Goal: Answer question/provide support: Share knowledge or assist other users

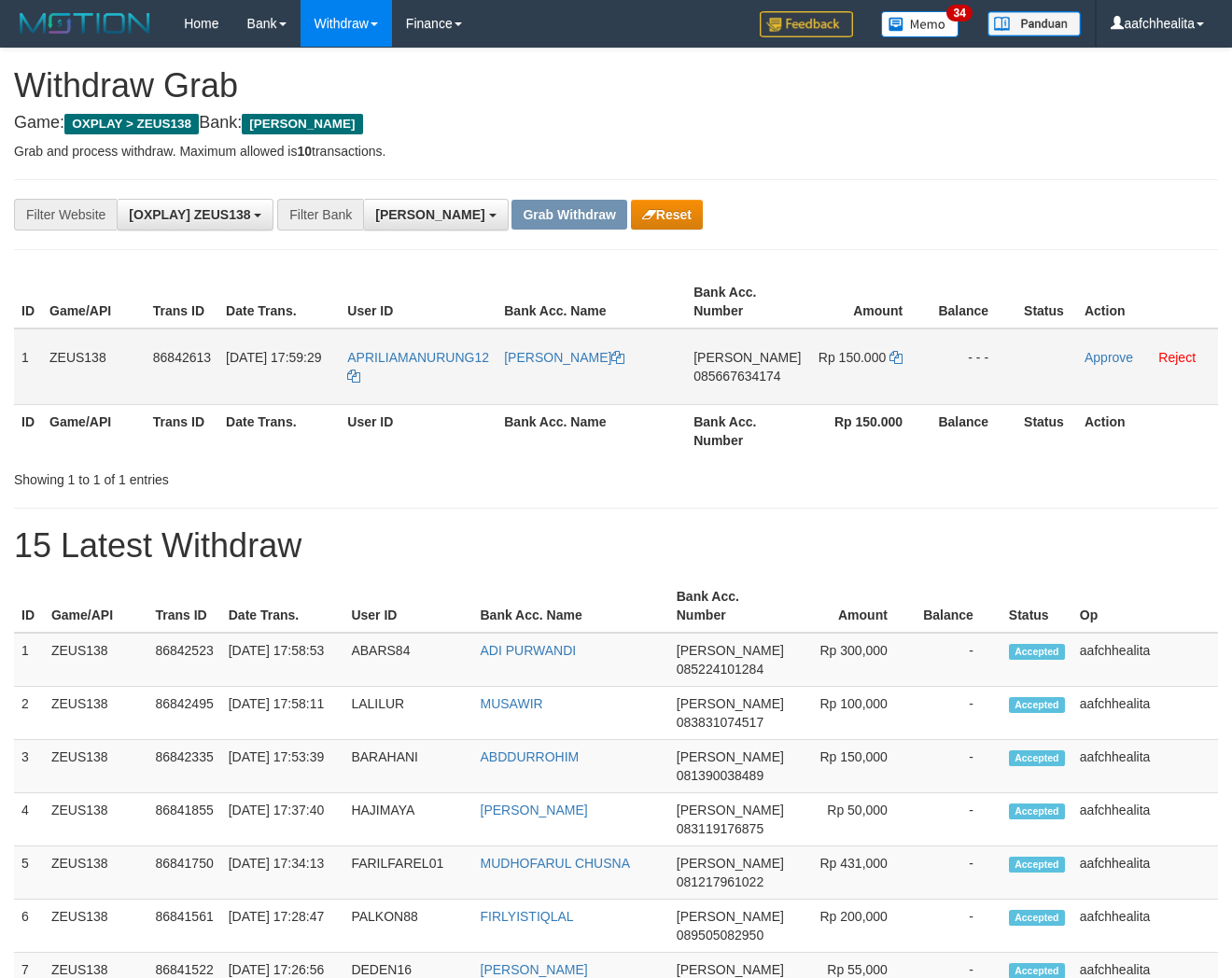
click at [418, 388] on td "APRILIAMANURUNG12" at bounding box center [418, 367] width 157 height 76
click at [427, 388] on td "APRILIAMANURUNG12" at bounding box center [418, 367] width 157 height 76
copy tr "APRILIAMANURUNG12"
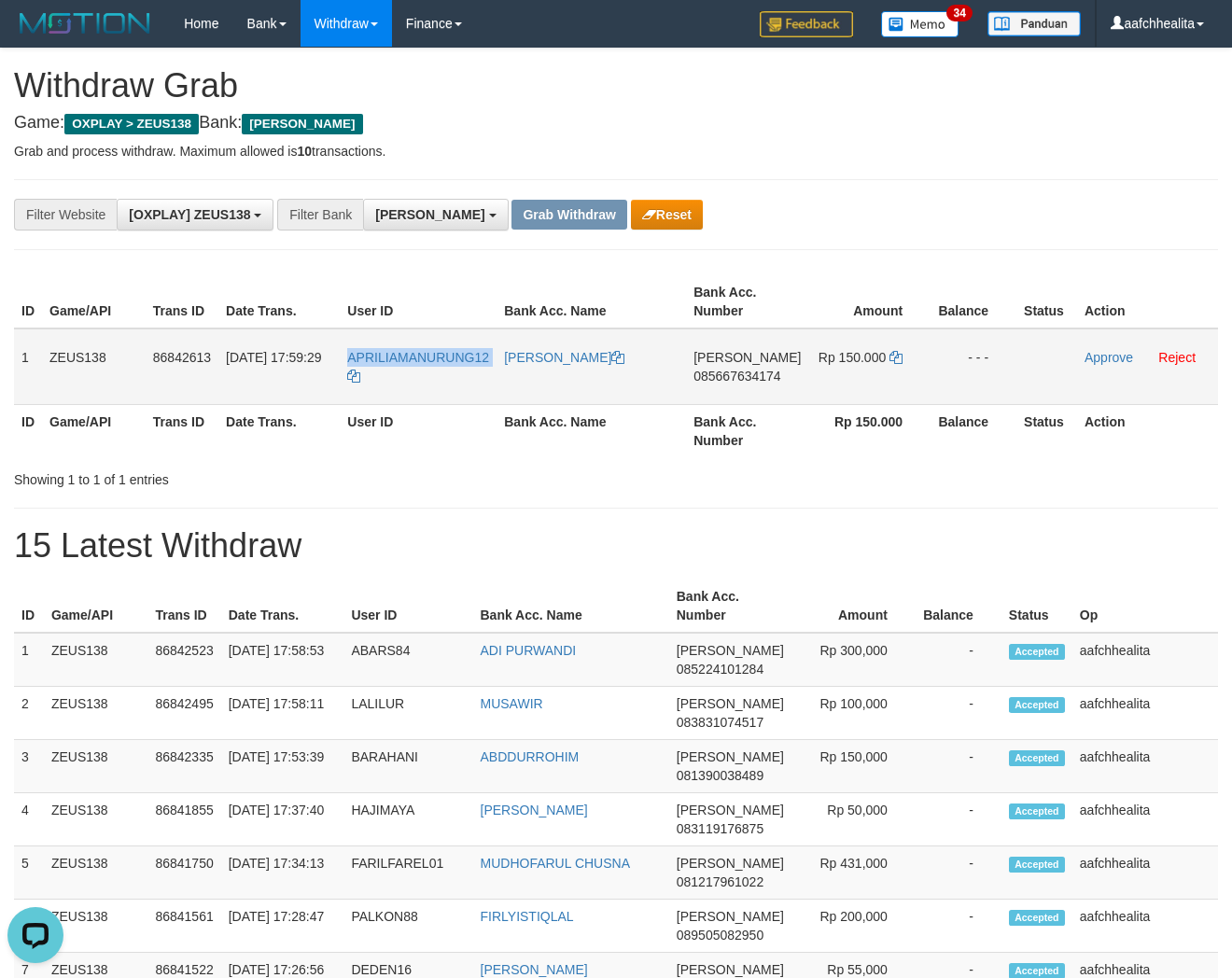
copy tr "1 ZEUS138 86842613 31/08/2025 17:59:29 APRILIAMANURUNG12 IDRIS EP"
copy tr "1 ZEUS138 86842613 31/08/2025 17:59:29 APRILIAMANURUNG12 IDRIS EPRRAIM SIBURIAN…"
drag, startPoint x: 21, startPoint y: 343, endPoint x: 1023, endPoint y: 389, distance: 1003.1
click at [1023, 389] on tr "1 ZEUS138 86842613 31/08/2025 17:59:29 APRILIAMANURUNG12 IDRIS EPRRAIM SIBURIAN…" at bounding box center [616, 367] width 1204 height 76
copy tr "1 ZEUS138 86842613 31/08/2025 17:59:29 APRILIAMANURUNG12 IDRIS EPRRAIM SIBURIAN…"
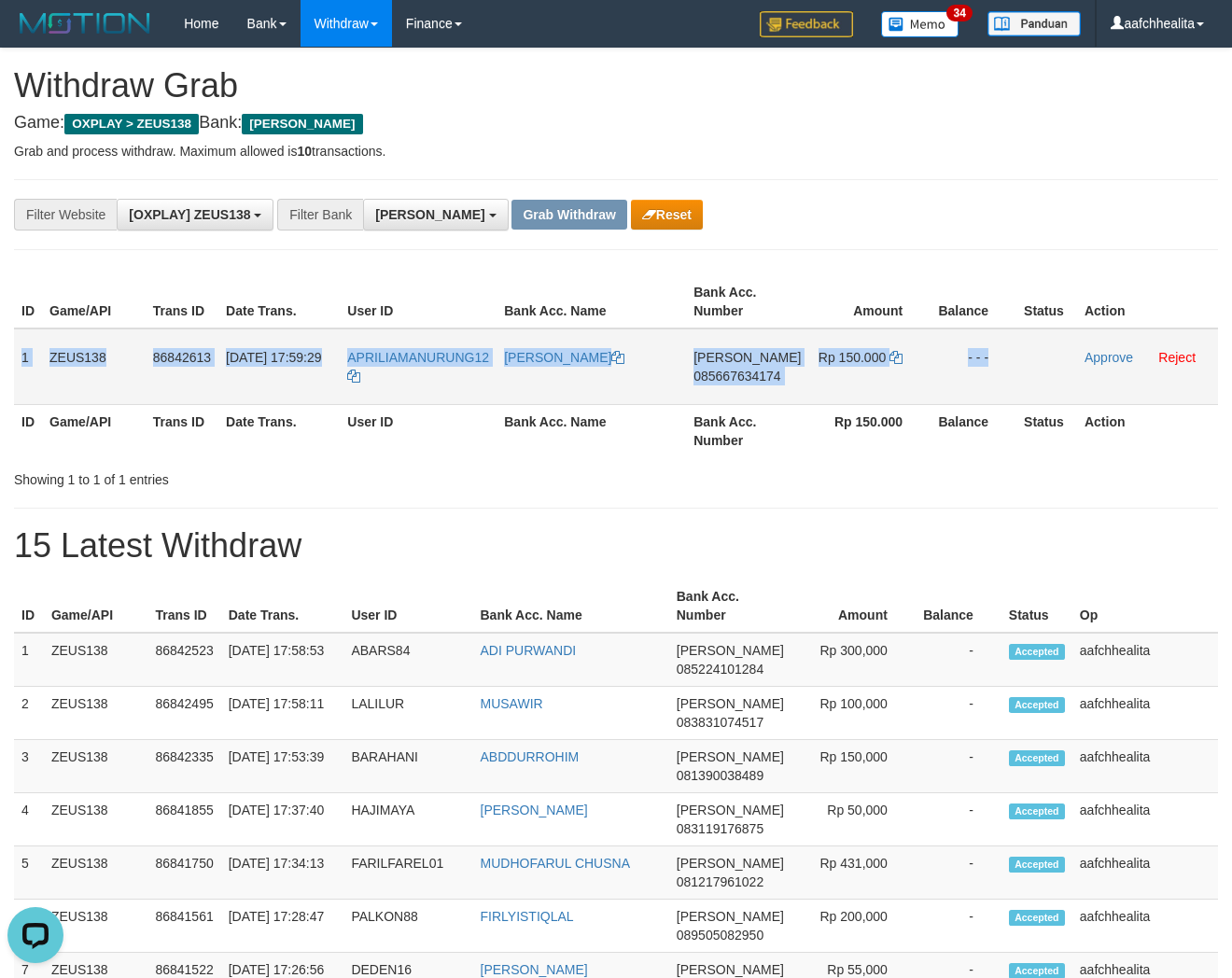
click at [740, 371] on span "085667634174" at bounding box center [736, 376] width 87 height 15
copy tr "1 ZEUS138 86842613 31/08/2025 17:59:29 APRILIAMANURUNG12 IDRIS EPRRAIM SIBURIAN…"
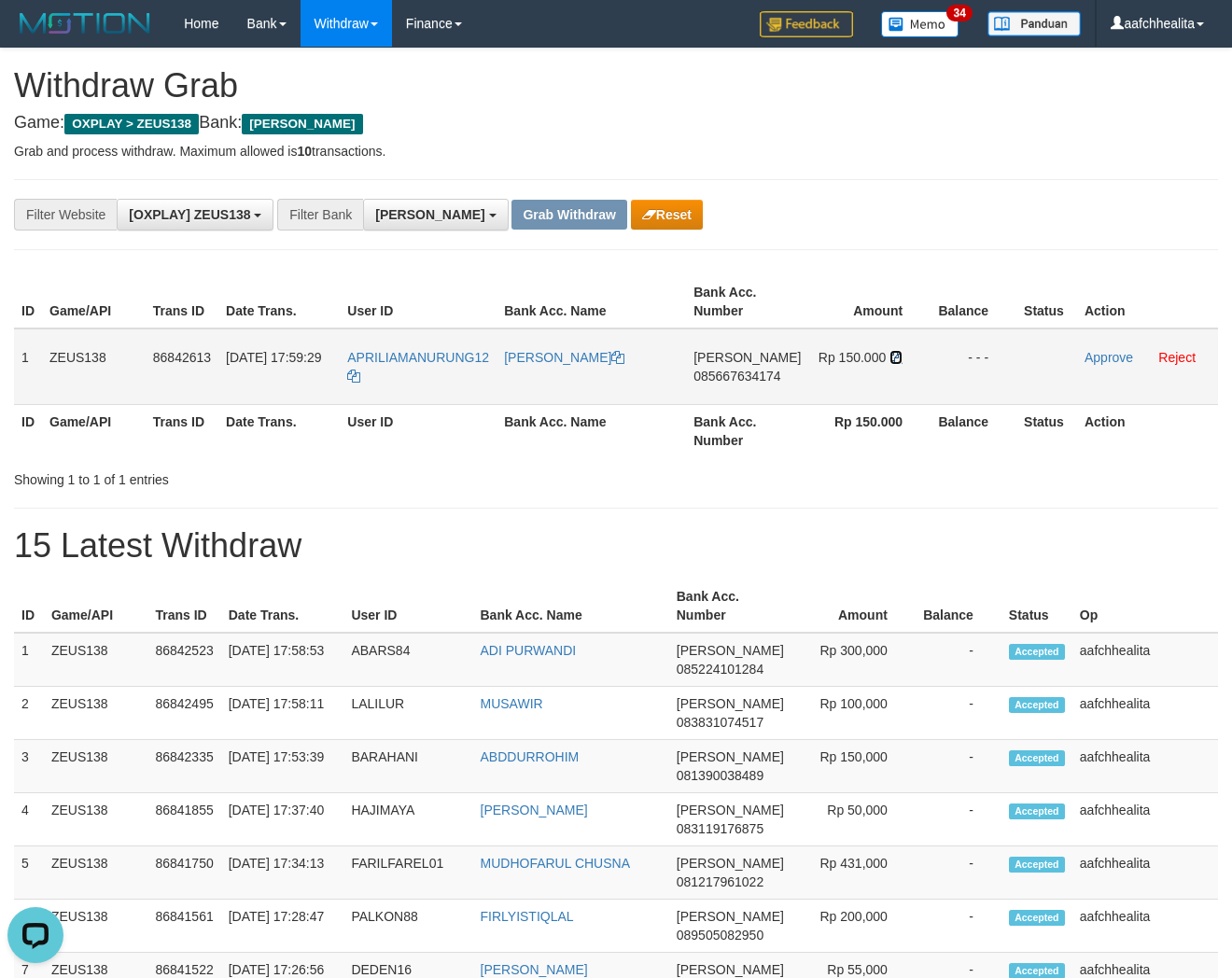
click at [889, 352] on icon at bounding box center [896, 358] width 13 height 13
click at [1084, 350] on link "Approve" at bounding box center [1108, 358] width 49 height 15
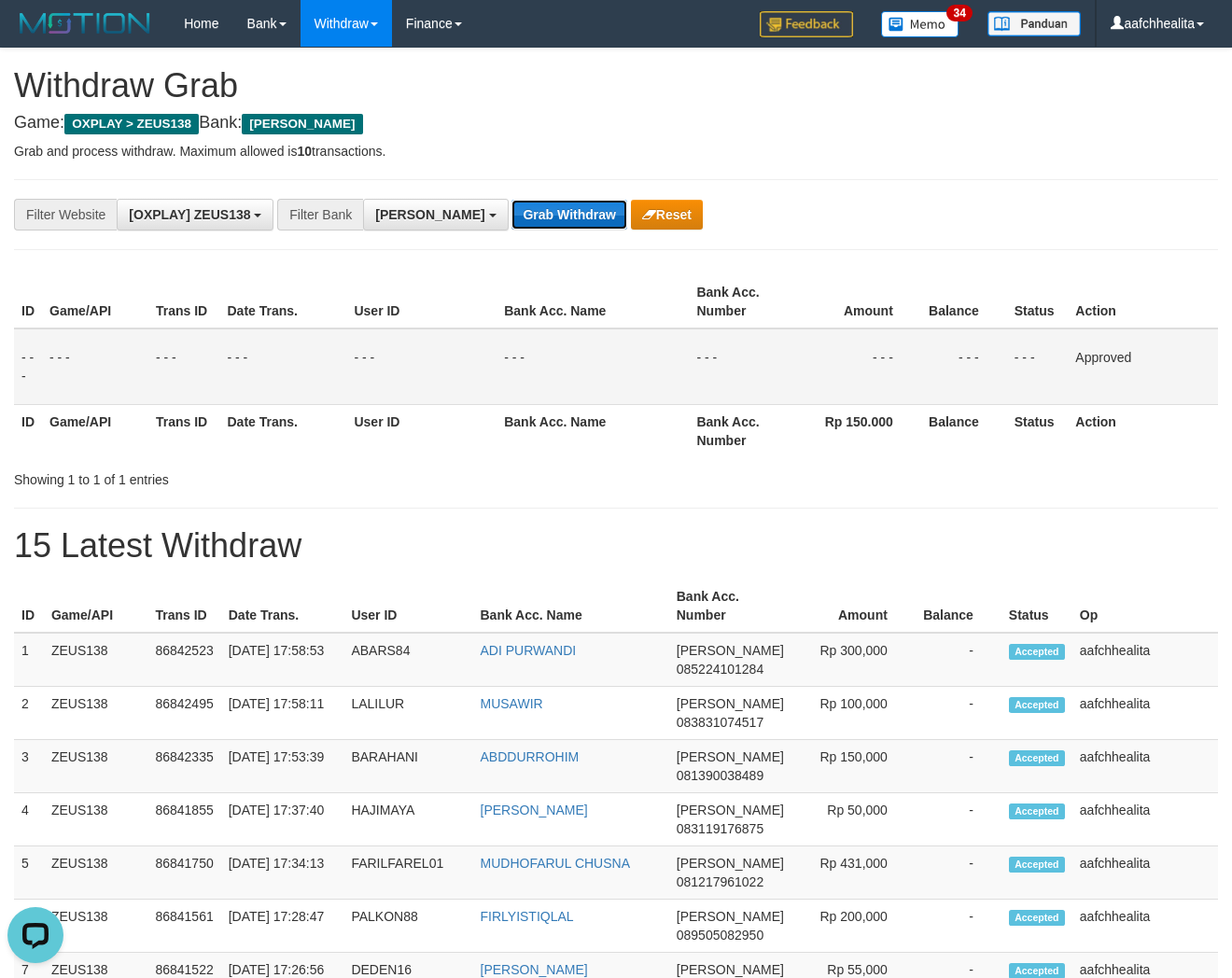
click at [511, 203] on button "Grab Withdraw" at bounding box center [568, 214] width 115 height 30
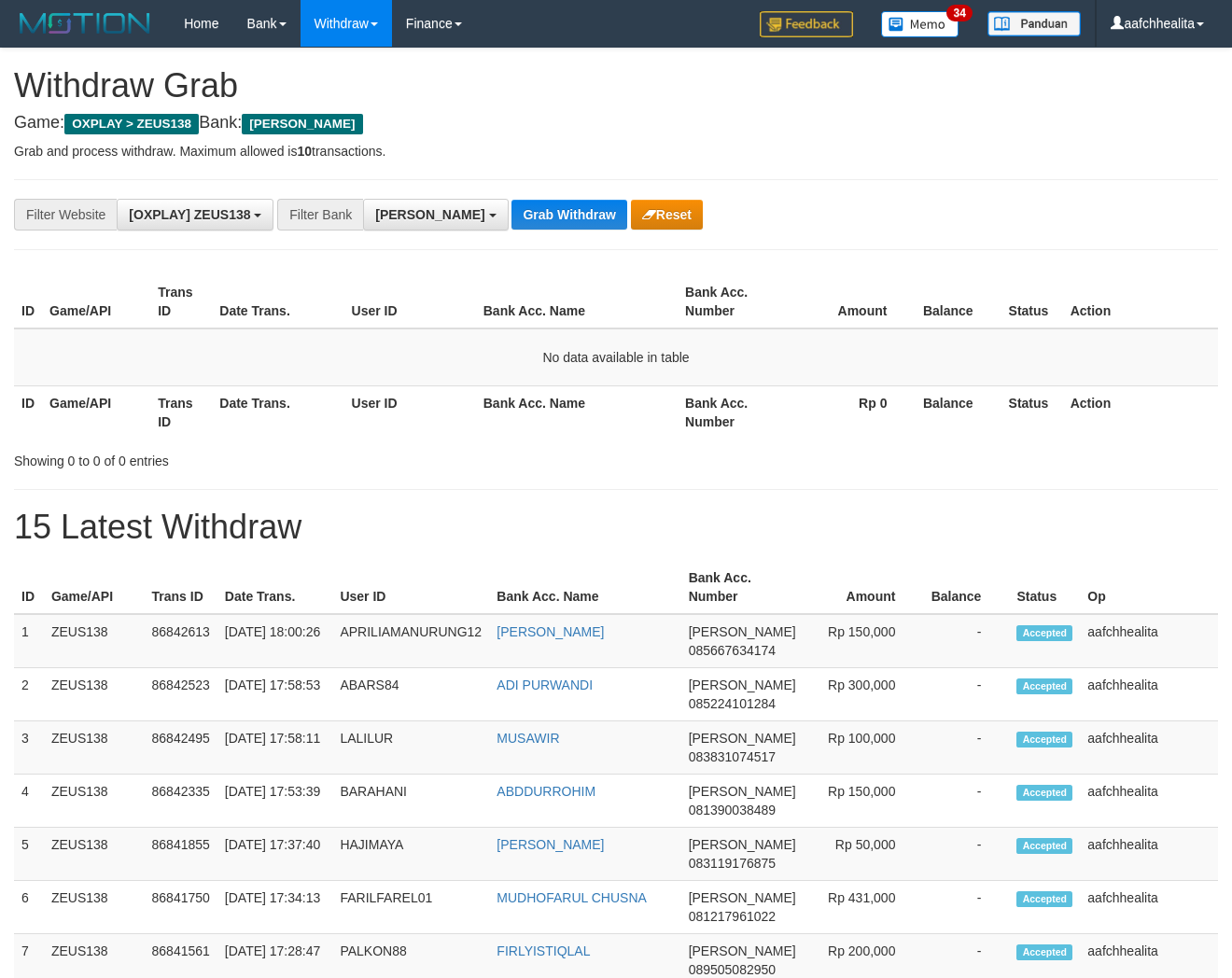
click at [511, 207] on button "Grab Withdraw" at bounding box center [568, 214] width 115 height 30
click at [511, 208] on button "Grab Withdraw" at bounding box center [568, 214] width 115 height 30
click at [511, 210] on button "Grab Withdraw" at bounding box center [568, 214] width 115 height 30
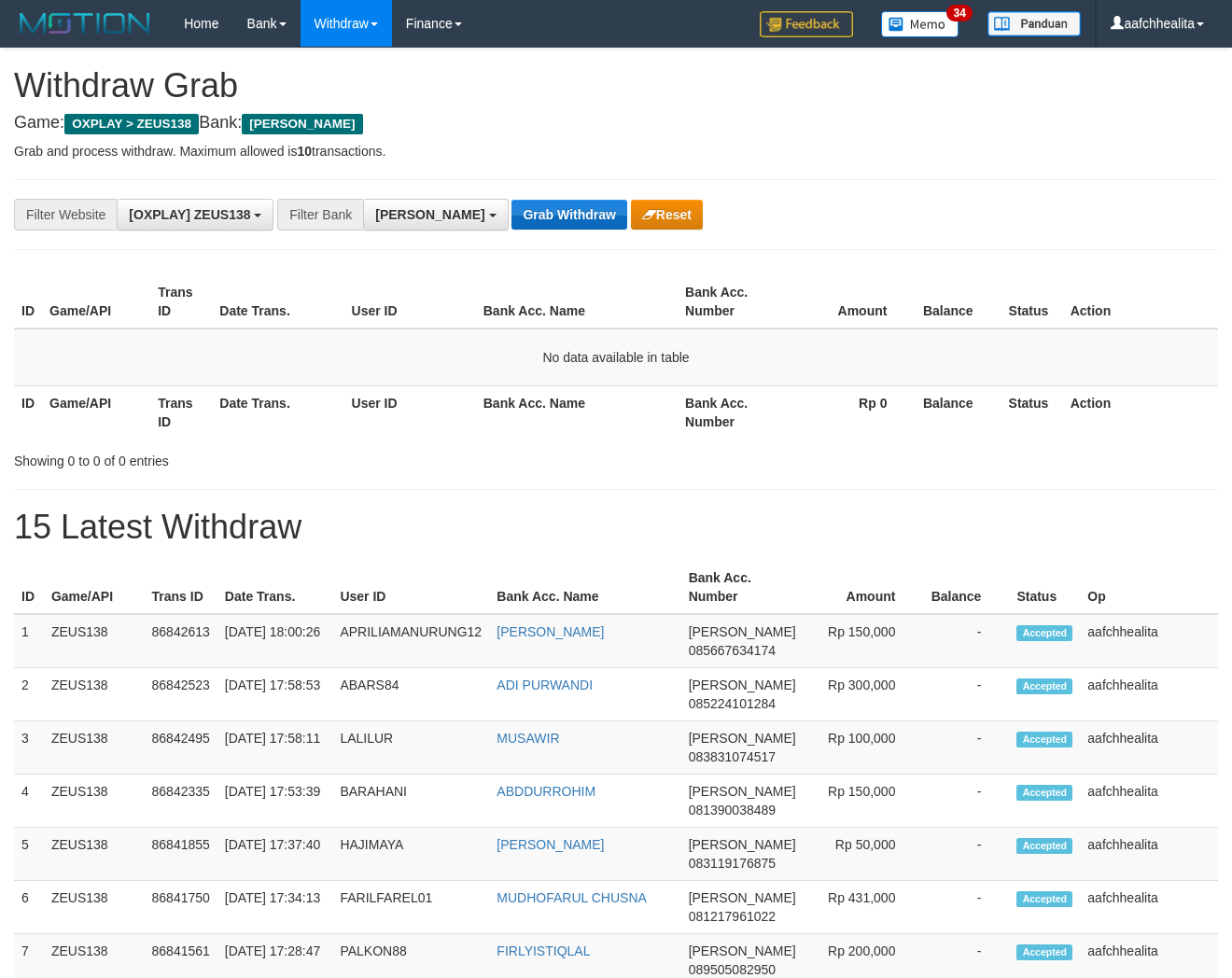
click at [511, 210] on button "Grab Withdraw" at bounding box center [568, 214] width 115 height 30
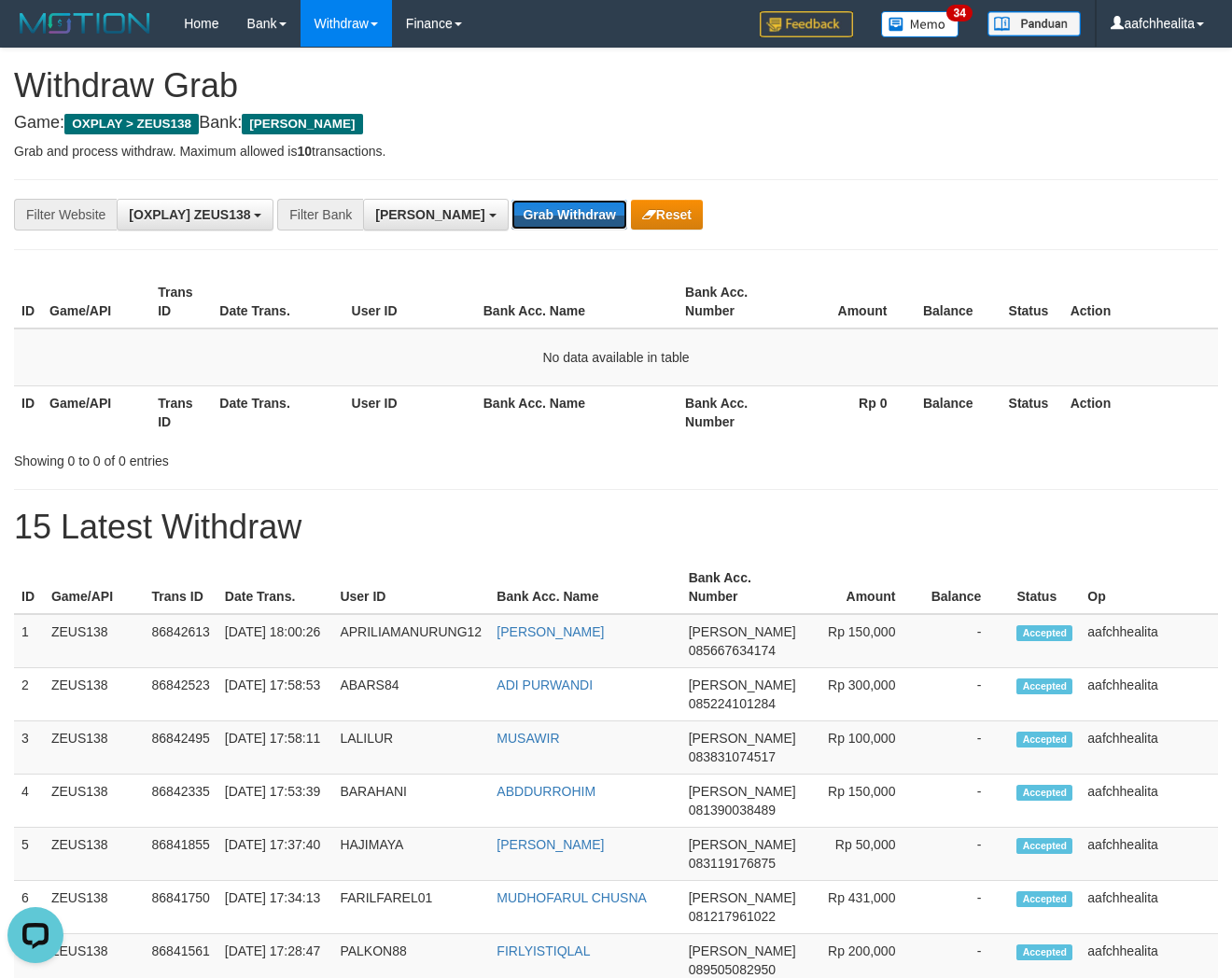
click at [511, 210] on button "Grab Withdraw" at bounding box center [568, 214] width 115 height 30
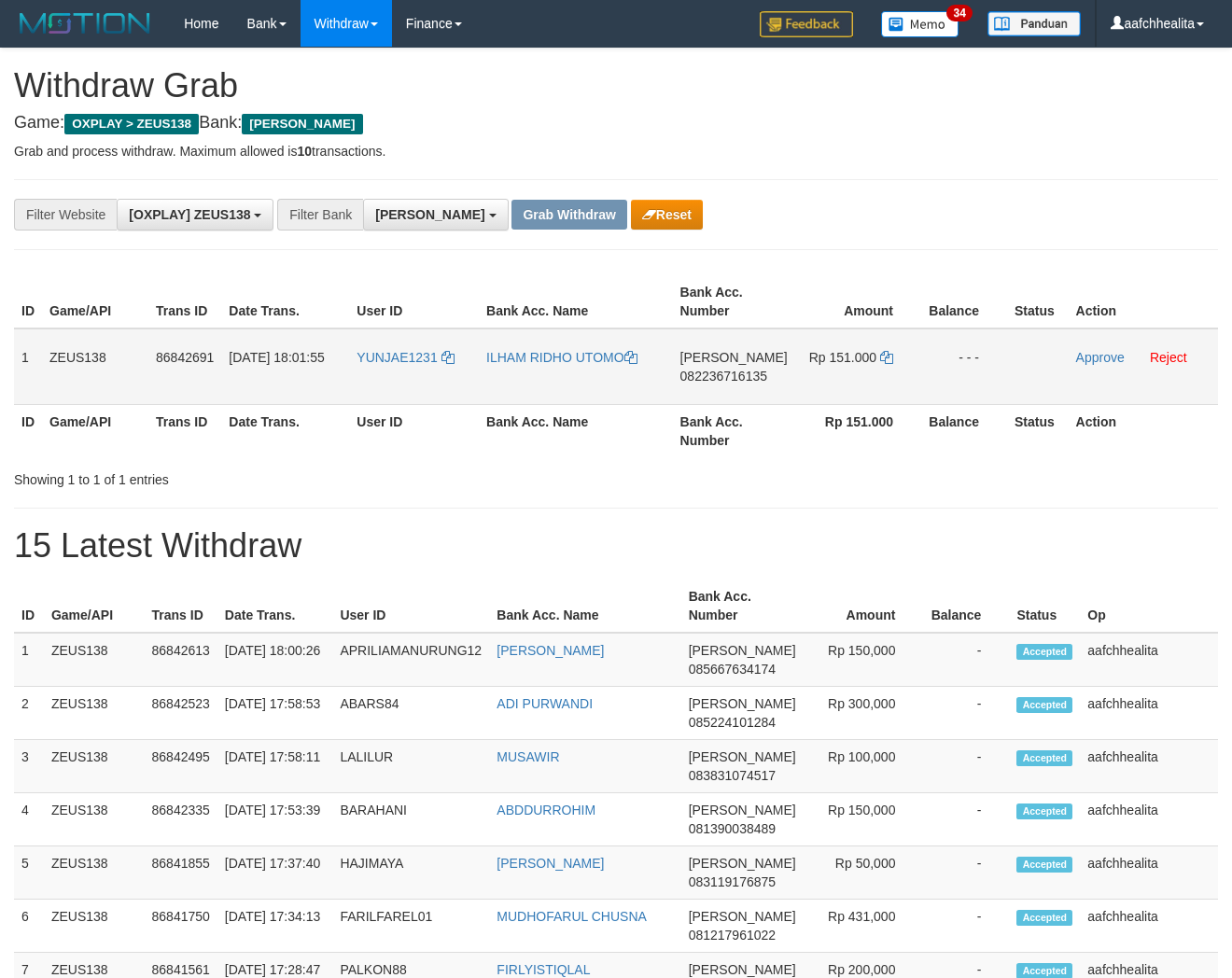
click at [418, 381] on td "YUNJAE1231" at bounding box center [414, 367] width 129 height 76
click at [420, 381] on td "YUNJAE1231" at bounding box center [414, 367] width 129 height 76
copy link "YUNJAE1231"
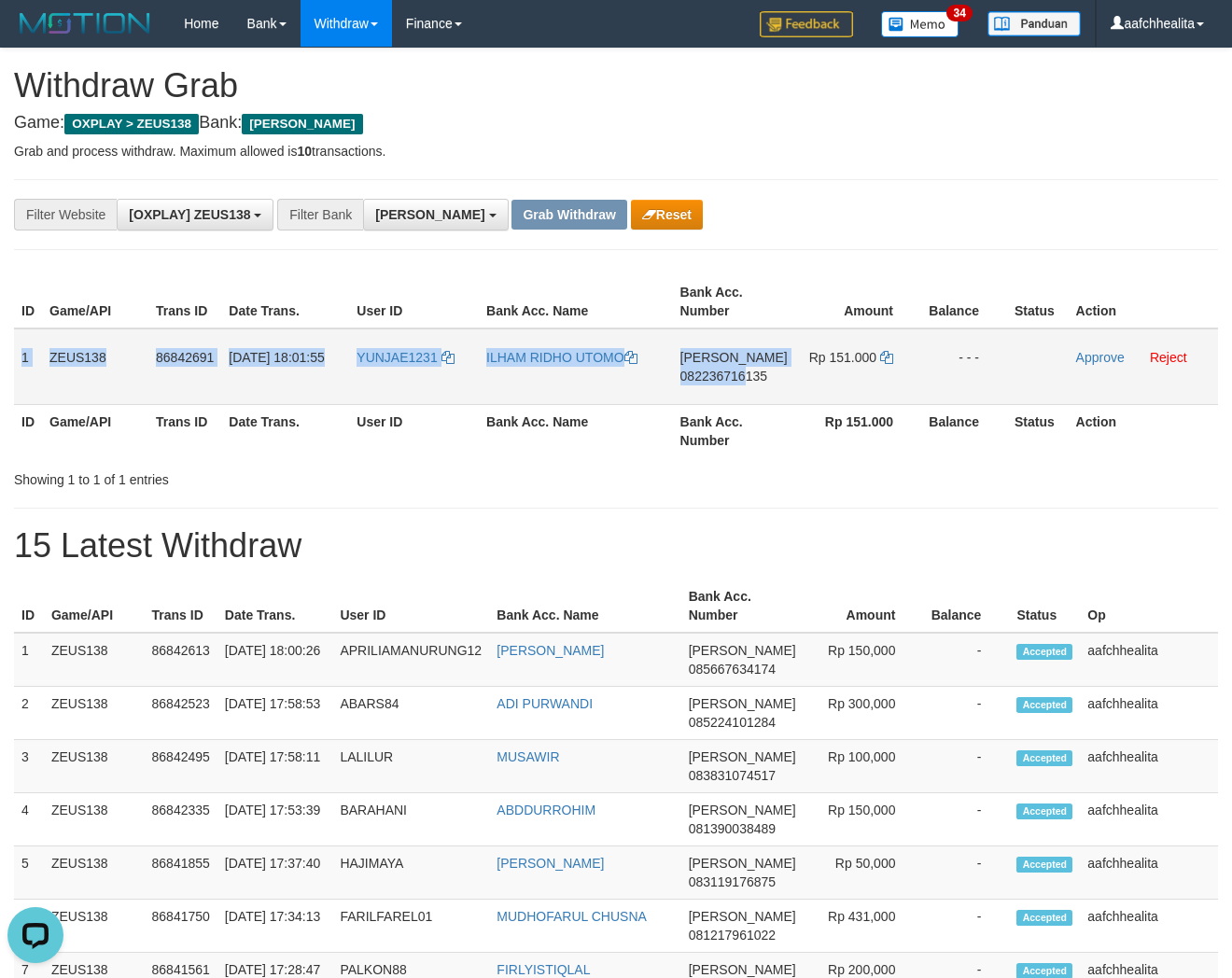
copy tr "1 ZEUS138 86842691 31/08/2025 18:01:55 YUNJAE1231 ILHAM RIDHO UTOMO DANA 082236…"
drag, startPoint x: 21, startPoint y: 364, endPoint x: 1021, endPoint y: 385, distance: 1000.2
click at [1000, 384] on tr "1 ZEUS138 86842691 31/08/2025 18:01:55 YUNJAE1231 ILHAM RIDHO UTOMO DANA 082236…" at bounding box center [616, 367] width 1204 height 76
click at [712, 369] on span "082236716135" at bounding box center [724, 376] width 87 height 15
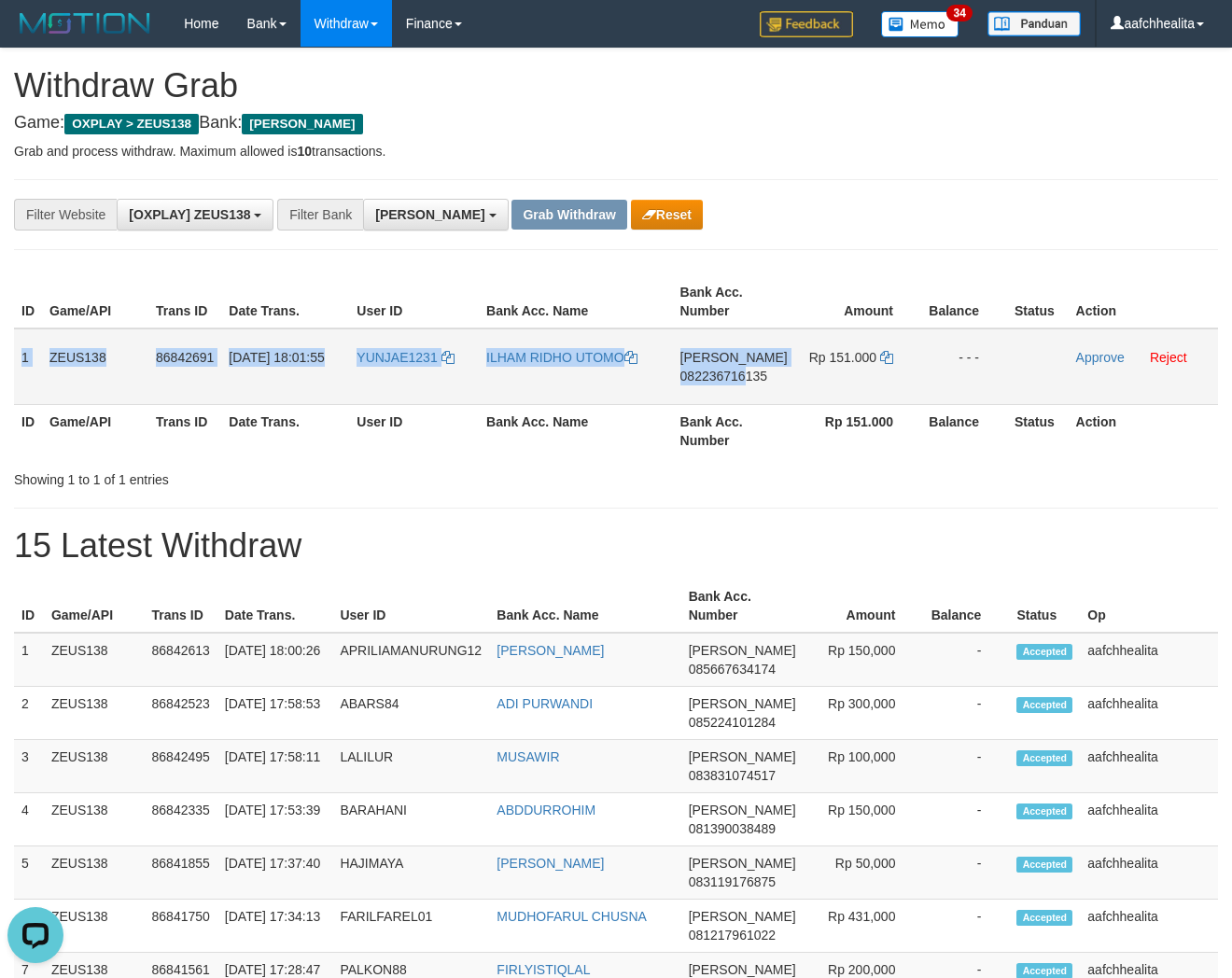
copy tr "1 ZEUS138 86842691 31/08/2025 18:01:55 YUNJAE1231 ILHAM RIDHO UTOMO DANA 082236…"
click at [883, 353] on icon at bounding box center [886, 358] width 13 height 13
click at [884, 353] on icon at bounding box center [886, 358] width 13 height 13
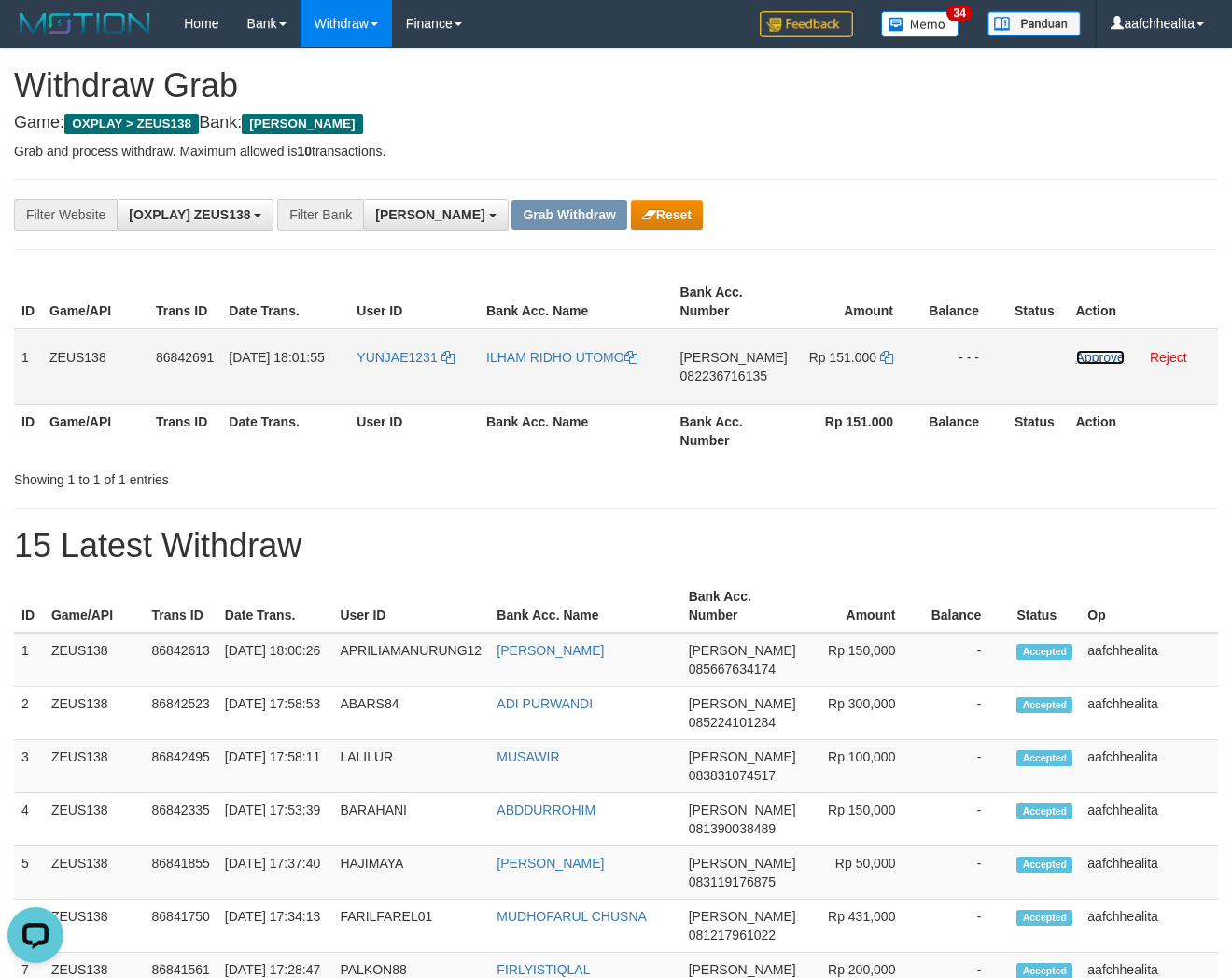
click at [1090, 353] on link "Approve" at bounding box center [1100, 358] width 49 height 15
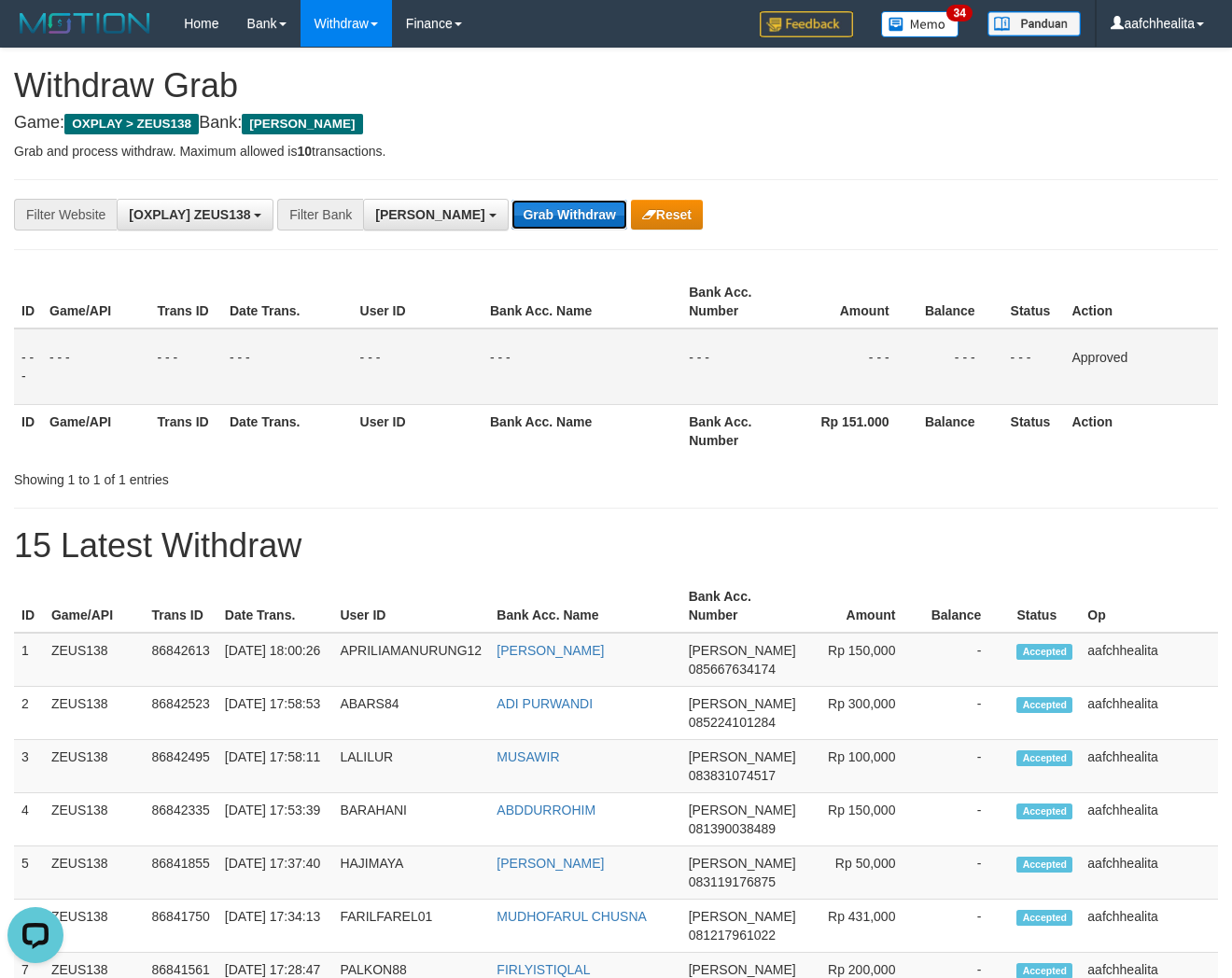
click at [511, 210] on button "Grab Withdraw" at bounding box center [568, 214] width 115 height 30
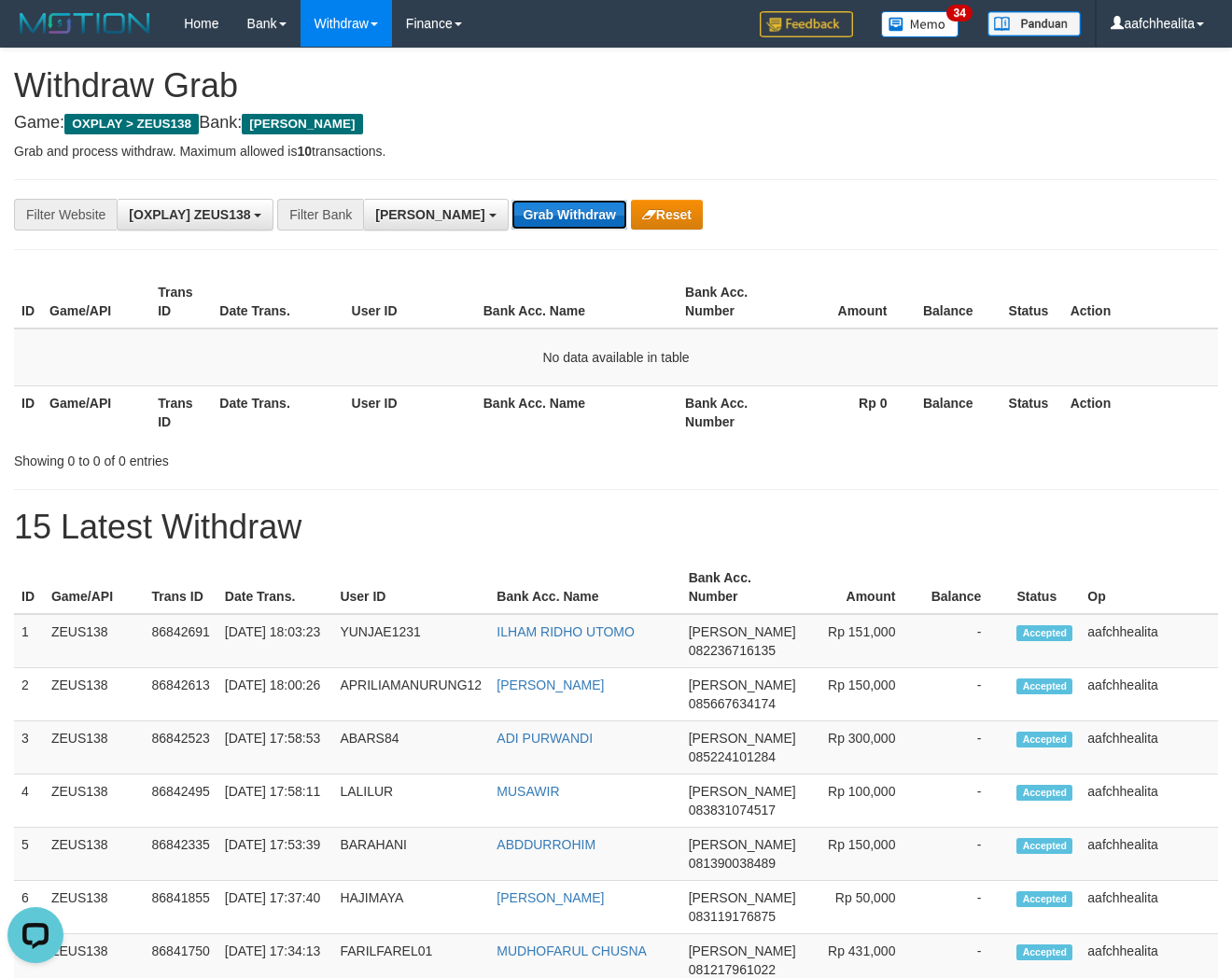
click at [511, 211] on button "Grab Withdraw" at bounding box center [568, 214] width 115 height 30
click at [511, 212] on button "Grab Withdraw" at bounding box center [568, 214] width 115 height 30
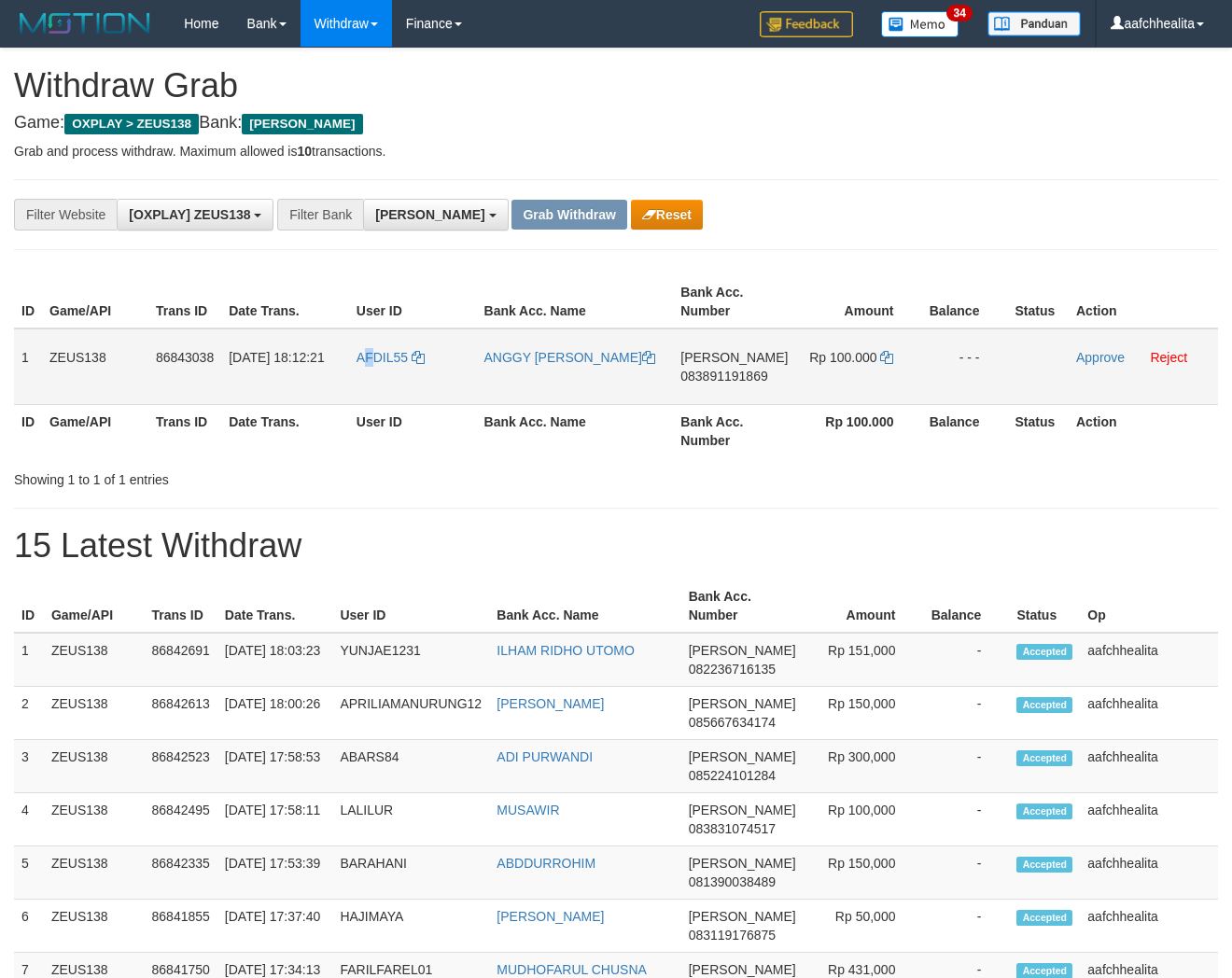
click at [374, 380] on td "AFDIL55" at bounding box center [413, 367] width 128 height 76
copy span "F"
click at [386, 381] on td "AFDIL55" at bounding box center [413, 367] width 128 height 76
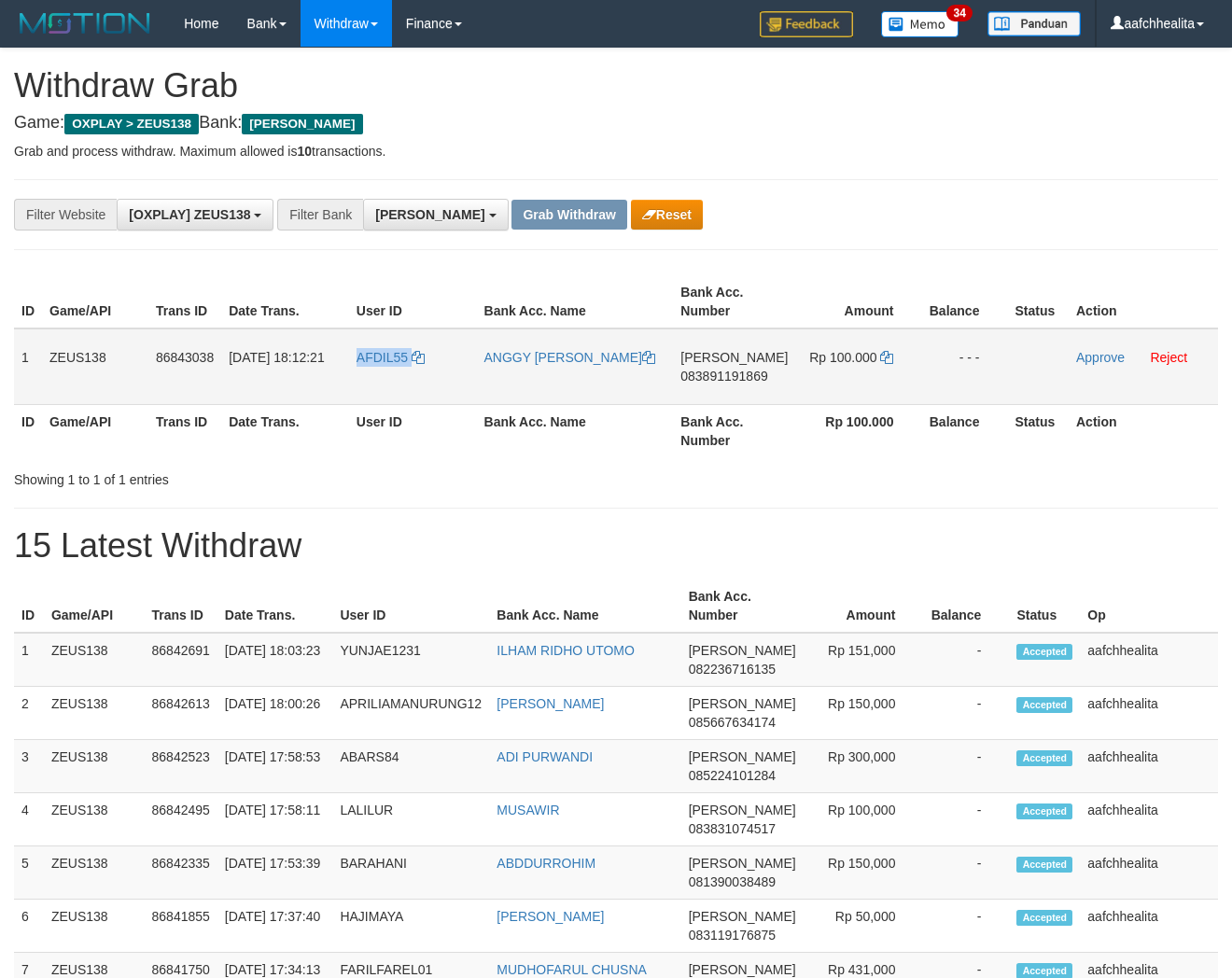
click at [386, 381] on td "AFDIL55" at bounding box center [413, 367] width 128 height 76
copy link "AFDIL55"
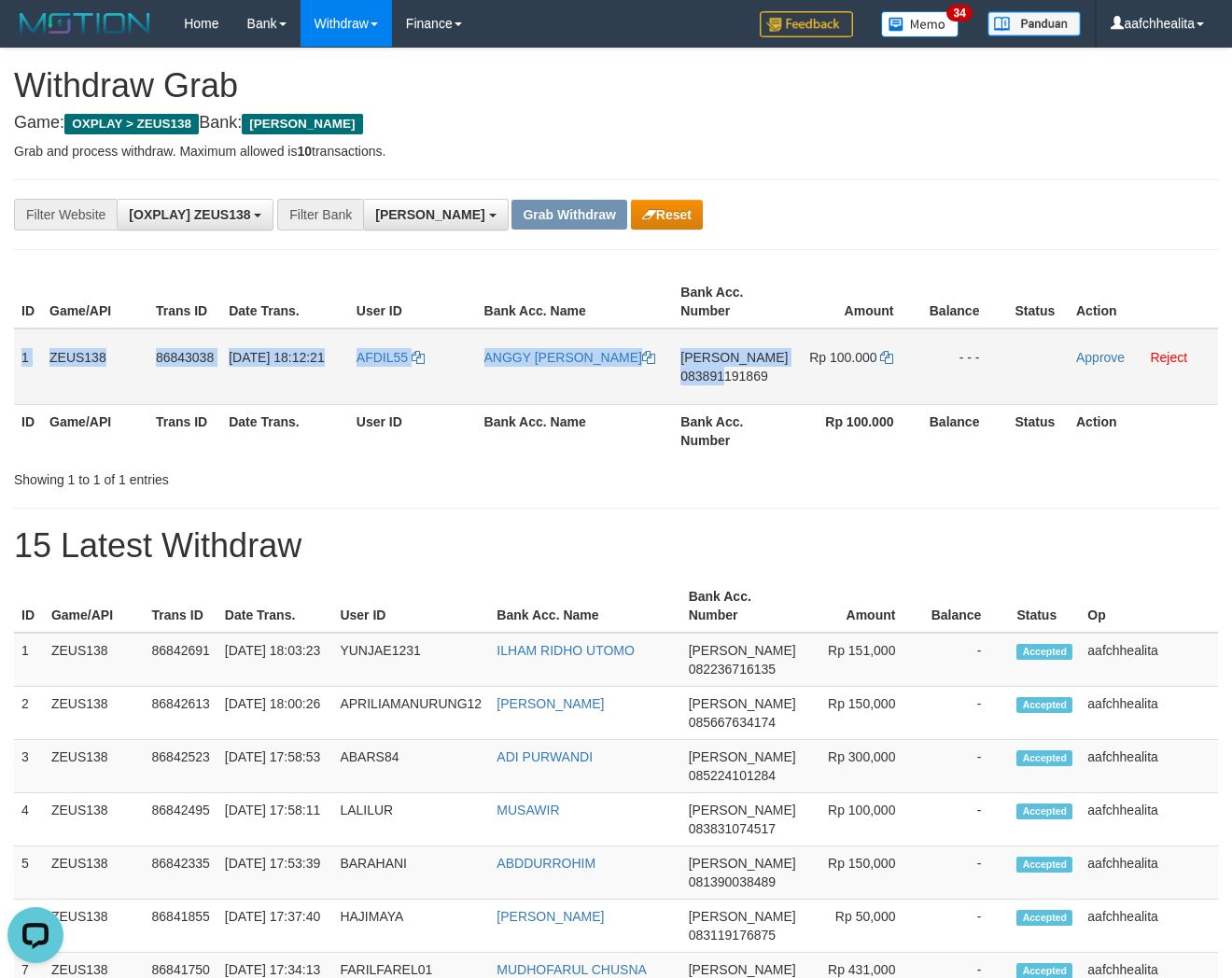
copy tr "1 ZEUS138 86843038 31/08/2025 18:12:21 AFDIL55 ANGGY RENITA DANA 083891"
copy tr "1 ZEUS138 86843038 31/08/2025 18:12:21 AFDIL55 ANGGY RENITA DANA 083891191869 R…"
drag, startPoint x: 21, startPoint y: 342, endPoint x: 997, endPoint y: 381, distance: 976.8
click at [997, 381] on tr "1 ZEUS138 86843038 31/08/2025 18:12:21 AFDIL55 ANGGY RENITA DANA 083891191869 R…" at bounding box center [616, 367] width 1204 height 76
click at [728, 375] on span "083891191869" at bounding box center [724, 376] width 87 height 15
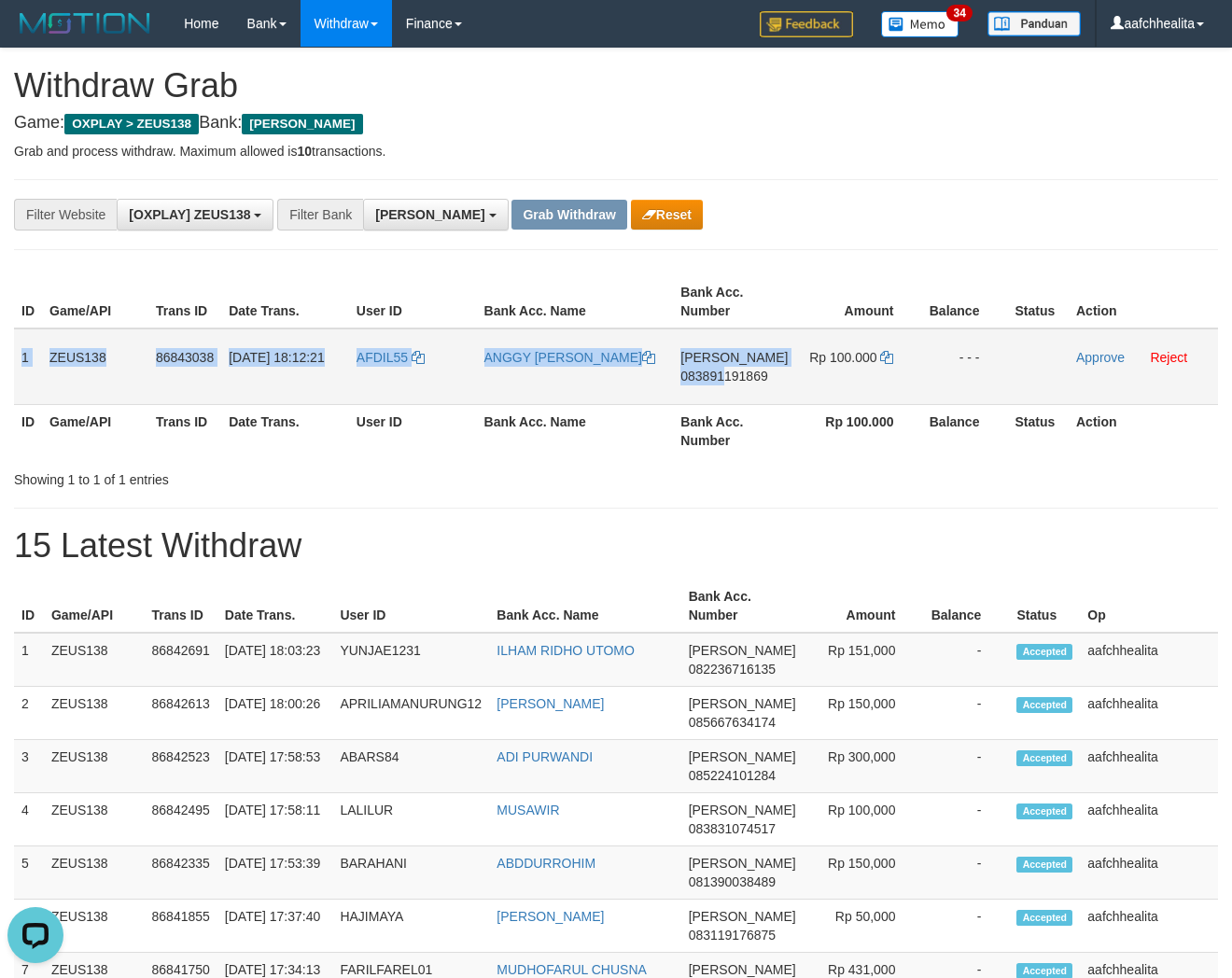
copy tr "1 ZEUS138 86843038 31/08/2025 18:12:21 AFDIL55 ANGGY RENITA DANA 083891191869 R…"
click at [881, 356] on icon at bounding box center [886, 358] width 13 height 13
click at [882, 356] on icon at bounding box center [886, 358] width 13 height 13
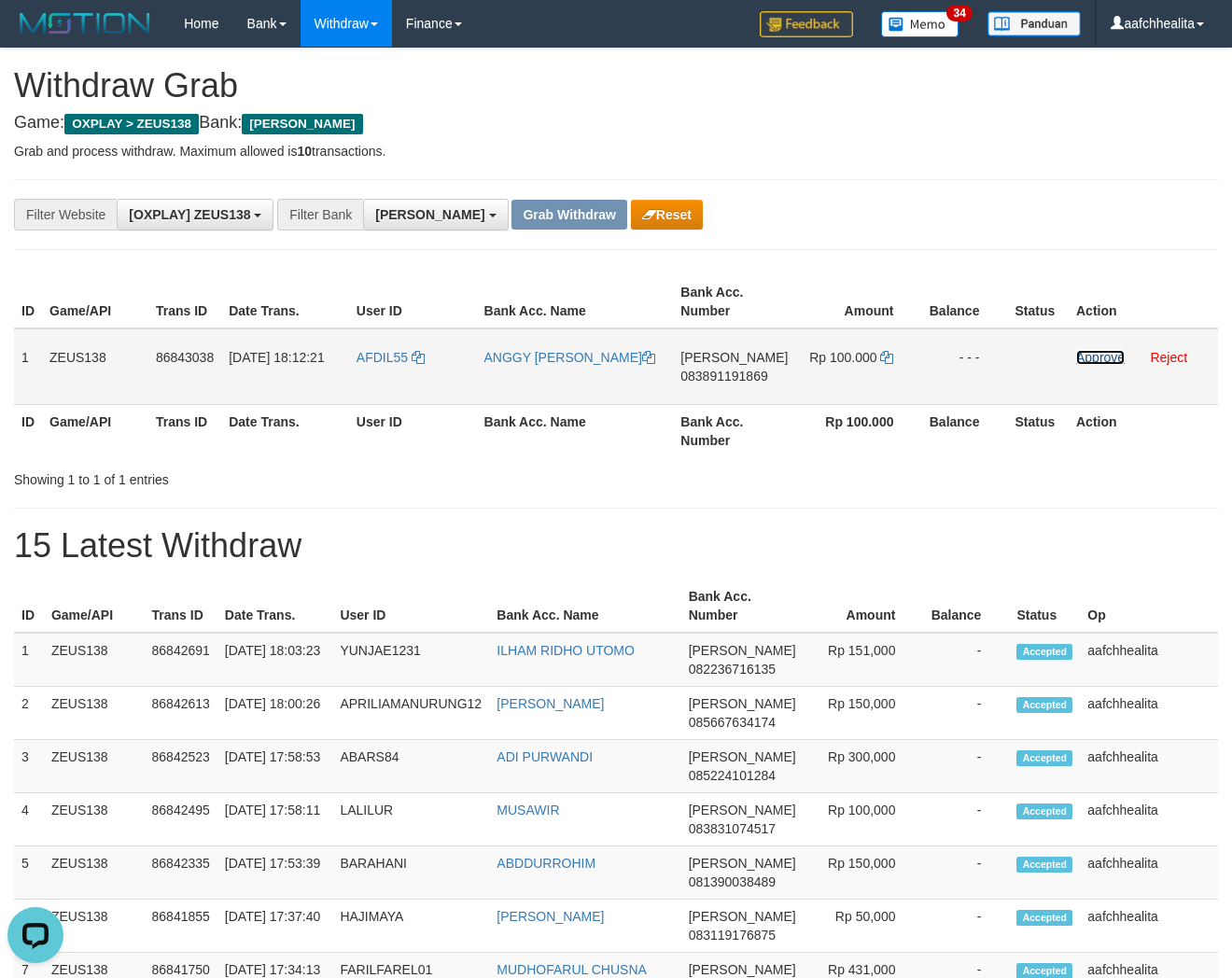
click at [1086, 355] on link "Approve" at bounding box center [1100, 358] width 49 height 15
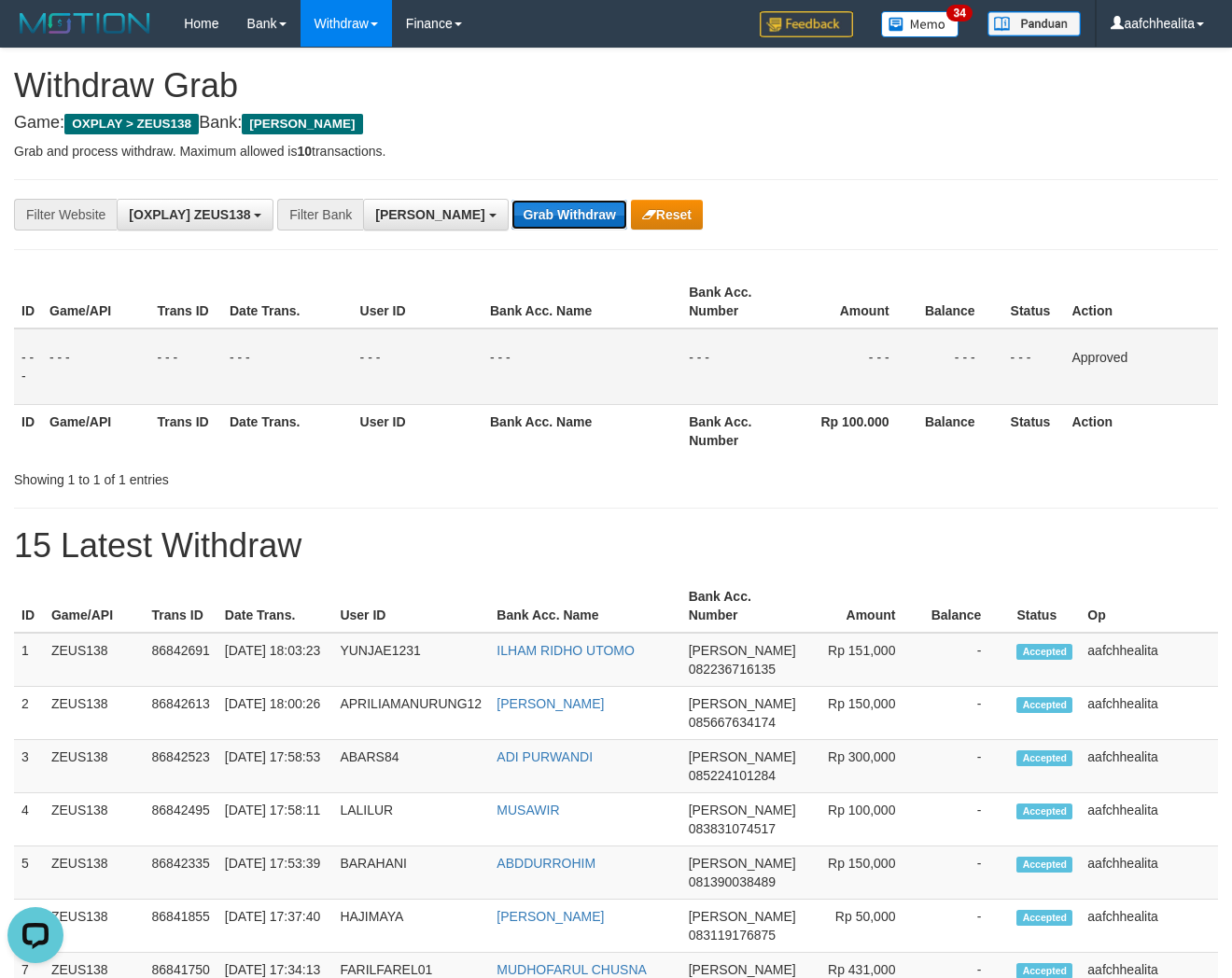
click at [511, 211] on button "Grab Withdraw" at bounding box center [568, 214] width 115 height 30
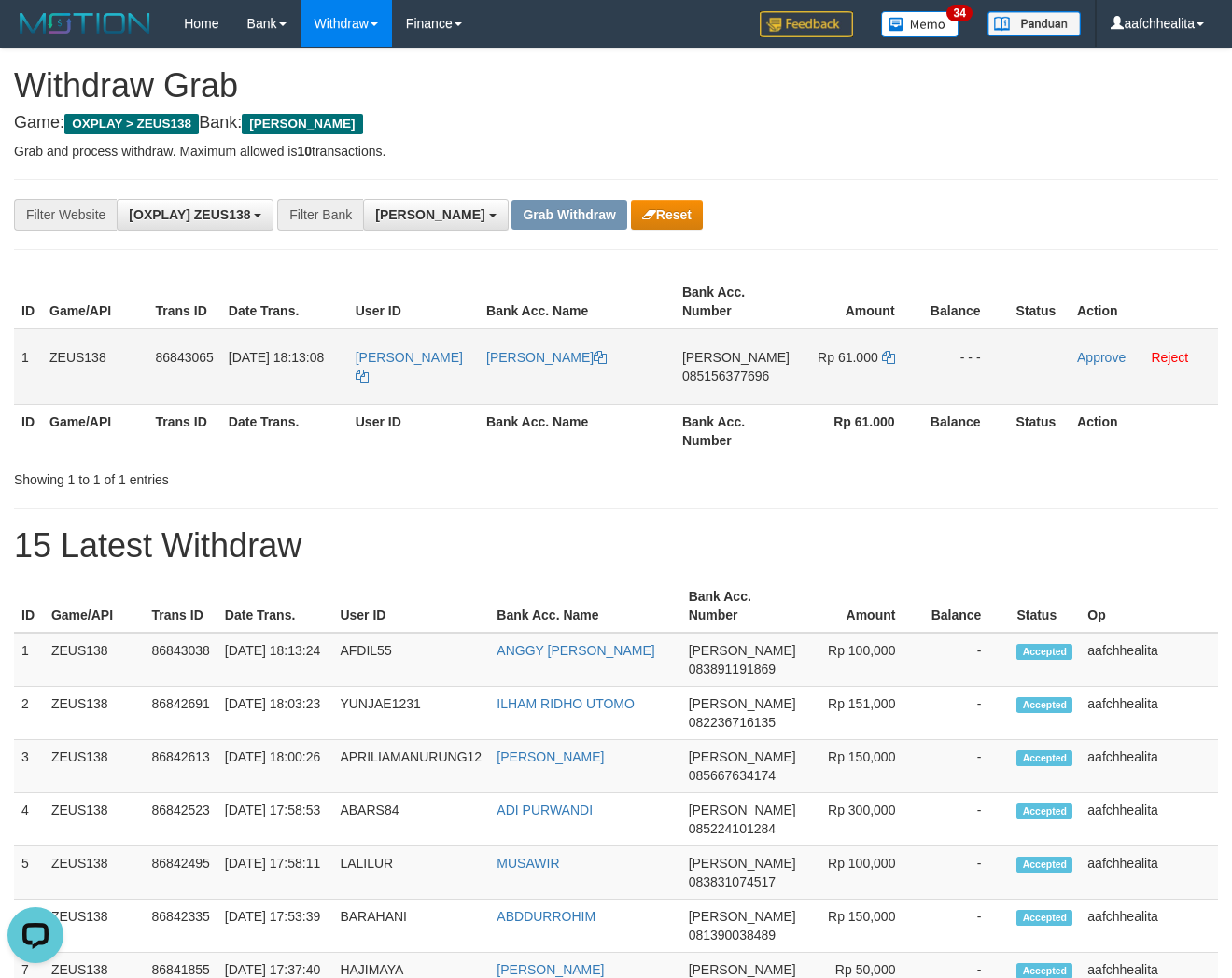
click at [408, 377] on td "[PERSON_NAME]" at bounding box center [413, 367] width 130 height 76
copy link "[PERSON_NAME]"
copy tr "1 ZEUS138 86843065 [DATE] 18:13:08 [PERSON_NAME] [PERSON_NAME] FAJAR [PERSON_NA…"
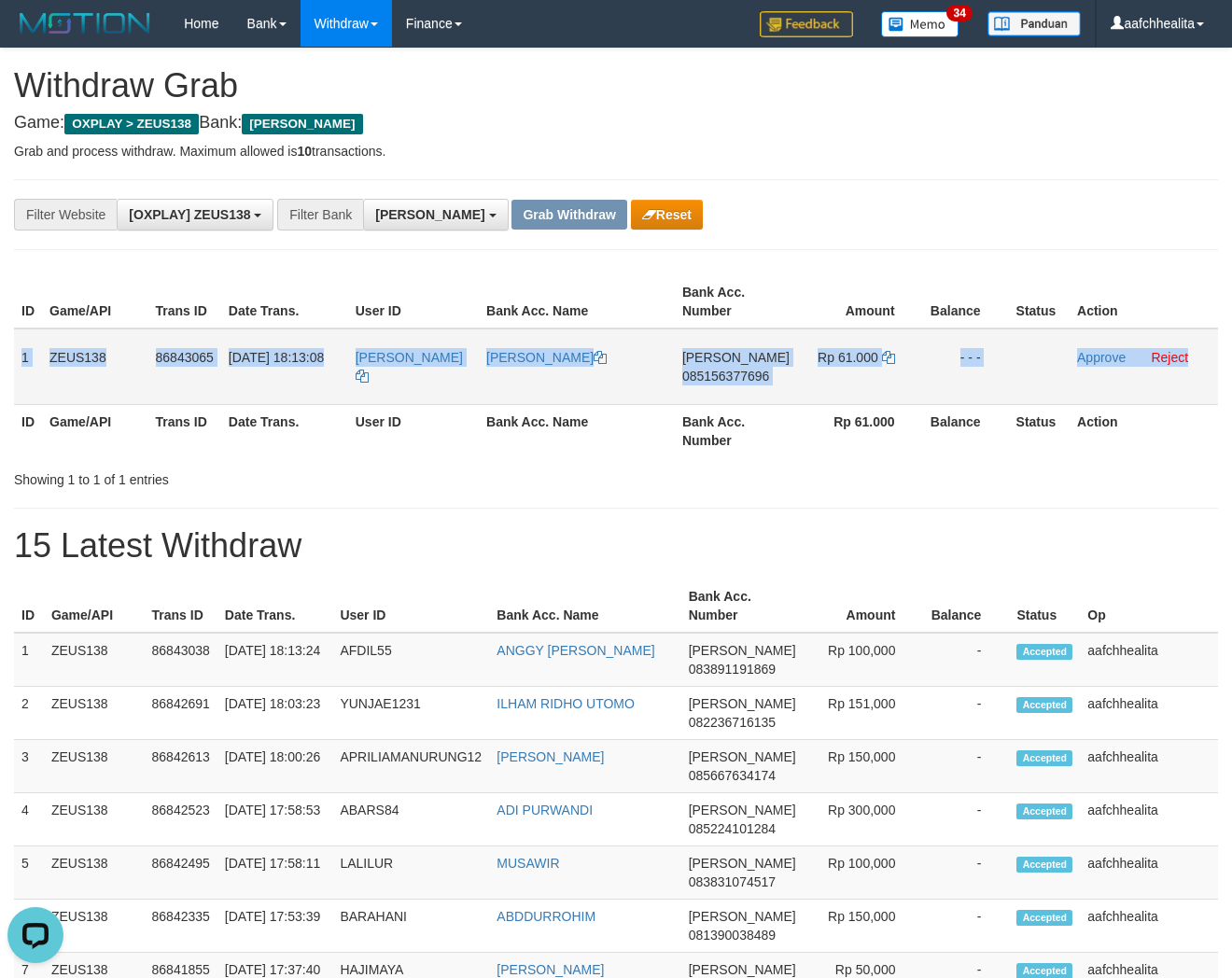
copy tr "1 ZEUS138 86843065 [DATE] 18:13:08 [PERSON_NAME] [PERSON_NAME] FAJAR [PERSON_NA…"
drag, startPoint x: 21, startPoint y: 342, endPoint x: 1199, endPoint y: 390, distance: 1179.0
click at [1199, 390] on tr "1 ZEUS138 86843065 [DATE] 18:13:08 [GEOGRAPHIC_DATA] [PERSON_NAME] FAJAR [PERSO…" at bounding box center [616, 367] width 1204 height 76
click at [743, 370] on span "085156377696" at bounding box center [725, 376] width 87 height 15
copy tr "1 ZEUS138 86843065 [DATE] 18:13:08 [PERSON_NAME] [PERSON_NAME] FAJAR [PERSON_NA…"
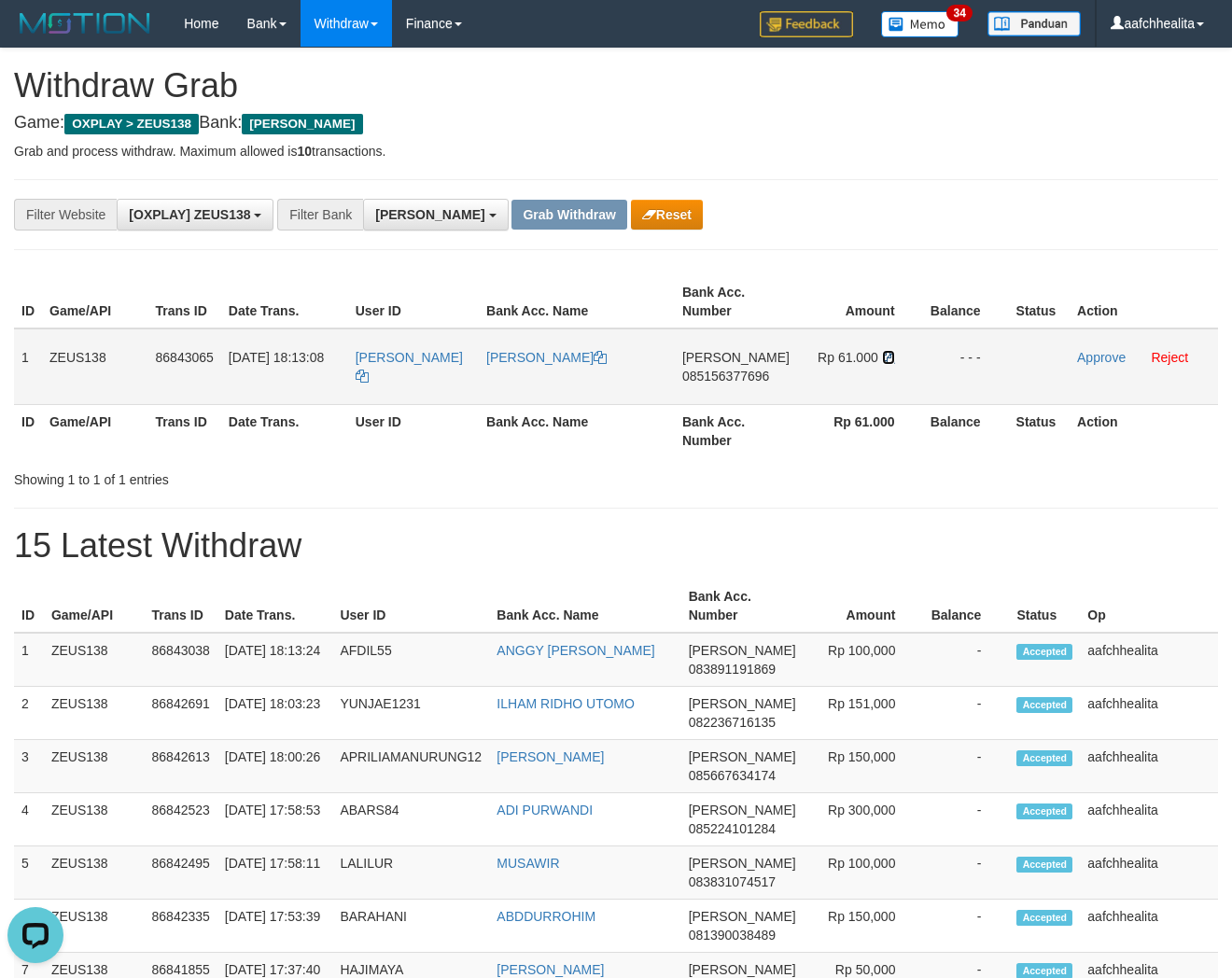
click at [884, 352] on icon at bounding box center [888, 358] width 13 height 13
click at [421, 388] on td "[PERSON_NAME]" at bounding box center [413, 367] width 130 height 76
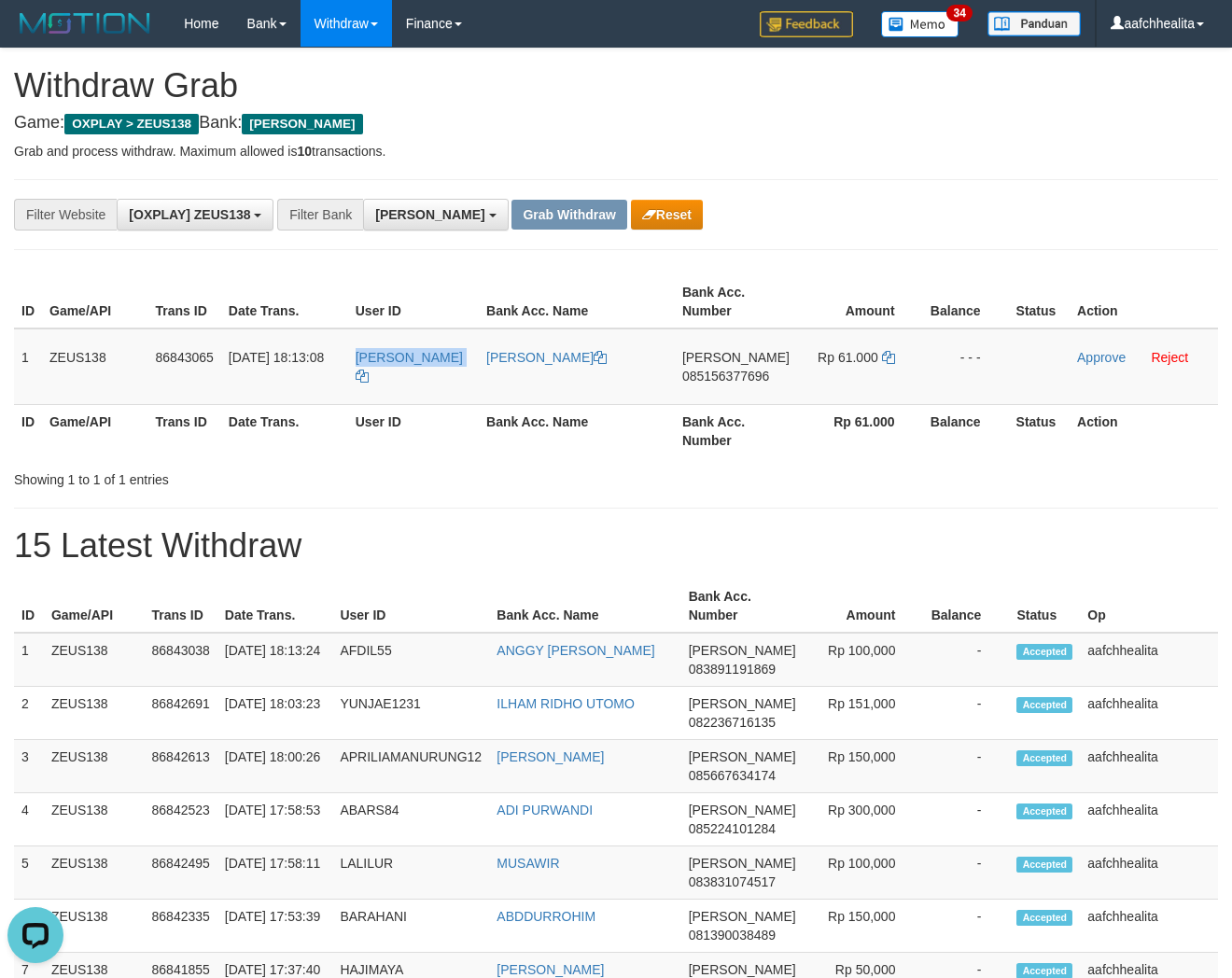
copy link "[PERSON_NAME]"
click at [1115, 190] on div "**********" at bounding box center [616, 214] width 1204 height 71
click at [1090, 357] on link "Approve" at bounding box center [1101, 358] width 49 height 15
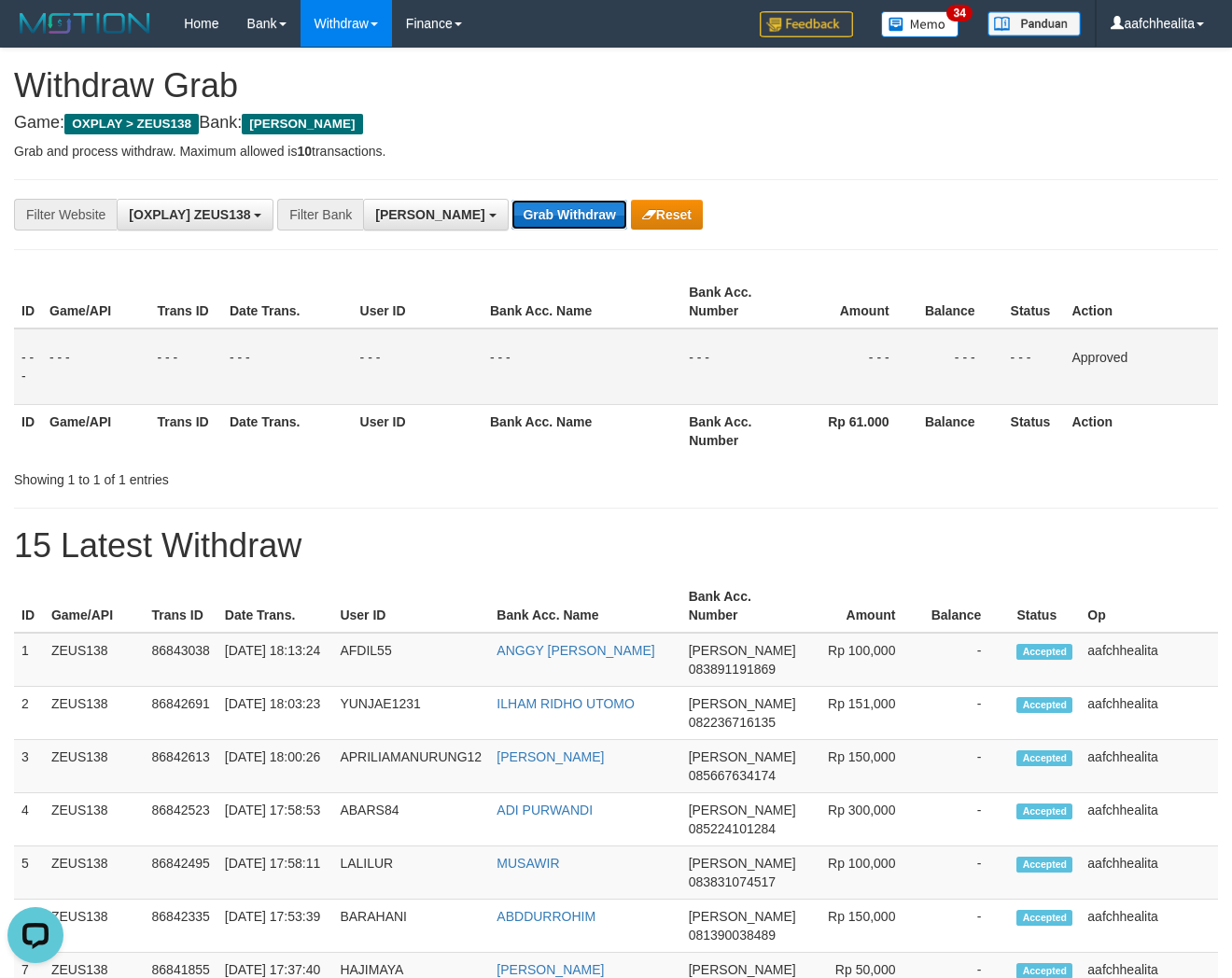
click at [511, 215] on button "Grab Withdraw" at bounding box center [568, 214] width 115 height 30
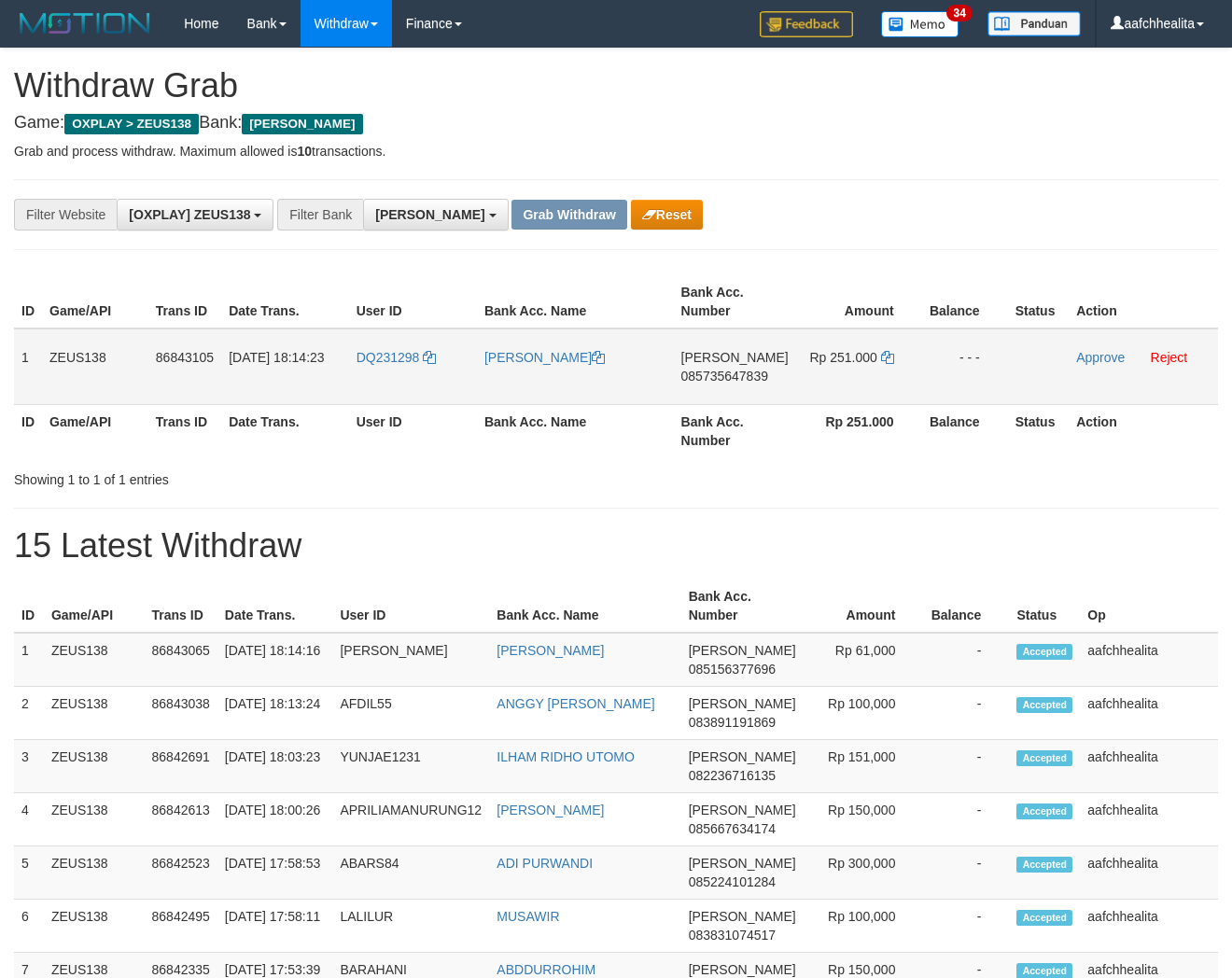
click at [397, 383] on td "DQ231298" at bounding box center [413, 367] width 128 height 76
copy link "DQ231298"
copy tr "1 ZEUS138 86843105 31/08/2025 18:14:23 DQ231298 MUHAMMAD DICKY"
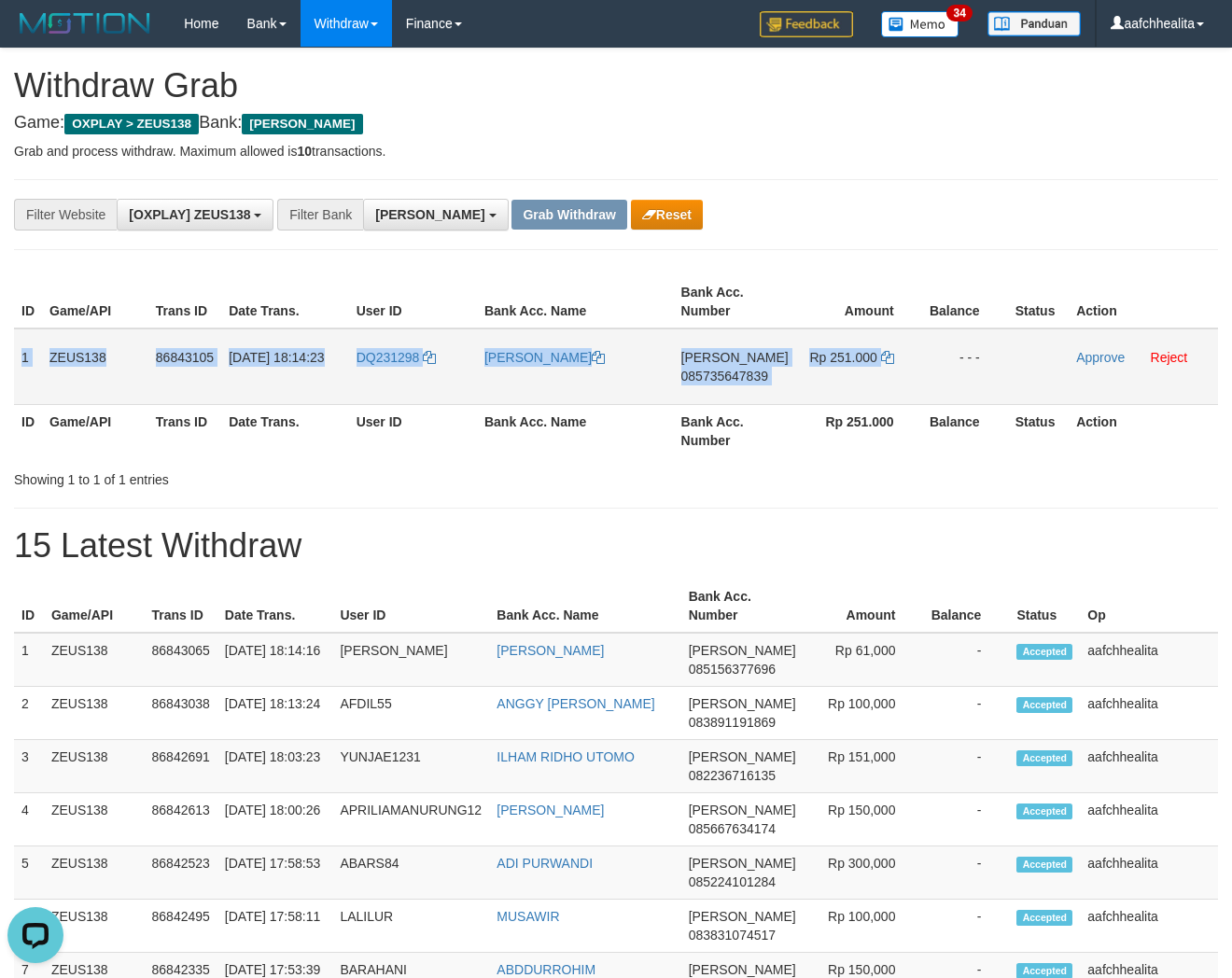
drag, startPoint x: 21, startPoint y: 356, endPoint x: 954, endPoint y: 349, distance: 933.0
click at [954, 349] on tr "1 ZEUS138 86843105 31/08/2025 18:14:23 DQ231298 MUHAMMAD DICKY SETIAWAN DANA 08…" at bounding box center [616, 367] width 1204 height 76
copy tr "1 ZEUS138 86843105 31/08/2025 18:14:23 DQ231298 MUHAMMAD DICKY SETIAWAN DANA 08…"
click at [746, 373] on span "085735647839" at bounding box center [725, 376] width 87 height 15
copy tr "1 ZEUS138 86843105 31/08/2025 18:14:23 DQ231298 MUHAMMAD DICKY SETIAWAN DANA 08…"
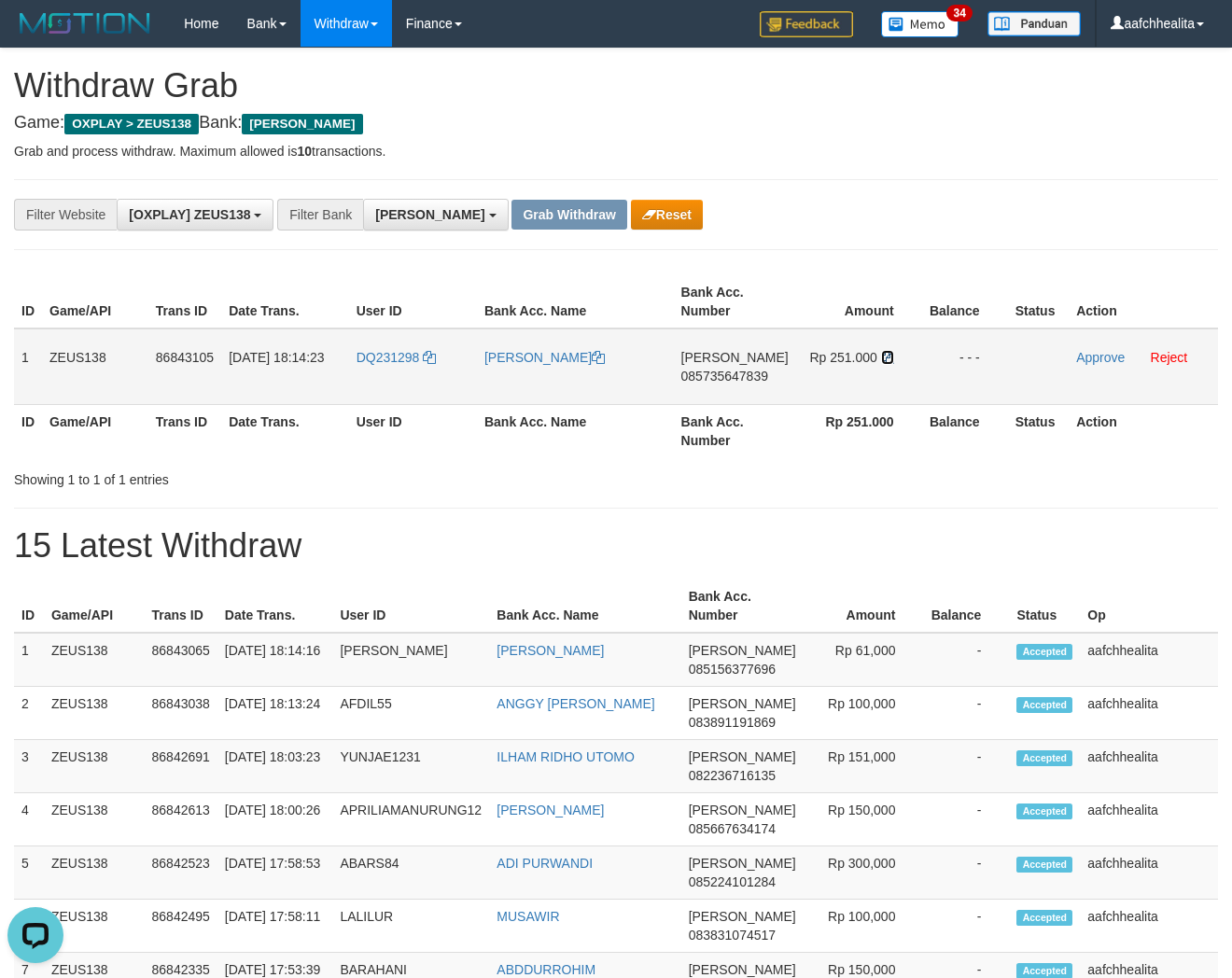
click at [889, 351] on icon at bounding box center [887, 358] width 13 height 13
click at [886, 356] on icon at bounding box center [887, 358] width 13 height 13
click at [1083, 359] on link "Approve" at bounding box center [1100, 358] width 49 height 15
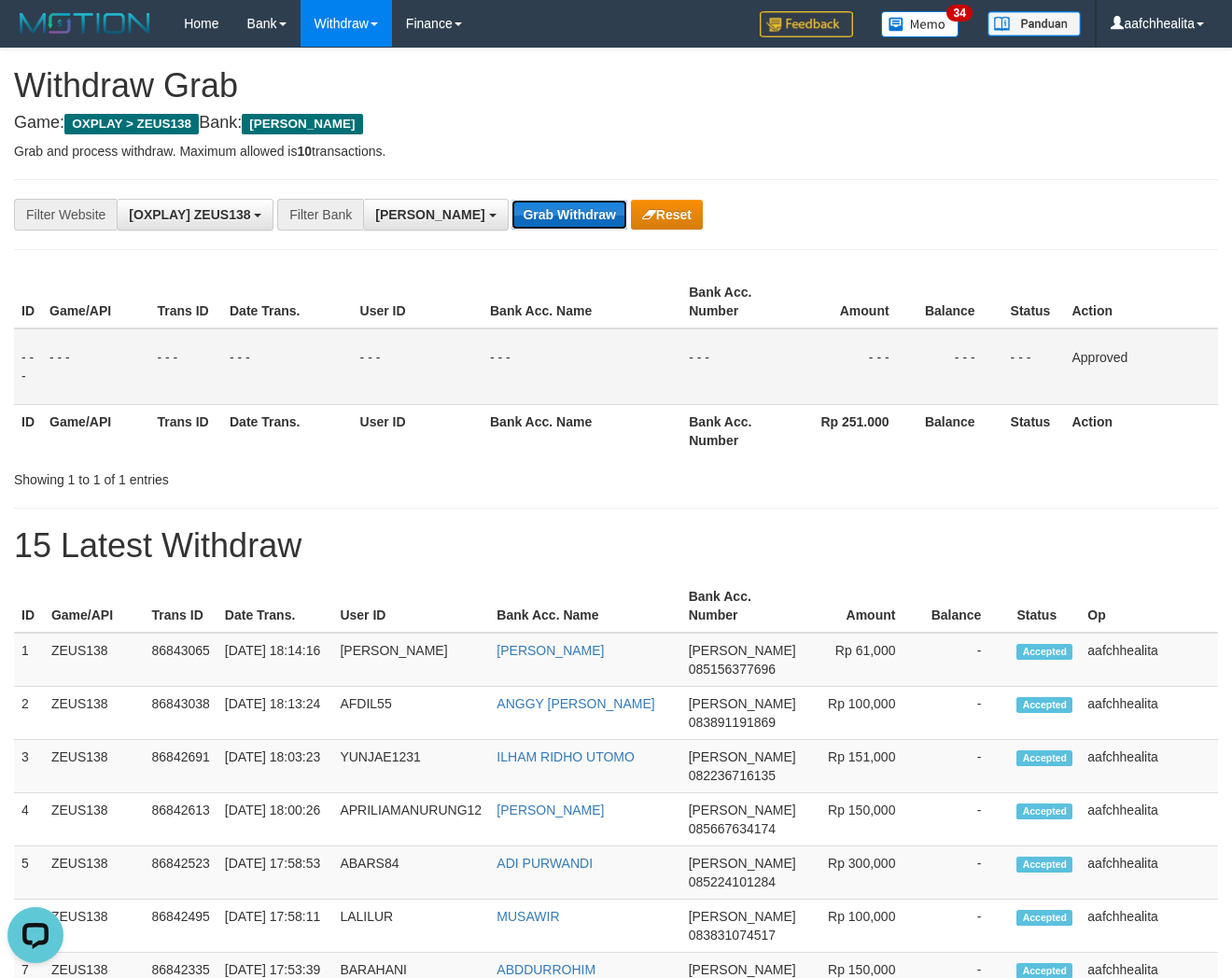
click at [511, 210] on button "Grab Withdraw" at bounding box center [568, 214] width 115 height 30
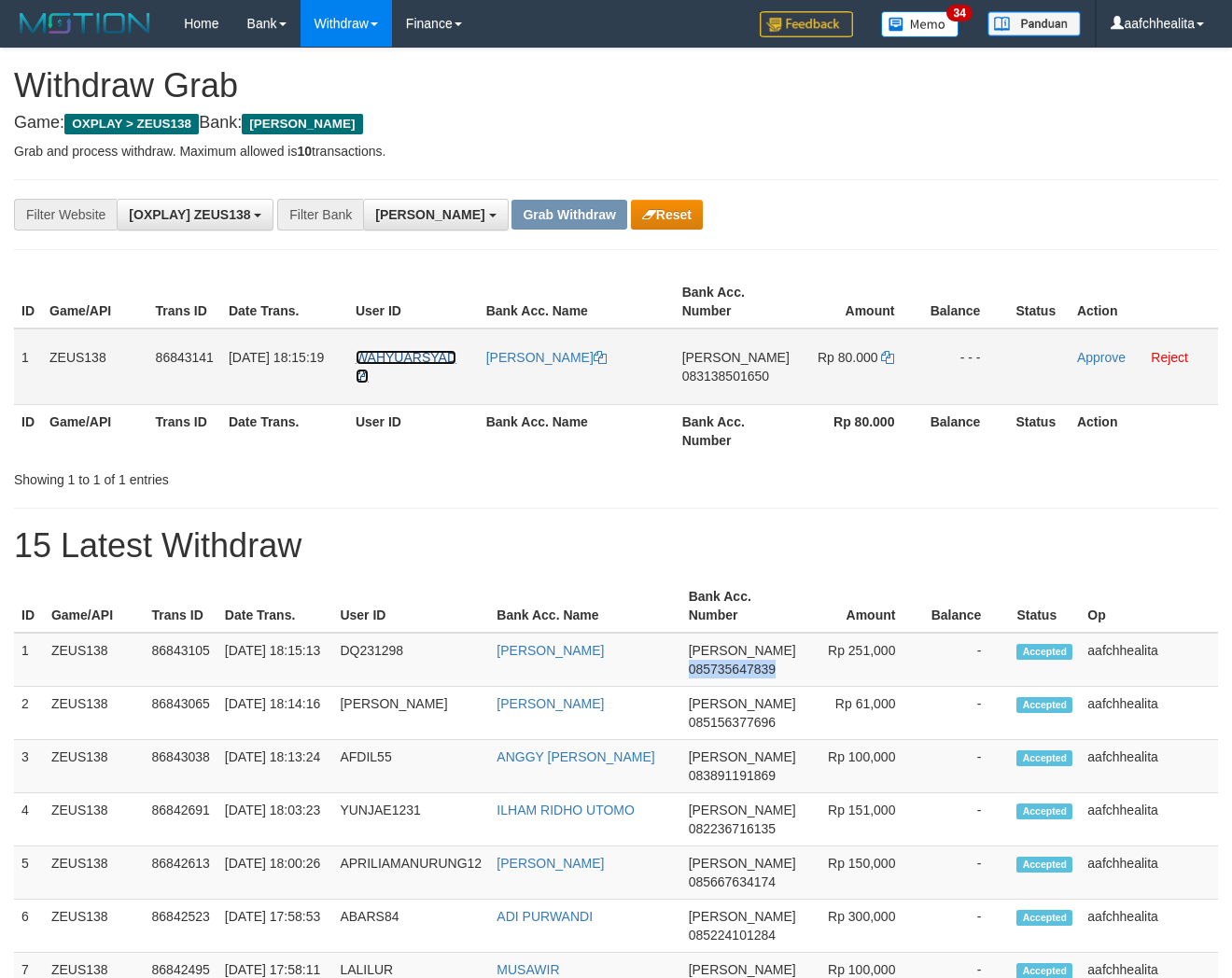
click at [411, 359] on span "WAHYUARSYAD" at bounding box center [407, 358] width 101 height 15
click at [411, 366] on td "WAHYUARSYAD" at bounding box center [413, 367] width 130 height 76
drag, startPoint x: 411, startPoint y: 366, endPoint x: 737, endPoint y: 414, distance: 329.5
click at [411, 366] on td "WAHYUARSYAD" at bounding box center [413, 367] width 130 height 76
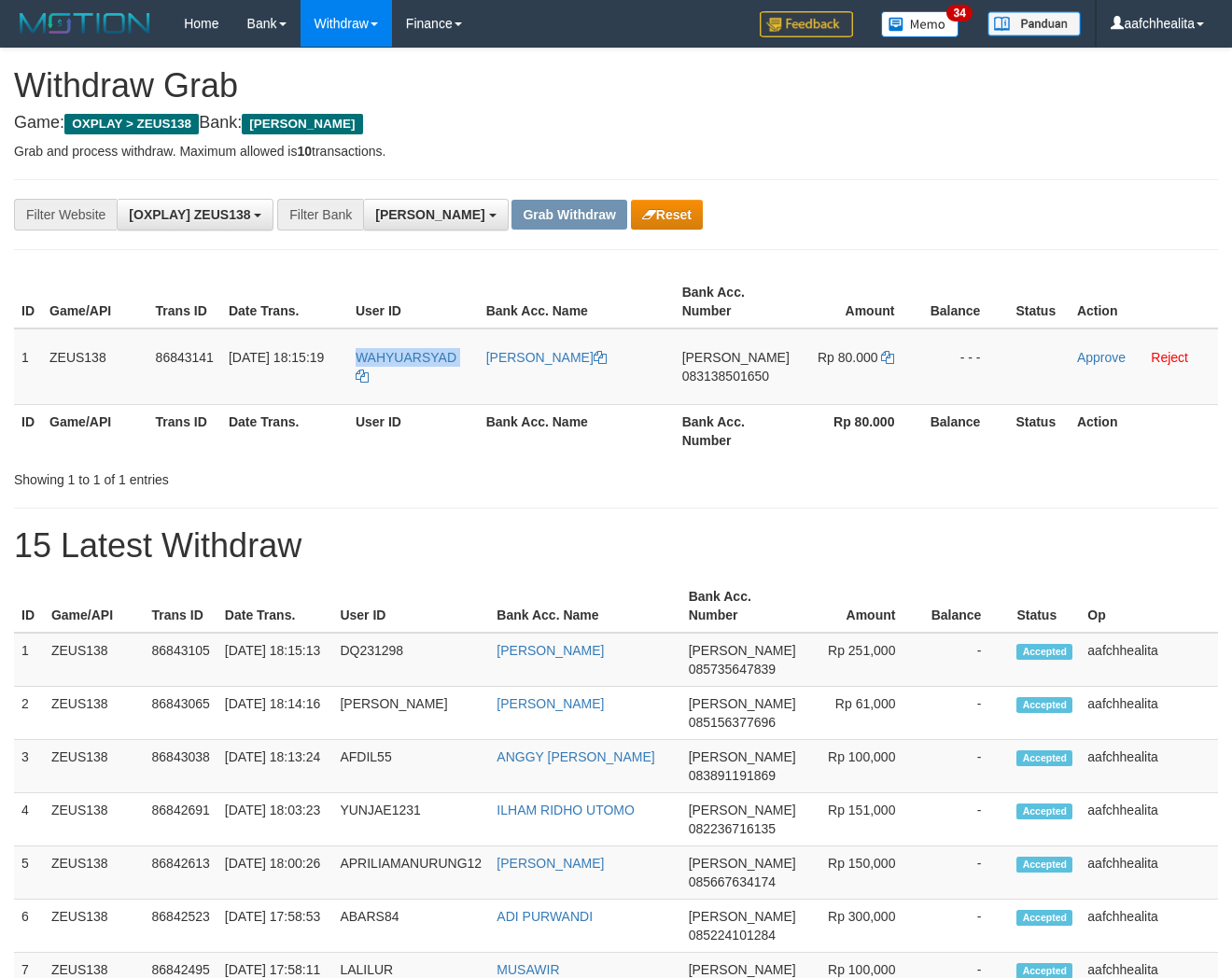
copy tr "WAHYUARSYAD"
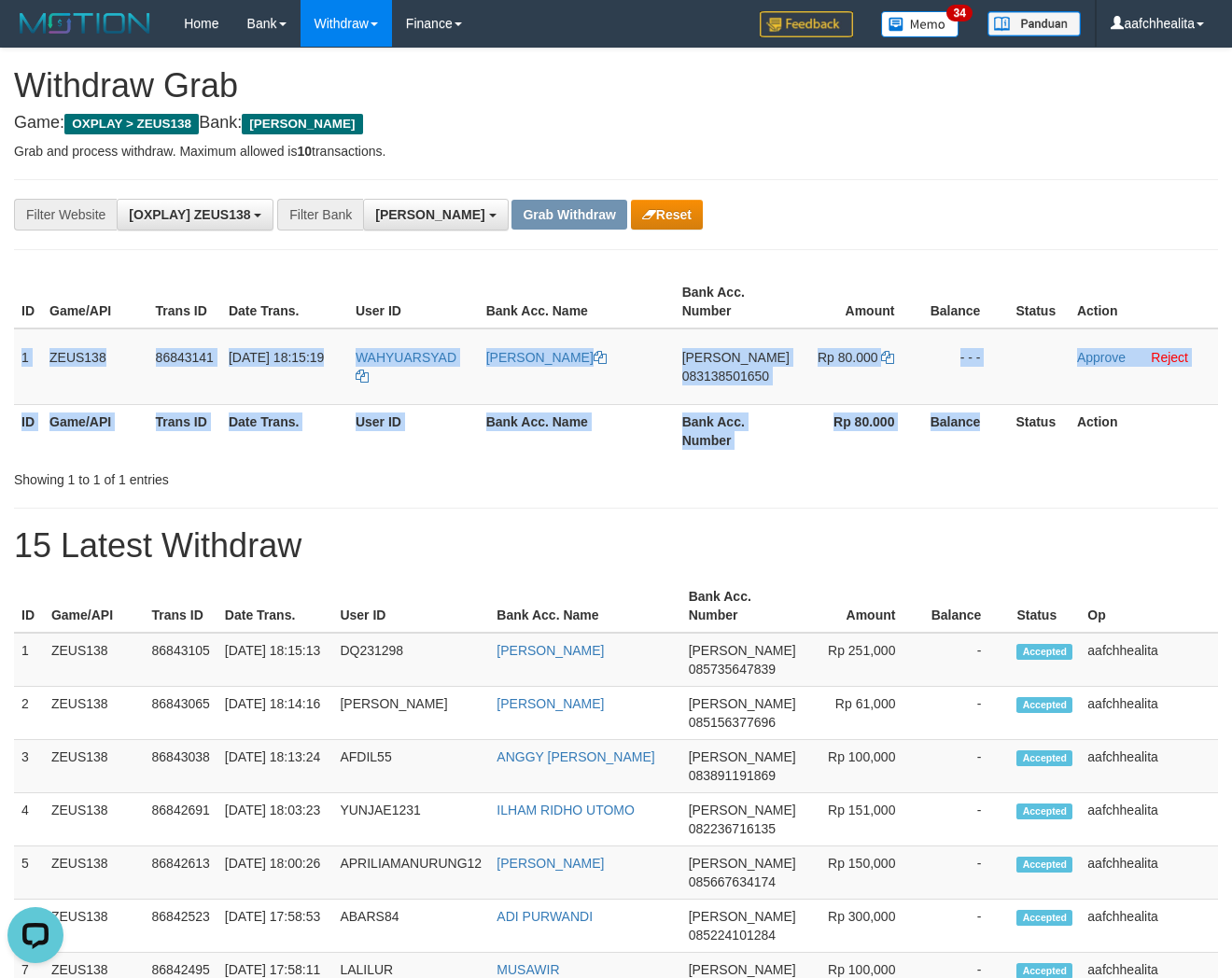
copy table "1 ZEUS138 86843141 31/08/2025 18:15:19 WAHYUARSYAD WAHYU ARSYAD DANA 0831385016…"
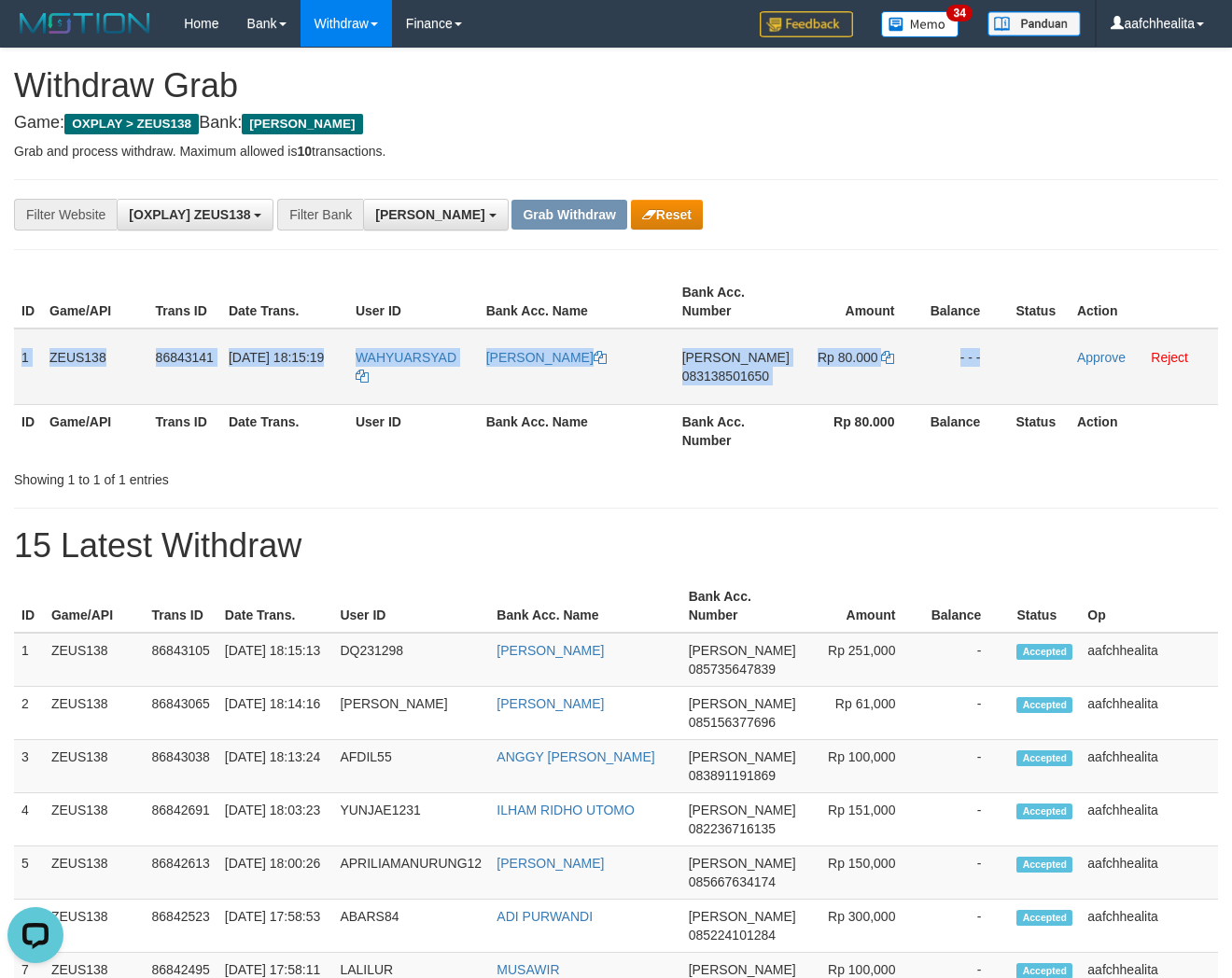
copy tr "1 ZEUS138 86843141 31/08/2025 18:15:19 WAHYUARSYAD WAHYU ARSYAD DANA 0831385016…"
drag, startPoint x: 21, startPoint y: 352, endPoint x: 1037, endPoint y: 398, distance: 1017.0
click at [1037, 398] on tr "1 ZEUS138 86843141 31/08/2025 18:15:19 WAHYUARSYAD WAHYU ARSYAD DANA 0831385016…" at bounding box center [616, 367] width 1204 height 76
click at [739, 375] on span "083138501650" at bounding box center [725, 376] width 87 height 15
copy tr "1 ZEUS138 86843141 31/08/2025 18:15:19 WAHYUARSYAD WAHYU ARSYAD DANA 0831385016…"
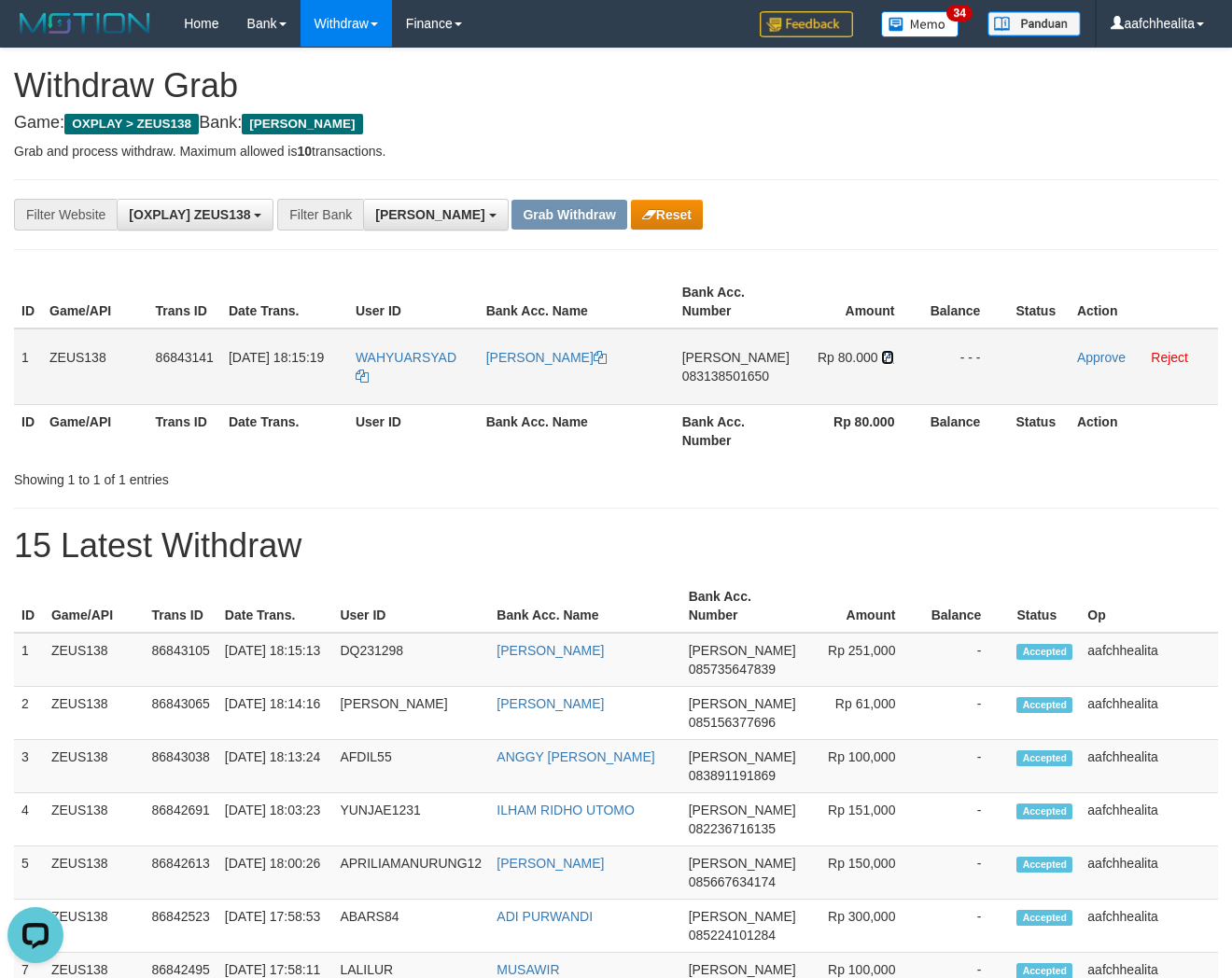
click at [884, 352] on icon at bounding box center [887, 358] width 13 height 13
click at [884, 353] on icon at bounding box center [887, 358] width 13 height 13
click at [1084, 356] on link "Approve" at bounding box center [1101, 358] width 49 height 15
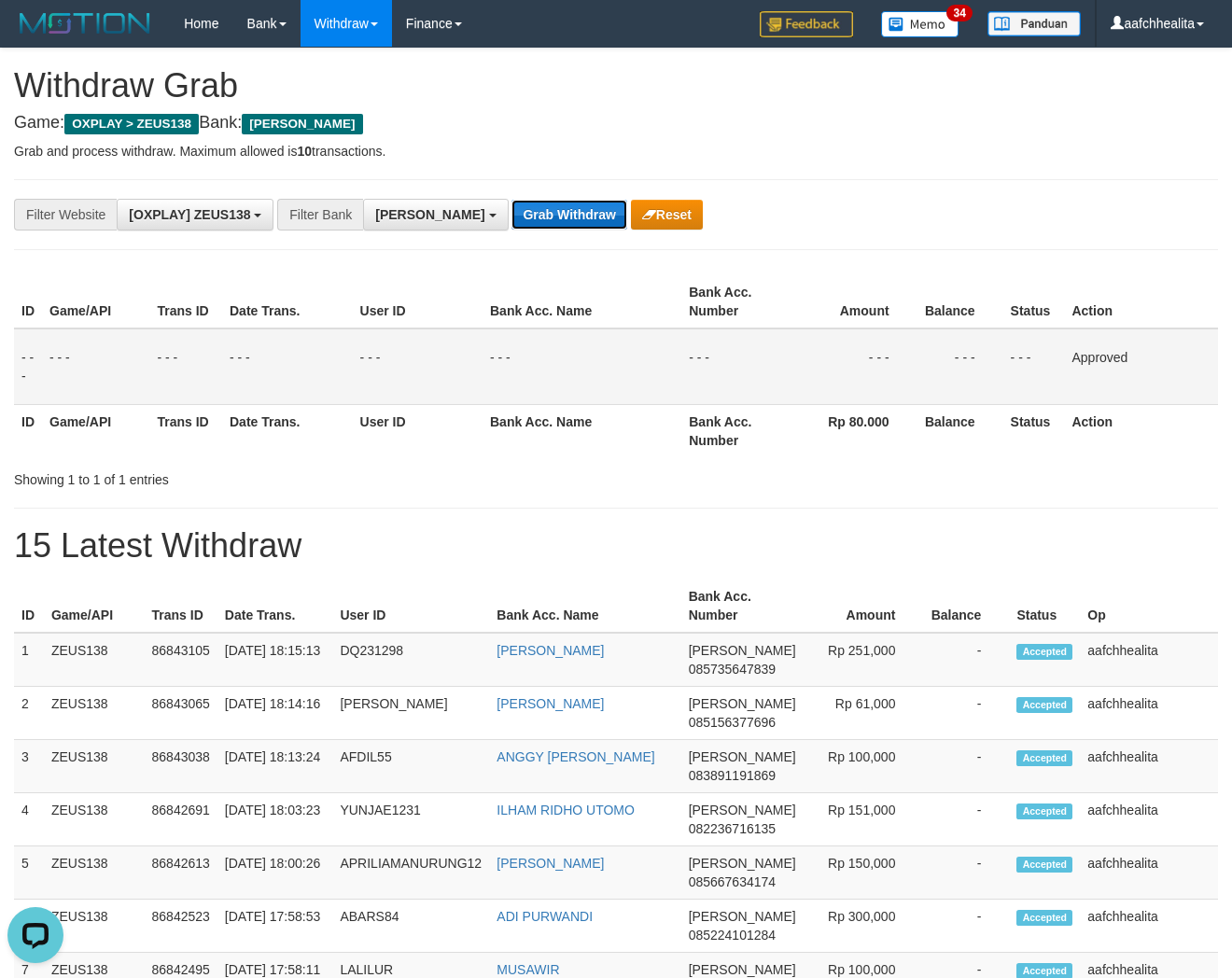
click at [513, 211] on button "Grab Withdraw" at bounding box center [568, 214] width 115 height 30
click at [514, 211] on button "Grab Withdraw" at bounding box center [568, 214] width 115 height 30
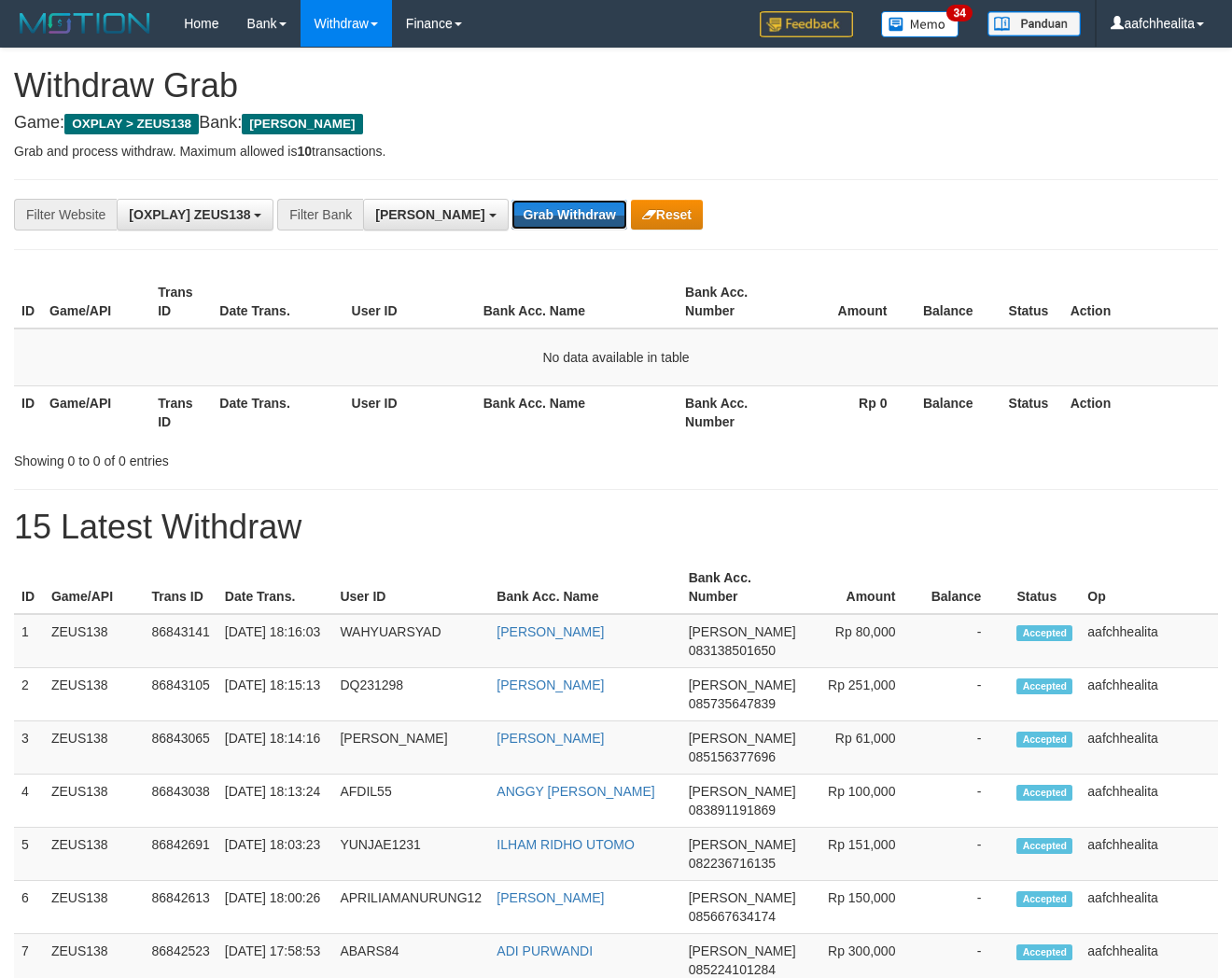
click at [514, 211] on button "Grab Withdraw" at bounding box center [568, 214] width 115 height 30
click at [513, 209] on button "Grab Withdraw" at bounding box center [568, 214] width 115 height 30
click at [513, 210] on button "Grab Withdraw" at bounding box center [568, 214] width 115 height 30
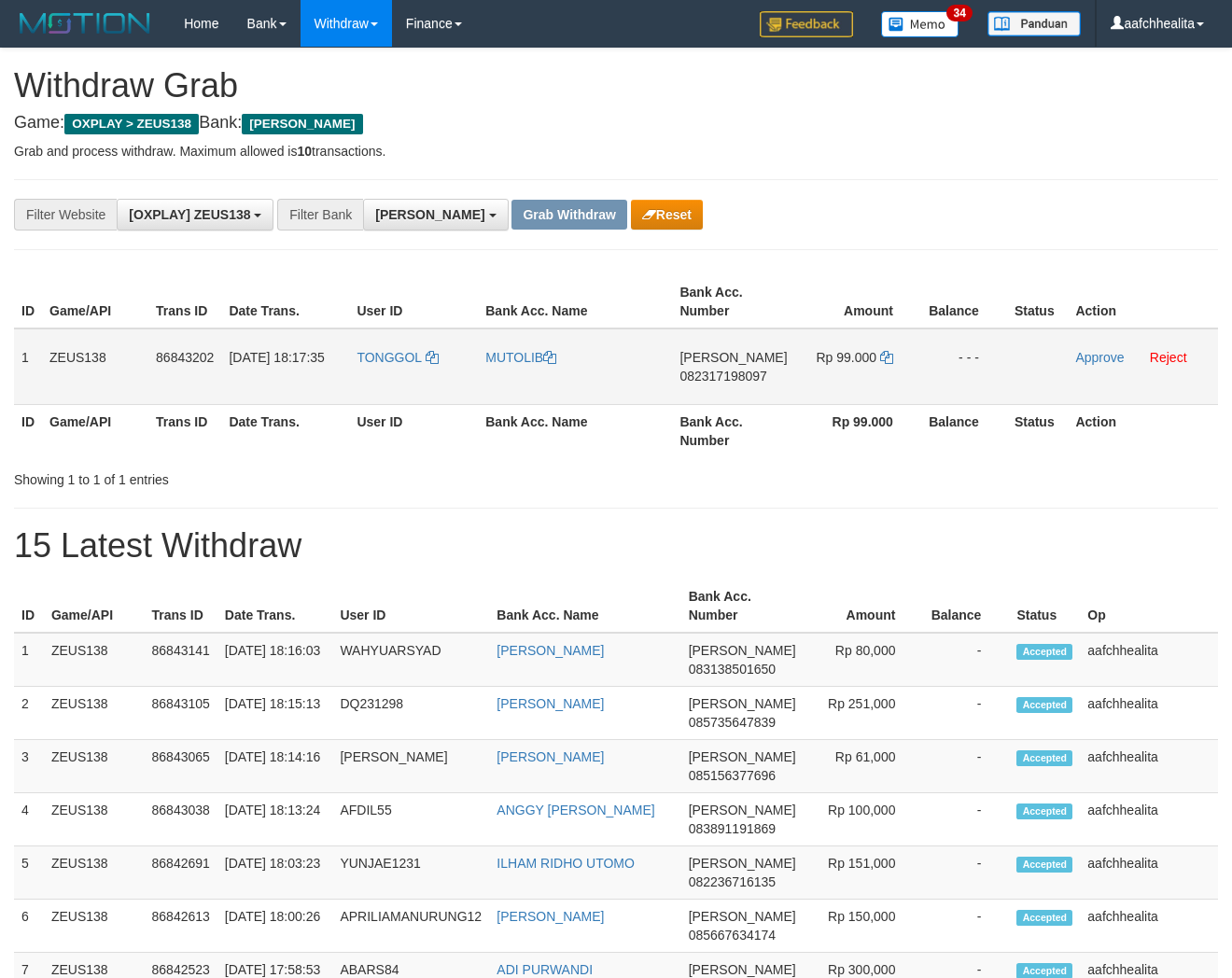
click at [395, 378] on td "TONGGOL" at bounding box center [413, 367] width 129 height 76
copy span "TONGGOL"
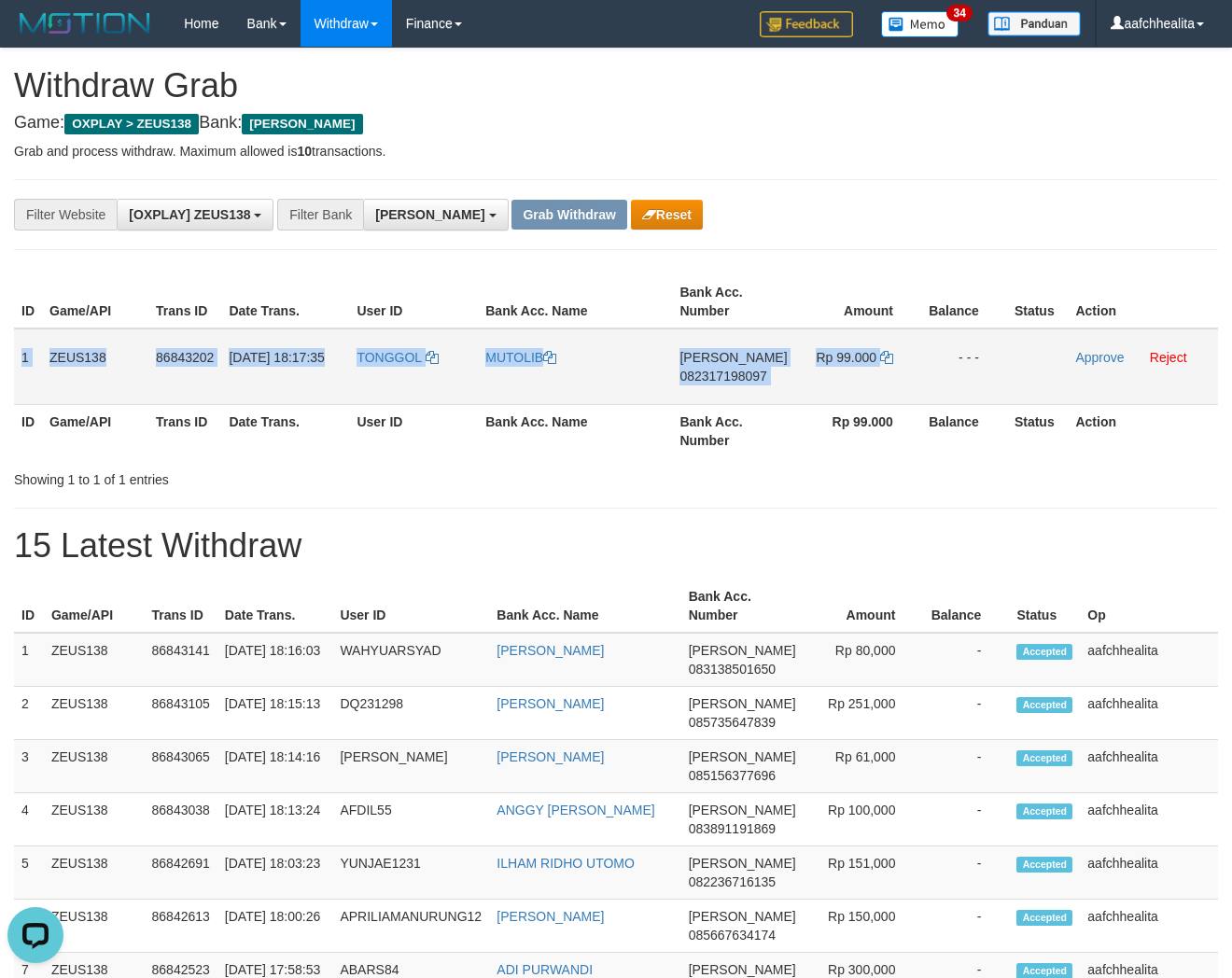
copy tr "1 ZEUS138 86843202 31/08/2025 18:17:35 TONGGOL MUTOLIB DANA 082317198097 Rp 99.…"
drag, startPoint x: 21, startPoint y: 342, endPoint x: 1010, endPoint y: 355, distance: 989.1
click at [1002, 355] on tr "1 ZEUS138 86843202 31/08/2025 18:17:35 TONGGOL MUTOLIB DANA 082317198097 Rp 99.…" at bounding box center [616, 367] width 1204 height 76
click at [733, 379] on span "082317198097" at bounding box center [723, 376] width 87 height 15
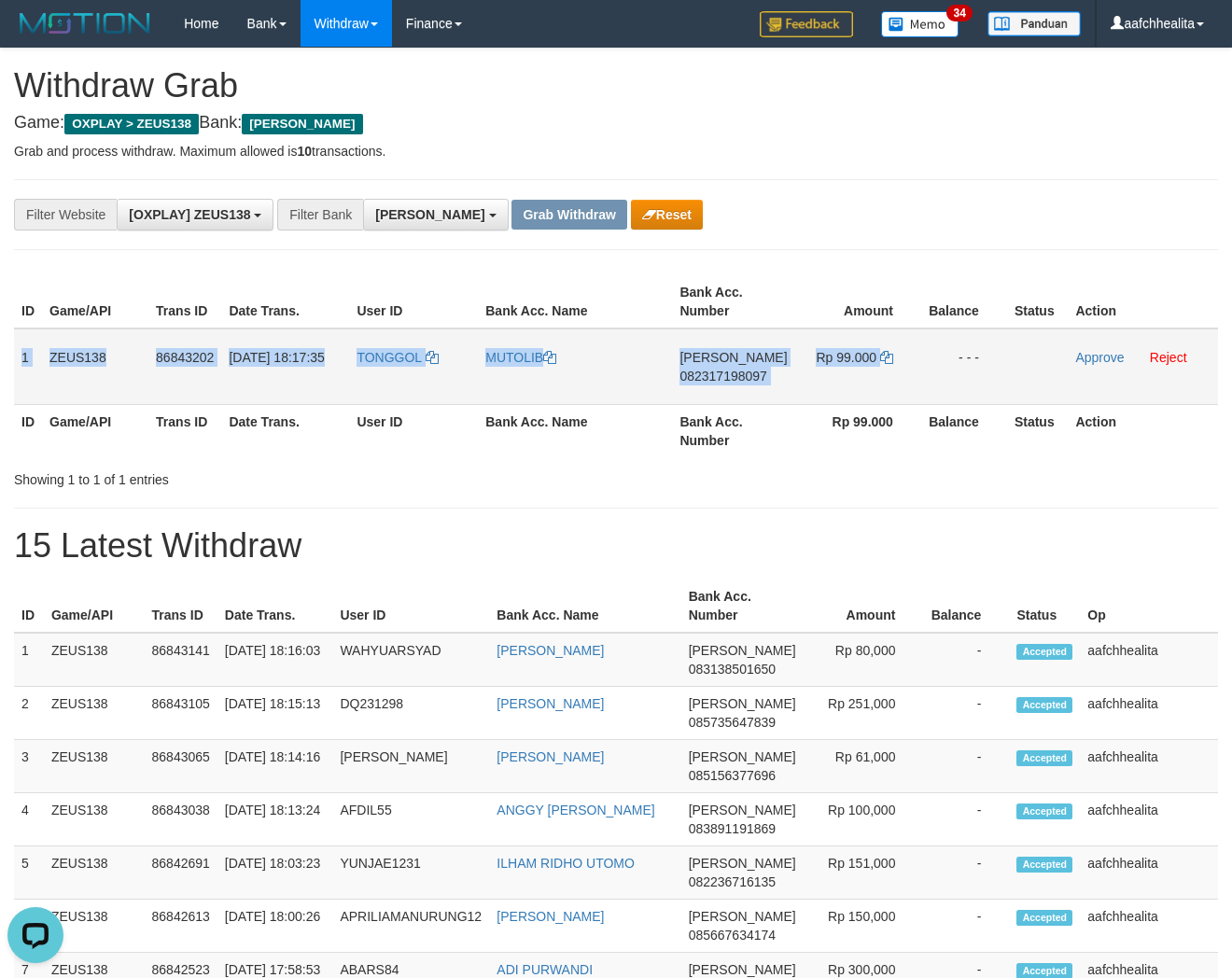
copy tr "1 ZEUS138 86843202 31/08/2025 18:17:35 TONGGOL MUTOLIB DANA 082317198097 Rp 99.…"
click at [887, 356] on icon at bounding box center [886, 358] width 13 height 13
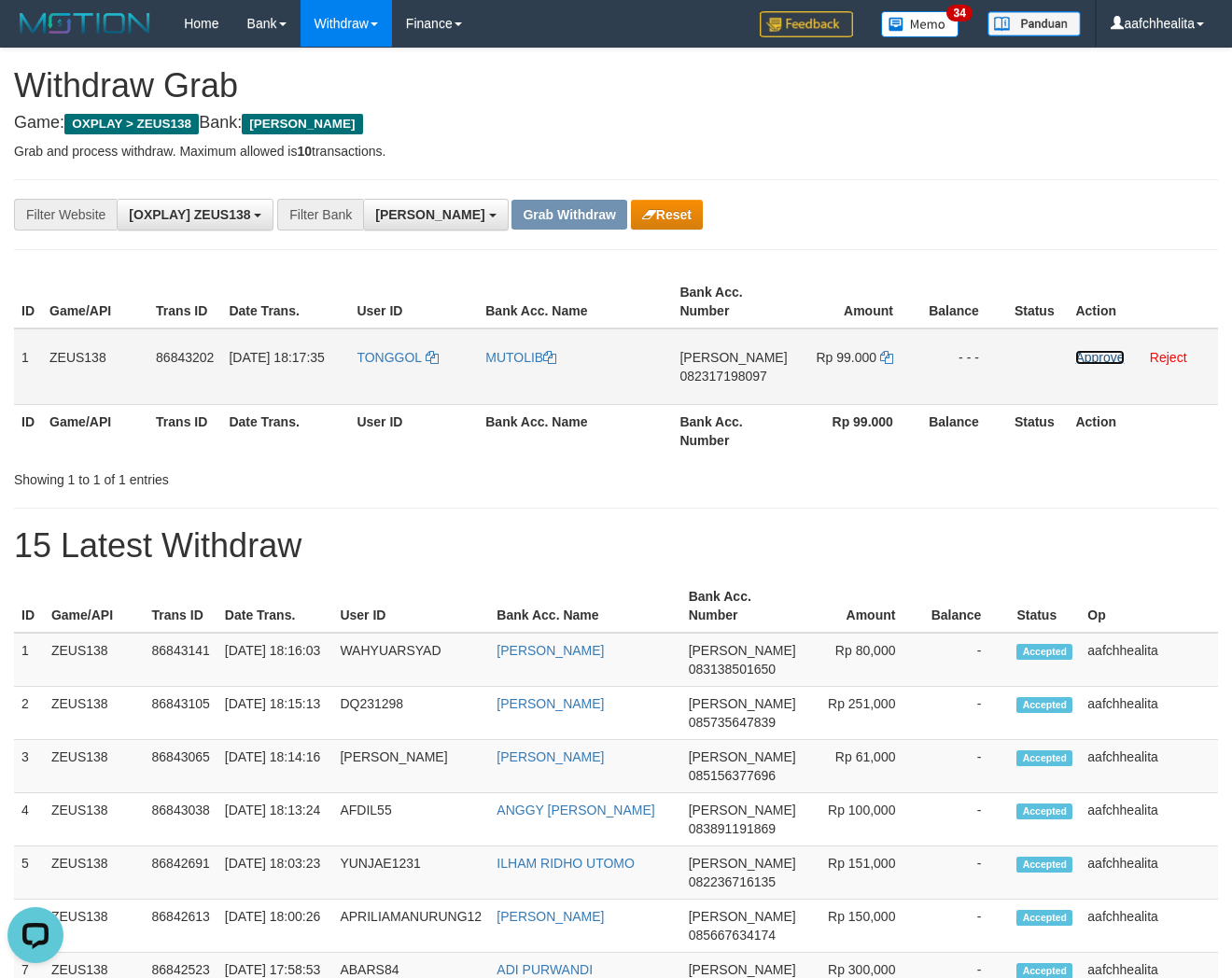
click at [1092, 355] on link "Approve" at bounding box center [1099, 358] width 49 height 15
click at [511, 221] on button "Grab Withdraw" at bounding box center [568, 214] width 115 height 30
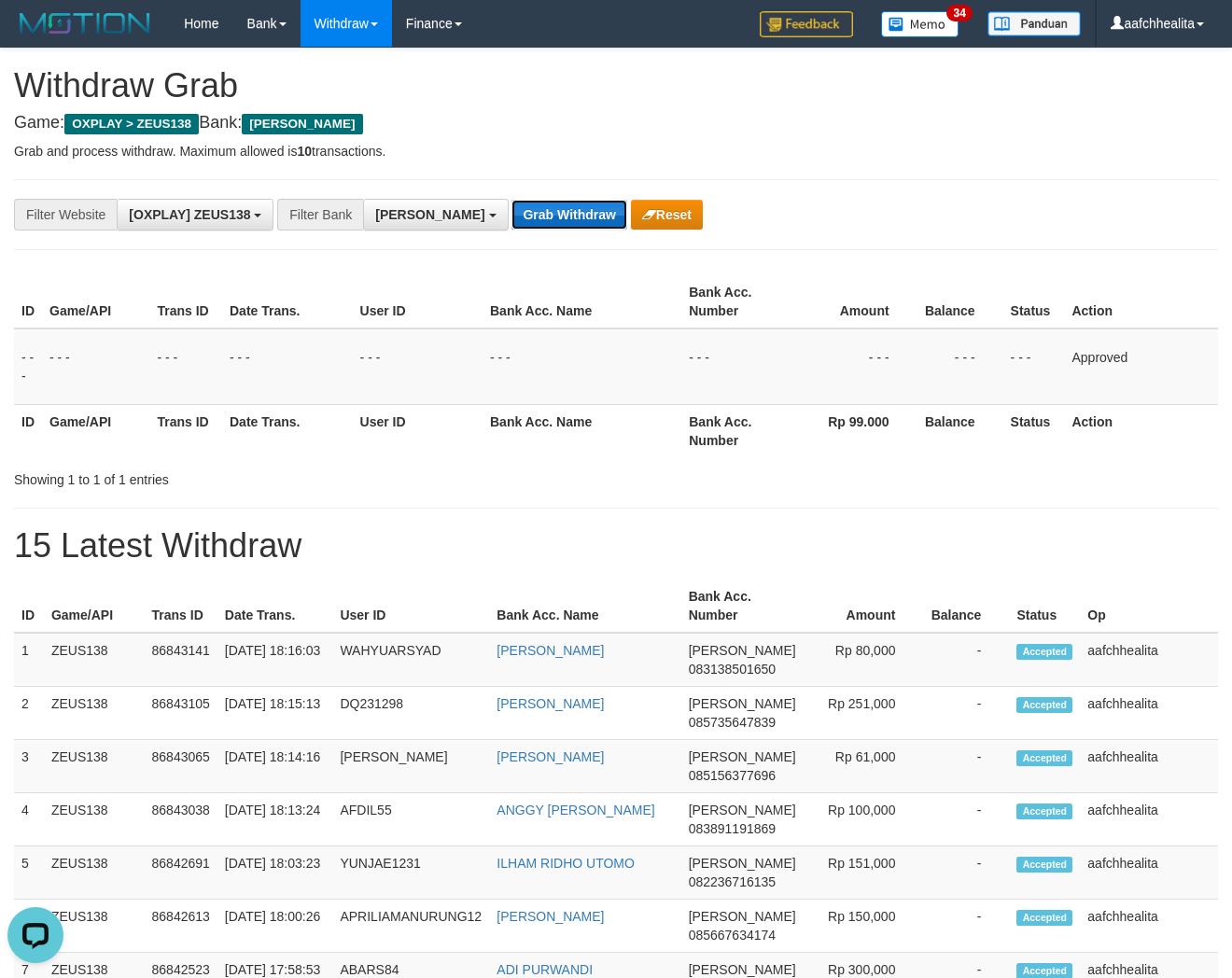
click at [511, 220] on button "Grab Withdraw" at bounding box center [568, 214] width 115 height 30
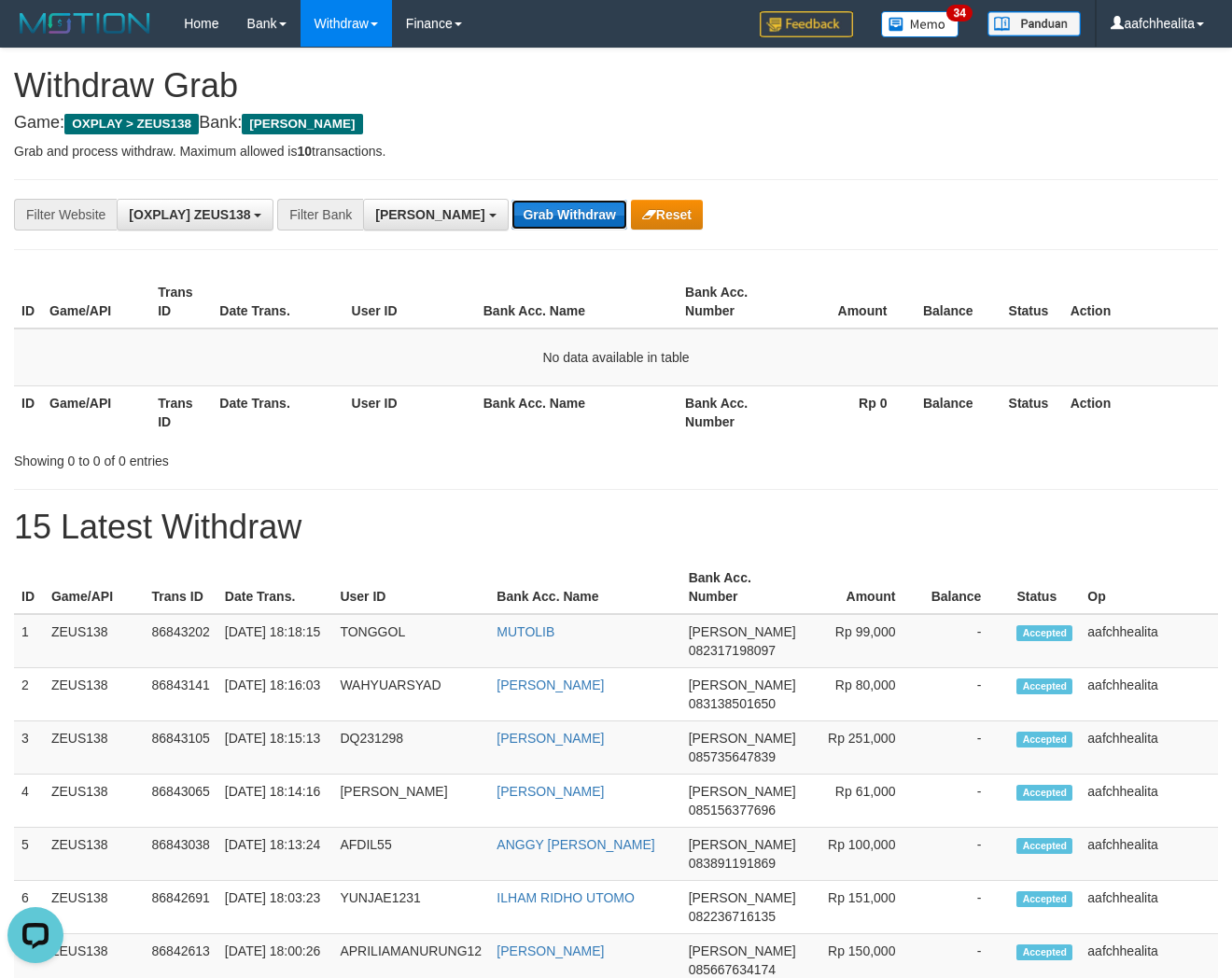
click at [511, 214] on button "Grab Withdraw" at bounding box center [568, 214] width 115 height 30
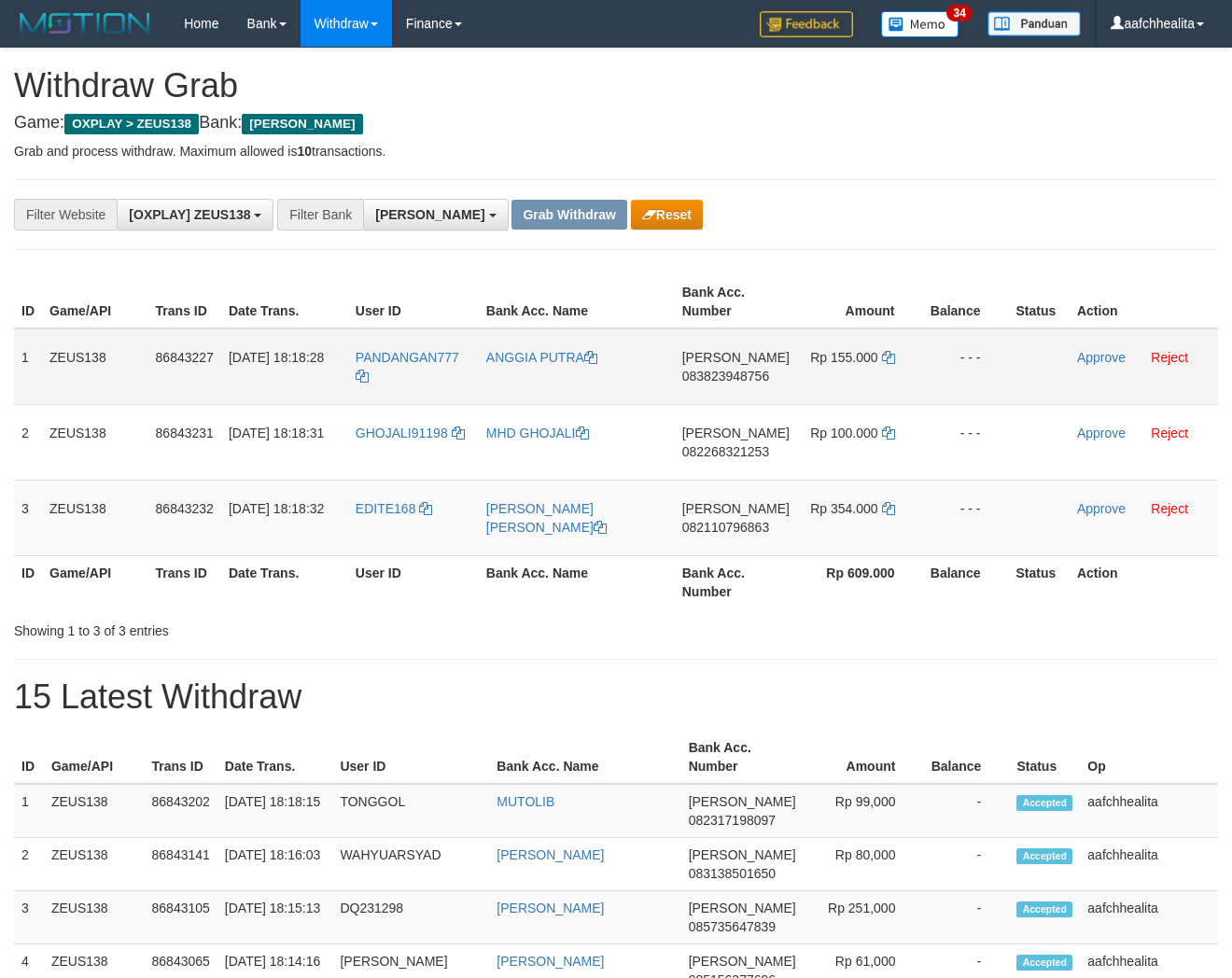
click at [395, 377] on td "PANDANGAN777" at bounding box center [413, 367] width 130 height 76
copy tr "PANDANGAN777"
drag, startPoint x: 395, startPoint y: 377, endPoint x: 415, endPoint y: 380, distance: 20.2
click at [395, 377] on td "PANDANGAN777" at bounding box center [413, 367] width 130 height 76
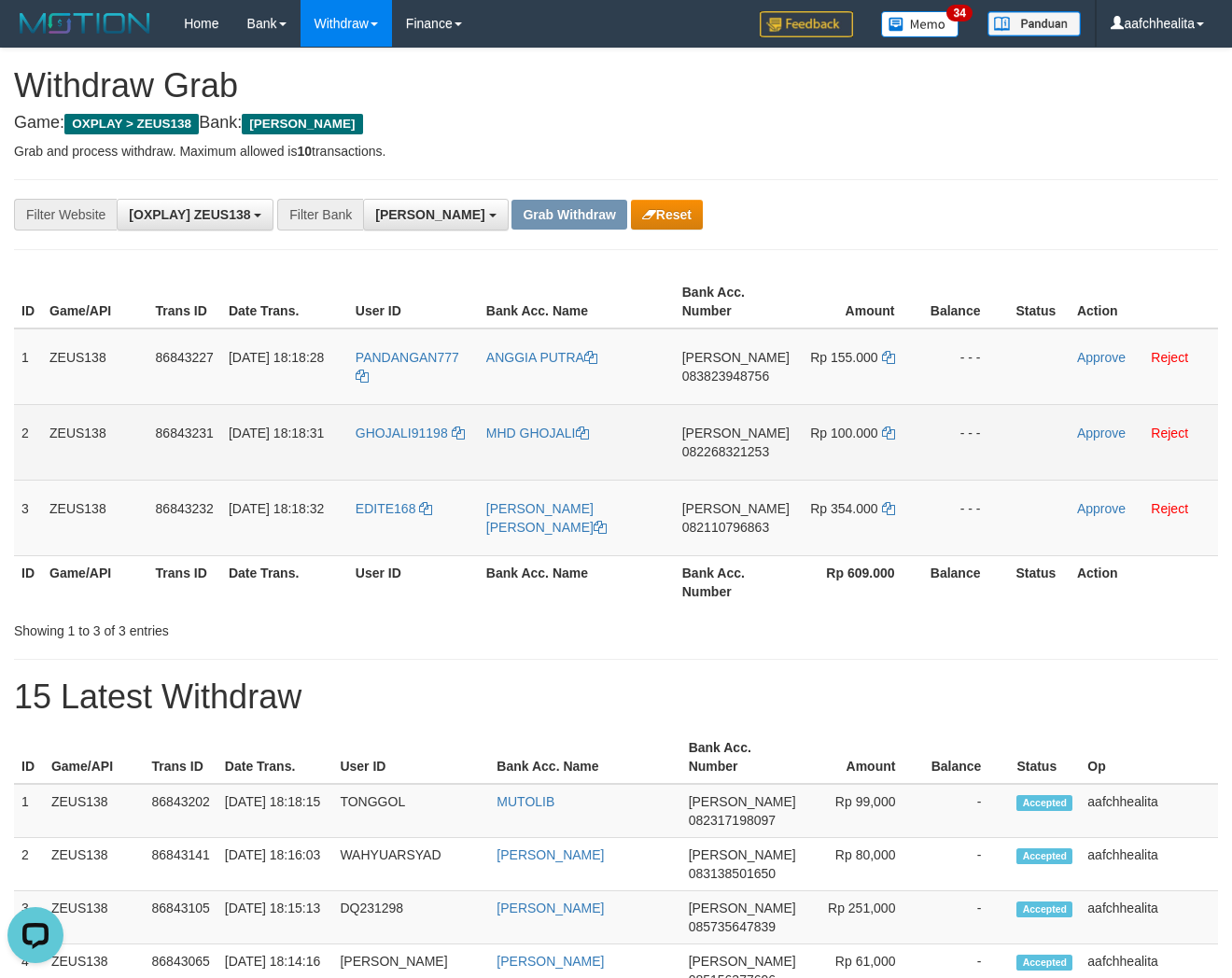
click at [423, 453] on td "GHOJALI91198" at bounding box center [413, 441] width 130 height 75
copy link "GHOJALI91198"
click at [418, 467] on td "GHOJALI91198" at bounding box center [413, 441] width 130 height 75
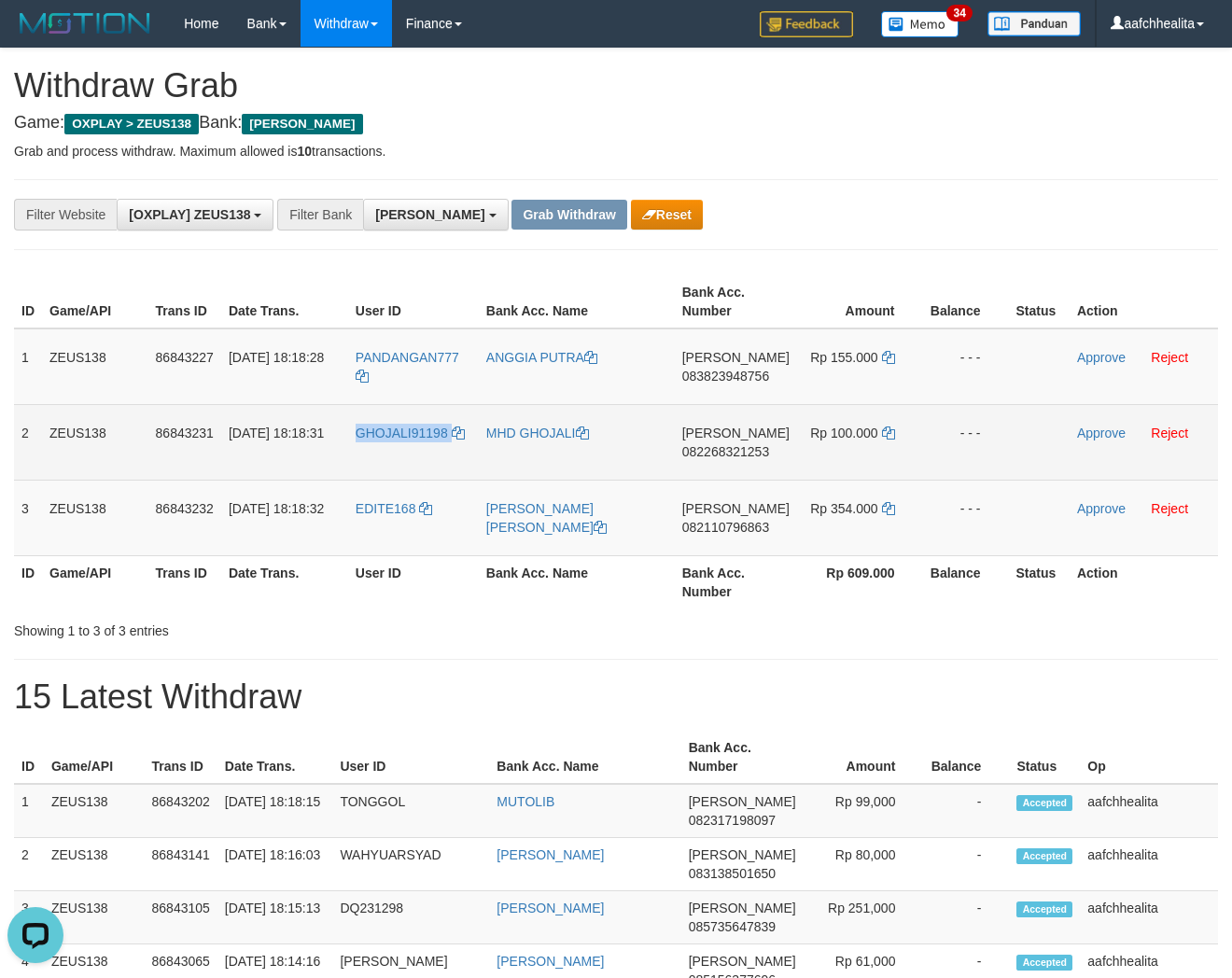
click at [418, 467] on td "GHOJALI91198" at bounding box center [413, 441] width 130 height 75
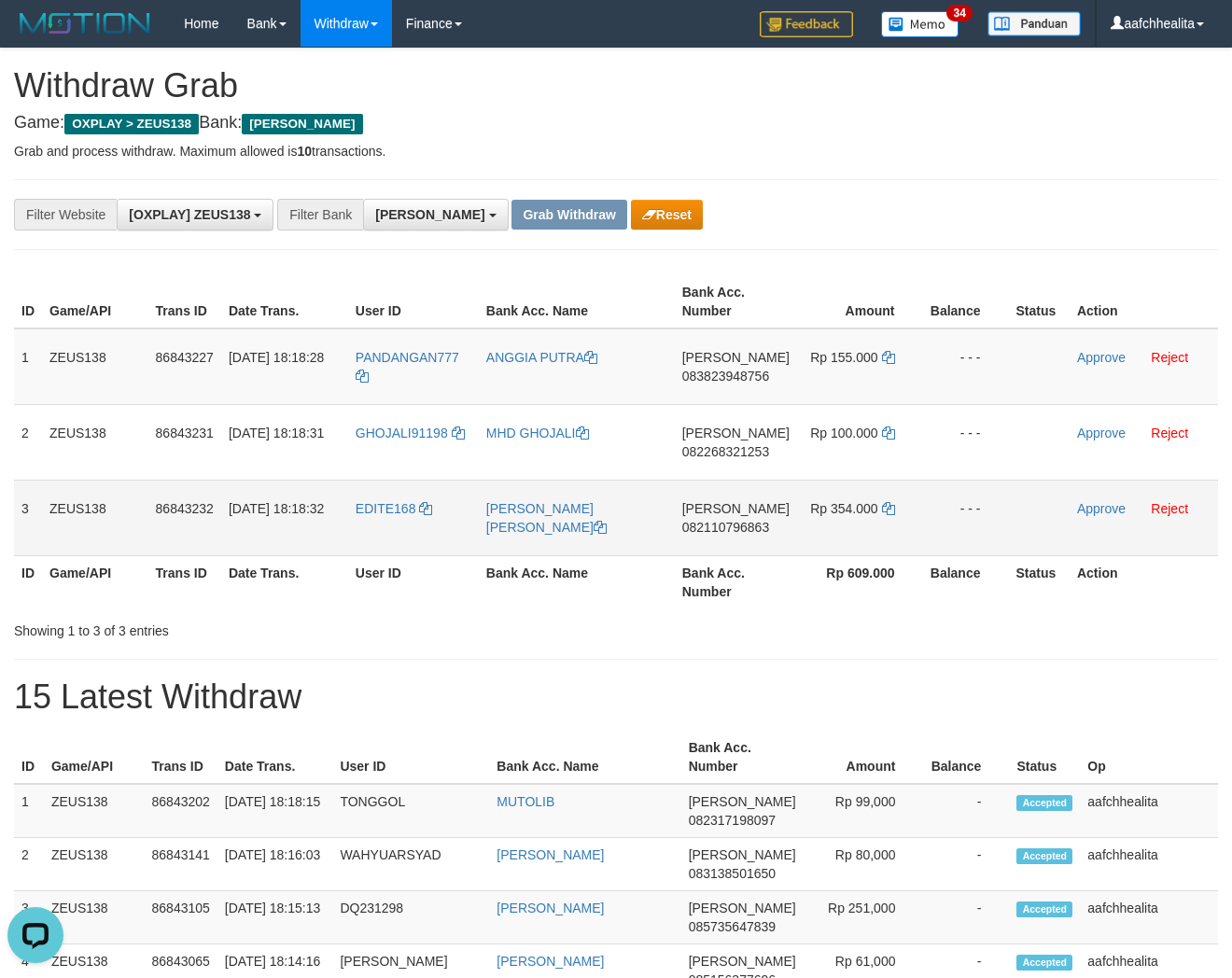
click at [384, 527] on td "EDITE168" at bounding box center [413, 517] width 130 height 75
copy link "EDITE168"
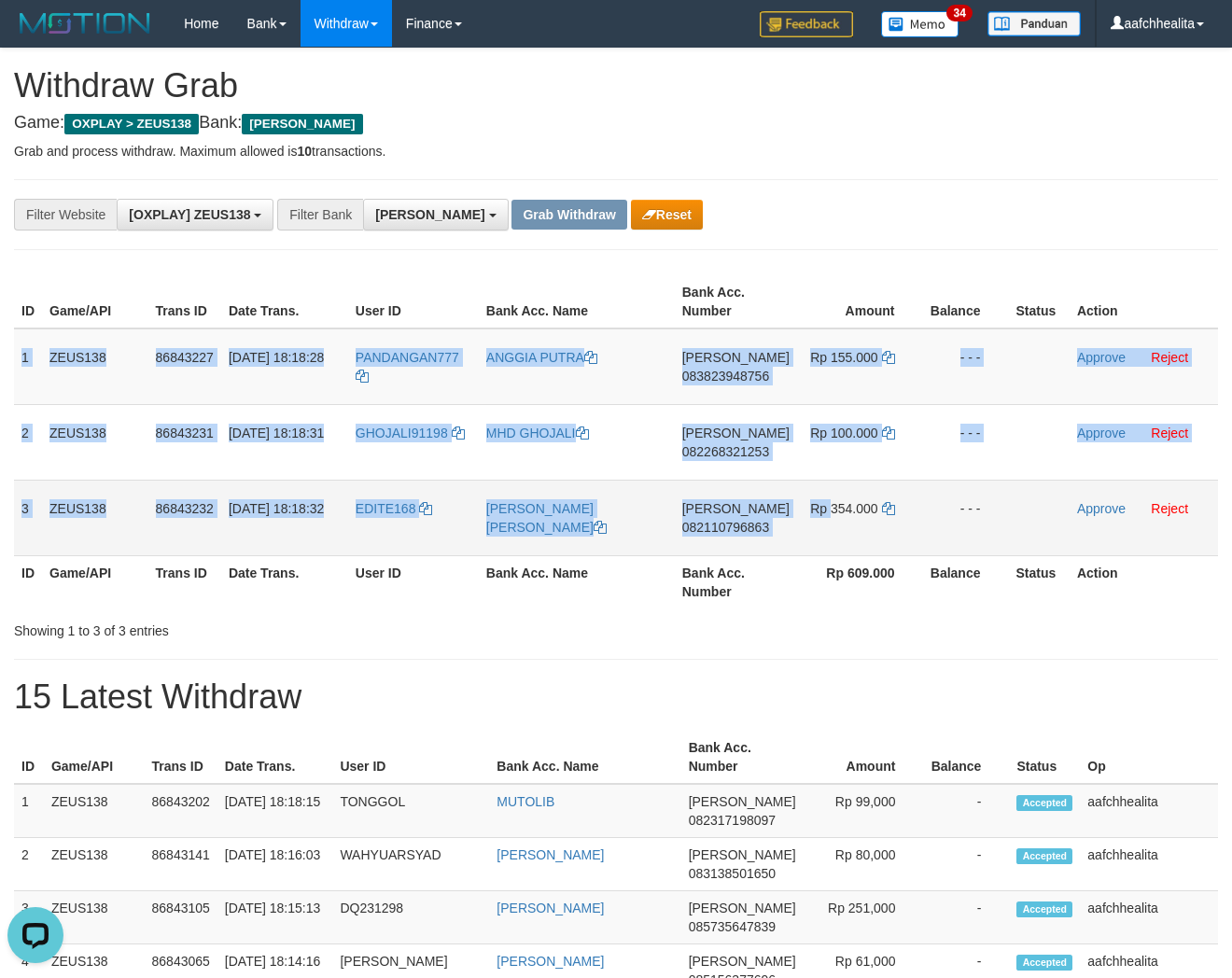
copy tbody "1 ZEUS138 86843227 31/08/2025 18:18:28 PANDANGAN777 ANGGIA PUTRA DANA 083823948…"
drag, startPoint x: 21, startPoint y: 349, endPoint x: 969, endPoint y: 518, distance: 962.9
click at [969, 518] on tbody "1 ZEUS138 86843227 31/08/2025 18:18:28 PANDANGAN777 ANGGIA PUTRA DANA 083823948…" at bounding box center [616, 442] width 1204 height 228
copy tbody "1 ZEUS138 86843227 31/08/2025 18:18:28 PANDANGAN777 ANGGIA PUTRA DANA 083823948…"
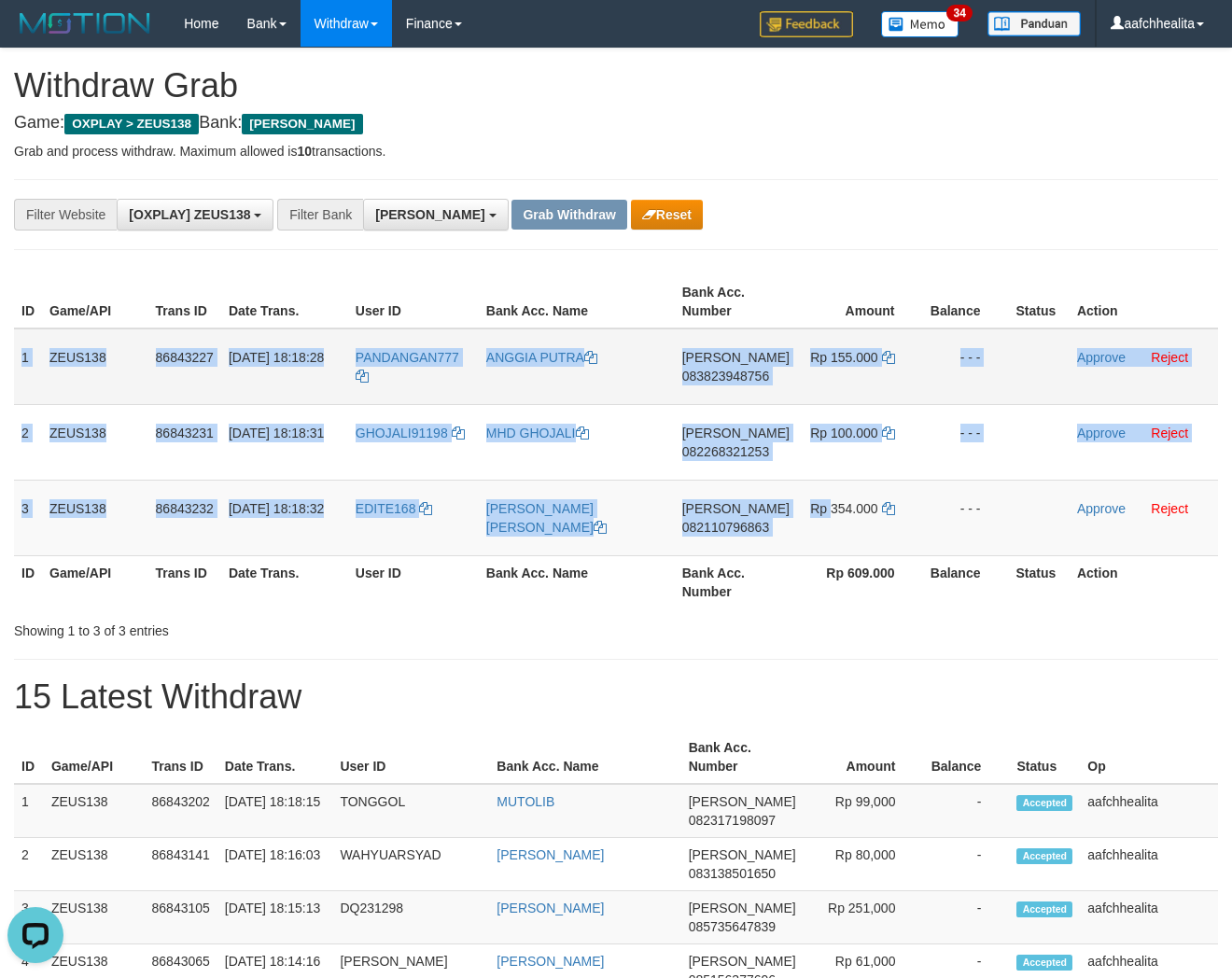
click at [744, 375] on span "083823948756" at bounding box center [725, 376] width 87 height 15
copy tbody "1 ZEUS138 86843227 31/08/2025 18:18:28 PANDANGAN777 ANGGIA PUTRA DANA 083823948…"
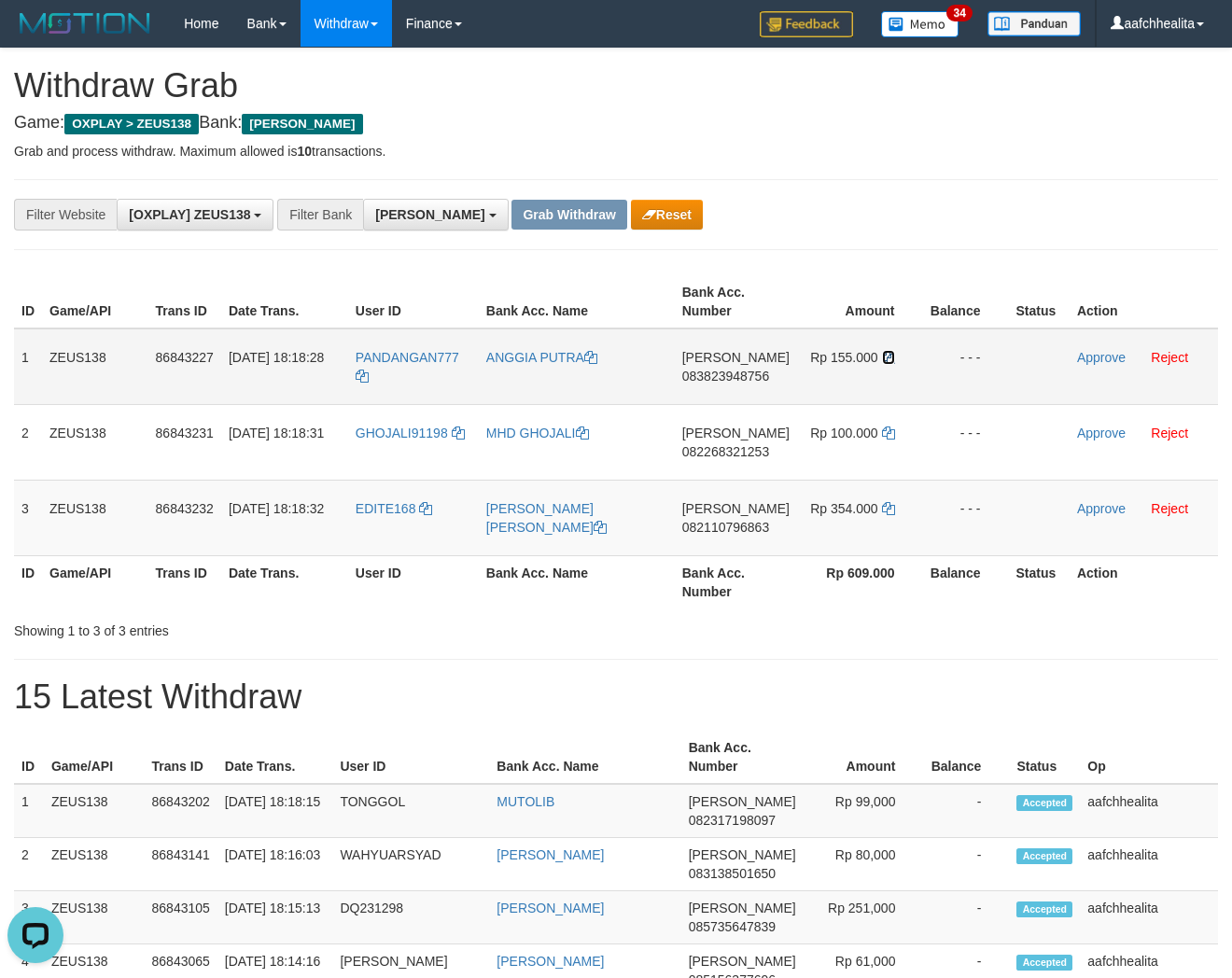
click at [884, 353] on icon at bounding box center [888, 358] width 13 height 13
click at [1094, 357] on link "Approve" at bounding box center [1101, 358] width 49 height 15
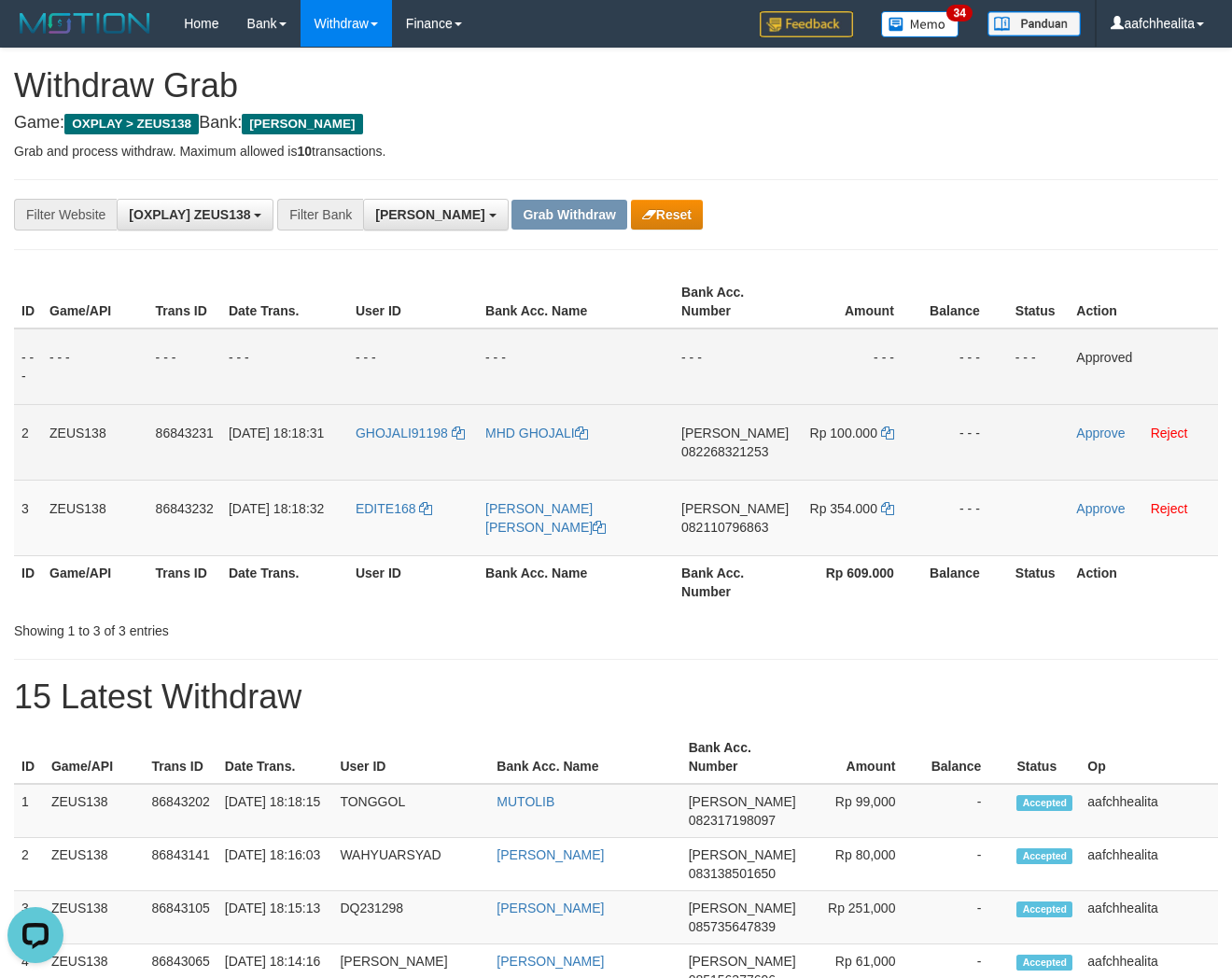
click at [724, 441] on td "DANA 082268321253" at bounding box center [735, 441] width 122 height 75
click at [723, 446] on span "082268321253" at bounding box center [725, 452] width 87 height 15
click at [884, 431] on icon at bounding box center [887, 433] width 13 height 13
click at [886, 431] on icon at bounding box center [887, 433] width 13 height 13
click at [1087, 430] on link "Approve" at bounding box center [1100, 433] width 49 height 15
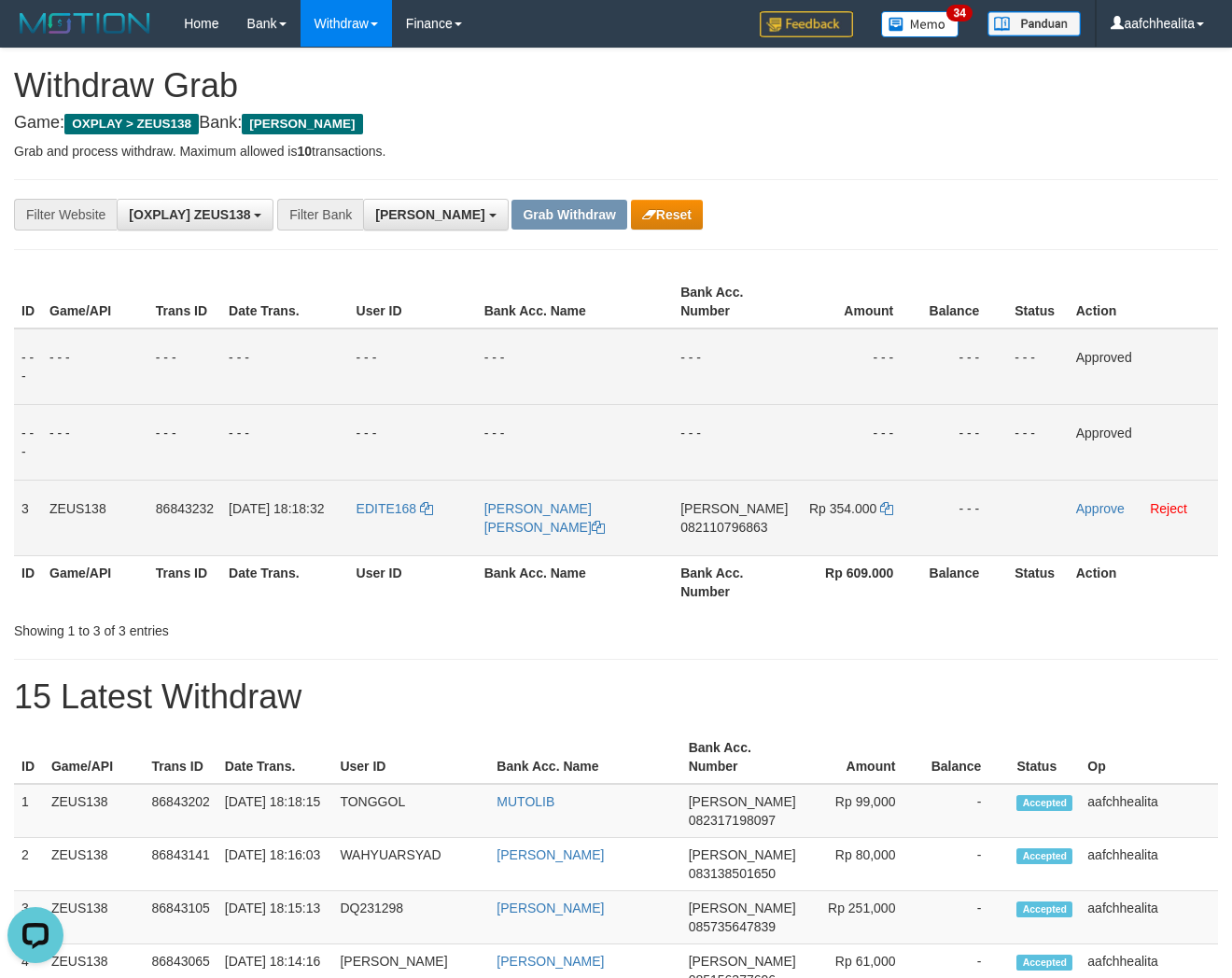
click at [733, 521] on span "082110796863" at bounding box center [724, 528] width 87 height 15
click at [887, 507] on icon at bounding box center [886, 509] width 13 height 13
click at [1090, 509] on link "Approve" at bounding box center [1100, 509] width 49 height 15
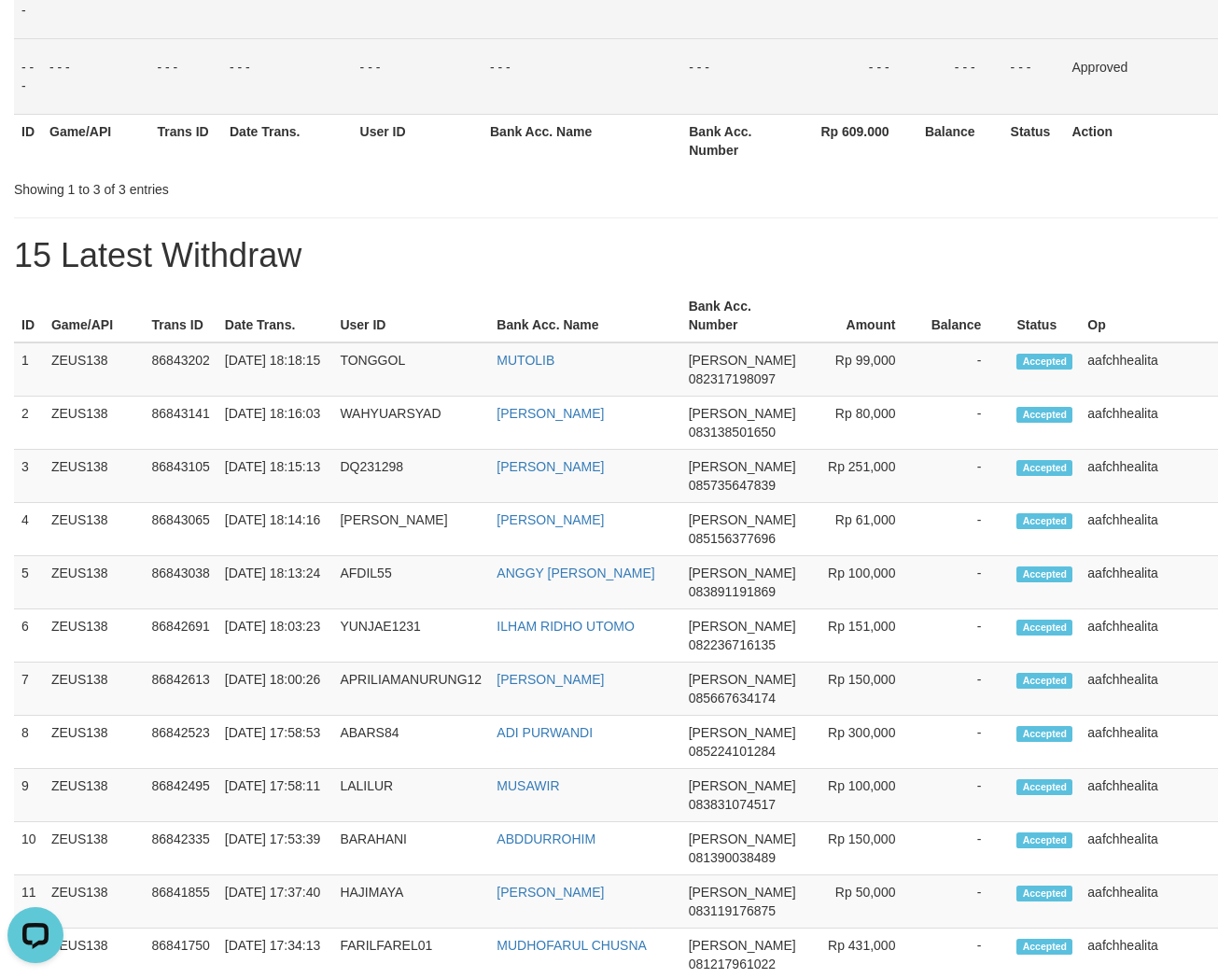
scroll to position [26, 0]
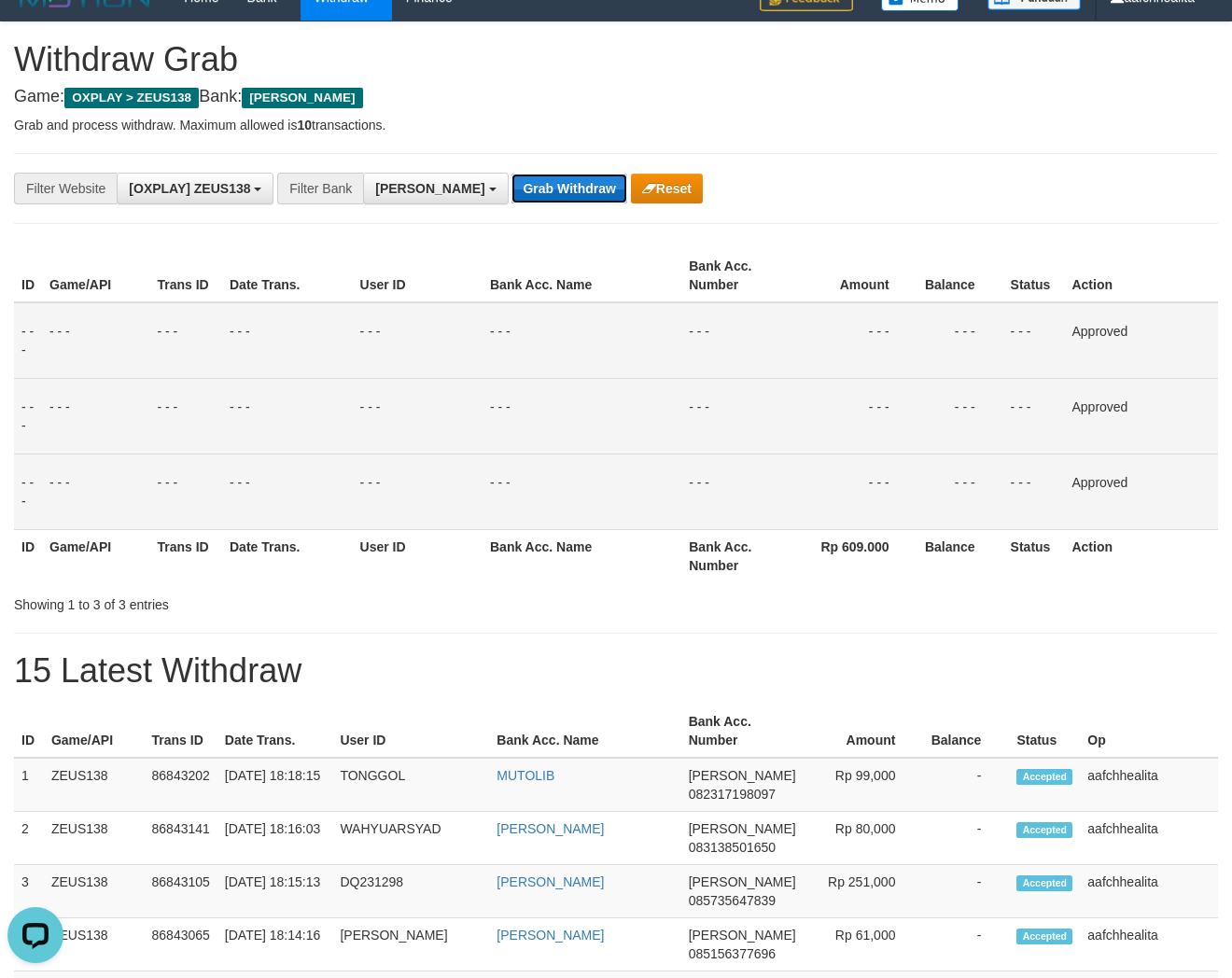
click at [524, 190] on button "Grab Withdraw" at bounding box center [568, 188] width 115 height 30
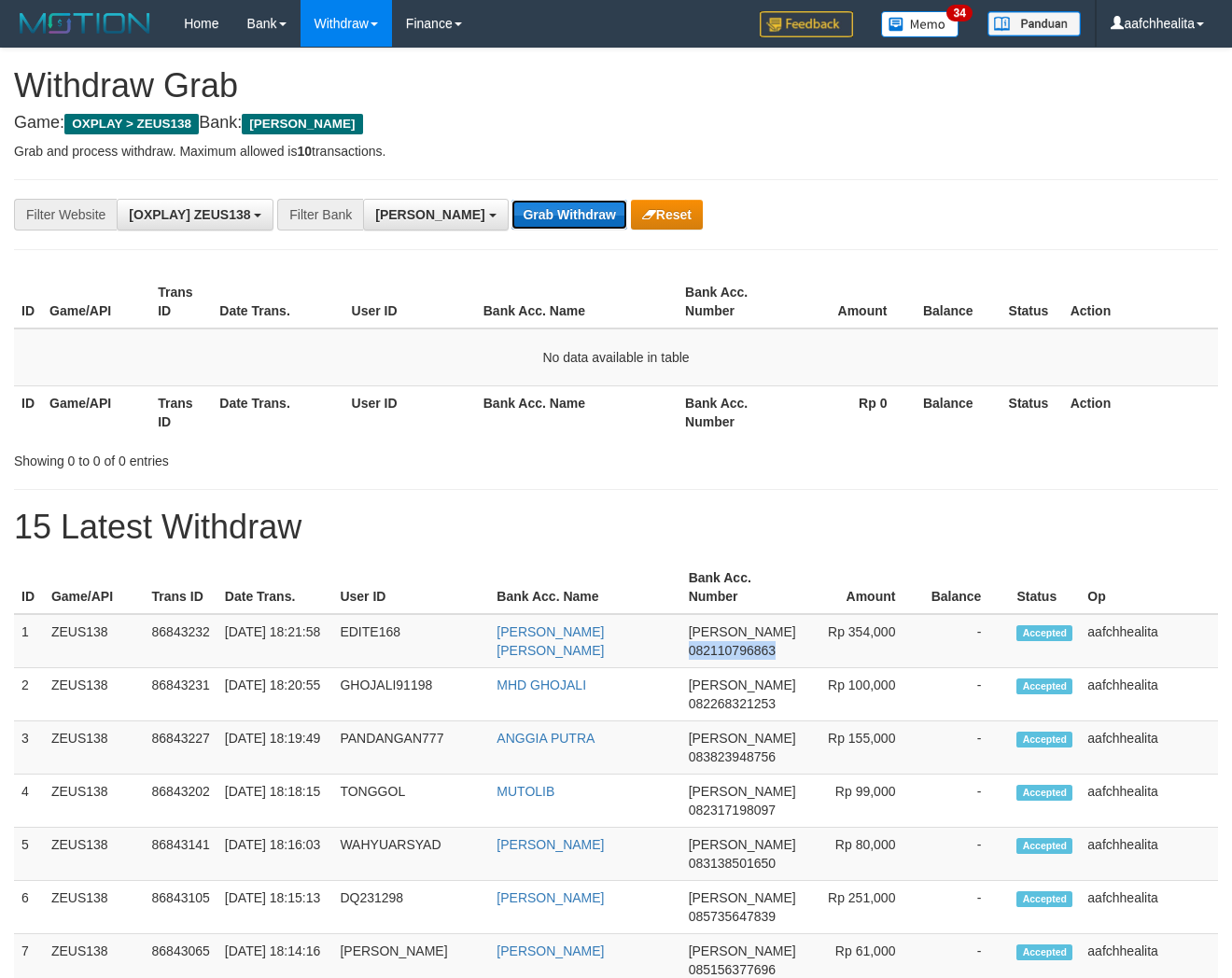
click at [511, 211] on button "Grab Withdraw" at bounding box center [568, 214] width 115 height 30
click at [511, 219] on button "Grab Withdraw" at bounding box center [568, 214] width 115 height 30
click at [511, 210] on button "Grab Withdraw" at bounding box center [568, 214] width 115 height 30
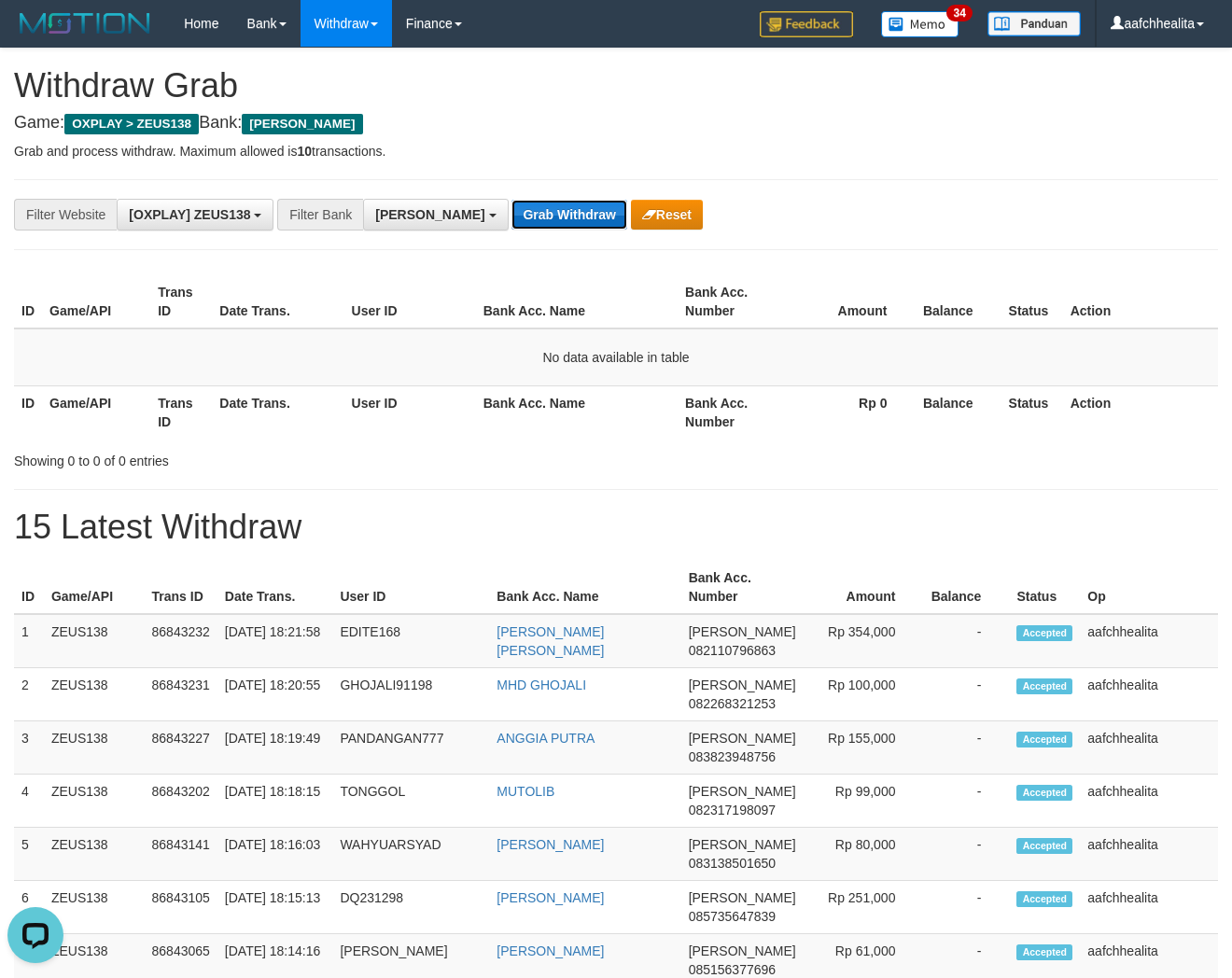
click at [511, 226] on button "Grab Withdraw" at bounding box center [568, 214] width 115 height 30
click at [511, 217] on button "Grab Withdraw" at bounding box center [568, 214] width 115 height 30
click at [511, 210] on button "Grab Withdraw" at bounding box center [568, 214] width 115 height 30
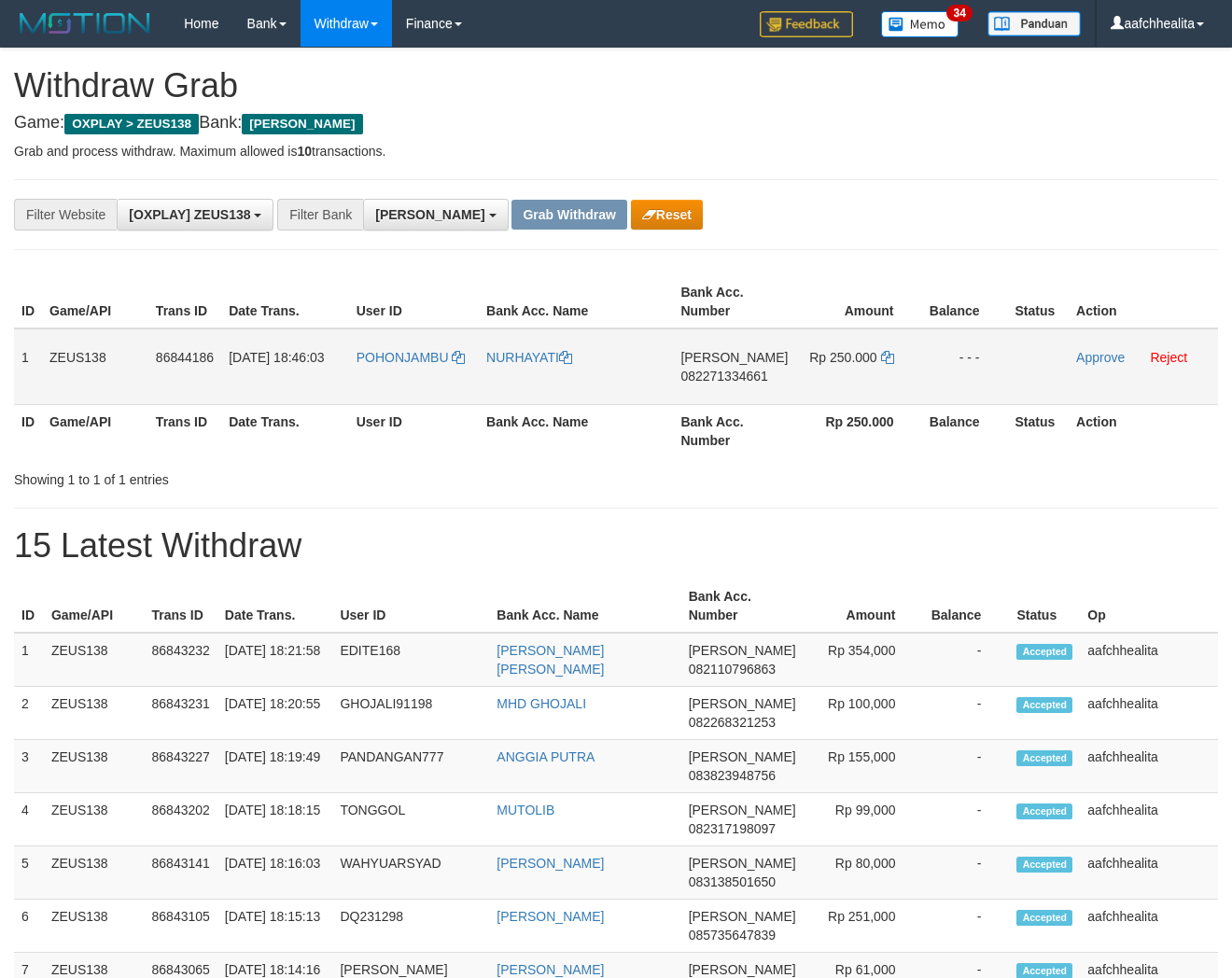
click at [421, 366] on td "POHONJAMBU" at bounding box center [414, 367] width 129 height 76
copy link "POHONJAMBU"
click at [819, 538] on h1 "15 Latest Withdraw" at bounding box center [616, 546] width 1204 height 37
drag, startPoint x: 21, startPoint y: 351, endPoint x: 958, endPoint y: 359, distance: 937.0
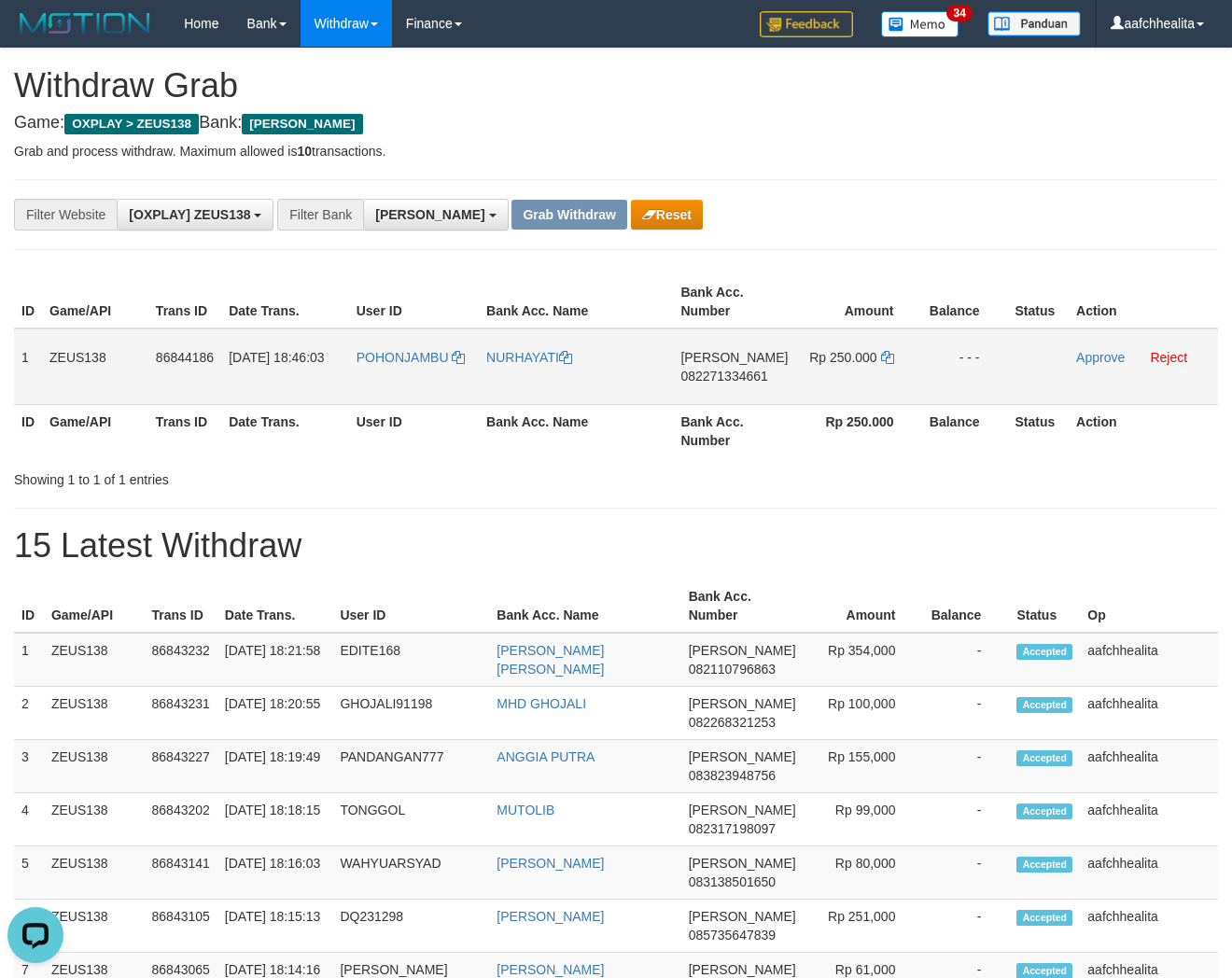
click at [958, 359] on tr "1 ZEUS138 86844186 31/08/2025 18:46:03 POHONJAMBU NURHAYATI DANA 082271334661 R…" at bounding box center [616, 367] width 1204 height 76
copy tr "1 ZEUS138 86844186 31/08/2025 18:46:03 POHONJAMBU NURHAYATI DANA 082271334661 R…"
click at [883, 214] on div "**********" at bounding box center [513, 214] width 1026 height 31
click at [715, 369] on span "082271334661" at bounding box center [724, 376] width 87 height 15
click at [884, 351] on icon at bounding box center [887, 358] width 13 height 13
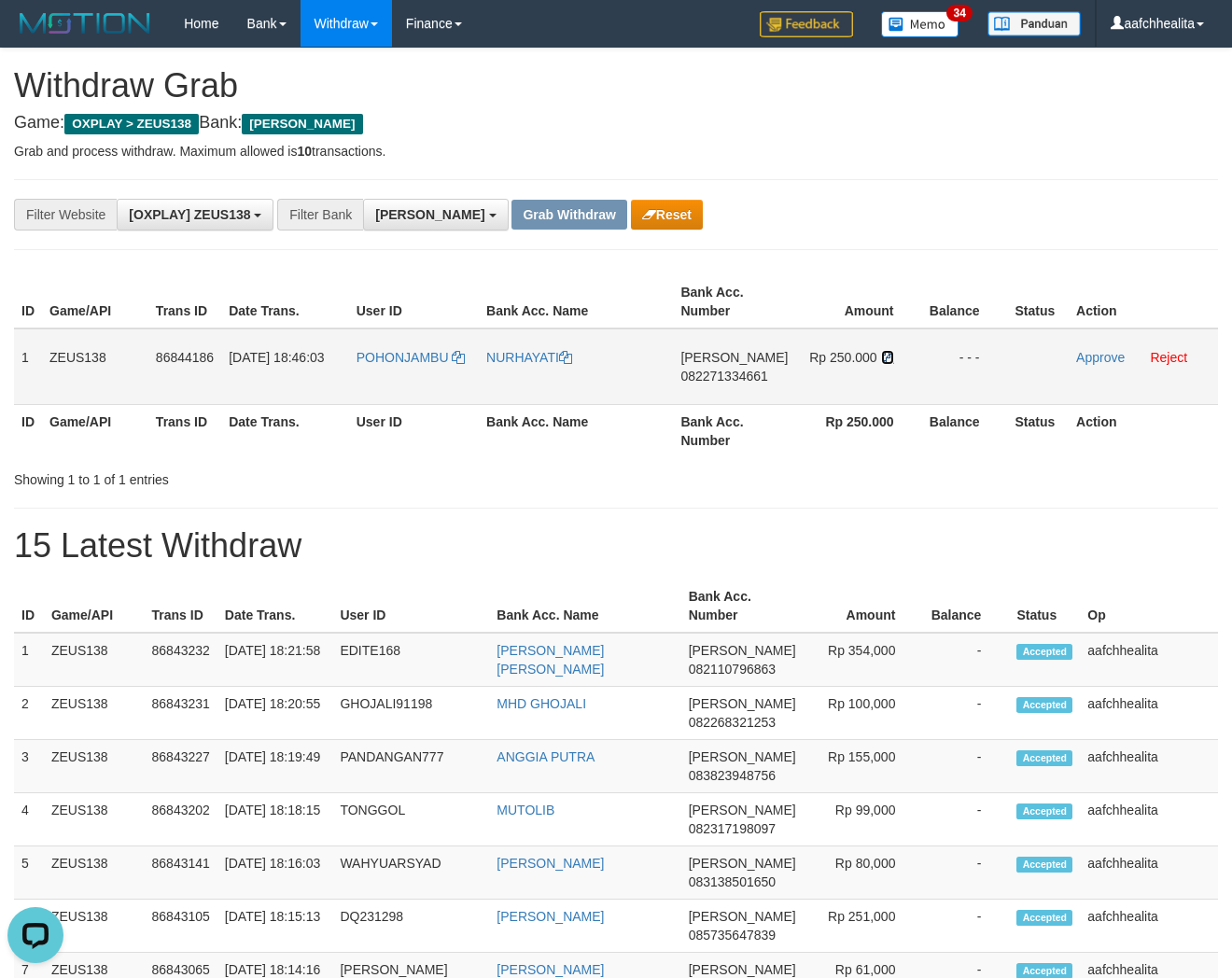
click at [884, 351] on icon at bounding box center [887, 358] width 13 height 13
click at [1084, 357] on link "Approve" at bounding box center [1100, 358] width 49 height 15
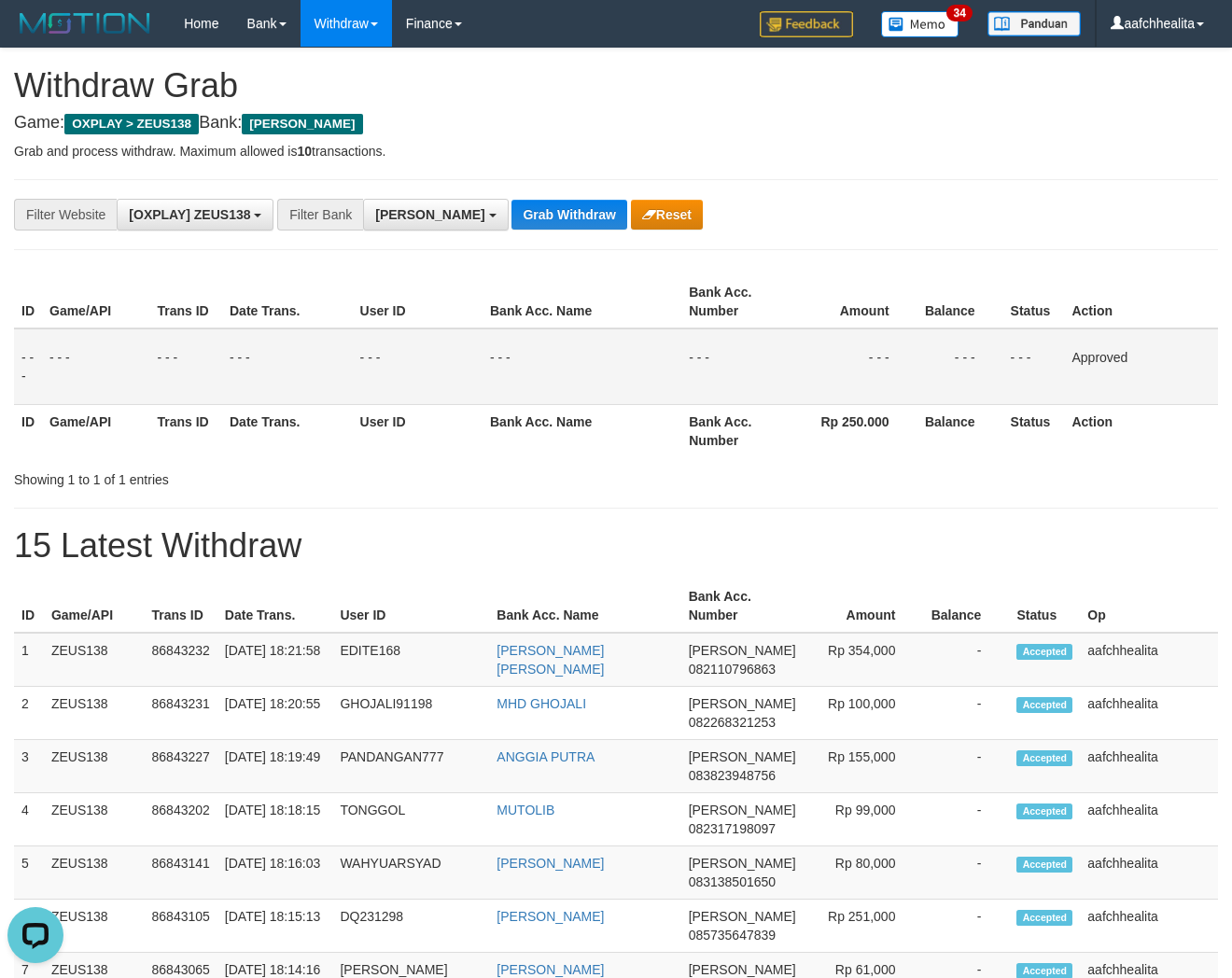
click at [796, 197] on div "**********" at bounding box center [616, 214] width 1204 height 71
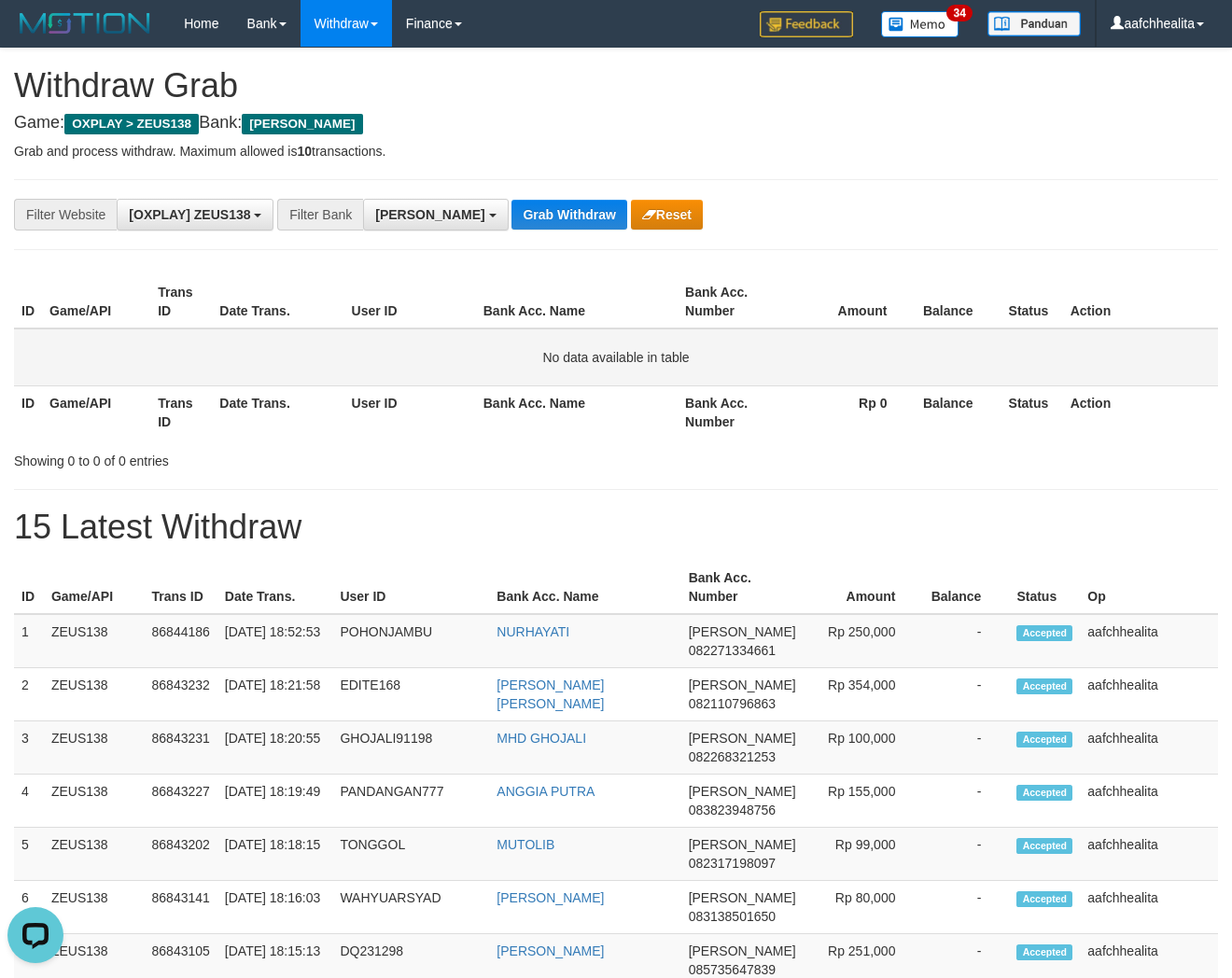
drag, startPoint x: 299, startPoint y: 385, endPoint x: 350, endPoint y: 368, distance: 53.8
click at [299, 386] on th "Date Trans." at bounding box center [278, 412] width 131 height 53
click at [511, 220] on button "Grab Withdraw" at bounding box center [568, 214] width 115 height 30
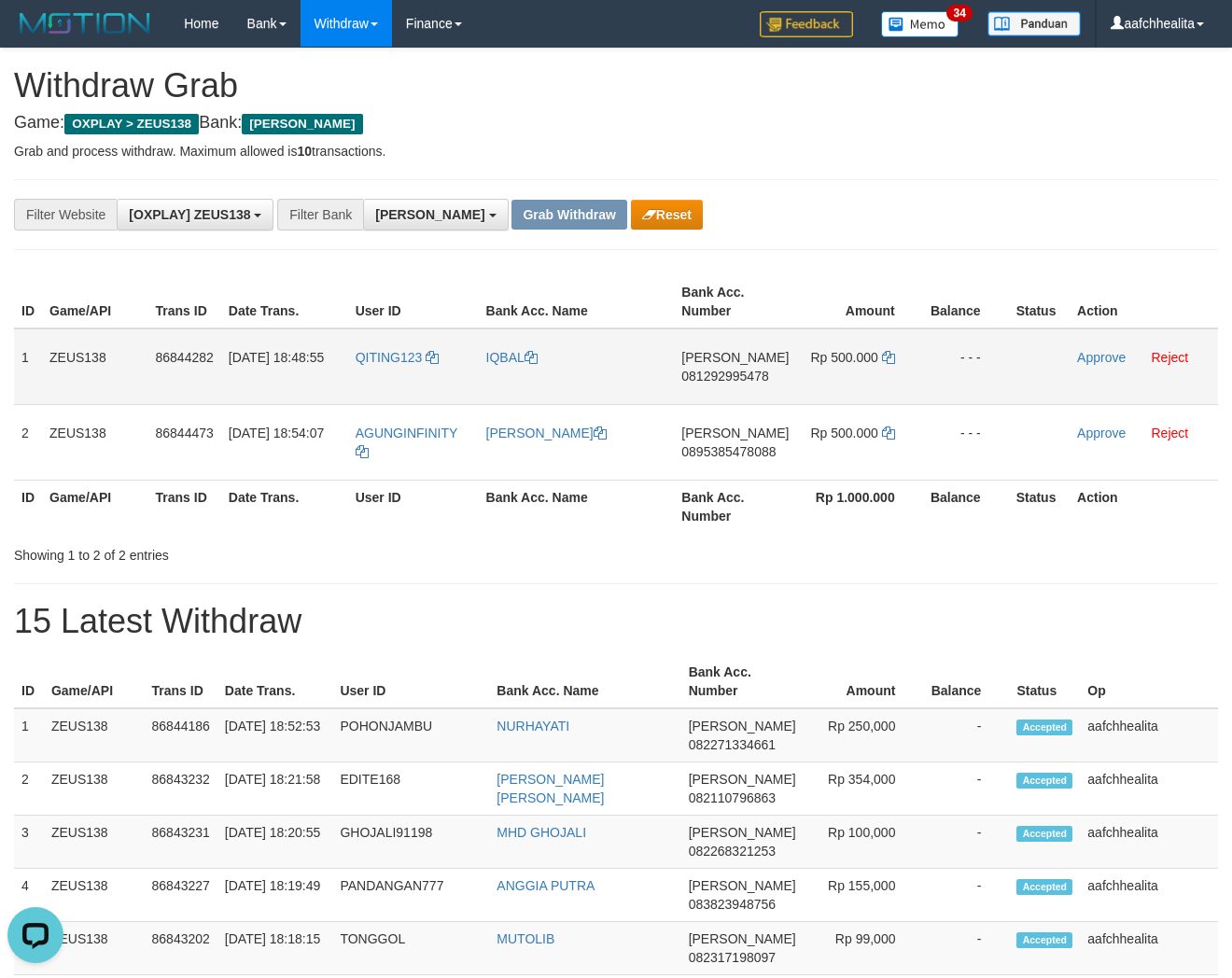
click at [381, 377] on td "QITING123" at bounding box center [413, 367] width 130 height 76
drag, startPoint x: 21, startPoint y: 349, endPoint x: 984, endPoint y: 367, distance: 963.2
click at [984, 367] on tr "1 ZEUS138 86844282 31/08/2025 18:48:55 QITING123 IQBAL DANA 081292995478 Rp 500…" at bounding box center [616, 367] width 1204 height 76
copy tr "1 ZEUS138 86844282 31/08/2025 18:48:55 QITING123 IQBAL DANA 081292995478 Rp 500…"
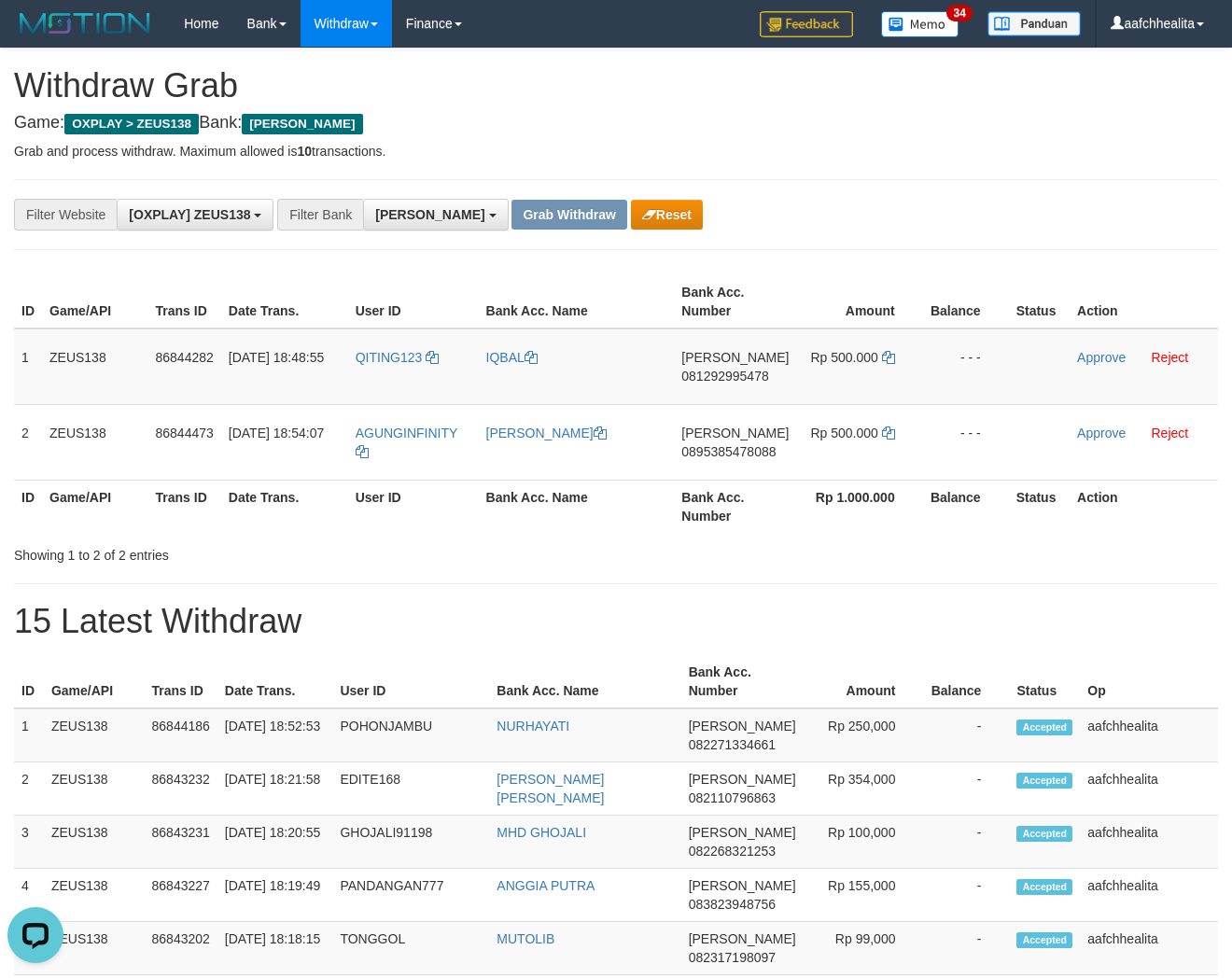
click at [990, 222] on div "**********" at bounding box center [513, 214] width 1026 height 31
click at [738, 375] on span "081292995478" at bounding box center [725, 376] width 87 height 15
click at [768, 370] on span "081292995478" at bounding box center [725, 376] width 87 height 15
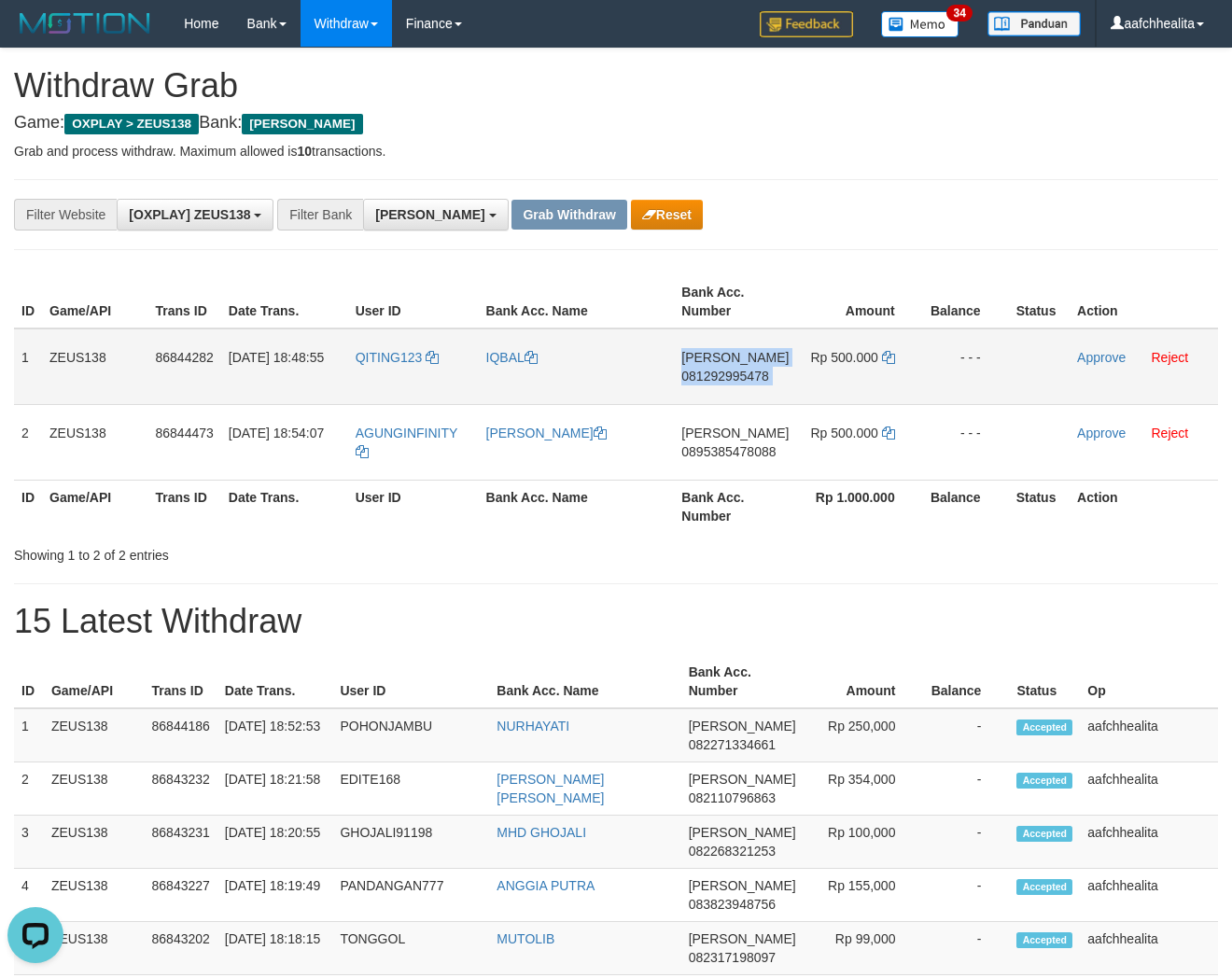
click at [768, 370] on span "081292995478" at bounding box center [725, 376] width 87 height 15
click at [734, 377] on span "081292995478" at bounding box center [725, 376] width 87 height 15
click at [705, 371] on span "081292995478" at bounding box center [725, 376] width 87 height 15
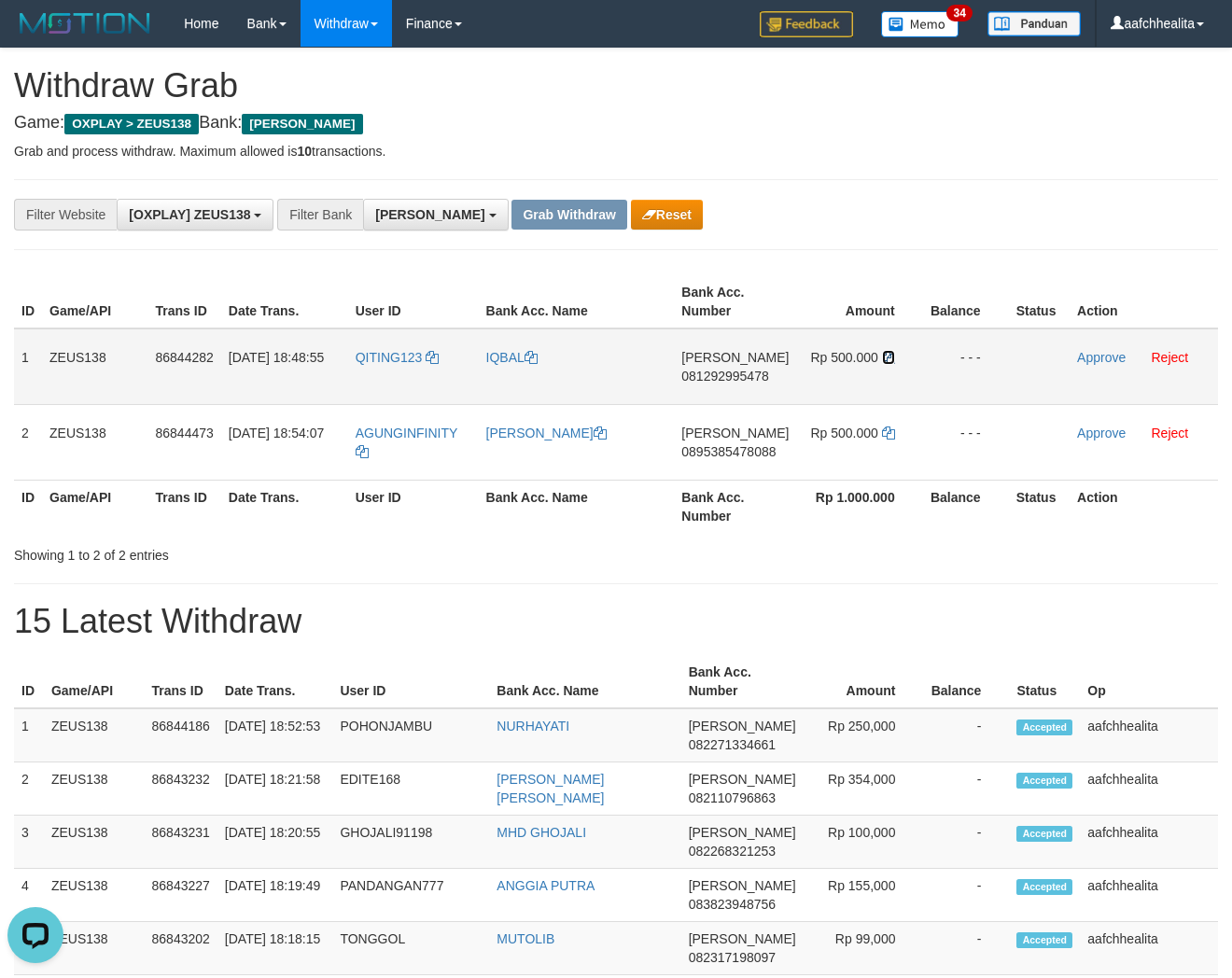
click at [886, 356] on icon at bounding box center [888, 358] width 13 height 13
click at [1092, 358] on link "Approve" at bounding box center [1101, 358] width 49 height 15
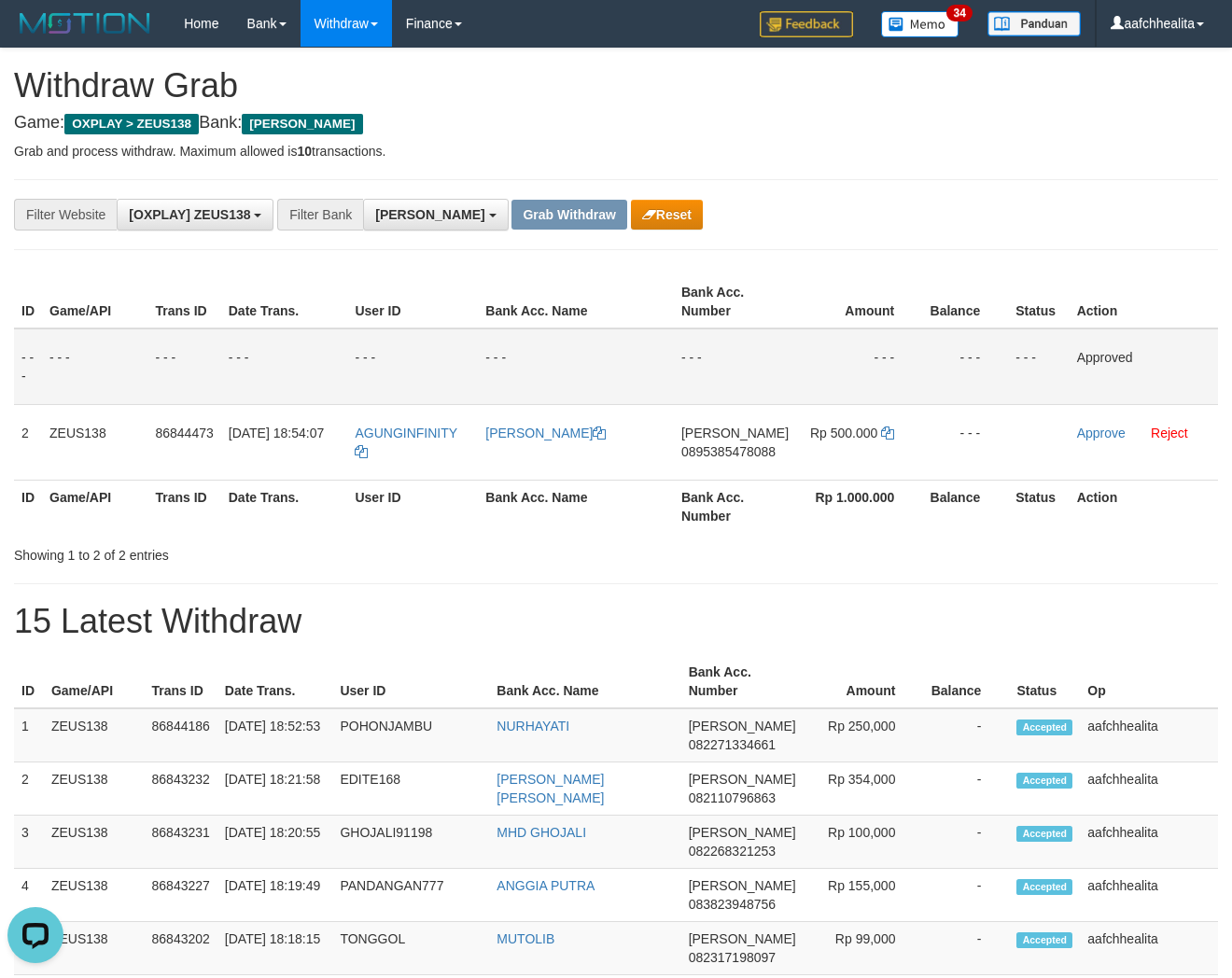
click at [894, 275] on th "Amount" at bounding box center [859, 302] width 126 height 53
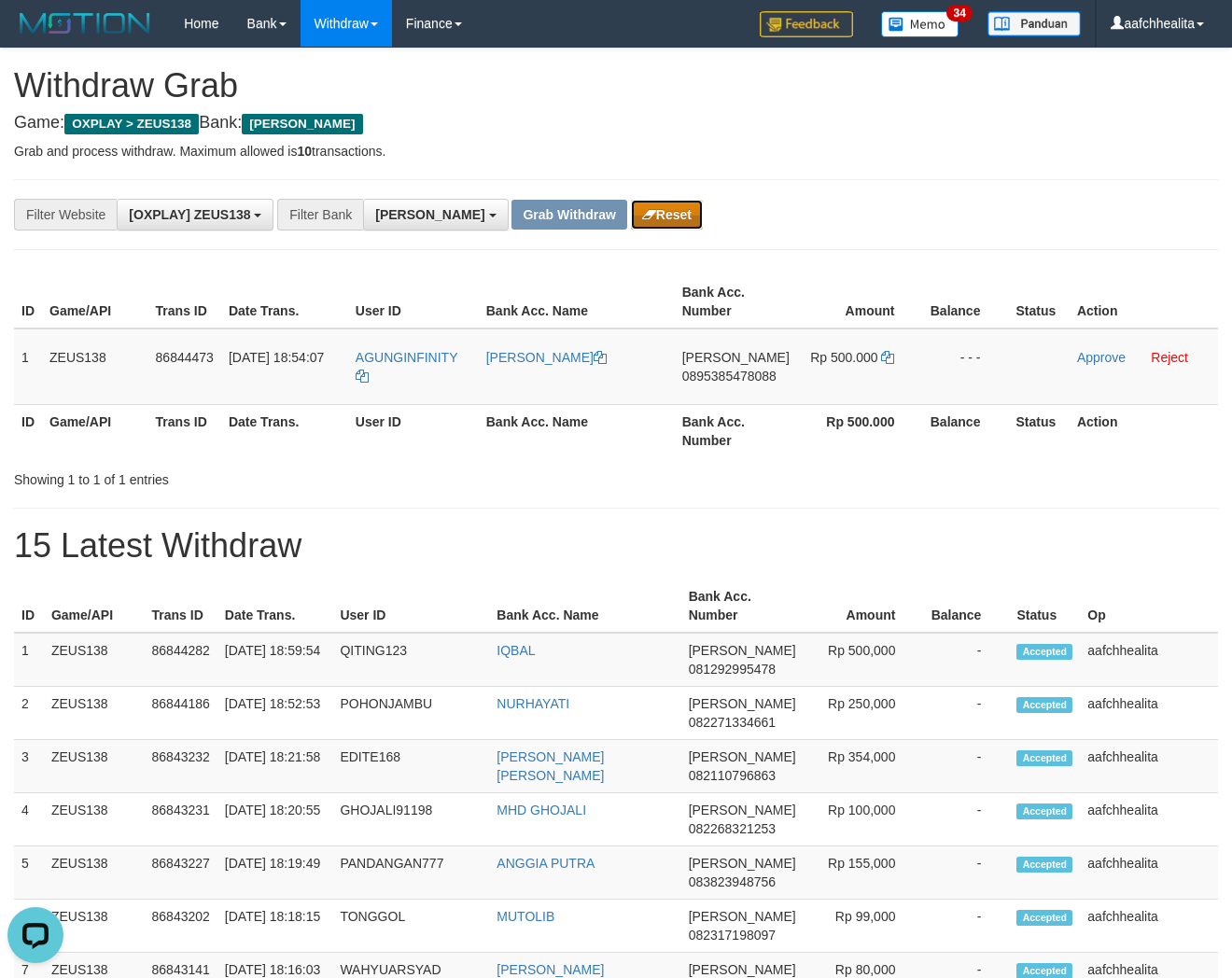
click at [631, 207] on button "Reset" at bounding box center [666, 214] width 71 height 30
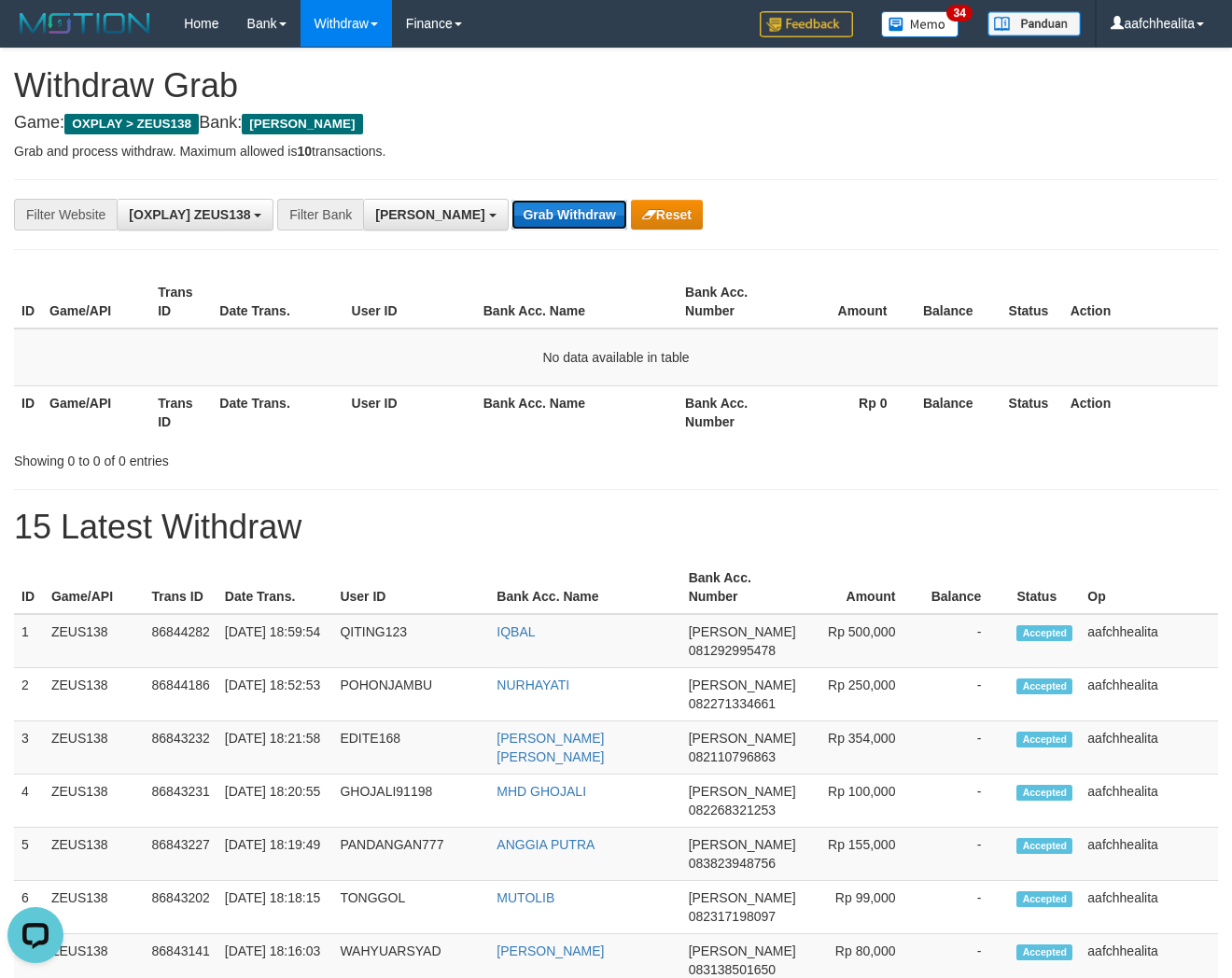
click at [511, 203] on button "Grab Withdraw" at bounding box center [568, 214] width 115 height 30
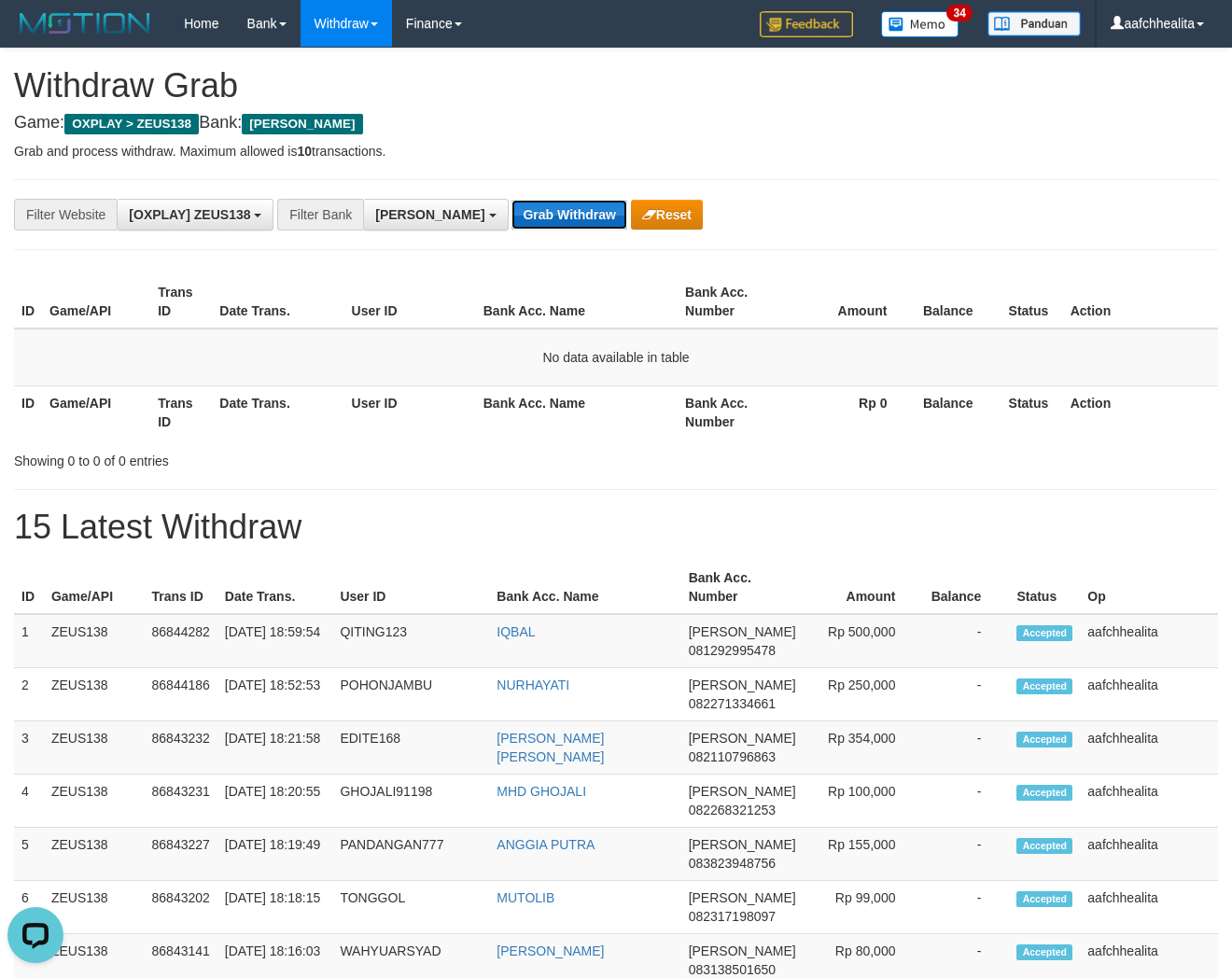
click at [511, 203] on button "Grab Withdraw" at bounding box center [568, 214] width 115 height 30
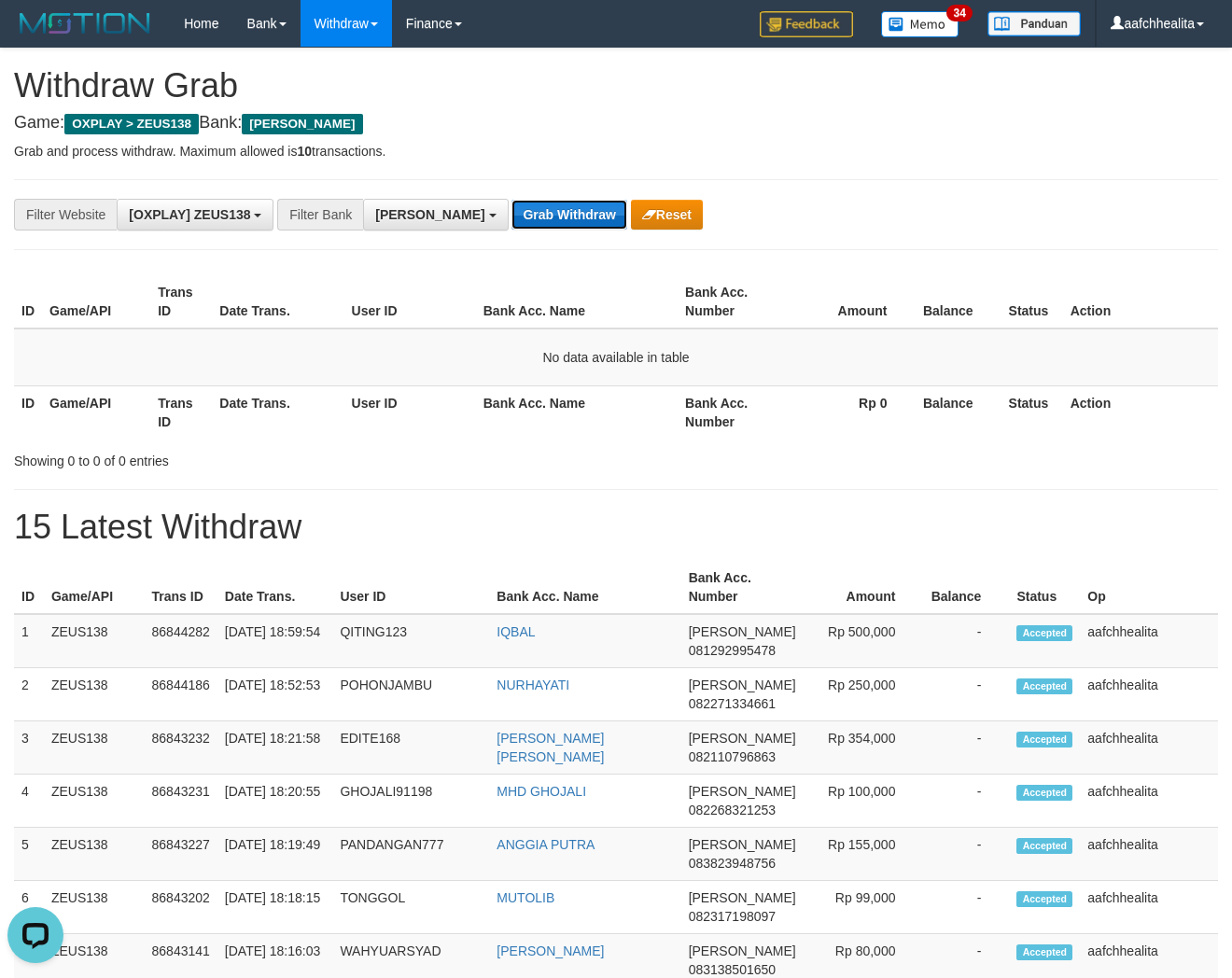
click at [511, 203] on button "Grab Withdraw" at bounding box center [568, 214] width 115 height 30
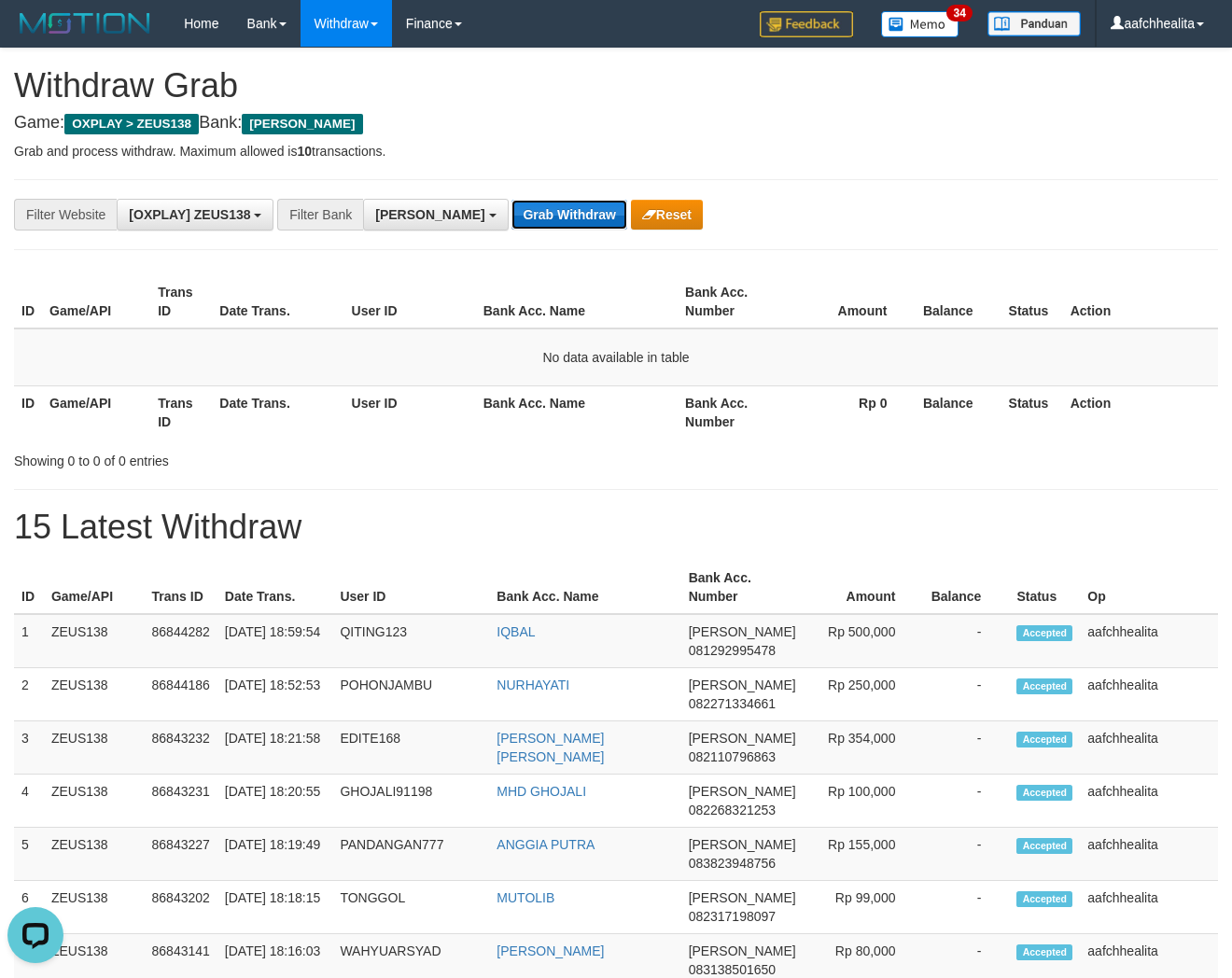
click at [511, 203] on button "Grab Withdraw" at bounding box center [568, 214] width 115 height 30
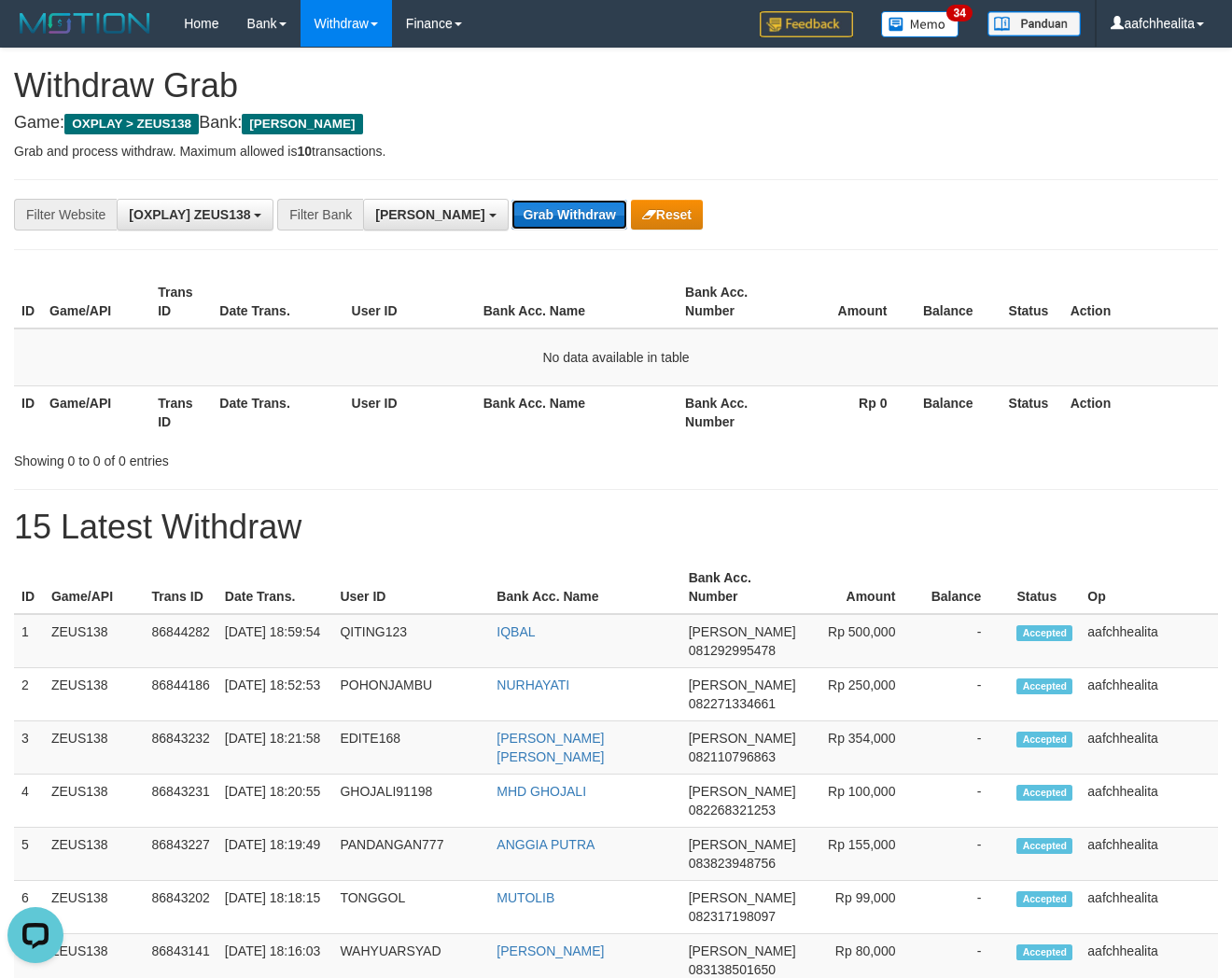
drag, startPoint x: 0, startPoint y: 0, endPoint x: 484, endPoint y: 203, distance: 524.8
click at [511, 203] on button "Grab Withdraw" at bounding box center [568, 214] width 115 height 30
click at [511, 204] on button "Grab Withdraw" at bounding box center [568, 214] width 115 height 30
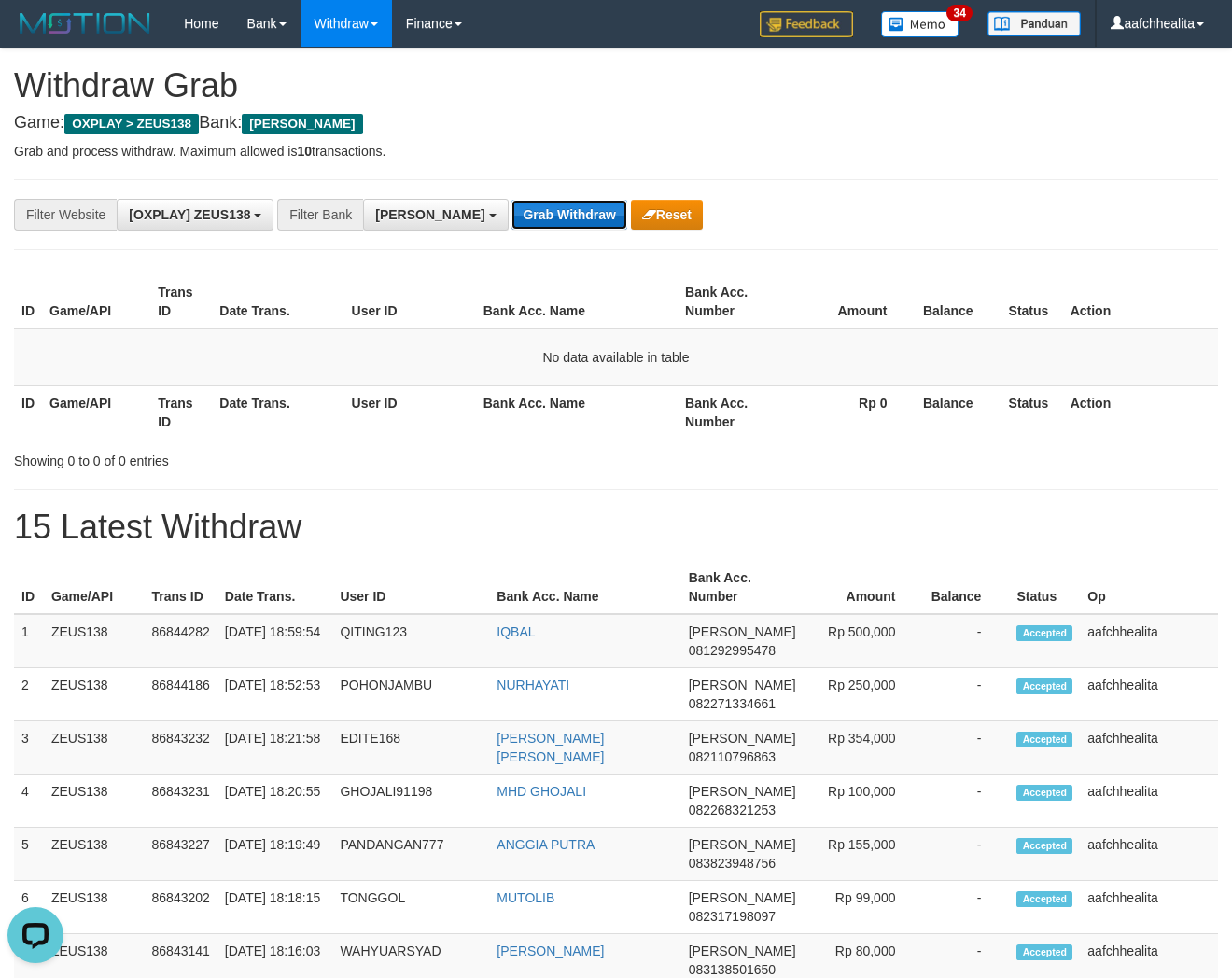
click at [511, 204] on button "Grab Withdraw" at bounding box center [568, 214] width 115 height 30
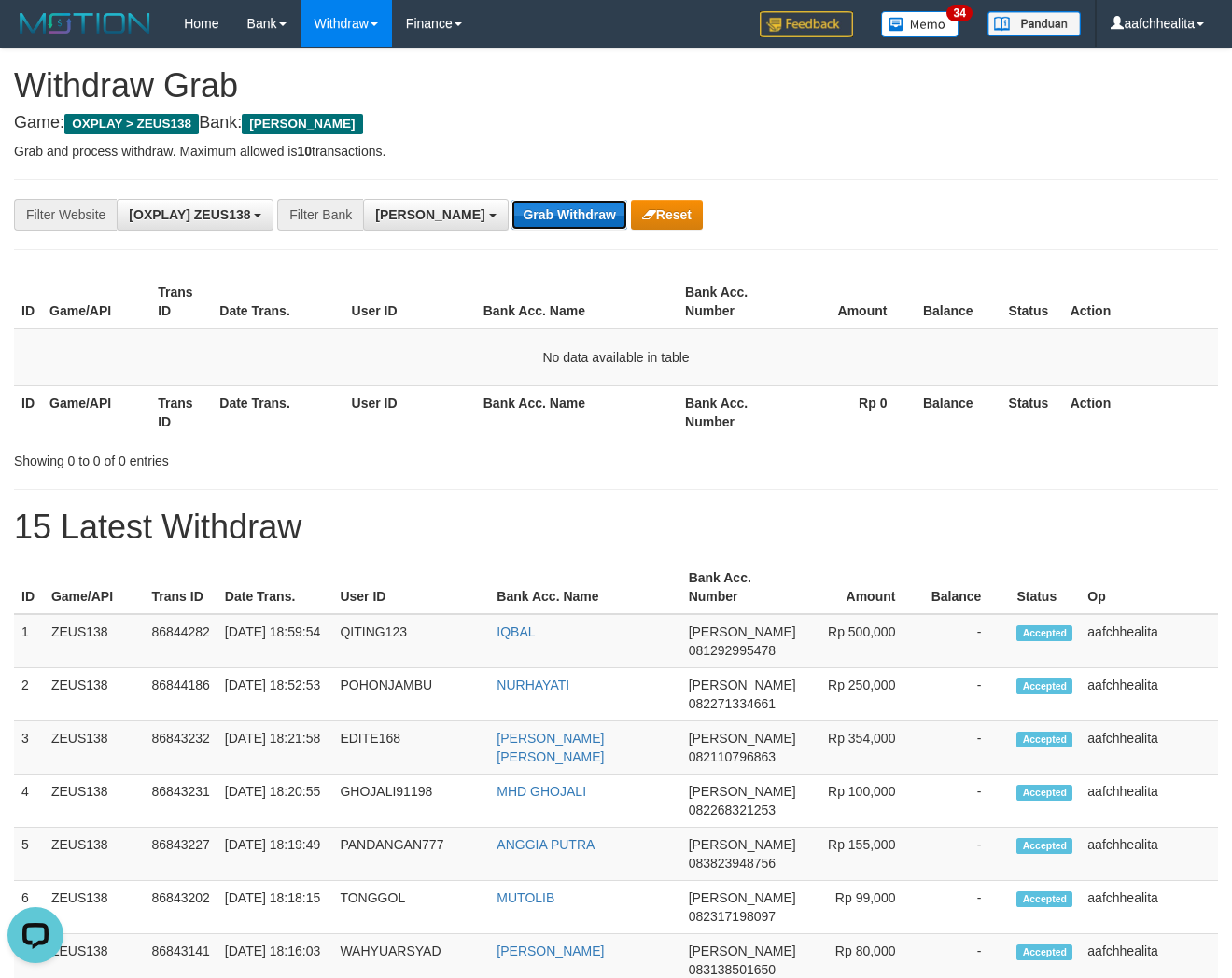
click at [511, 204] on button "Grab Withdraw" at bounding box center [568, 214] width 115 height 30
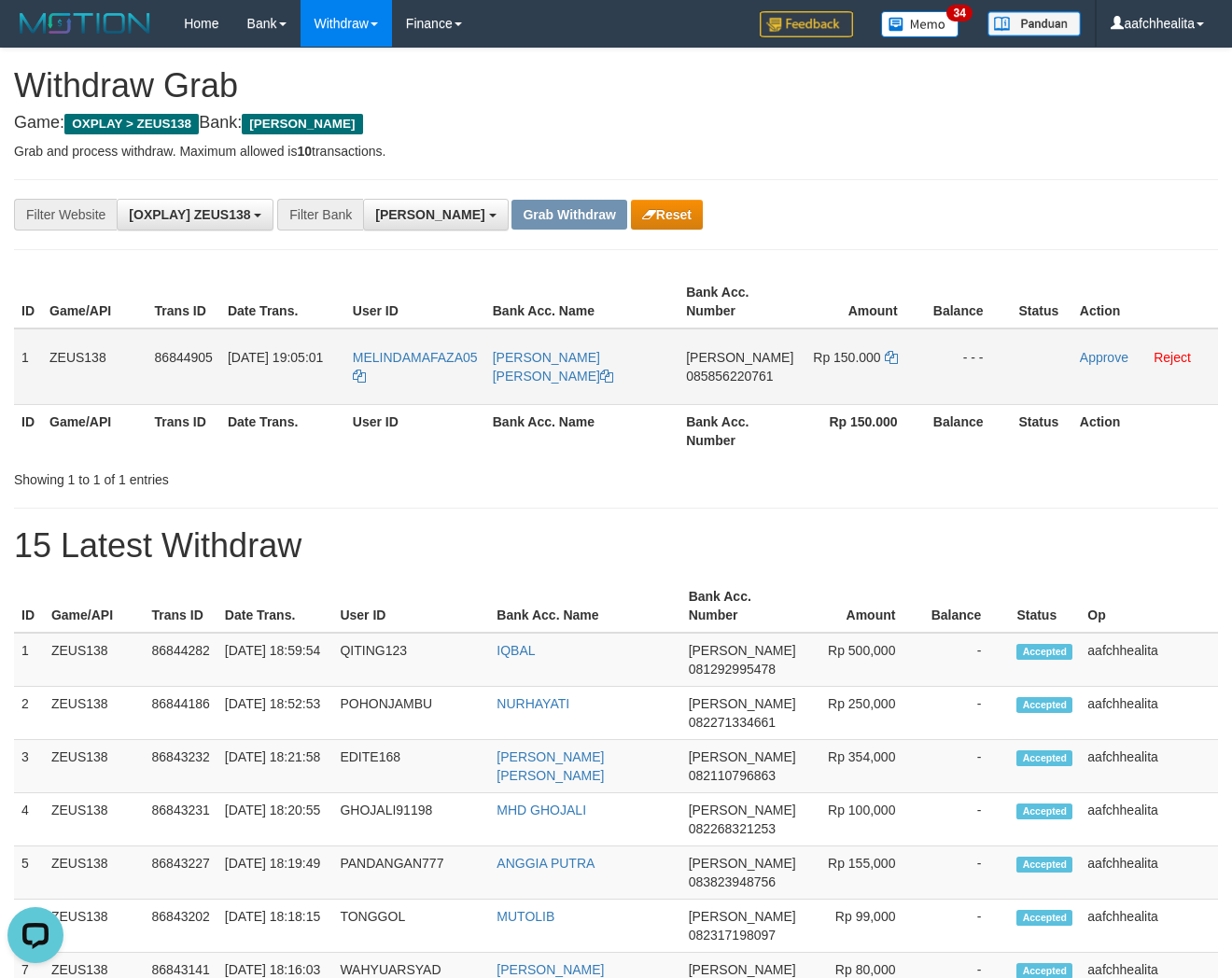
click at [414, 377] on td "MELINDAMAFAZA05" at bounding box center [415, 367] width 140 height 76
copy tr "MELINDAMAFAZA05"
copy tr "1 ZEUS138 86844905 31/08/2025 19:05:01 MELINDAMAFAZA05 MUHAMMAD ADE SURYAWAN"
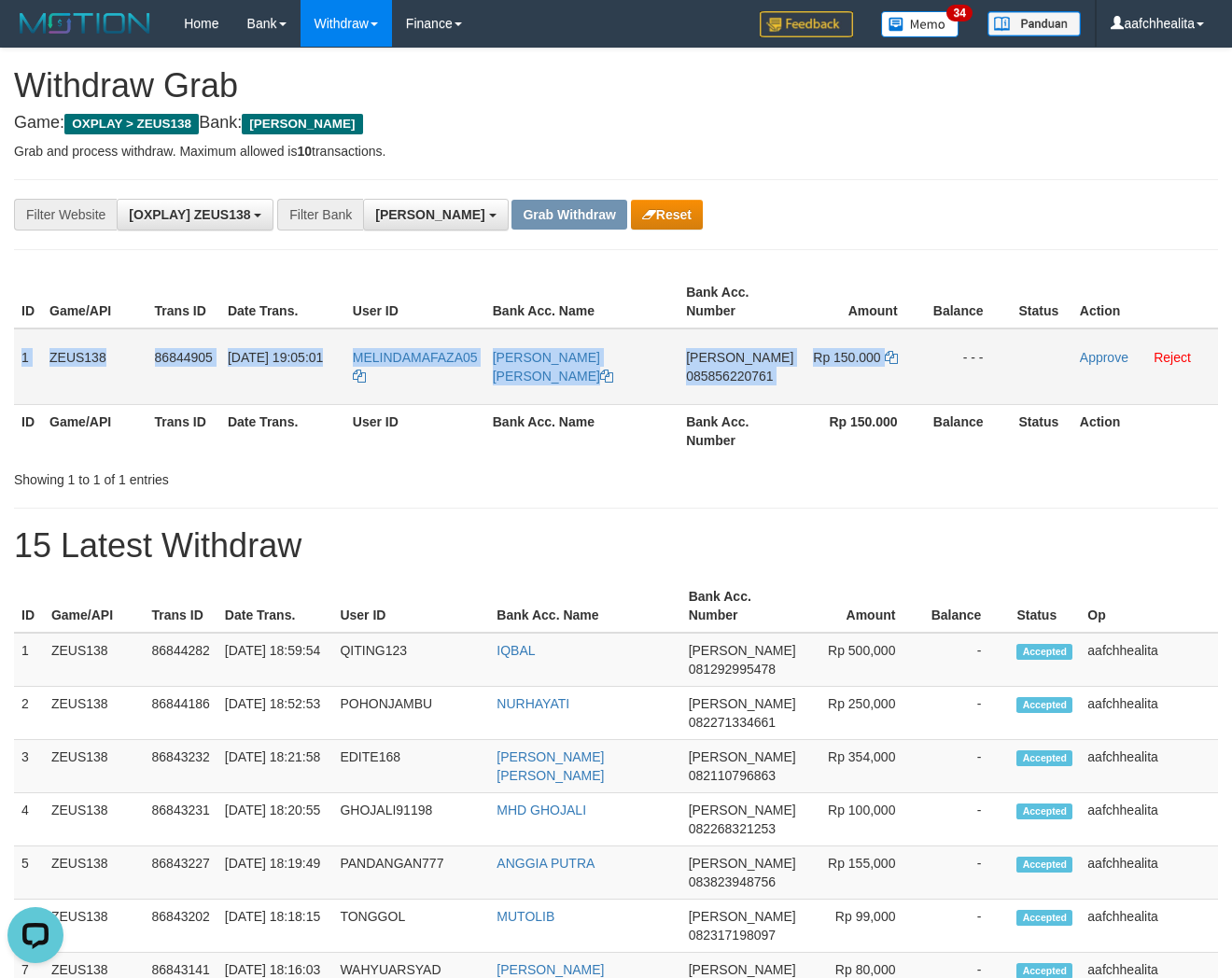
copy tr "1 ZEUS138 86844905 31/08/2025 19:05:01 MELINDAMAFAZA05 MUHAMMAD ADE SURYAWAN DA…"
drag, startPoint x: 21, startPoint y: 356, endPoint x: 958, endPoint y: 369, distance: 937.1
click at [958, 369] on tr "1 ZEUS138 86844905 31/08/2025 19:05:01 MELINDAMAFAZA05 MUHAMMAD ADE SURYAWAN DA…" at bounding box center [616, 367] width 1204 height 76
drag, startPoint x: 737, startPoint y: 380, endPoint x: 730, endPoint y: 369, distance: 13.0
click at [737, 380] on span "085856220761" at bounding box center [729, 376] width 87 height 15
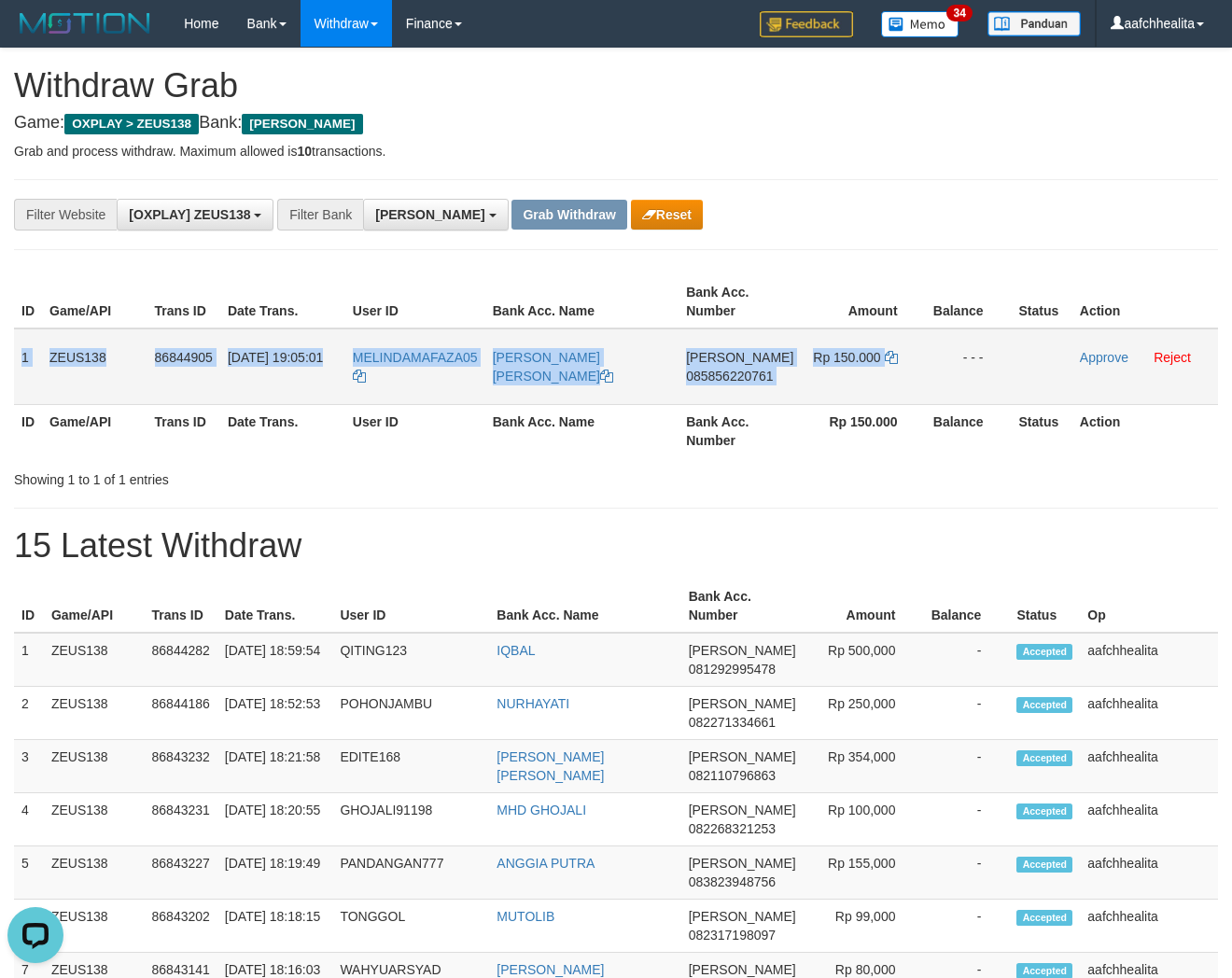
copy tr "1 ZEUS138 86844905 31/08/2025 19:05:01 MELINDAMAFAZA05 MUHAMMAD ADE SURYAWAN DA…"
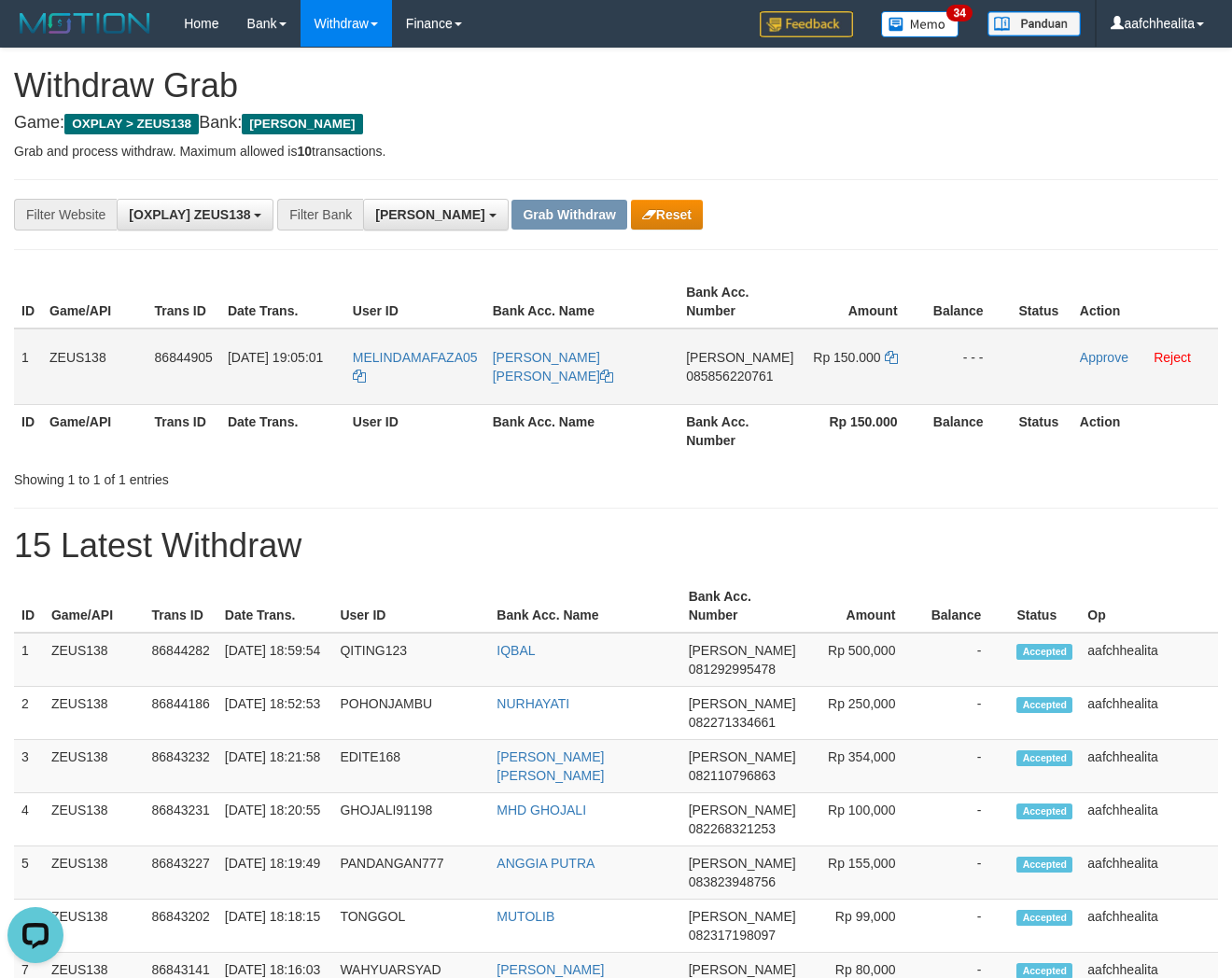
click at [730, 369] on span "085856220761" at bounding box center [729, 376] width 87 height 15
click at [884, 357] on icon at bounding box center [891, 358] width 13 height 13
click at [1085, 357] on link "Approve" at bounding box center [1103, 358] width 49 height 15
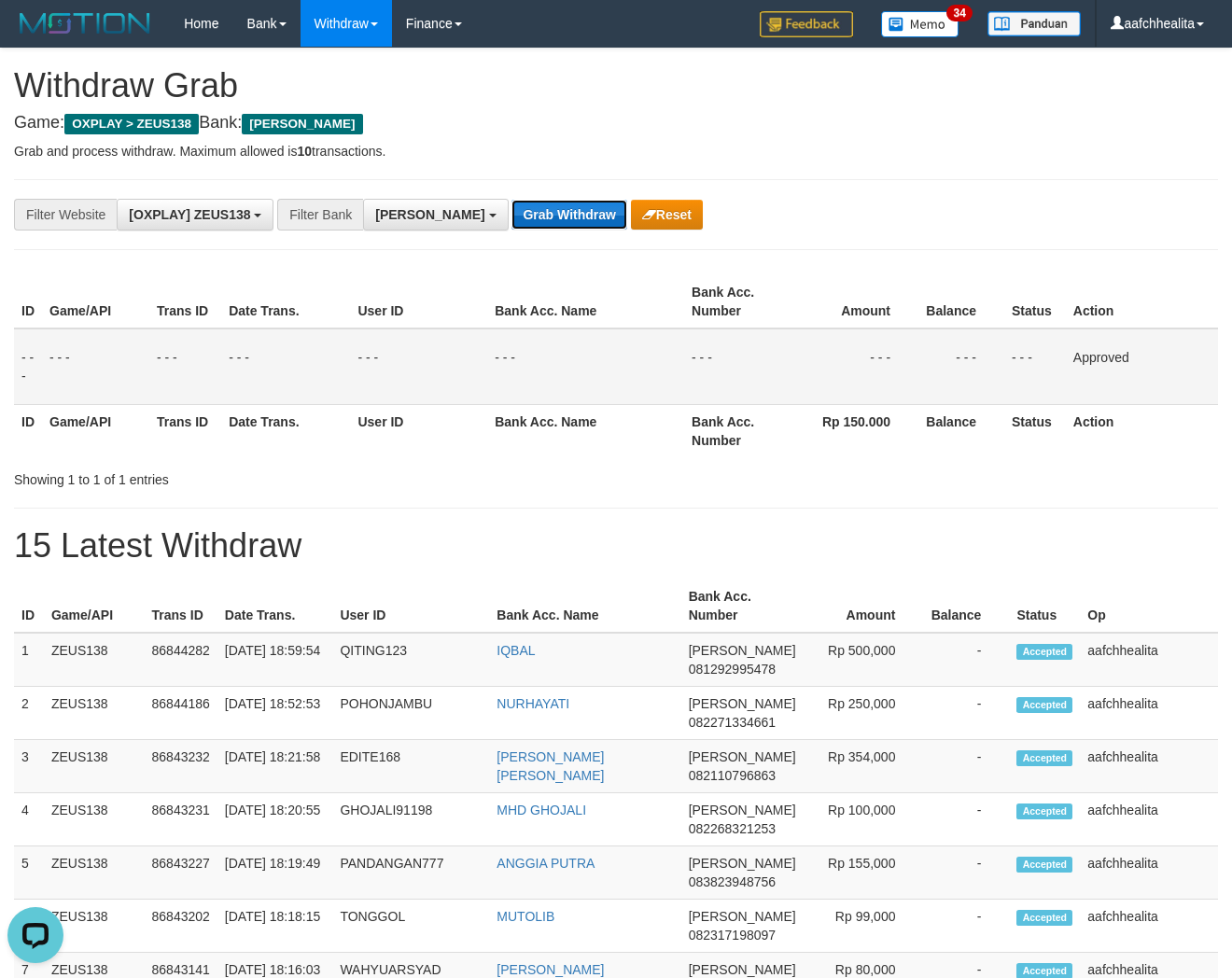
click at [511, 225] on button "Grab Withdraw" at bounding box center [568, 214] width 115 height 30
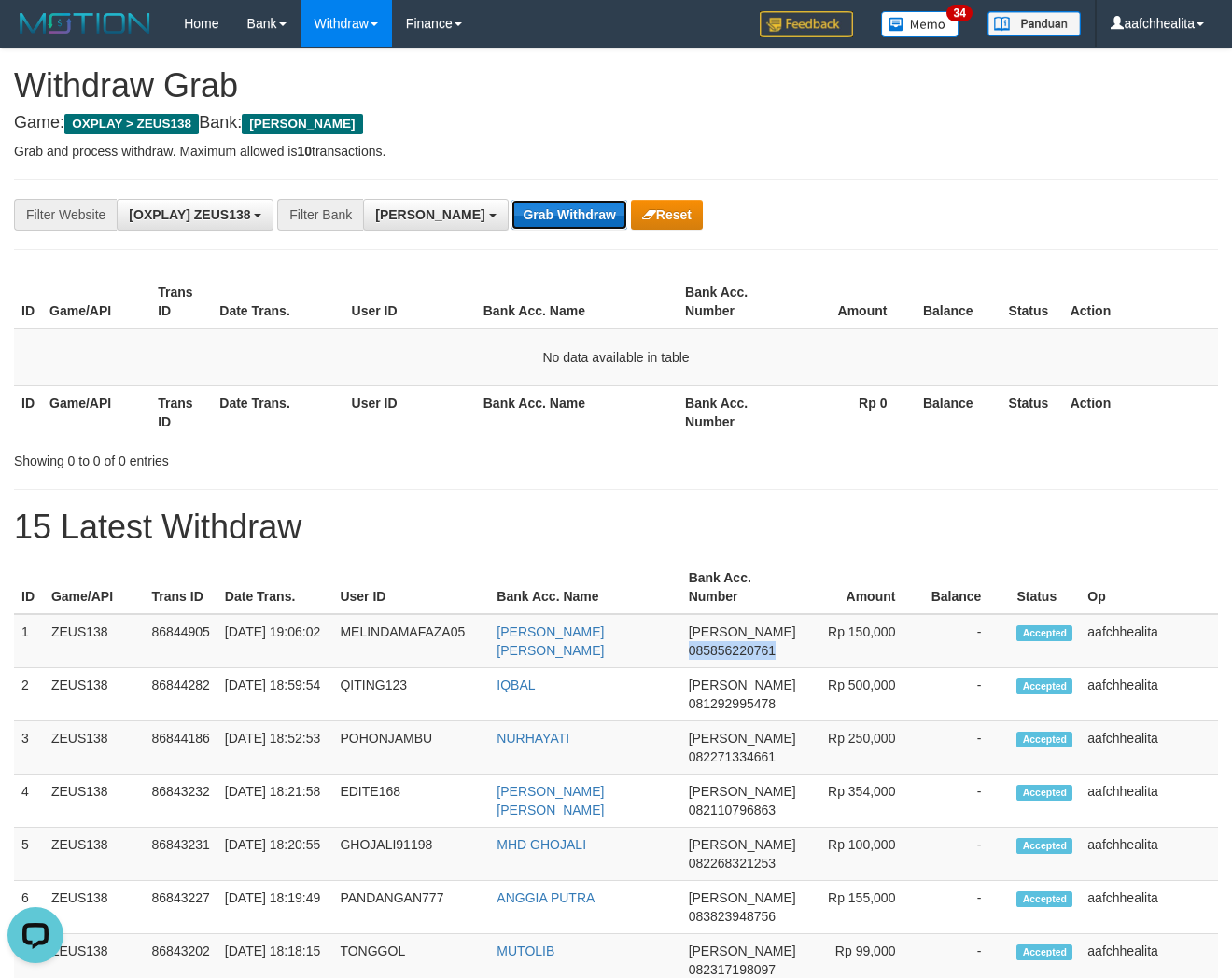
click at [511, 211] on button "Grab Withdraw" at bounding box center [568, 214] width 115 height 30
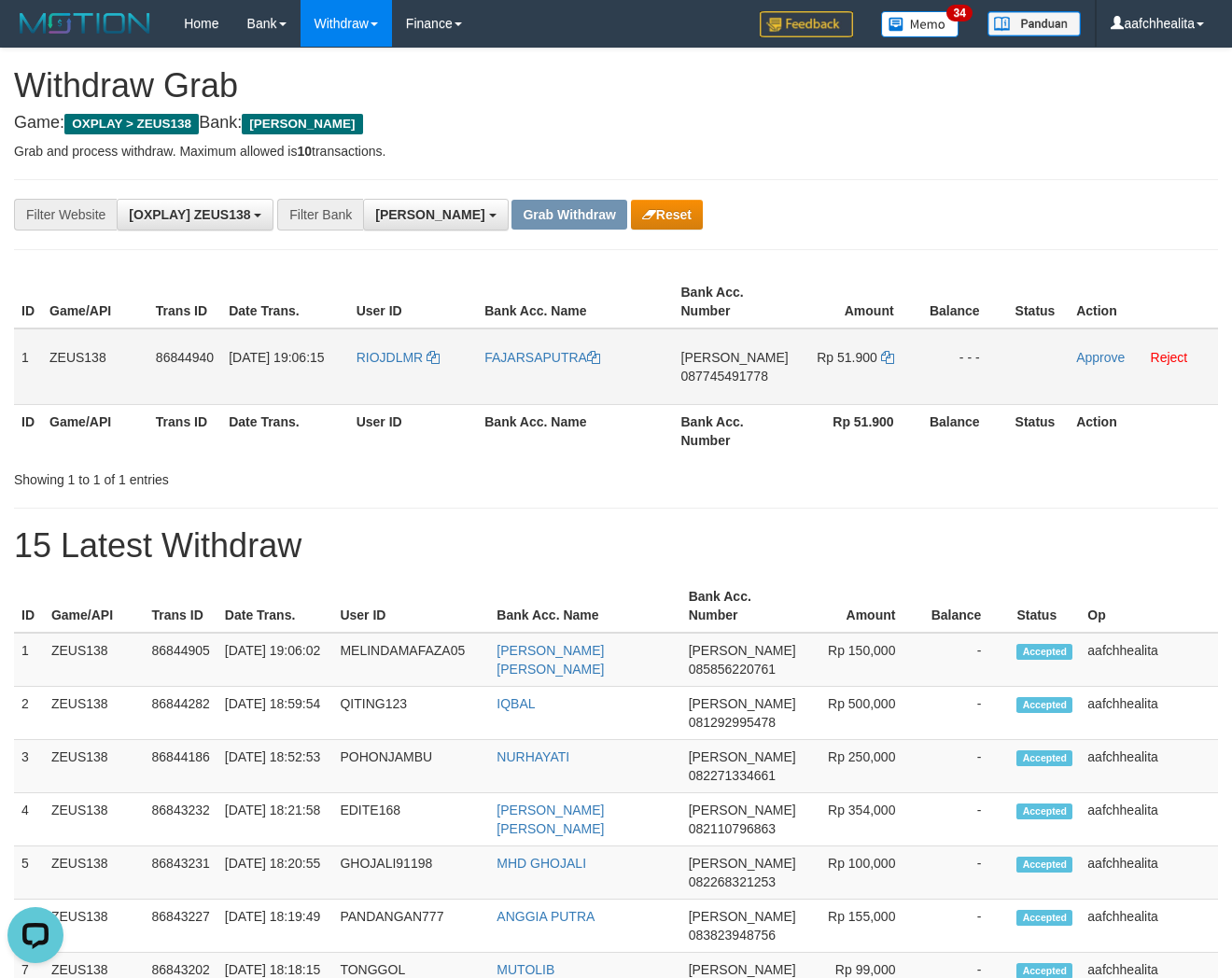
click at [395, 375] on td "RIOJDLMR" at bounding box center [413, 367] width 129 height 76
copy link "RIOJDLMR"
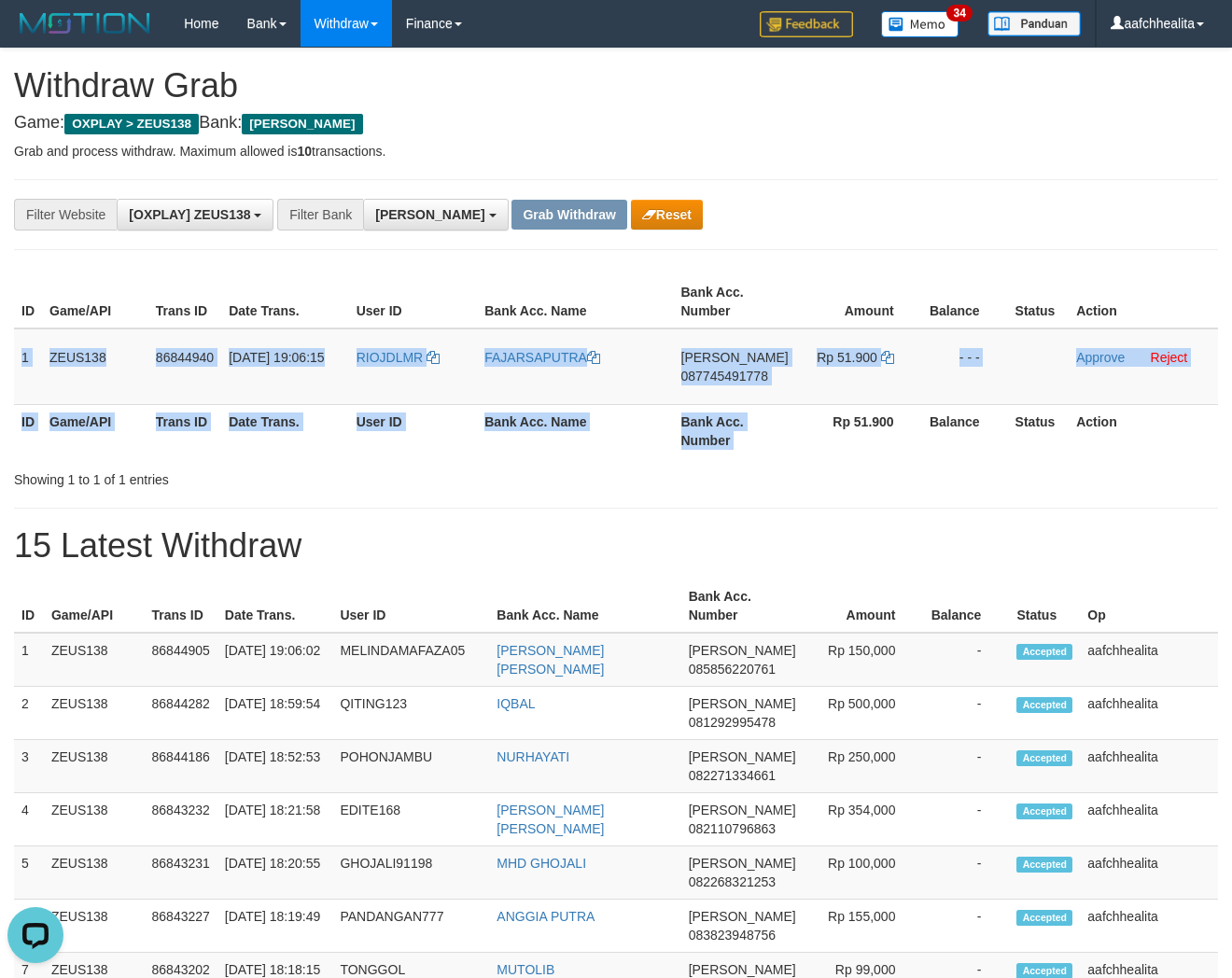
copy table "1 ZEUS138 86844940 31/08/2025 19:06:15 RIOJDLMR FAJARSAPUTRA DANA 087745491778 …"
copy tr "1 ZEUS138 86844940 31/08/2025 19:06:15 RIOJDLMR FAJARSAPUTRA DANA 087745491778 …"
drag, startPoint x: 21, startPoint y: 356, endPoint x: 1006, endPoint y: 369, distance: 985.1
click at [1006, 369] on tr "1 ZEUS138 86844940 31/08/2025 19:06:15 RIOJDLMR FAJARSAPUTRA DANA 087745491778 …" at bounding box center [616, 367] width 1204 height 76
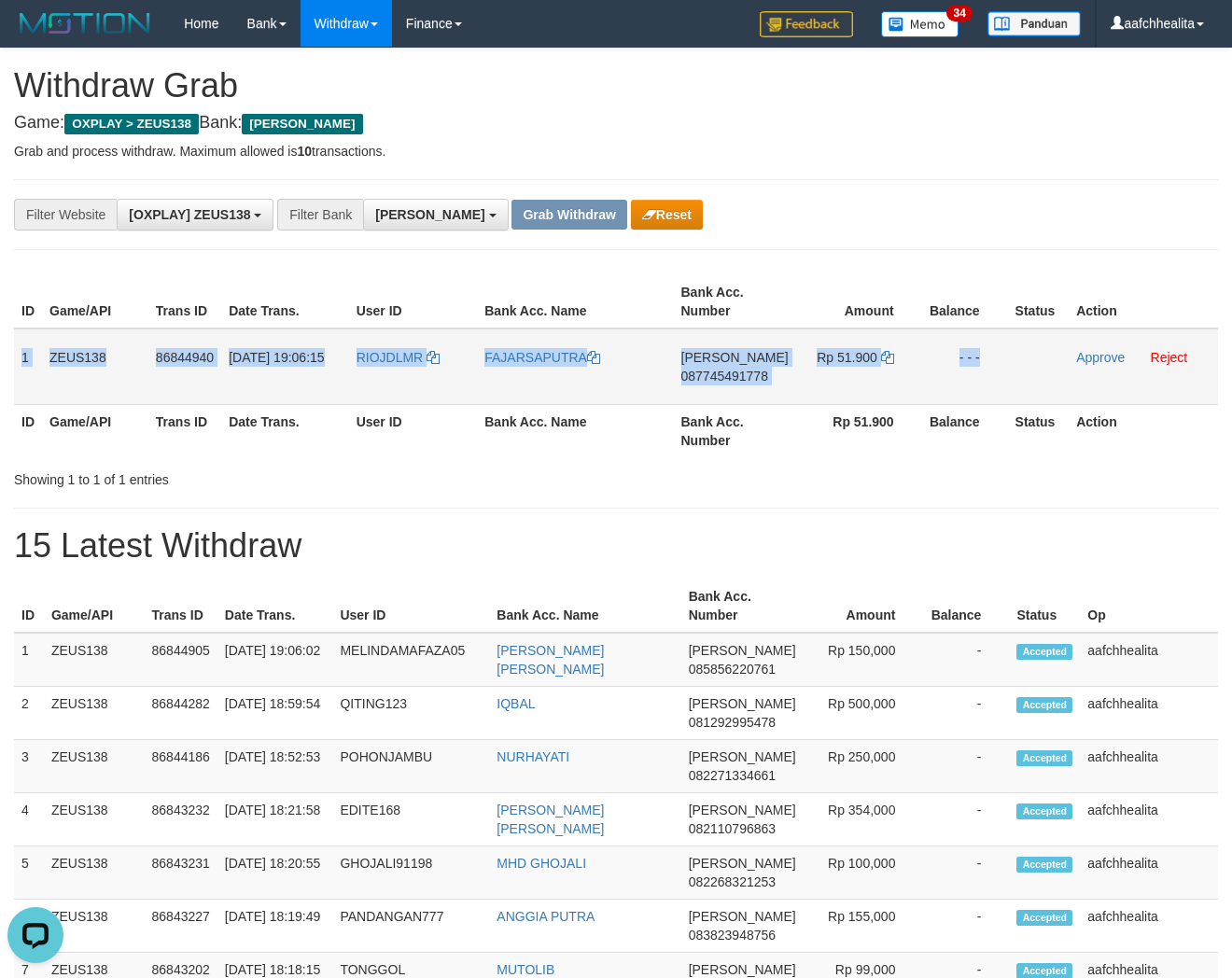
click at [728, 371] on span "087745491778" at bounding box center [725, 376] width 87 height 15
copy tr "1 ZEUS138 86844940 31/08/2025 19:06:15 RIOJDLMR FAJARSAPUTRA DANA 087745491778 …"
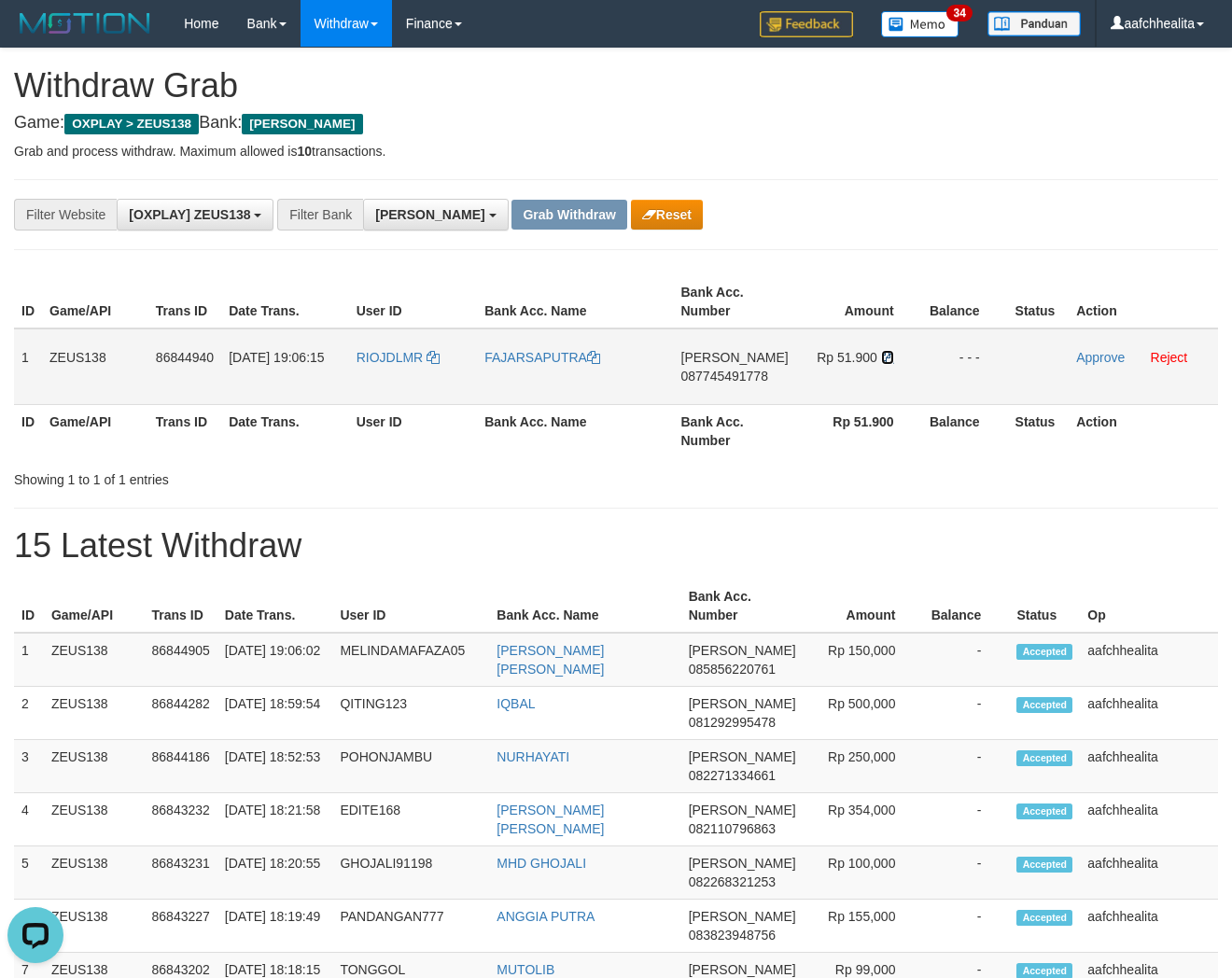
click at [881, 352] on icon at bounding box center [887, 358] width 13 height 13
click at [1089, 358] on link "Approve" at bounding box center [1100, 358] width 49 height 15
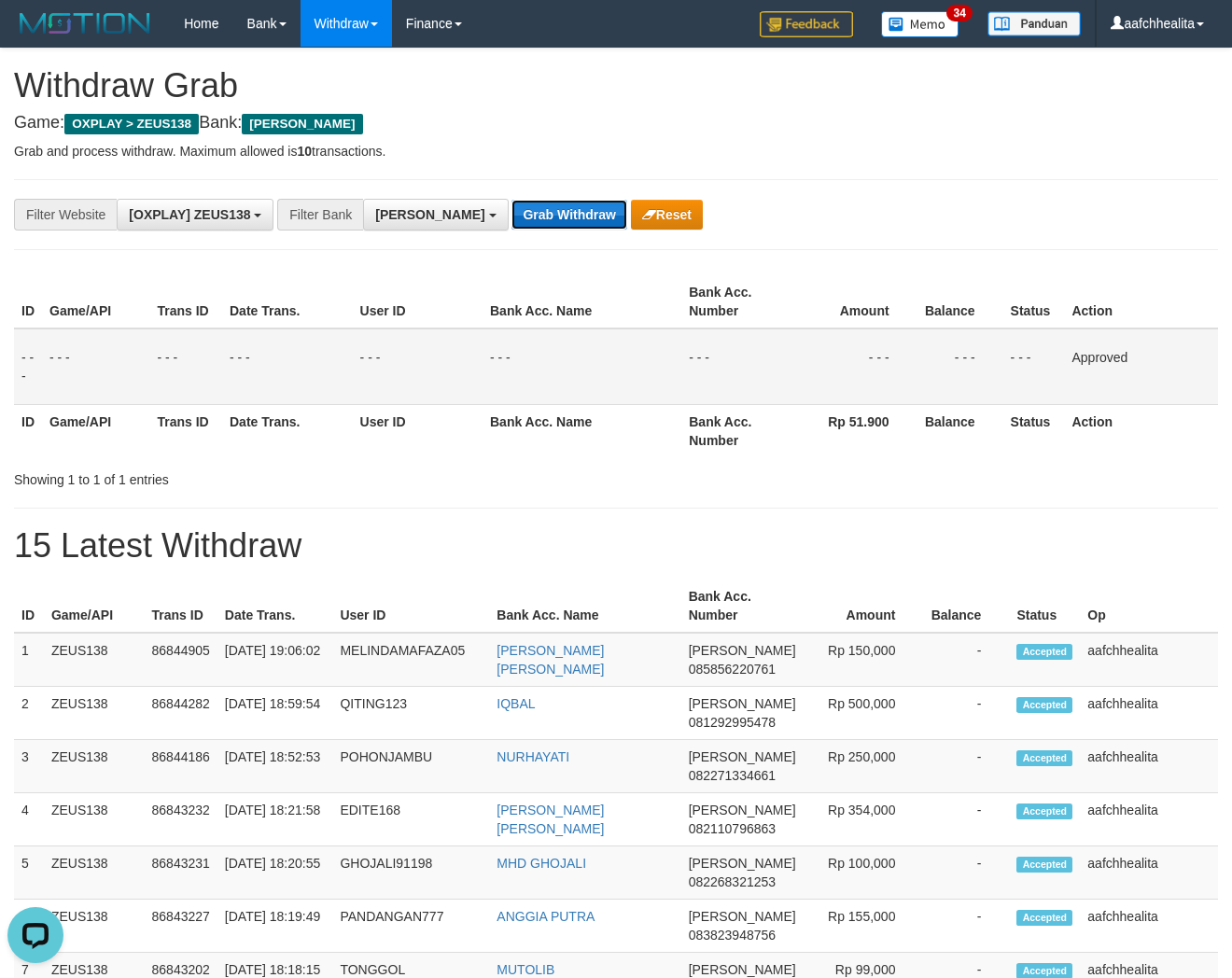
click at [511, 215] on button "Grab Withdraw" at bounding box center [568, 214] width 115 height 30
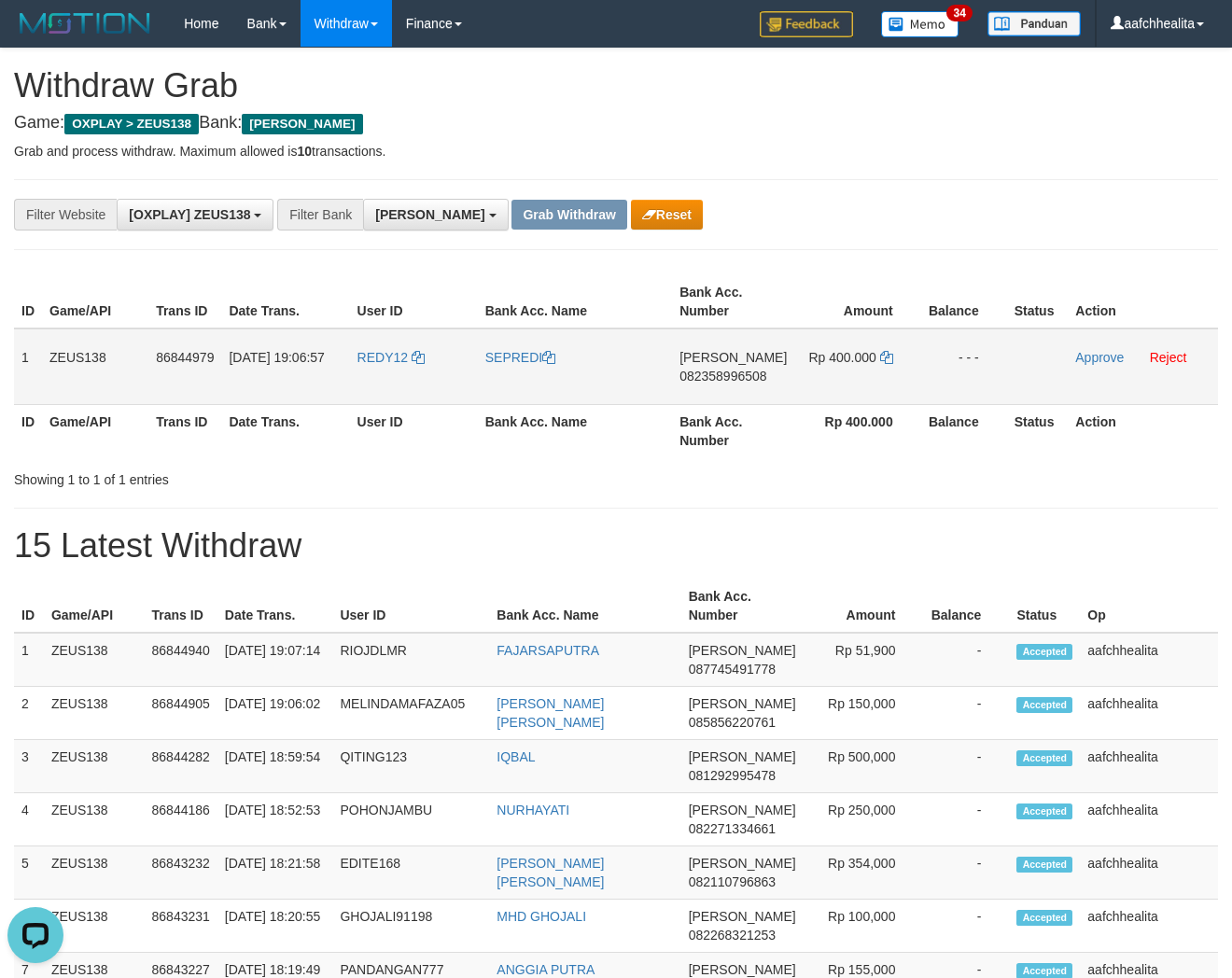
click at [368, 375] on td "REDY12" at bounding box center [414, 367] width 128 height 76
copy link "REDY12"
copy tr "1 ZEUS138 86844979 [DATE] 19:06:57 REDY12 SEPREDI [PERSON_NAME] 082358"
copy tr "1 ZEUS138 86844979 [DATE] 19:06:57 REDY12 SEPREDI [PERSON_NAME] 082358996508 Rp…"
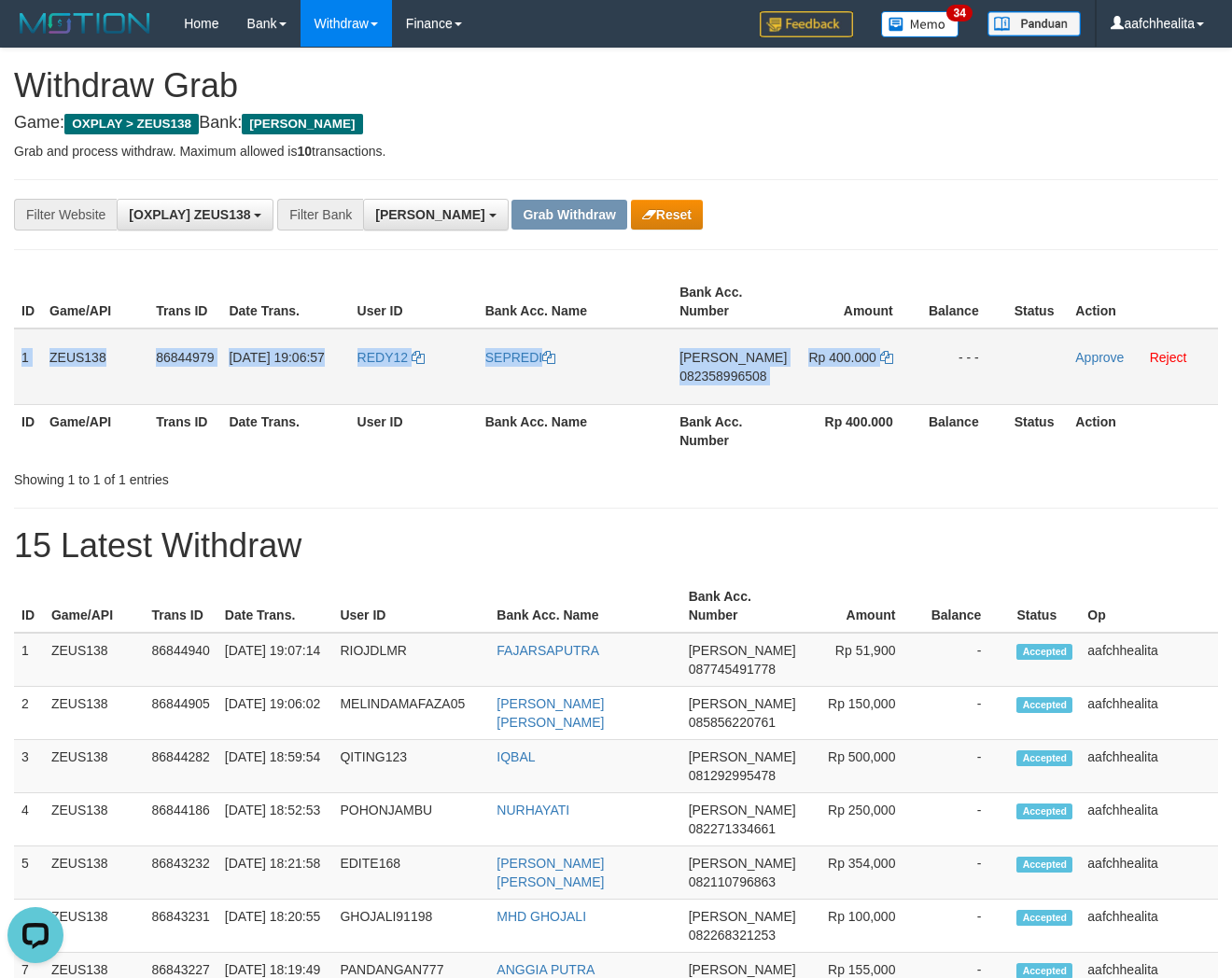
drag, startPoint x: 21, startPoint y: 341, endPoint x: 937, endPoint y: 350, distance: 916.0
click at [937, 350] on tr "1 ZEUS138 86844979 [DATE] 19:06:57 REDY12 SEPREDI [PERSON_NAME] 082358996508 Rp…" at bounding box center [616, 367] width 1204 height 76
click at [704, 376] on span "082358996508" at bounding box center [723, 376] width 87 height 15
copy tr "1 ZEUS138 86844979 [DATE] 19:06:57 REDY12 SEPREDI [PERSON_NAME] 082358996508 Rp…"
click at [884, 357] on icon at bounding box center [886, 358] width 13 height 13
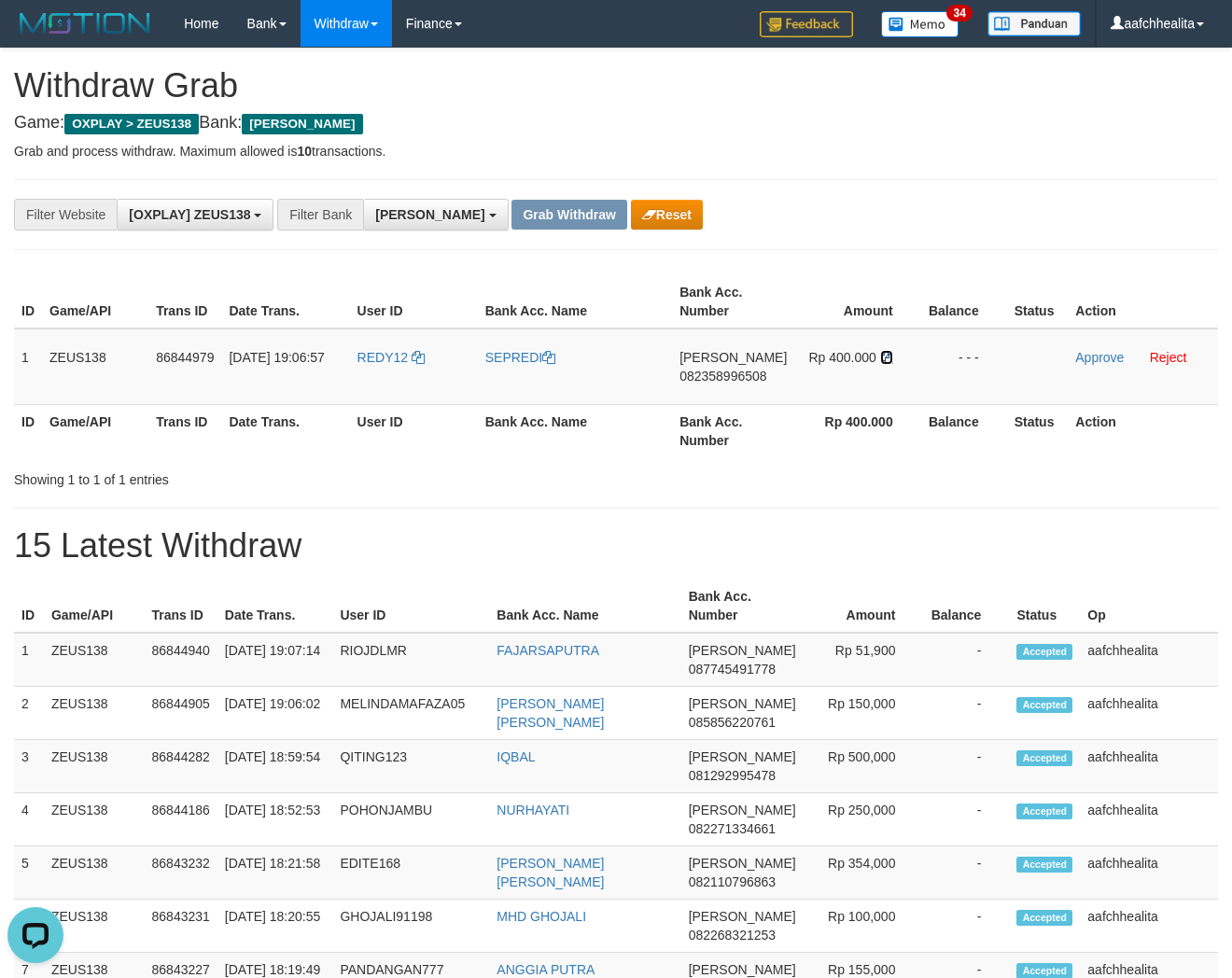
drag, startPoint x: 884, startPoint y: 357, endPoint x: 1246, endPoint y: 387, distance: 363.2
click at [884, 357] on icon at bounding box center [886, 358] width 13 height 13
click at [1099, 351] on link "Approve" at bounding box center [1099, 358] width 49 height 15
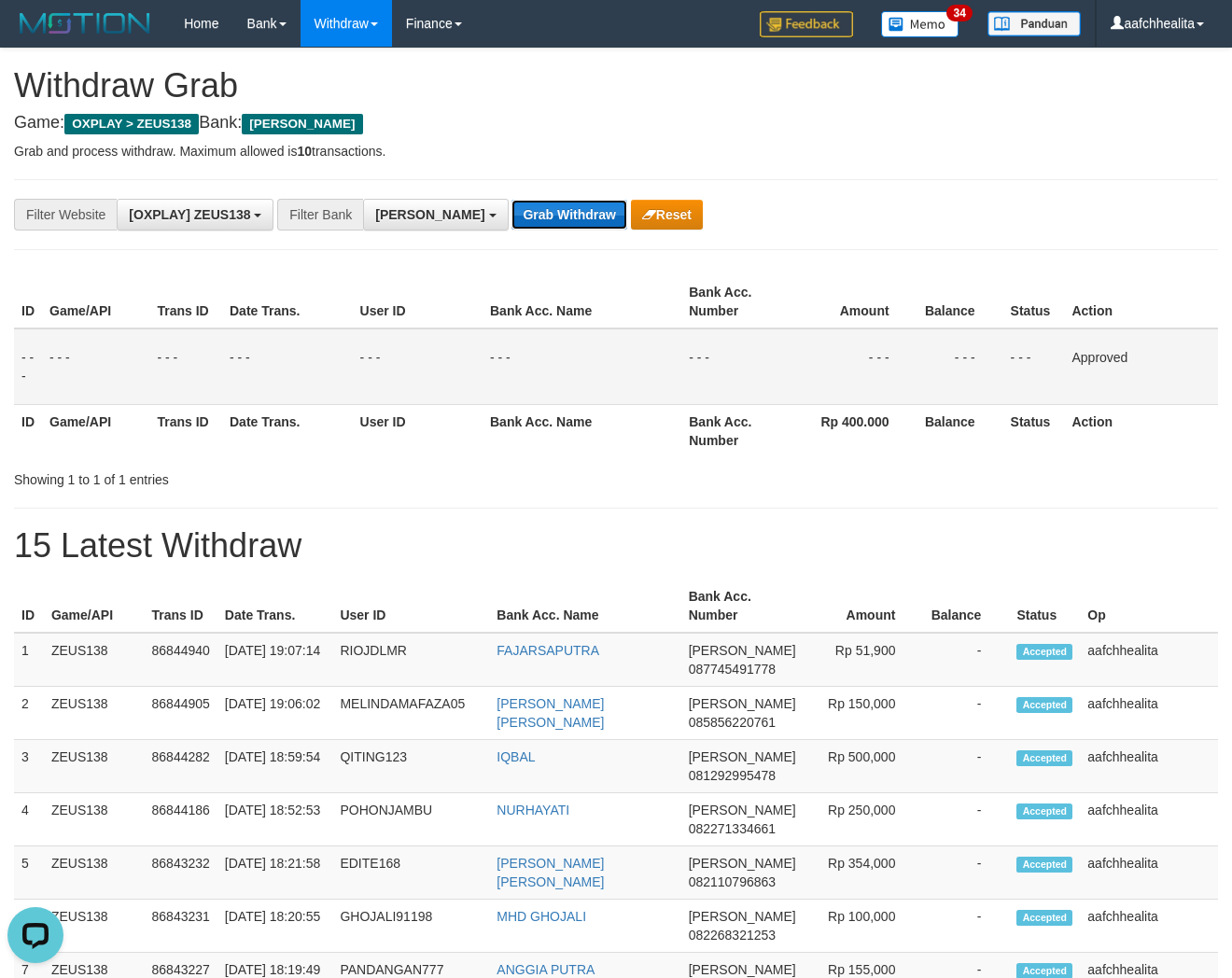
click at [511, 218] on button "Grab Withdraw" at bounding box center [568, 214] width 115 height 30
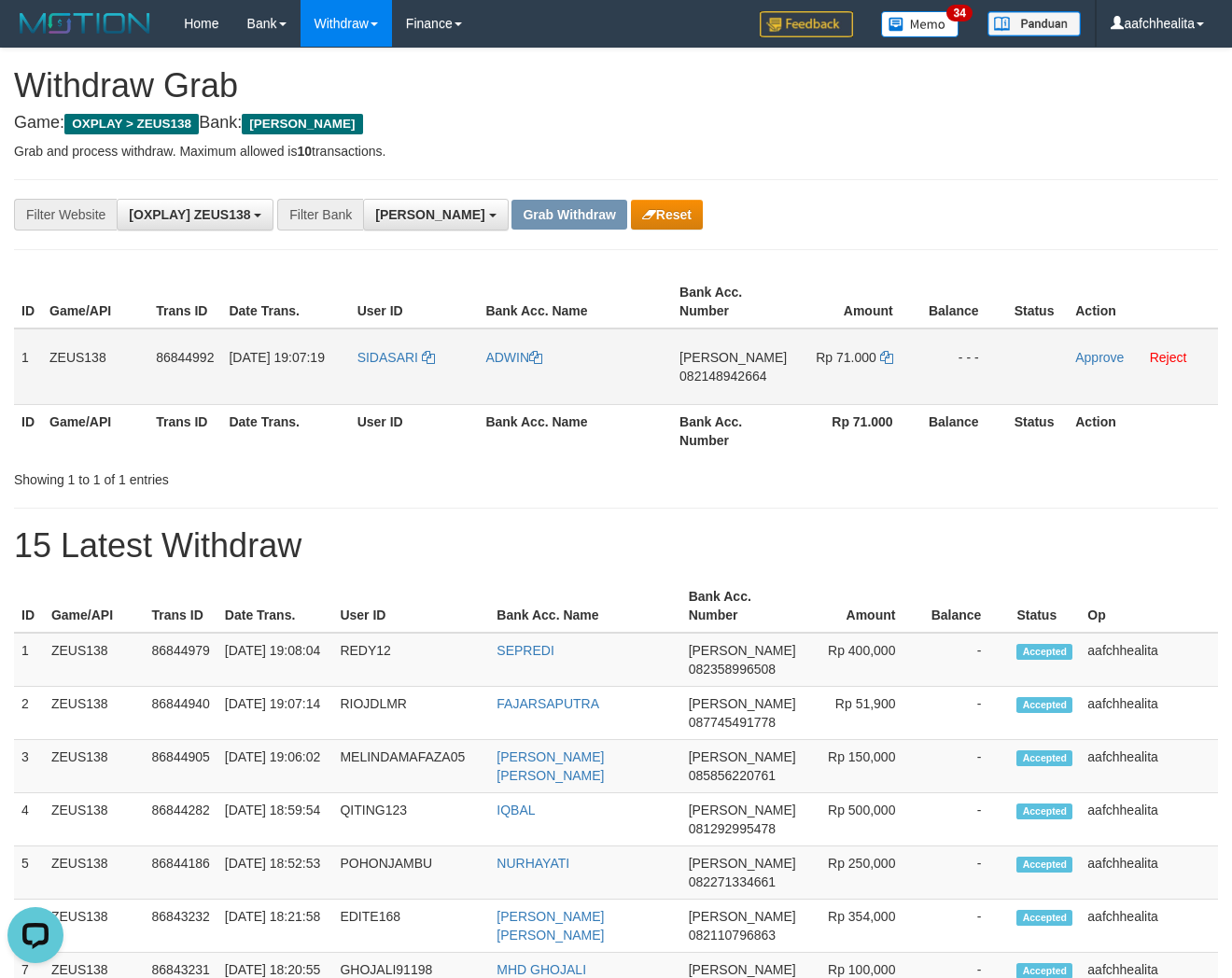
click at [384, 374] on td "SIDASARI" at bounding box center [414, 367] width 129 height 76
copy link "SIDASARI"
copy tr "1 ZEUS138 86844992 31/08/2025 19:07:19 SIDASARI ADWIN DANA"
copy tr "1 ZEUS138 86844992 31/08/2025 19:07:19 SIDASARI ADWIN DANA 082148942664 Rp 71.0…"
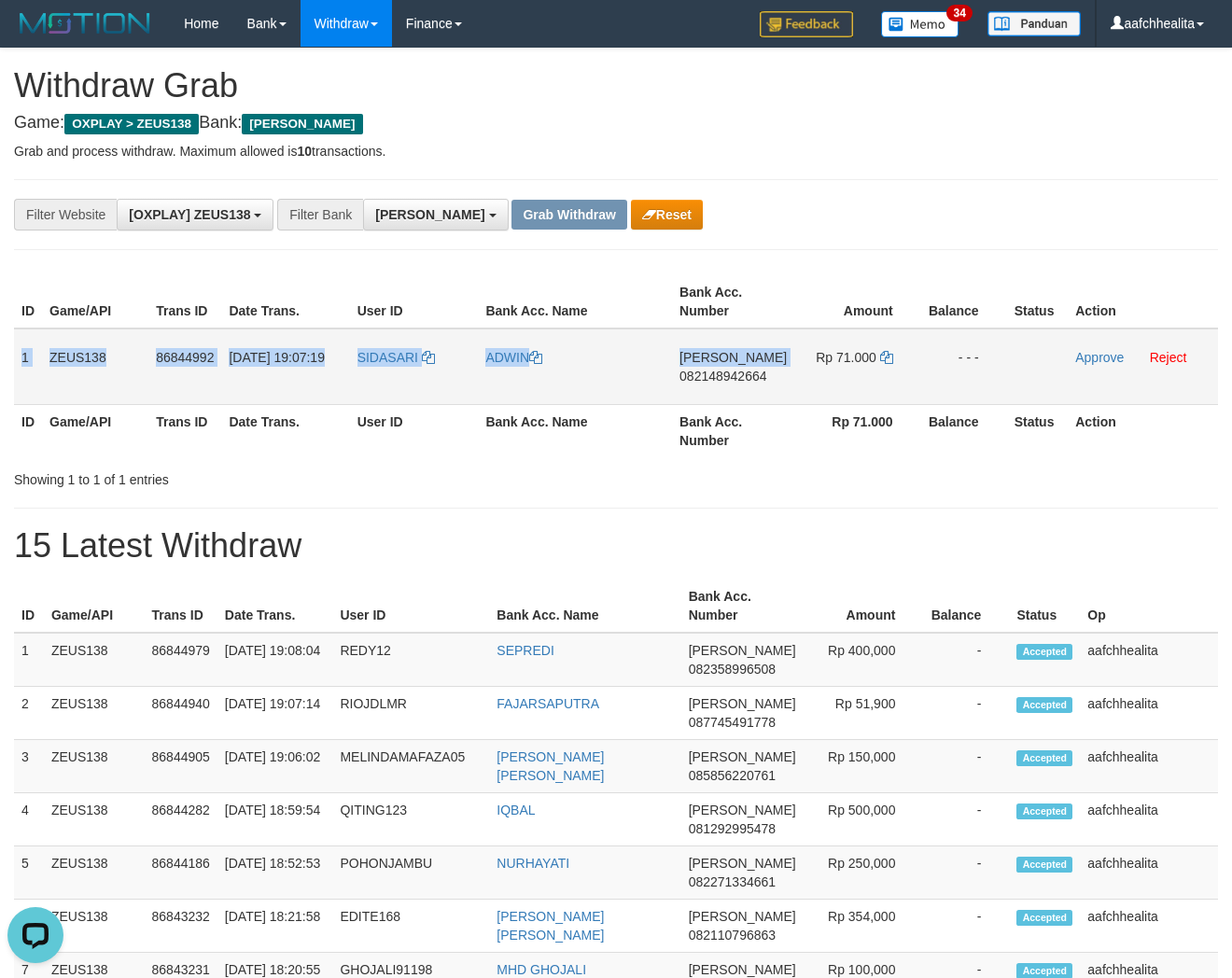
drag, startPoint x: 21, startPoint y: 362, endPoint x: 1001, endPoint y: 375, distance: 980.1
click at [1001, 375] on tr "1 ZEUS138 86844992 31/08/2025 19:07:19 SIDASARI ADWIN DANA 082148942664 Rp 71.0…" at bounding box center [616, 367] width 1204 height 76
click at [739, 377] on span "082148942664" at bounding box center [723, 376] width 87 height 15
copy tr "1 ZEUS138 86844992 31/08/2025 19:07:19 SIDASARI ADWIN DANA 082148942664 Rp 71.0…"
click at [883, 355] on icon at bounding box center [886, 358] width 13 height 13
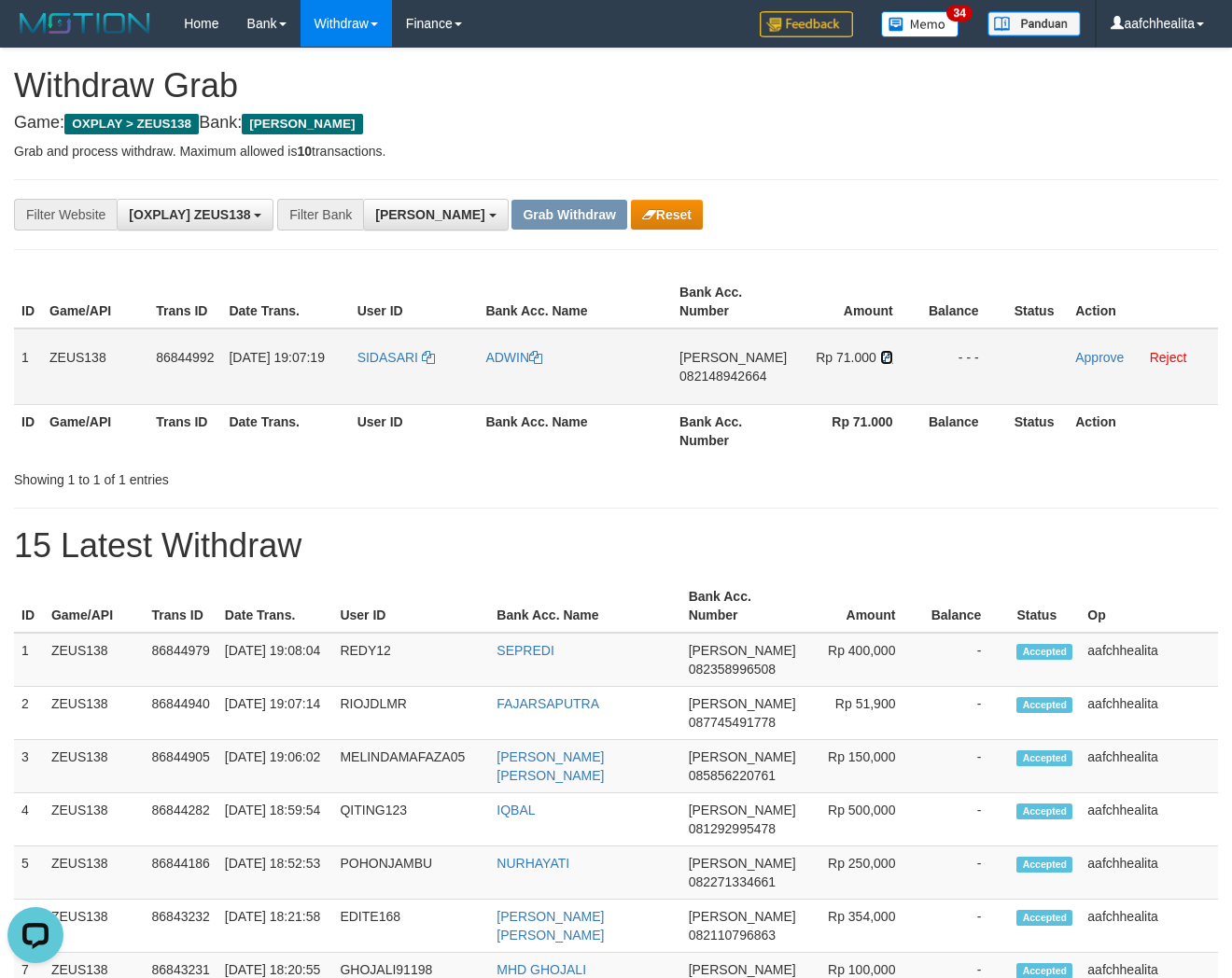
click at [883, 355] on icon at bounding box center [886, 358] width 13 height 13
click at [1093, 352] on link "Approve" at bounding box center [1099, 358] width 49 height 15
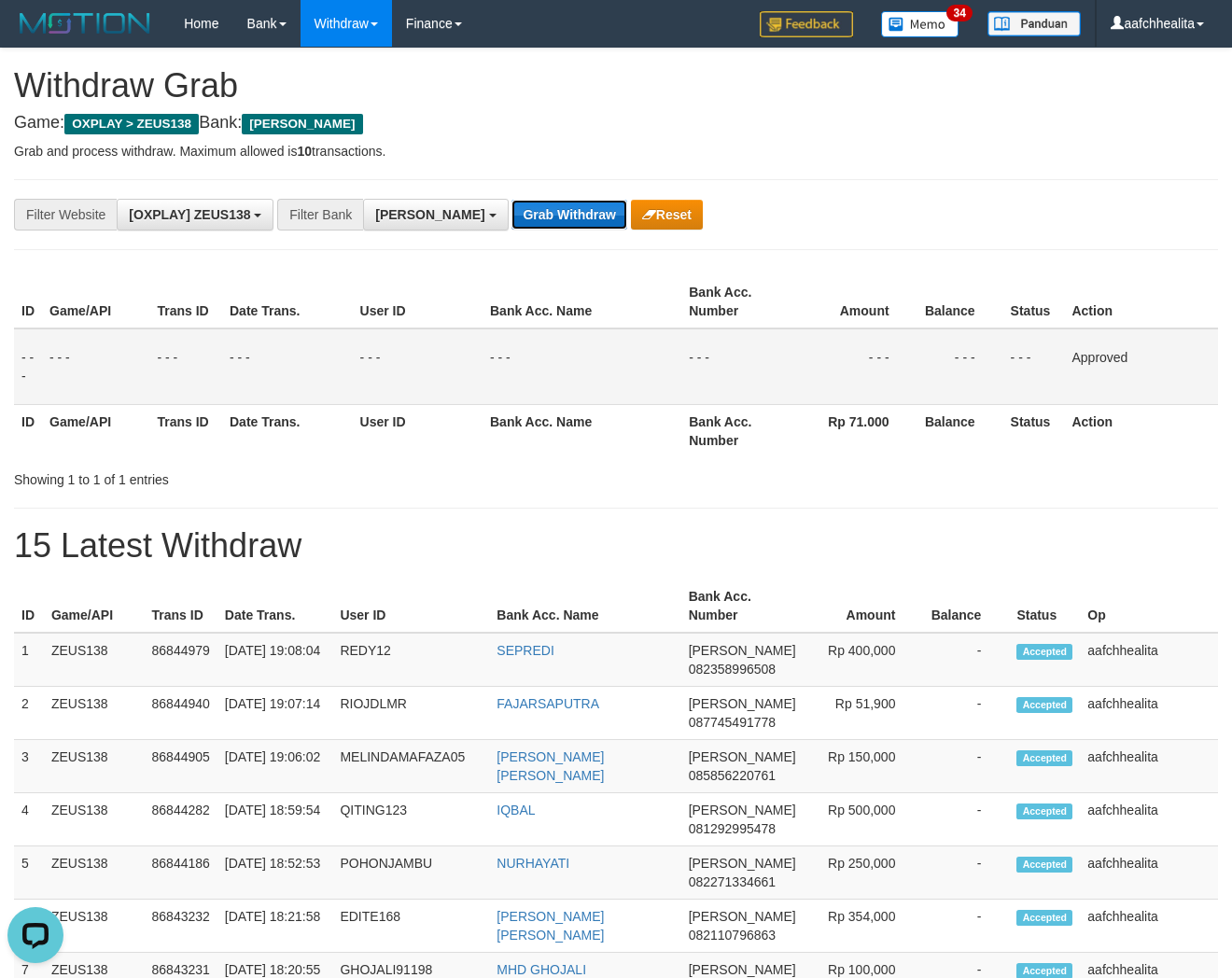
click at [511, 215] on button "Grab Withdraw" at bounding box center [568, 214] width 115 height 30
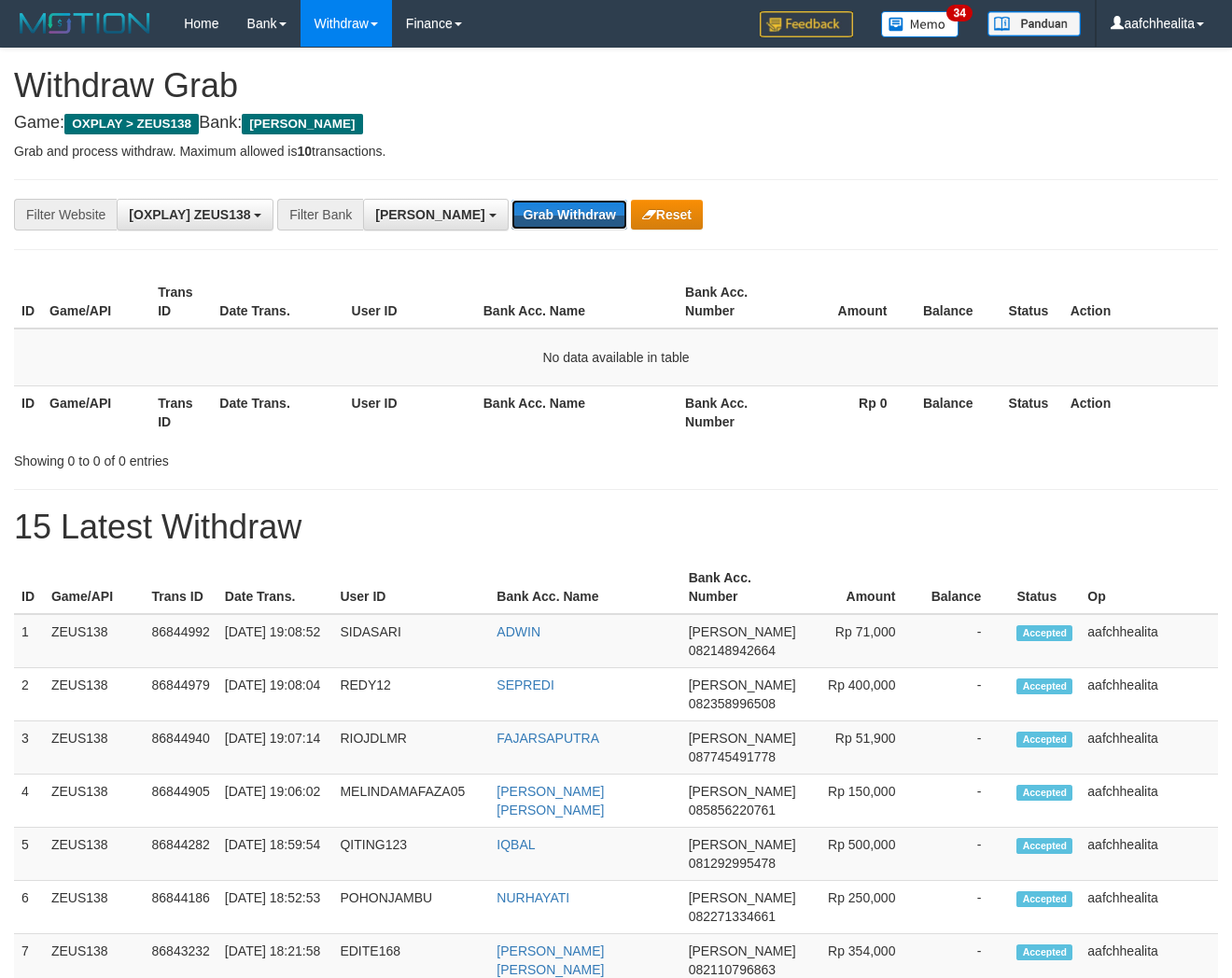
click at [511, 215] on button "Grab Withdraw" at bounding box center [568, 214] width 115 height 30
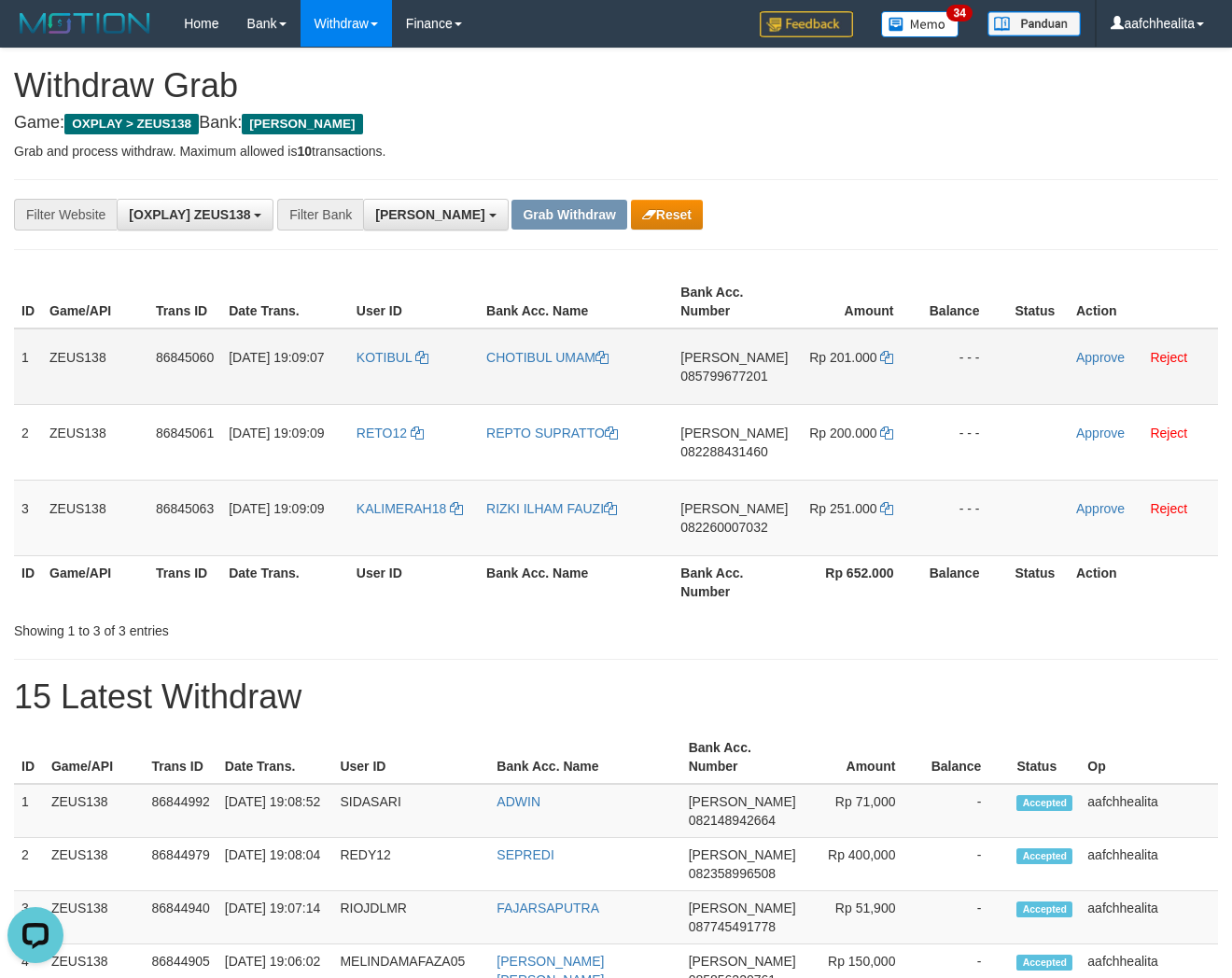
click at [367, 392] on td "KOTIBUL" at bounding box center [414, 367] width 129 height 76
copy link "KOTIBUL"
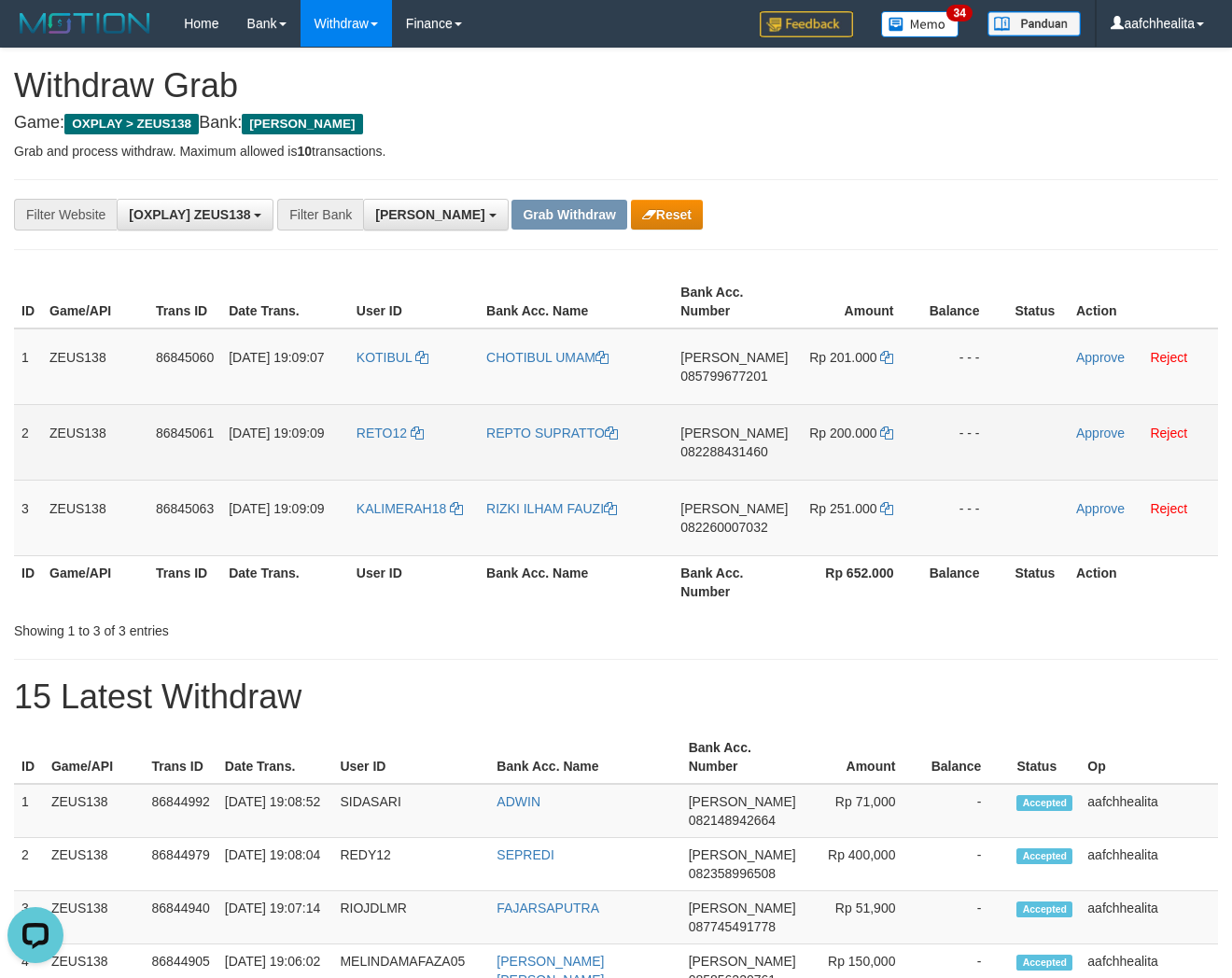
click at [386, 453] on td "RETO12" at bounding box center [414, 441] width 129 height 75
copy link "RETO12"
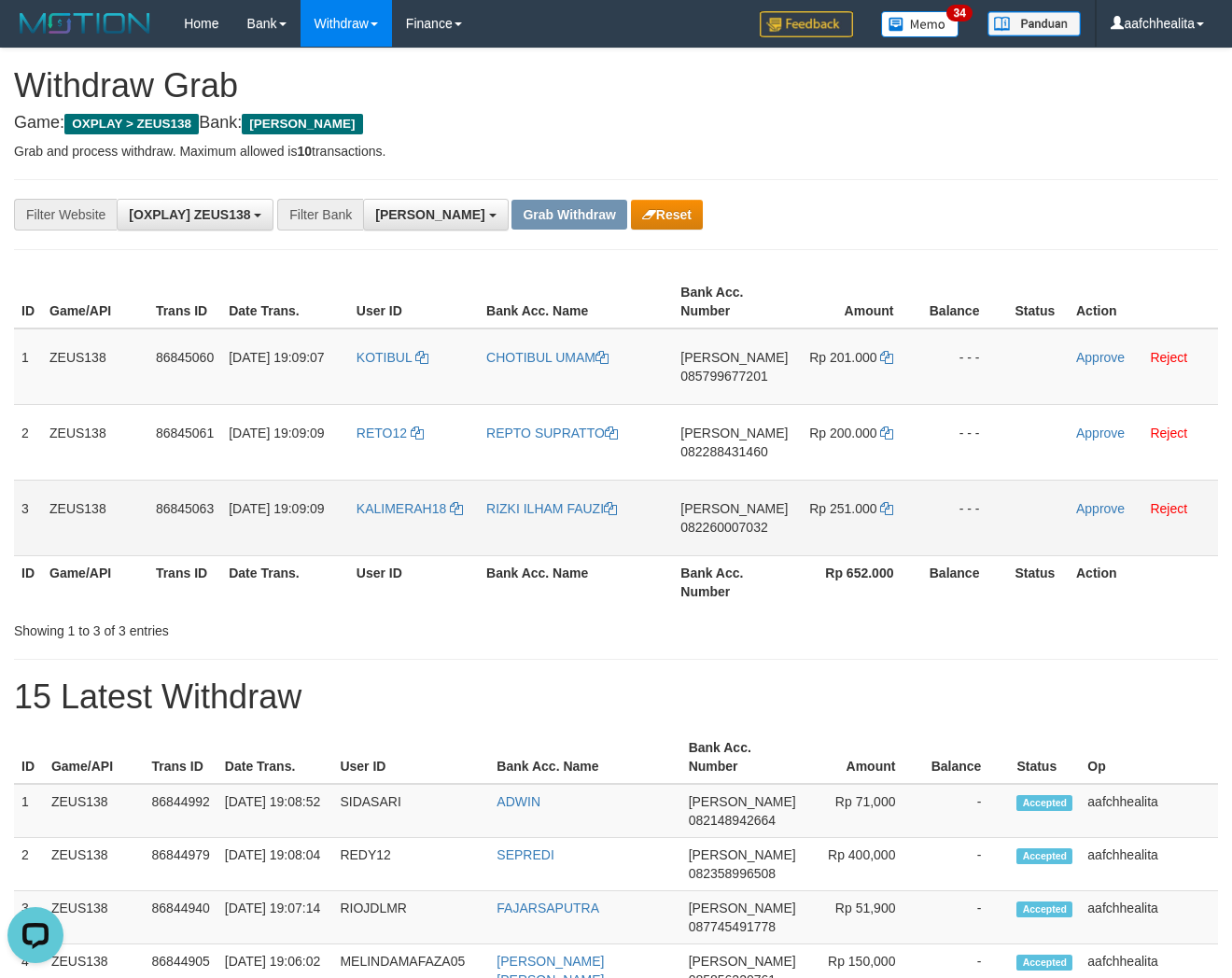
click at [402, 524] on td "KALIMERAH18" at bounding box center [414, 517] width 129 height 75
copy link "KALIMERAH18"
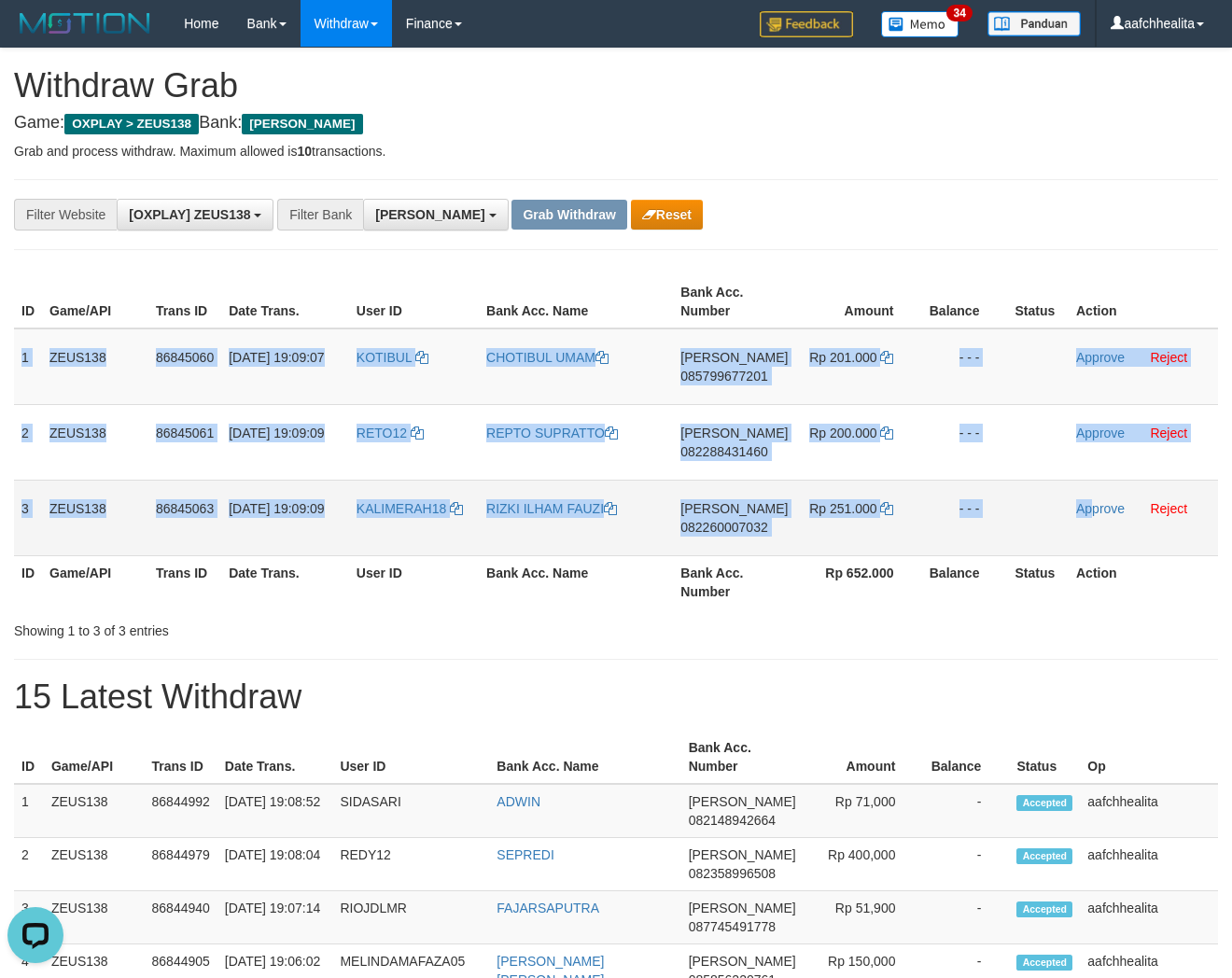
copy tbody "1 ZEUS138 86845060 31/08/2025 19:09:07 KOTIBUL CHOTIBUL UMAM DANA 085799677201 …"
drag, startPoint x: 21, startPoint y: 367, endPoint x: 1103, endPoint y: 532, distance: 1094.5
click at [1103, 532] on tbody "1 ZEUS138 86845060 31/08/2025 19:09:07 KOTIBUL CHOTIBUL UMAM DANA 085799677201 …" at bounding box center [616, 442] width 1204 height 228
copy tbody "1 ZEUS138 86845060 31/08/2025 19:09:07 KOTIBUL CHOTIBUL UMAM DANA 085799677201 …"
click at [716, 377] on span "085799677201" at bounding box center [724, 376] width 87 height 15
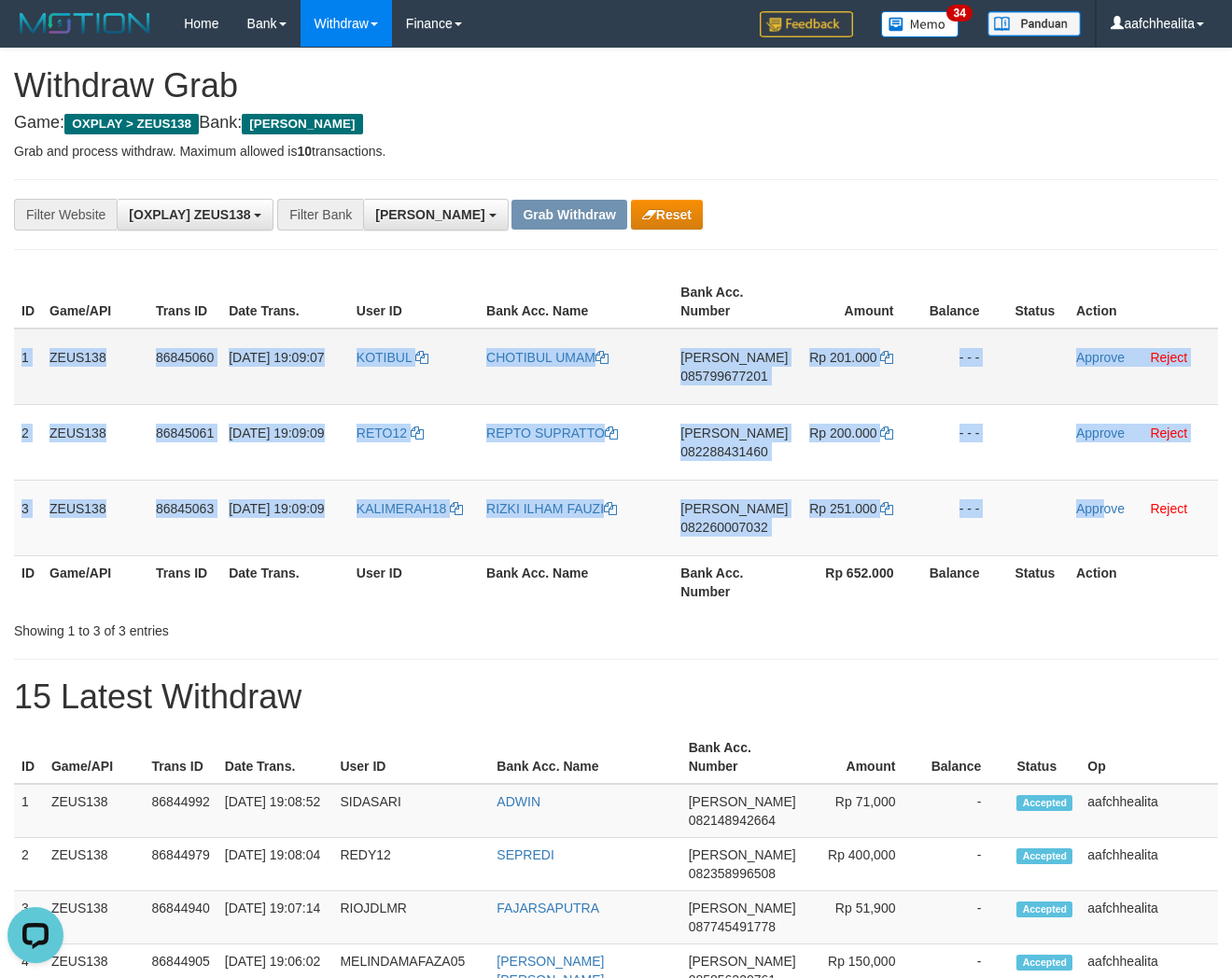
copy tbody "1 ZEUS138 86845060 31/08/2025 19:09:07 KOTIBUL CHOTIBUL UMAM DANA 085799677201 …"
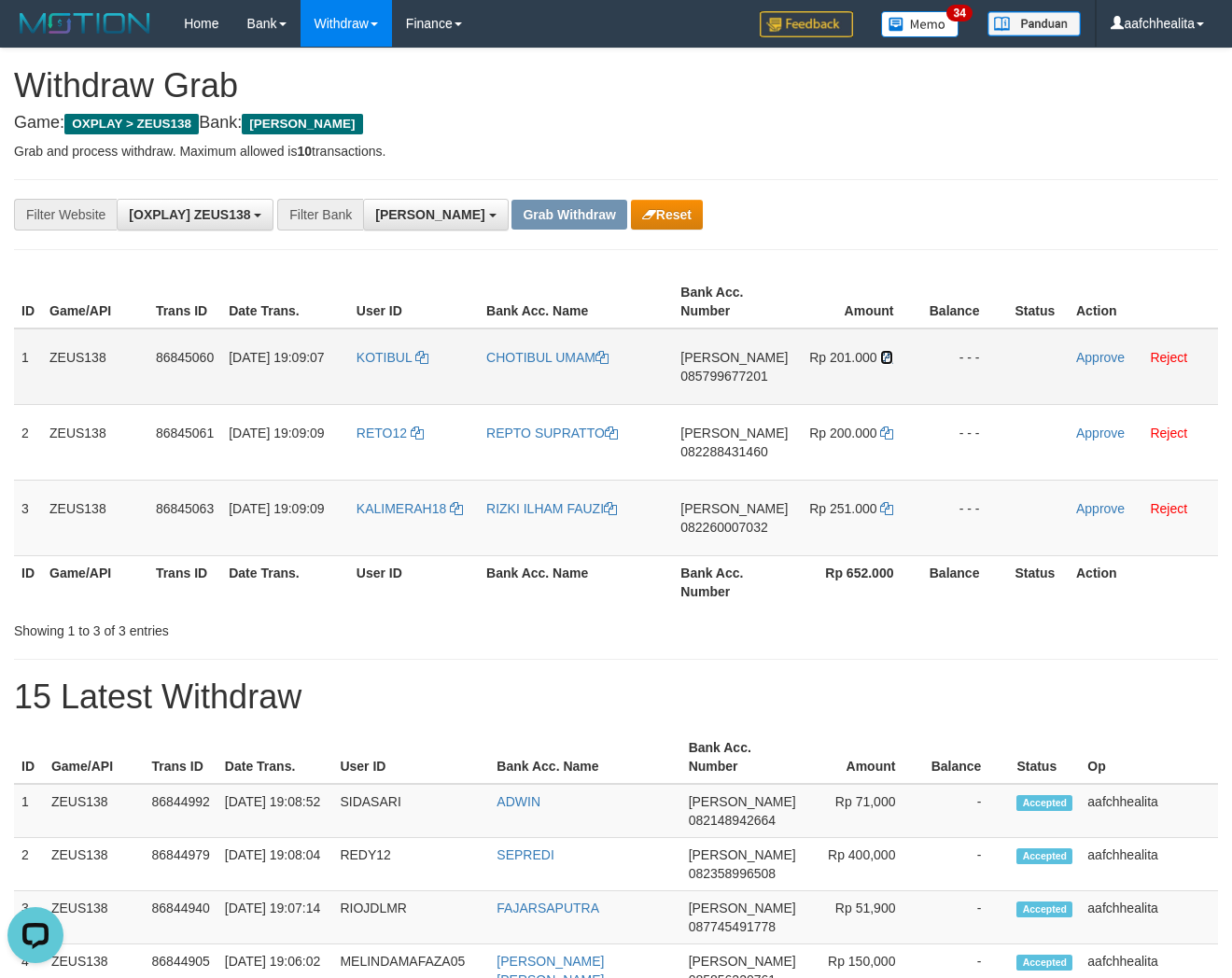
click at [880, 352] on icon at bounding box center [886, 358] width 13 height 13
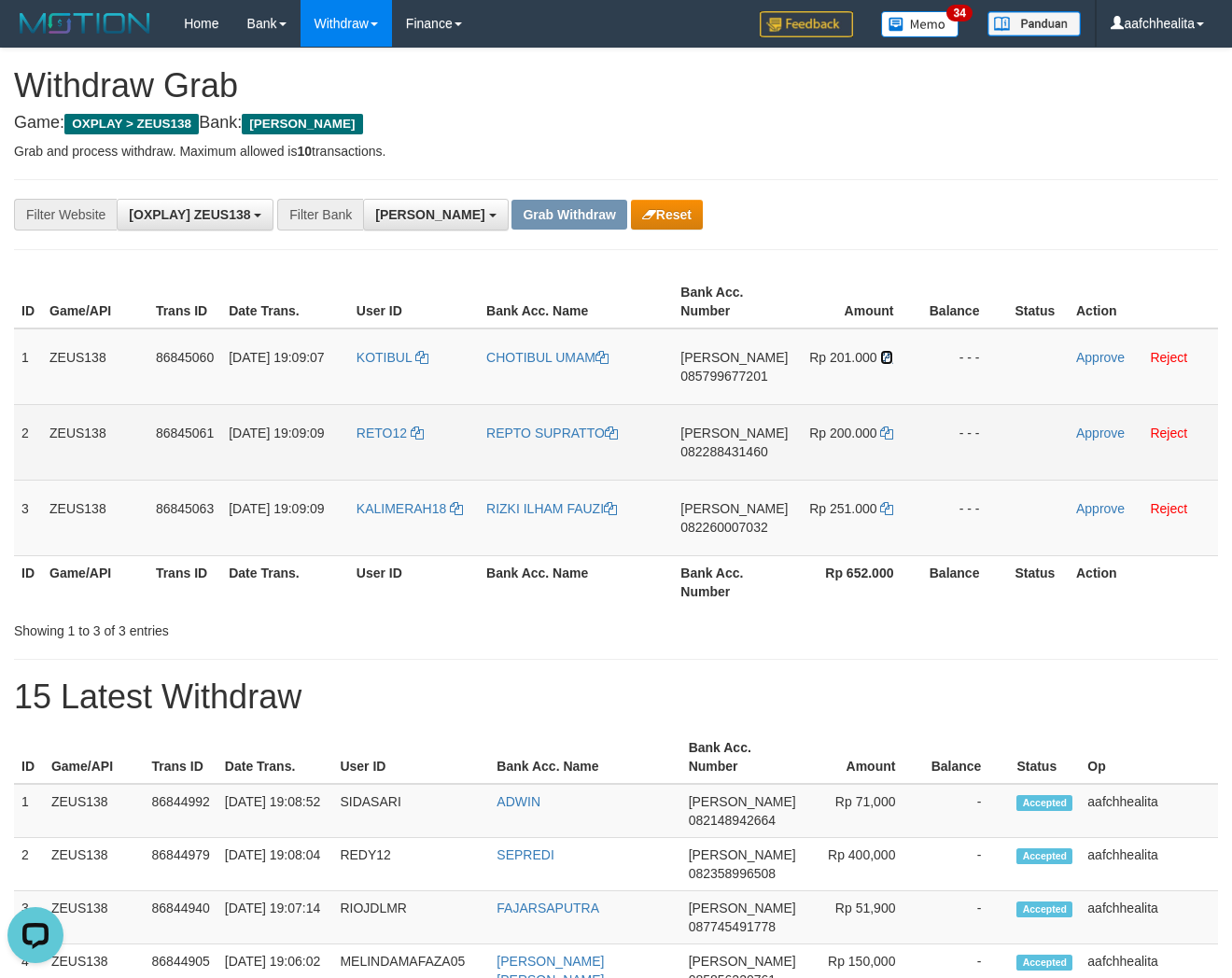
drag, startPoint x: 879, startPoint y: 352, endPoint x: 1171, endPoint y: 407, distance: 297.1
click at [880, 352] on icon at bounding box center [886, 358] width 13 height 13
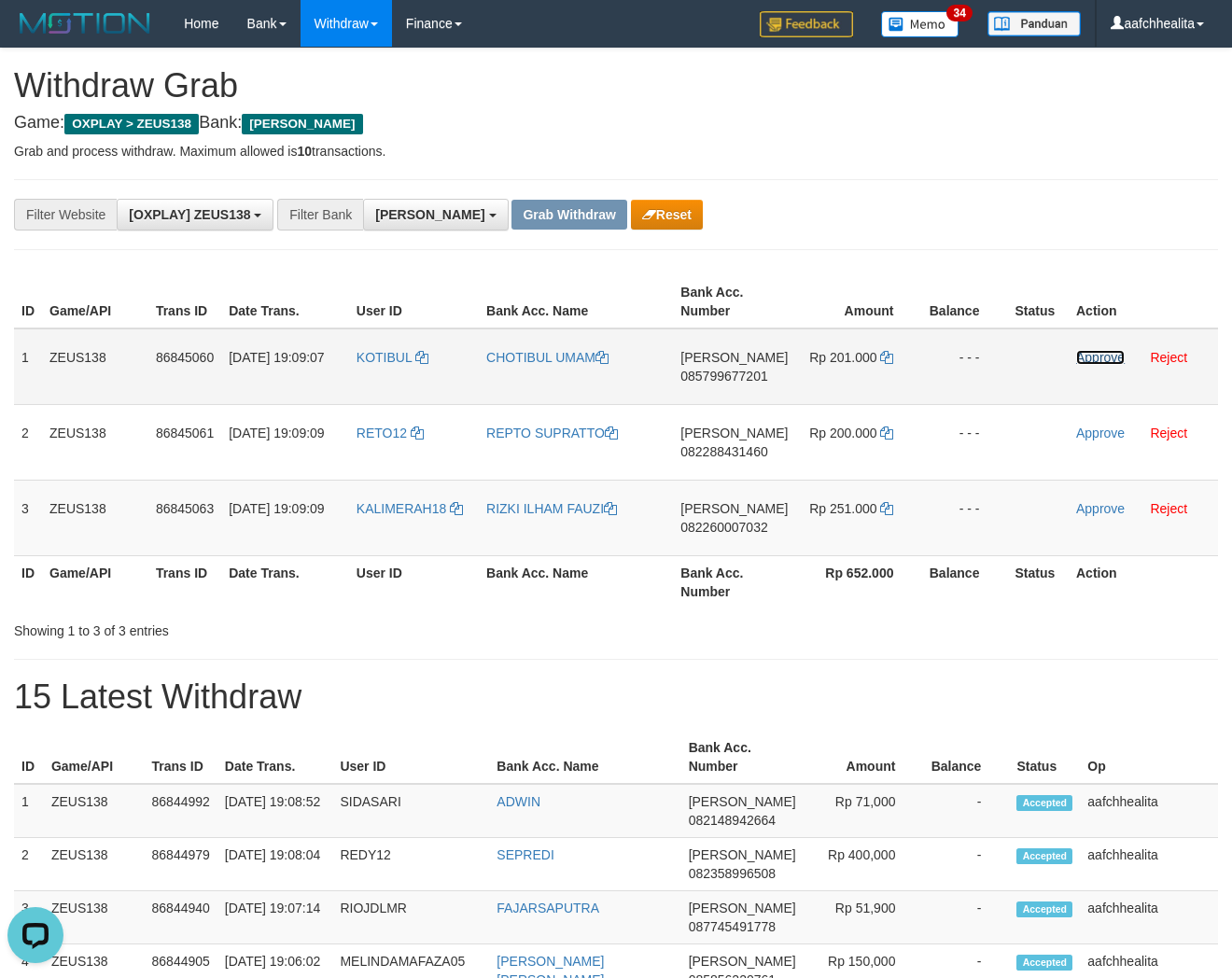
click at [1084, 356] on link "Approve" at bounding box center [1100, 358] width 49 height 15
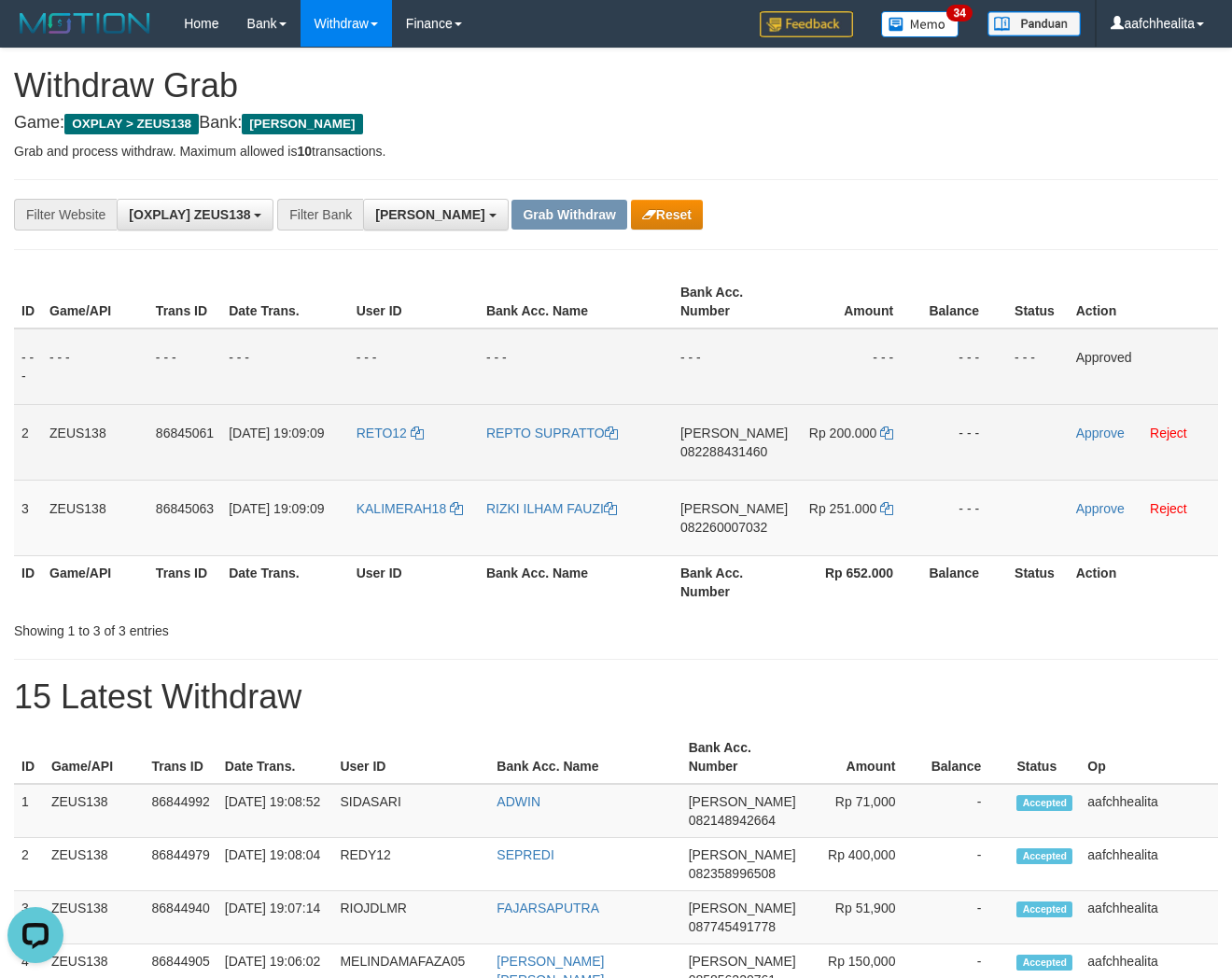
click at [729, 451] on span "082288431460" at bounding box center [724, 452] width 87 height 15
click at [884, 432] on icon at bounding box center [886, 433] width 13 height 13
click at [1102, 436] on link "Approve" at bounding box center [1100, 433] width 49 height 15
click at [732, 520] on span "082260007032" at bounding box center [723, 528] width 87 height 15
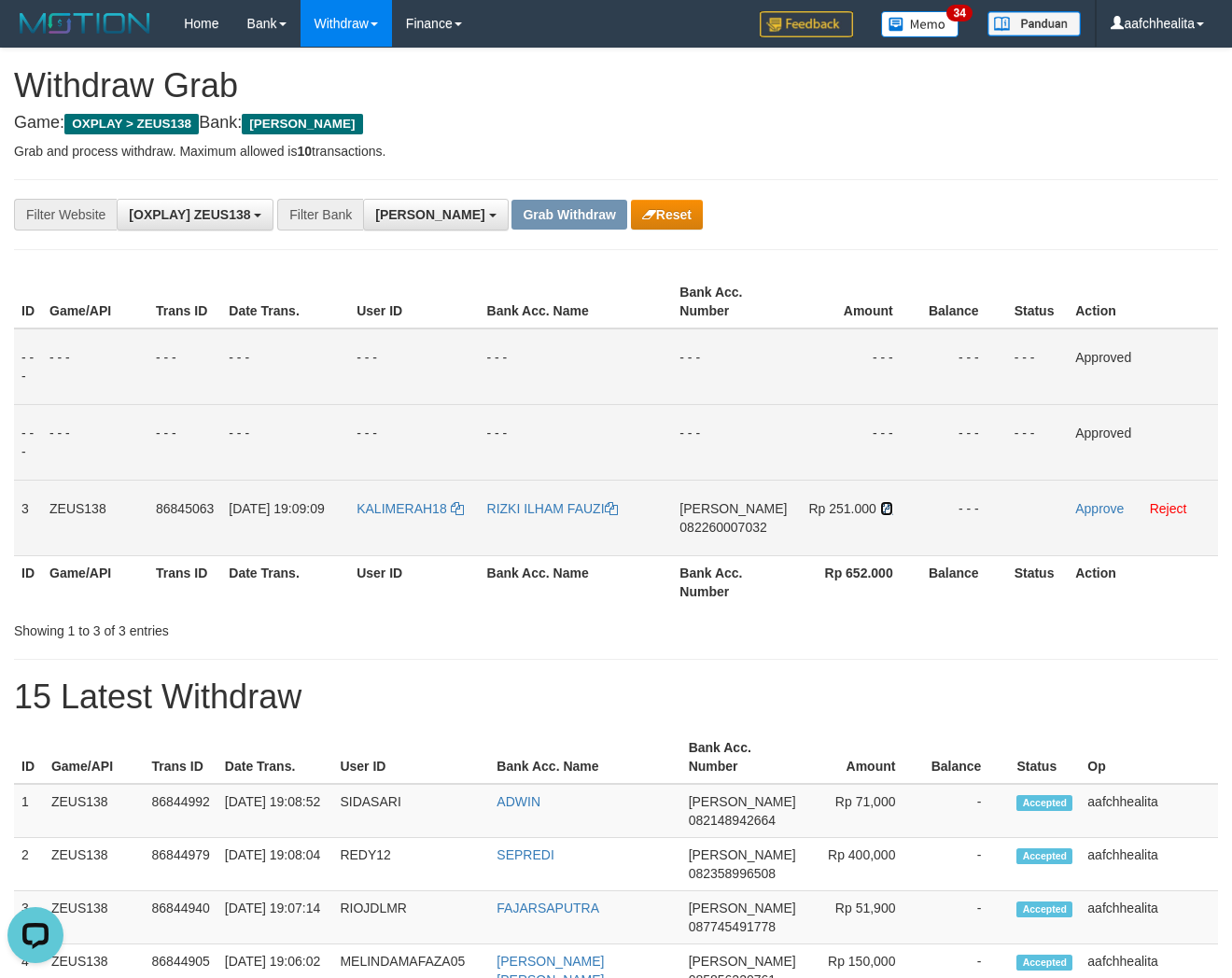
click at [884, 507] on icon at bounding box center [886, 509] width 13 height 13
click at [1087, 509] on link "Approve" at bounding box center [1099, 509] width 49 height 15
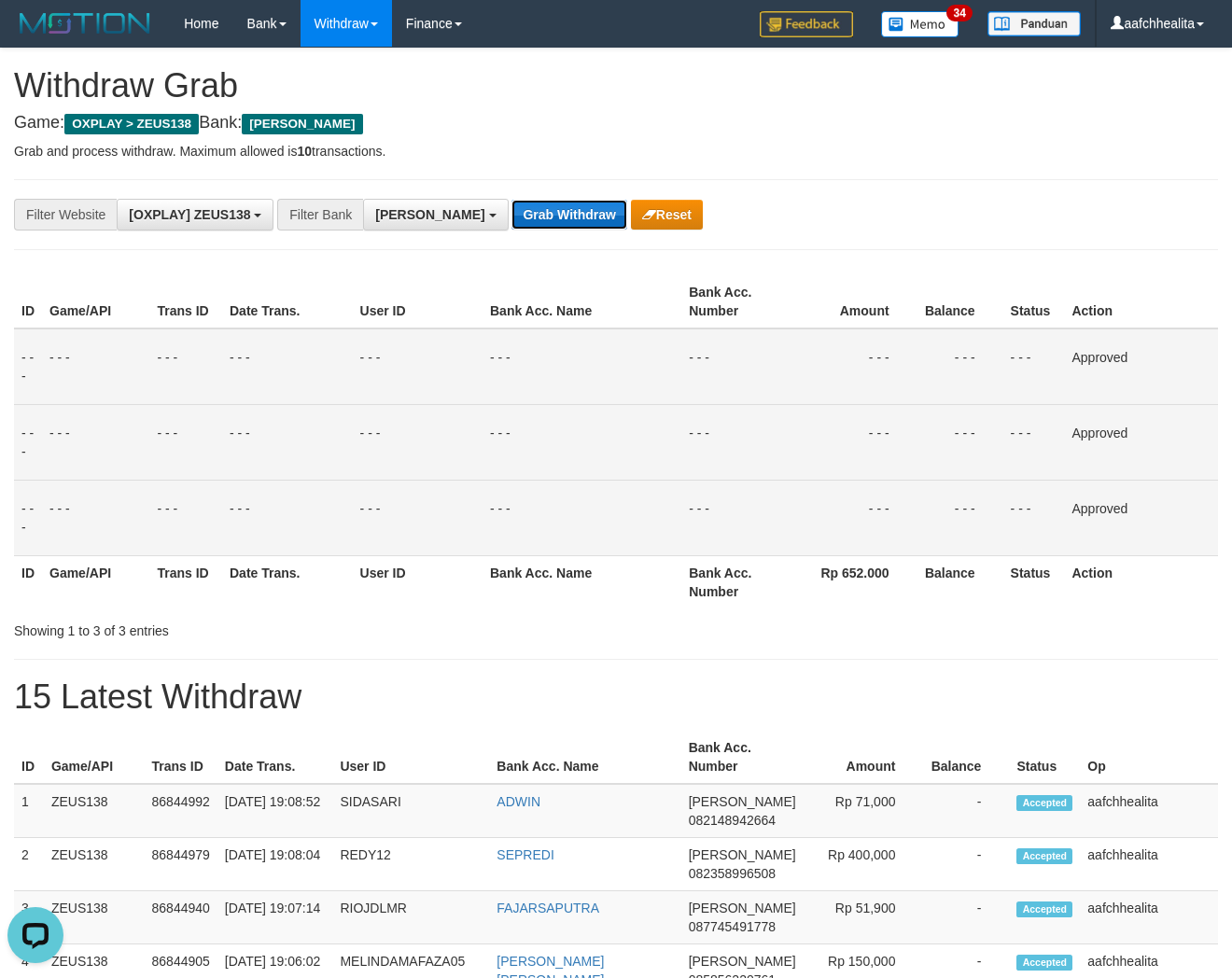
click at [511, 226] on button "Grab Withdraw" at bounding box center [568, 214] width 115 height 30
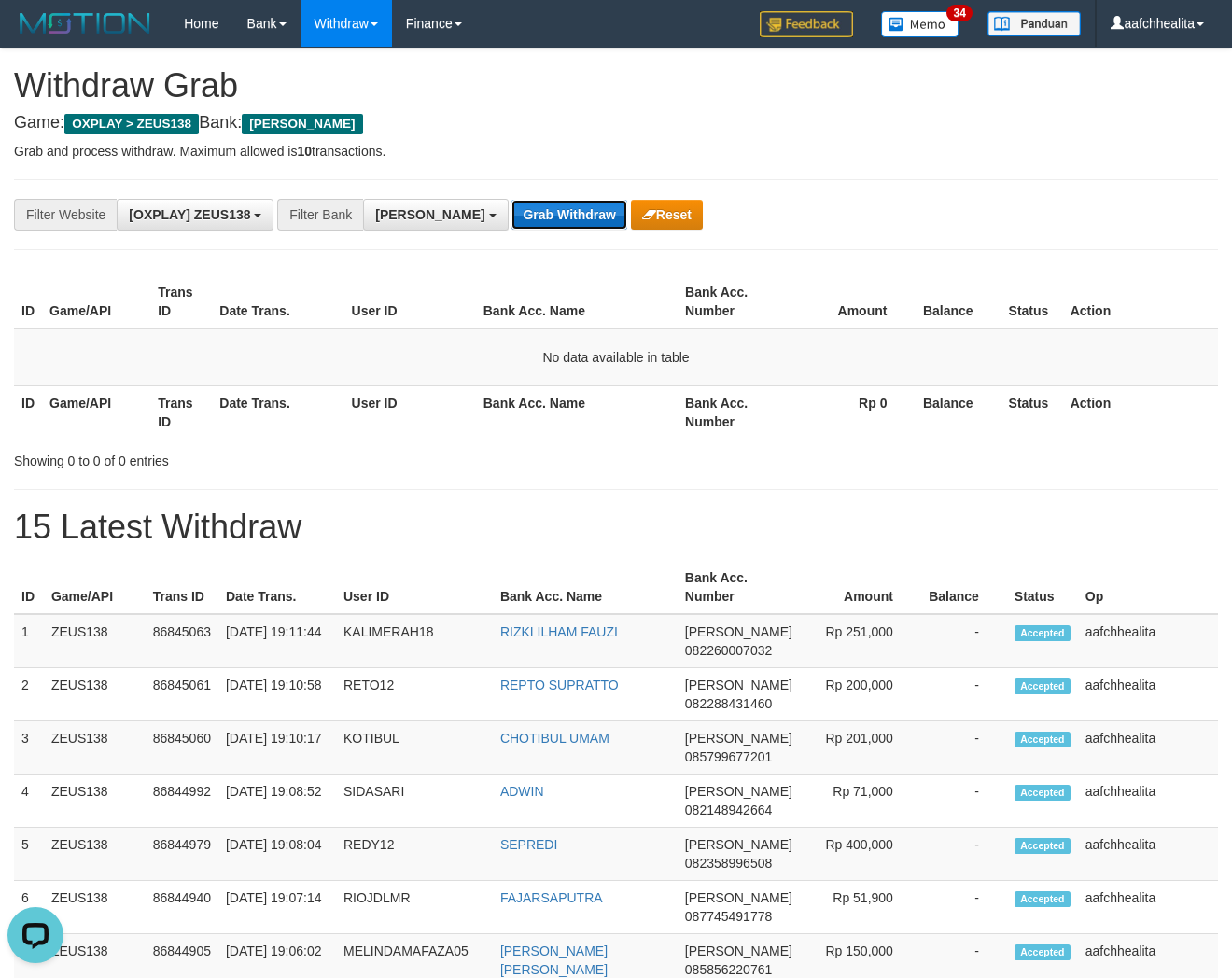
click at [511, 210] on button "Grab Withdraw" at bounding box center [568, 214] width 115 height 30
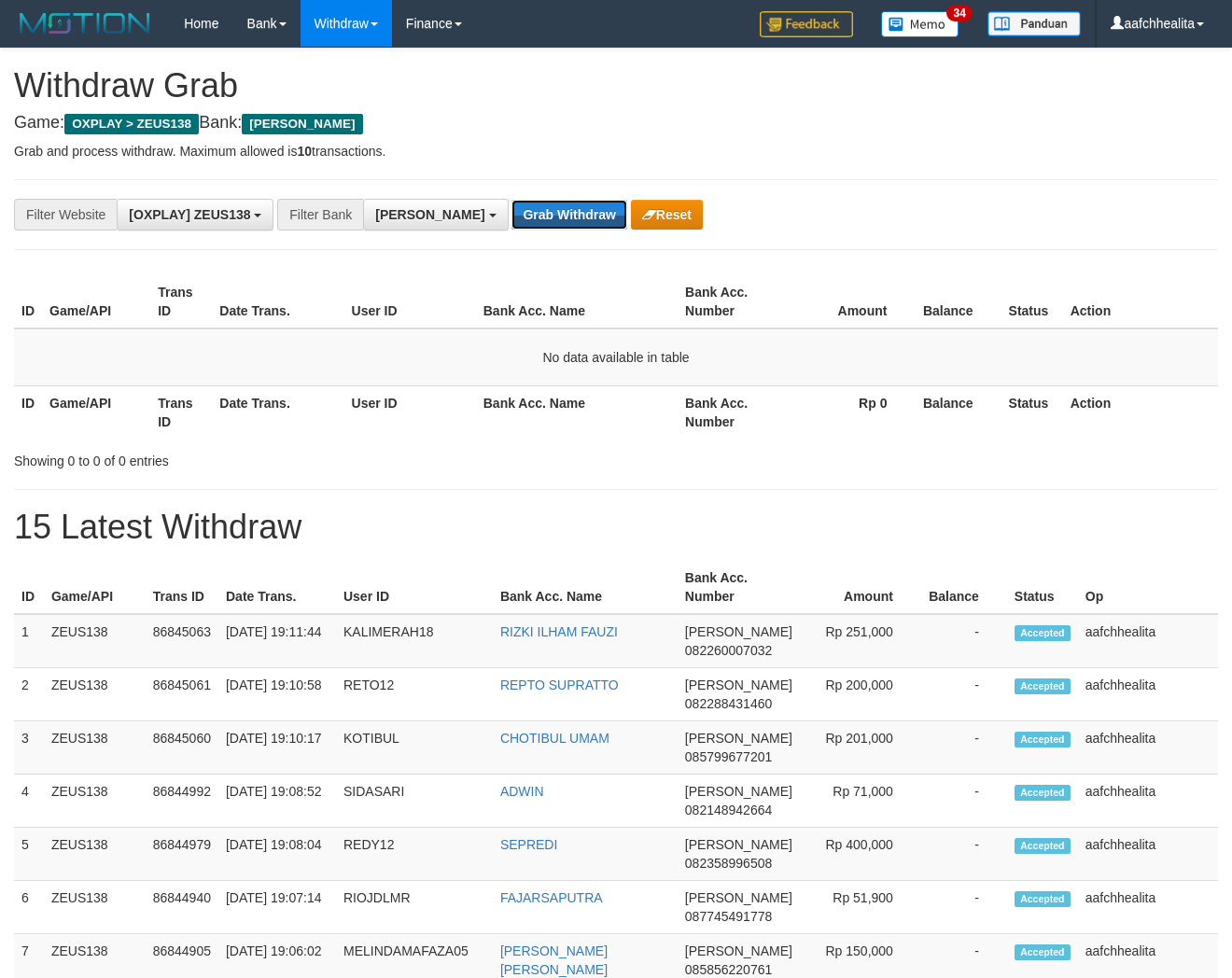
click at [511, 210] on button "Grab Withdraw" at bounding box center [568, 214] width 115 height 30
click at [533, 222] on button "Grab Withdraw" at bounding box center [568, 214] width 115 height 30
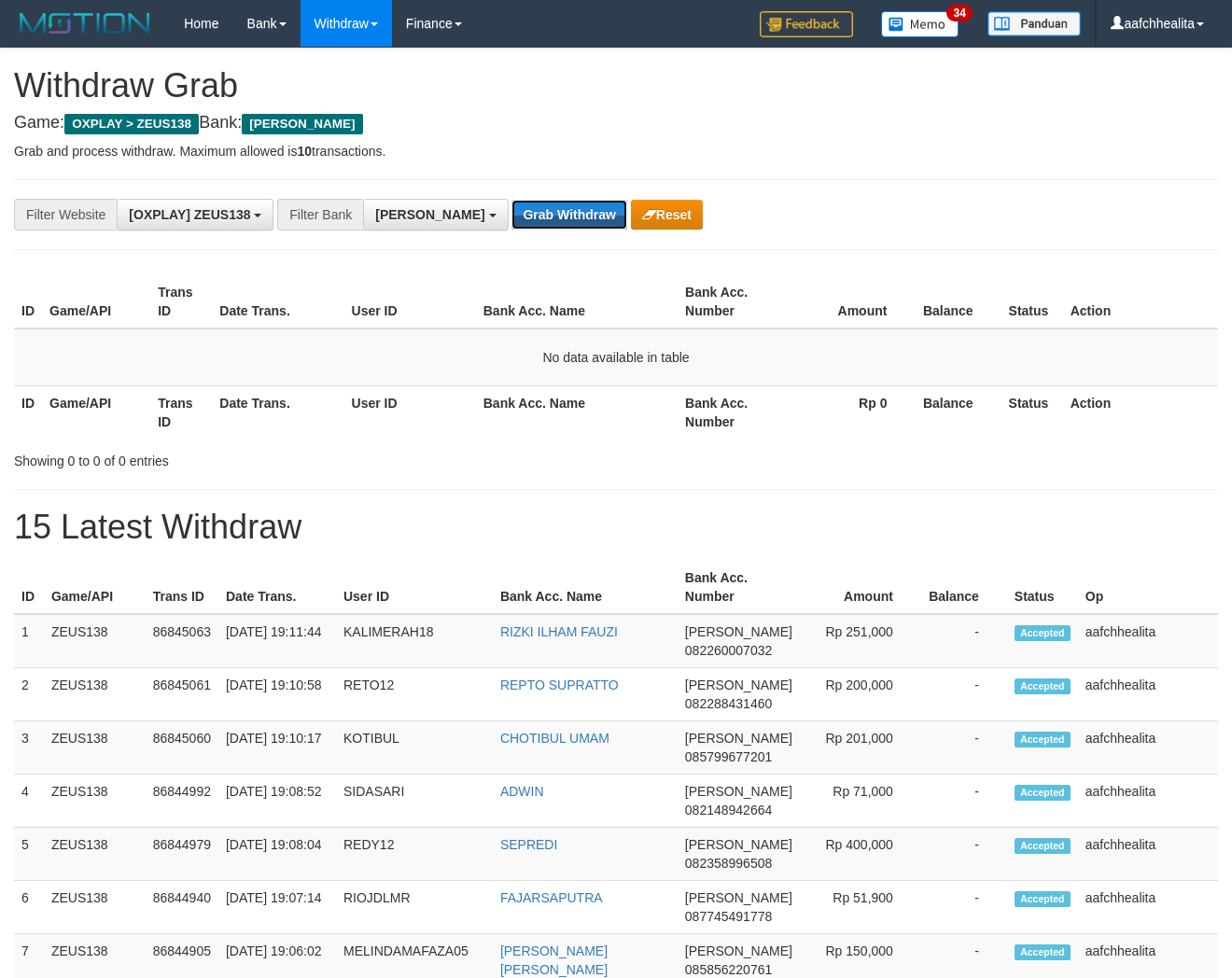
click at [533, 222] on button "Grab Withdraw" at bounding box center [568, 214] width 115 height 30
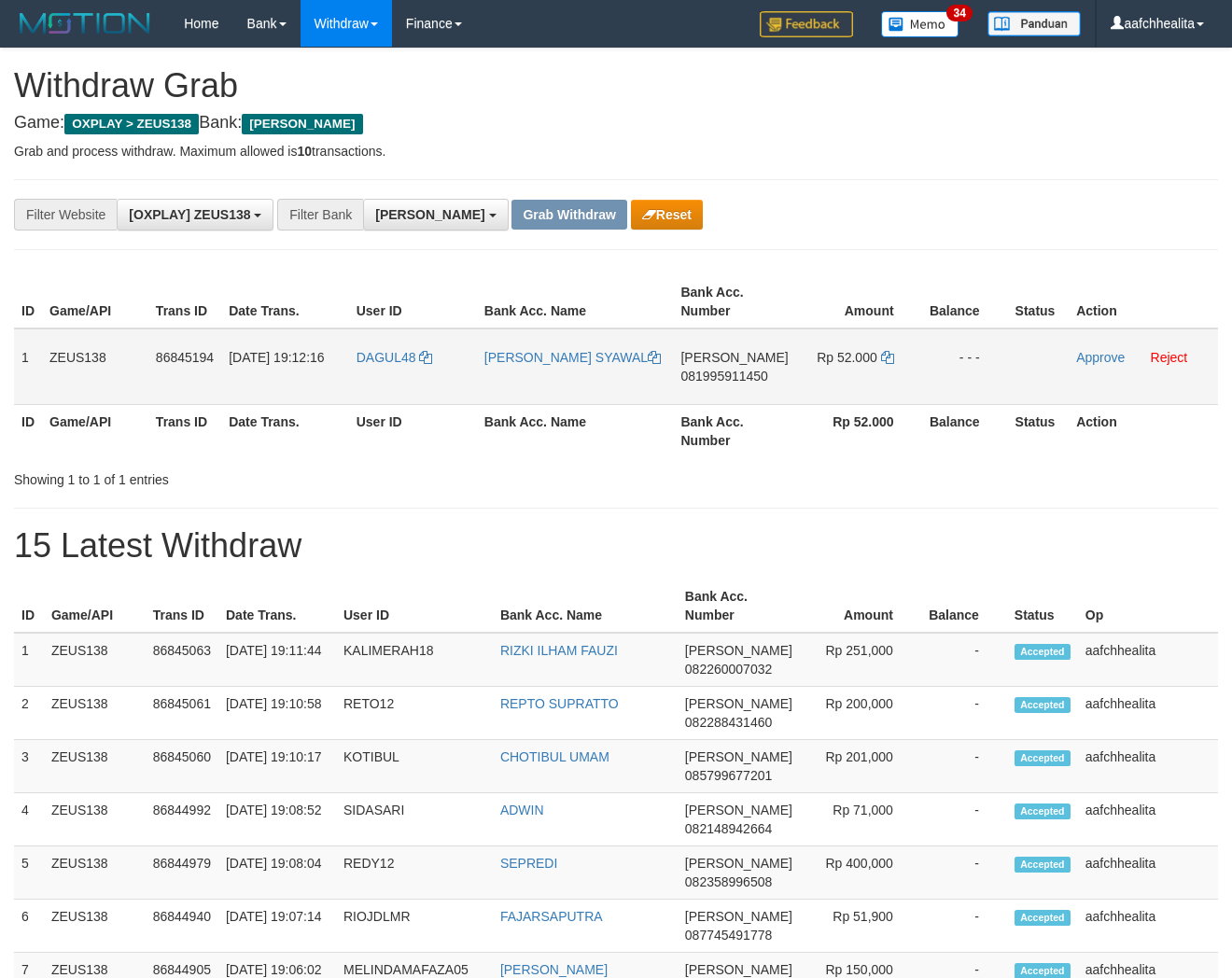
click at [405, 390] on td "DAGUL48" at bounding box center [413, 367] width 128 height 76
copy link "DAGUL48"
copy tr "1 ZEUS138 86845194 [DATE] 19:12:16 DAGUL48"
copy tr "1 ZEUS138 86845194 [DATE] 19:12:16 DAGUL48 [PERSON_NAME] [PERSON_NAME] 08199591…"
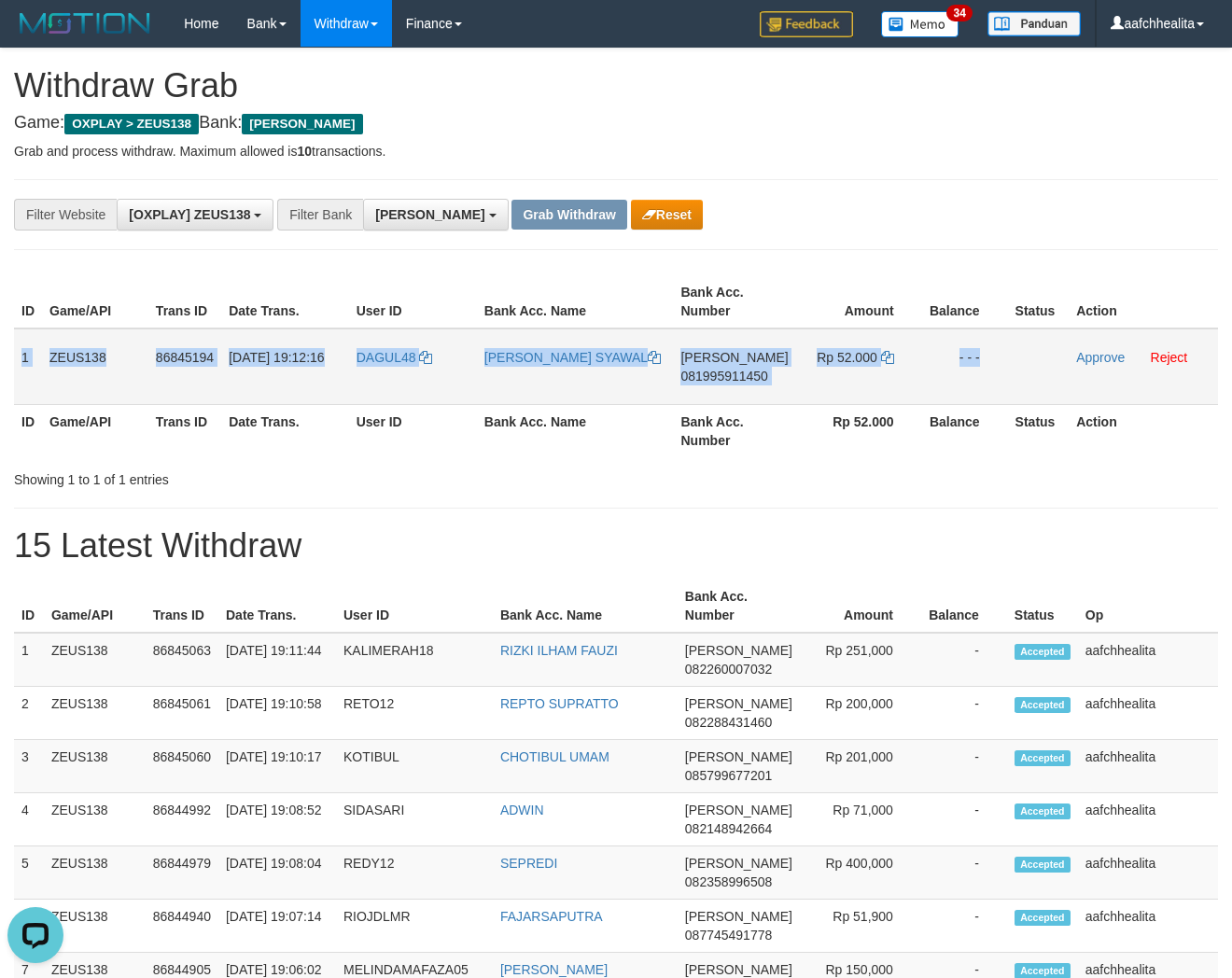
drag, startPoint x: 21, startPoint y: 349, endPoint x: 1051, endPoint y: 384, distance: 1030.6
click at [1051, 384] on tr "1 ZEUS138 86845194 31/08/2025 19:12:16 DAGUL48 MOHAMAD SYAWAL DANA 081995911450…" at bounding box center [616, 367] width 1204 height 76
copy tr "1 ZEUS138 86845194 31/08/2025 19:12:16 DAGUL48 MOHAMAD SYAWAL DANA 081995911450…"
click at [729, 371] on span "081995911450" at bounding box center [724, 376] width 87 height 15
copy tr "1 ZEUS138 86845194 31/08/2025 19:12:16 DAGUL48 MOHAMAD SYAWAL DANA 081995911450…"
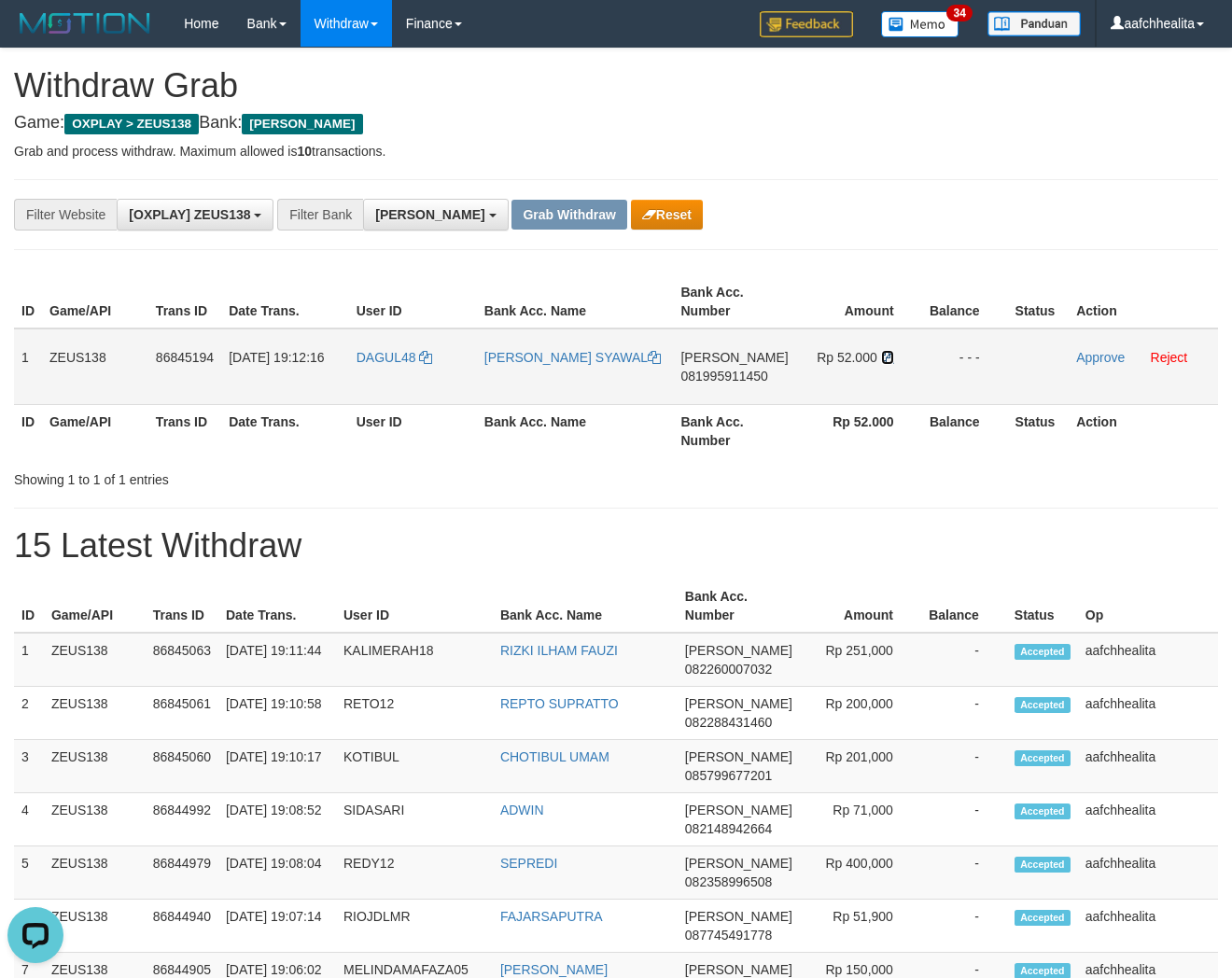
click at [884, 353] on icon at bounding box center [887, 358] width 13 height 13
click at [1086, 357] on link "Approve" at bounding box center [1100, 358] width 49 height 15
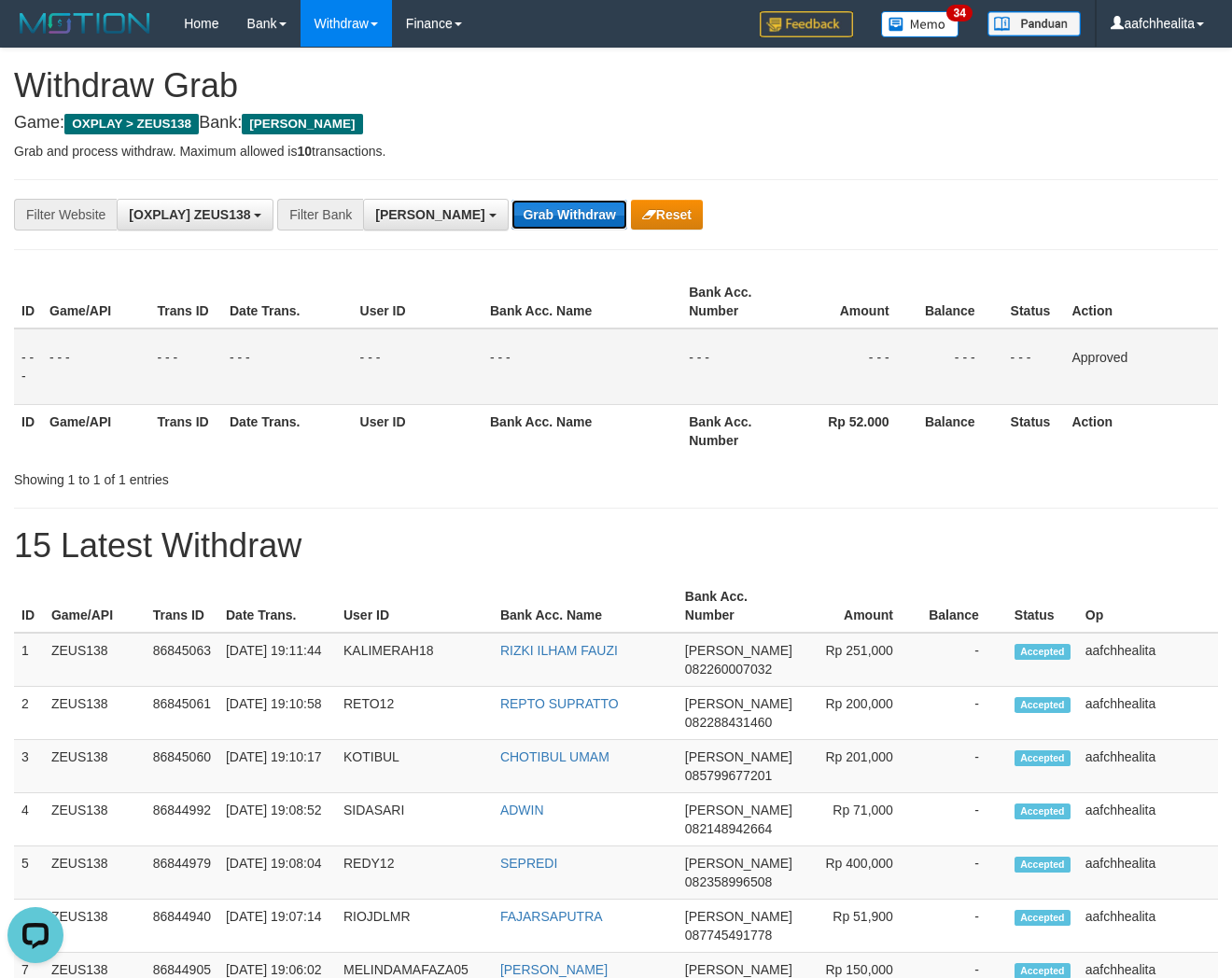
click at [511, 210] on button "Grab Withdraw" at bounding box center [568, 214] width 115 height 30
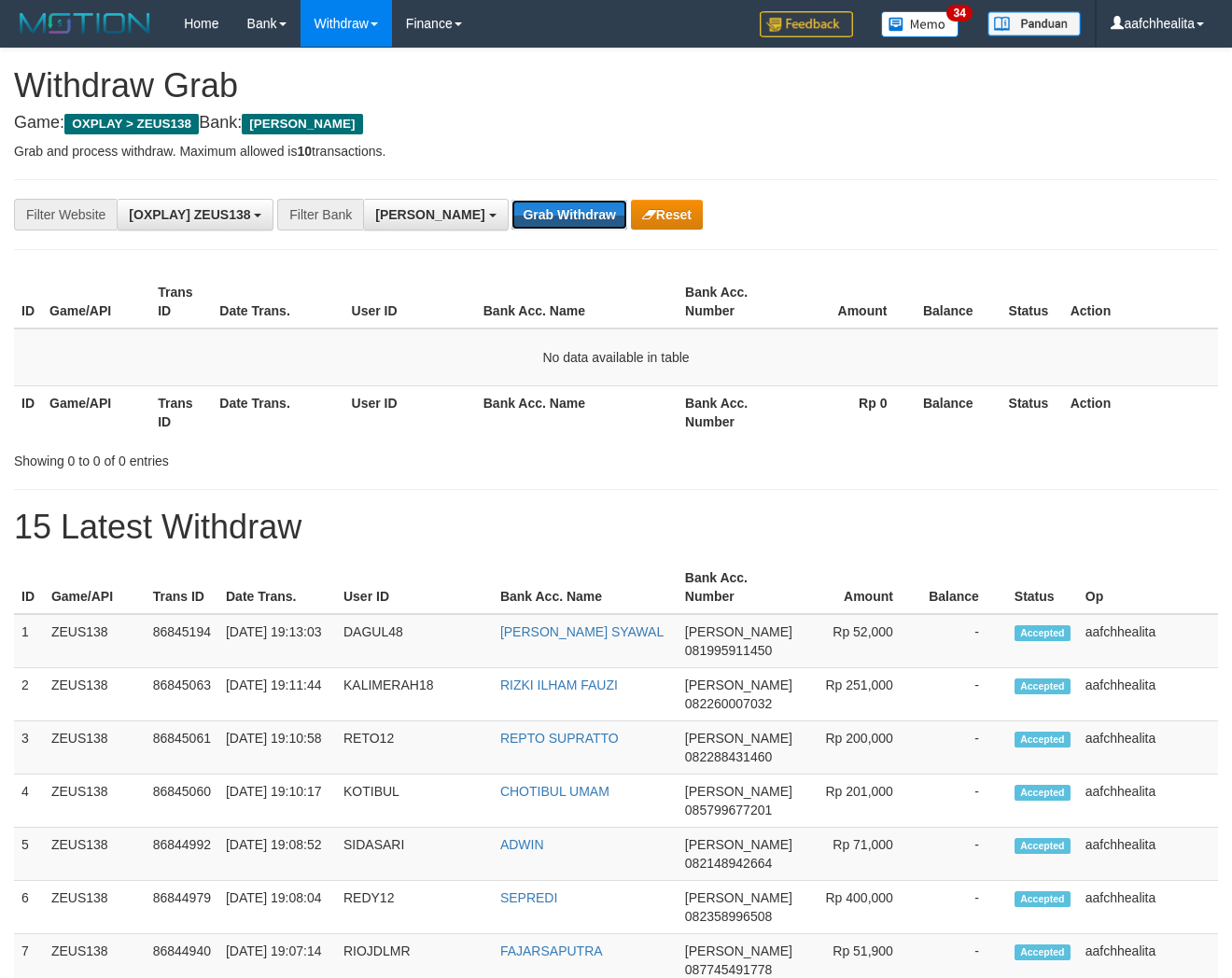
click at [511, 213] on button "Grab Withdraw" at bounding box center [568, 214] width 115 height 30
drag, startPoint x: 0, startPoint y: 0, endPoint x: 489, endPoint y: 213, distance: 533.4
click at [511, 213] on button "Grab Withdraw" at bounding box center [568, 214] width 115 height 30
click at [511, 217] on button "Grab Withdraw" at bounding box center [568, 214] width 115 height 30
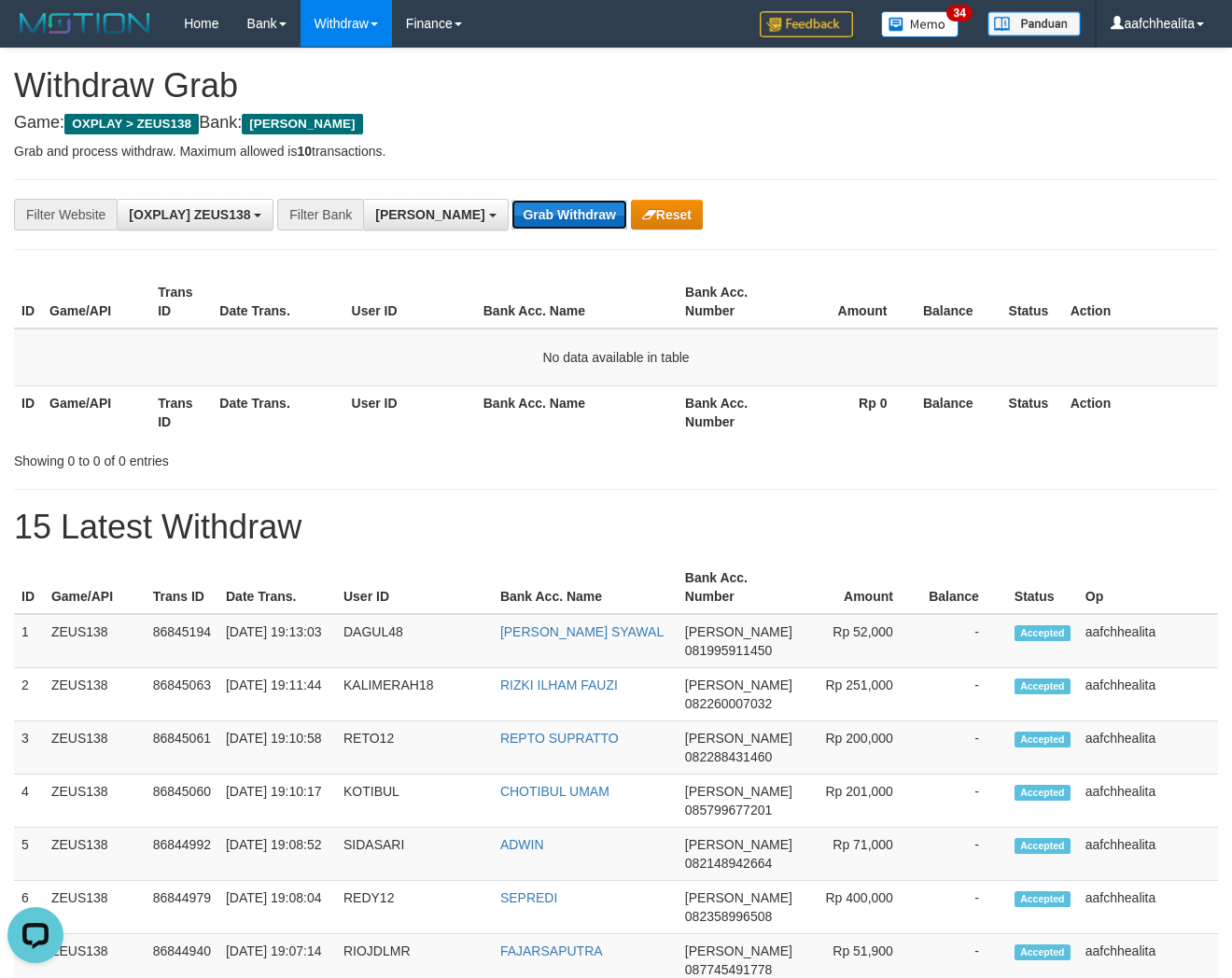
click at [511, 217] on button "Grab Withdraw" at bounding box center [568, 214] width 115 height 30
click at [530, 222] on button "Grab Withdraw" at bounding box center [568, 214] width 115 height 30
click at [525, 222] on button "Grab Withdraw" at bounding box center [568, 214] width 115 height 30
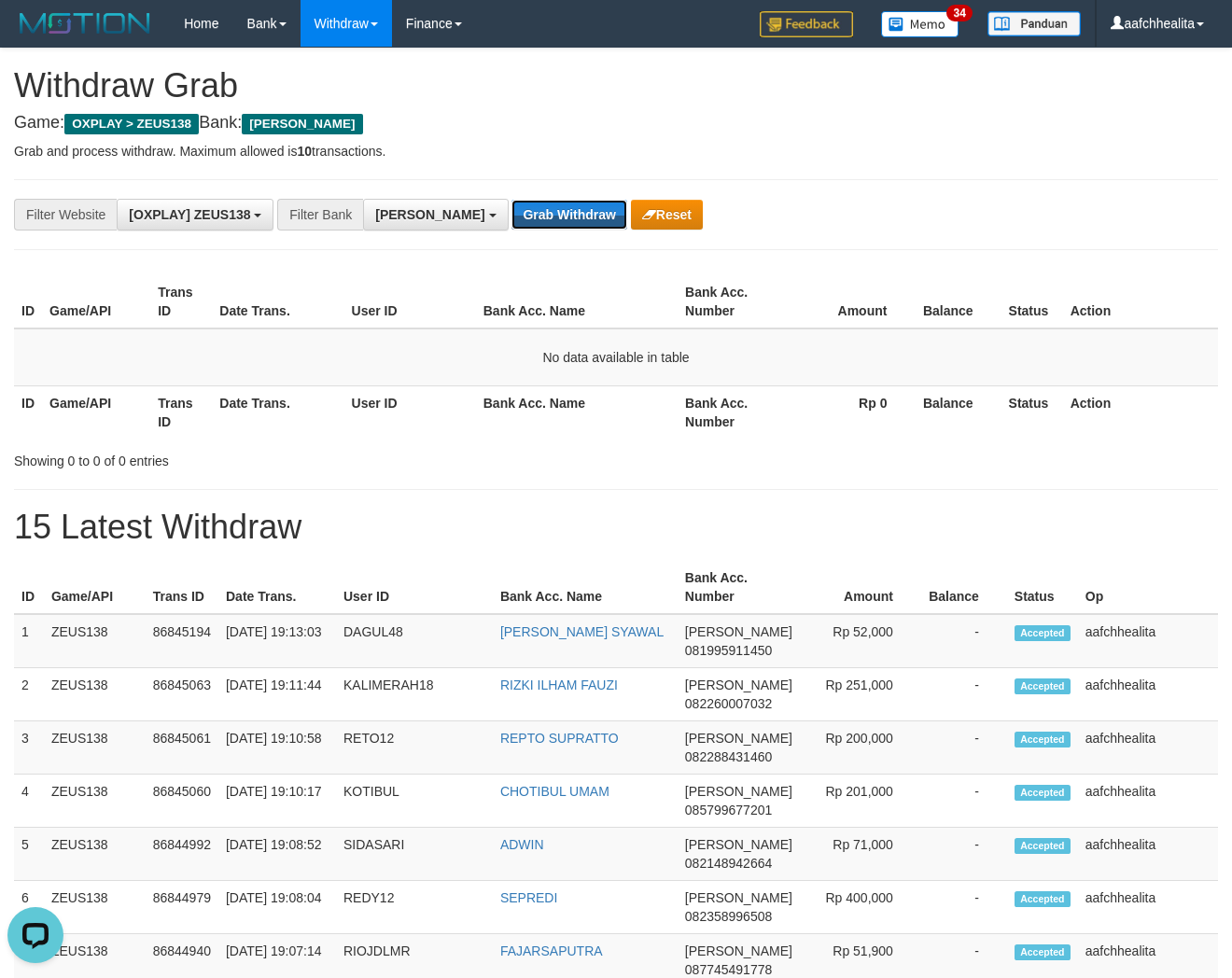
click at [525, 222] on button "Grab Withdraw" at bounding box center [568, 214] width 115 height 30
click at [511, 210] on button "Grab Withdraw" at bounding box center [568, 214] width 115 height 30
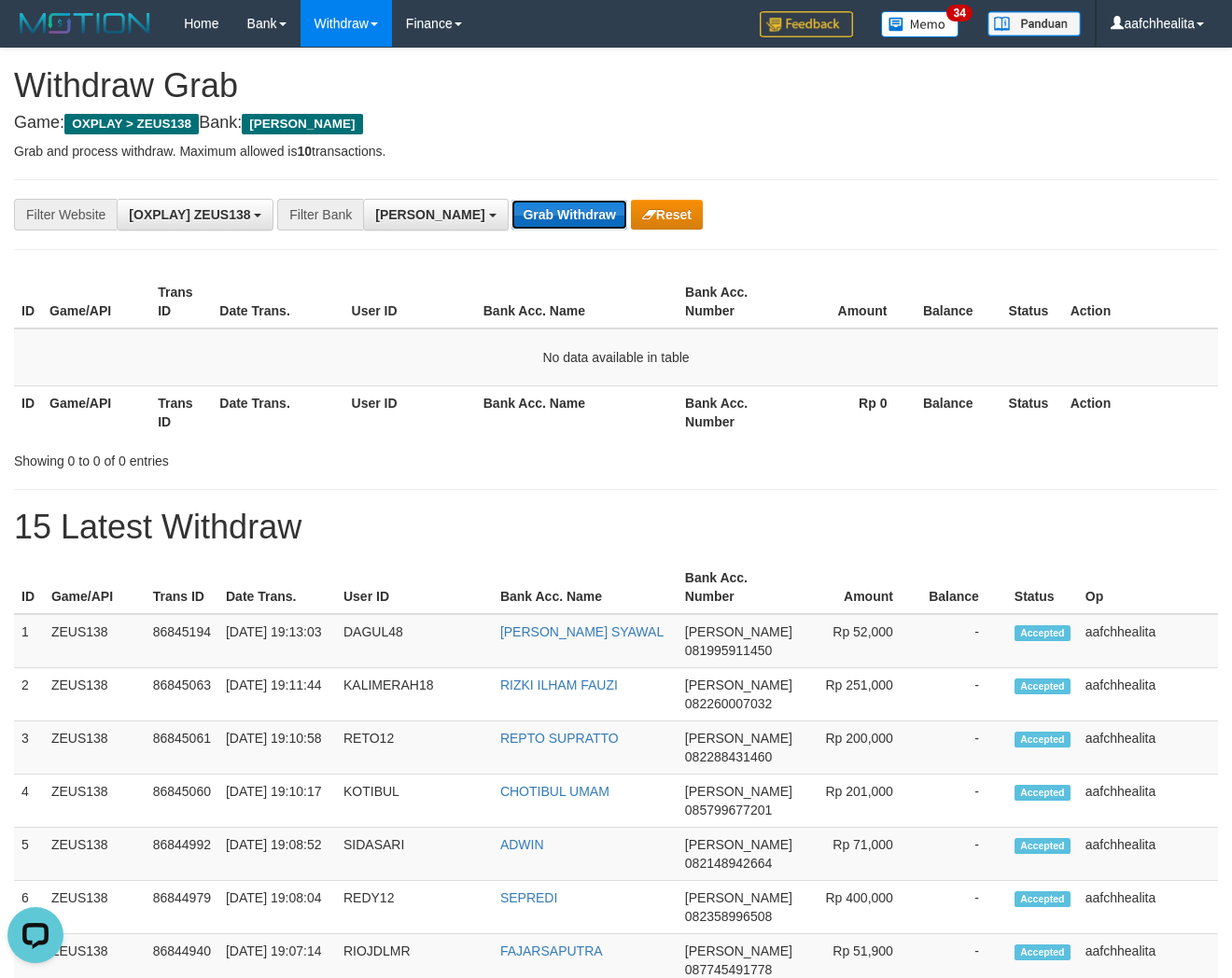
click at [520, 221] on button "Grab Withdraw" at bounding box center [568, 214] width 115 height 30
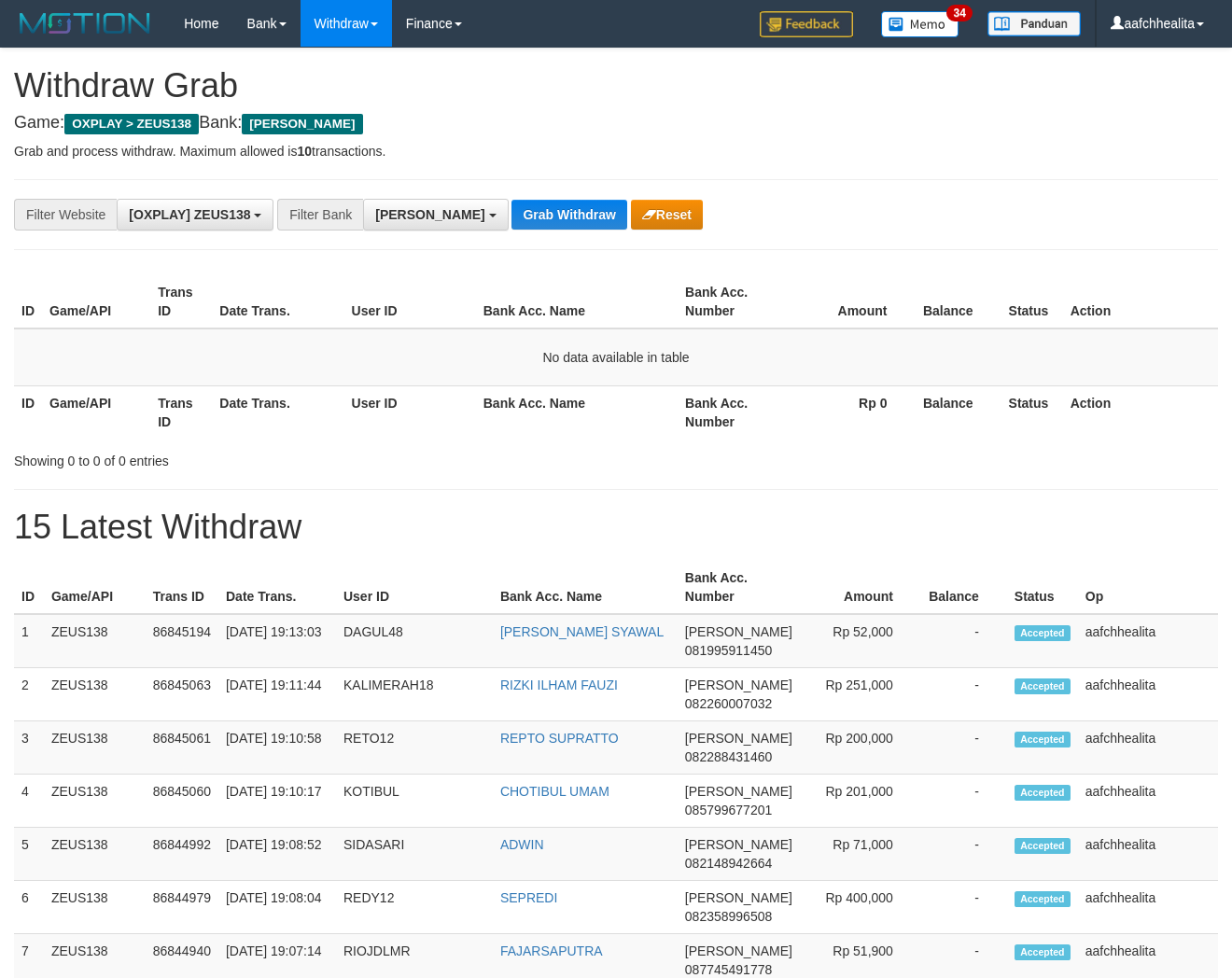
click at [520, 221] on button "Grab Withdraw" at bounding box center [568, 214] width 115 height 30
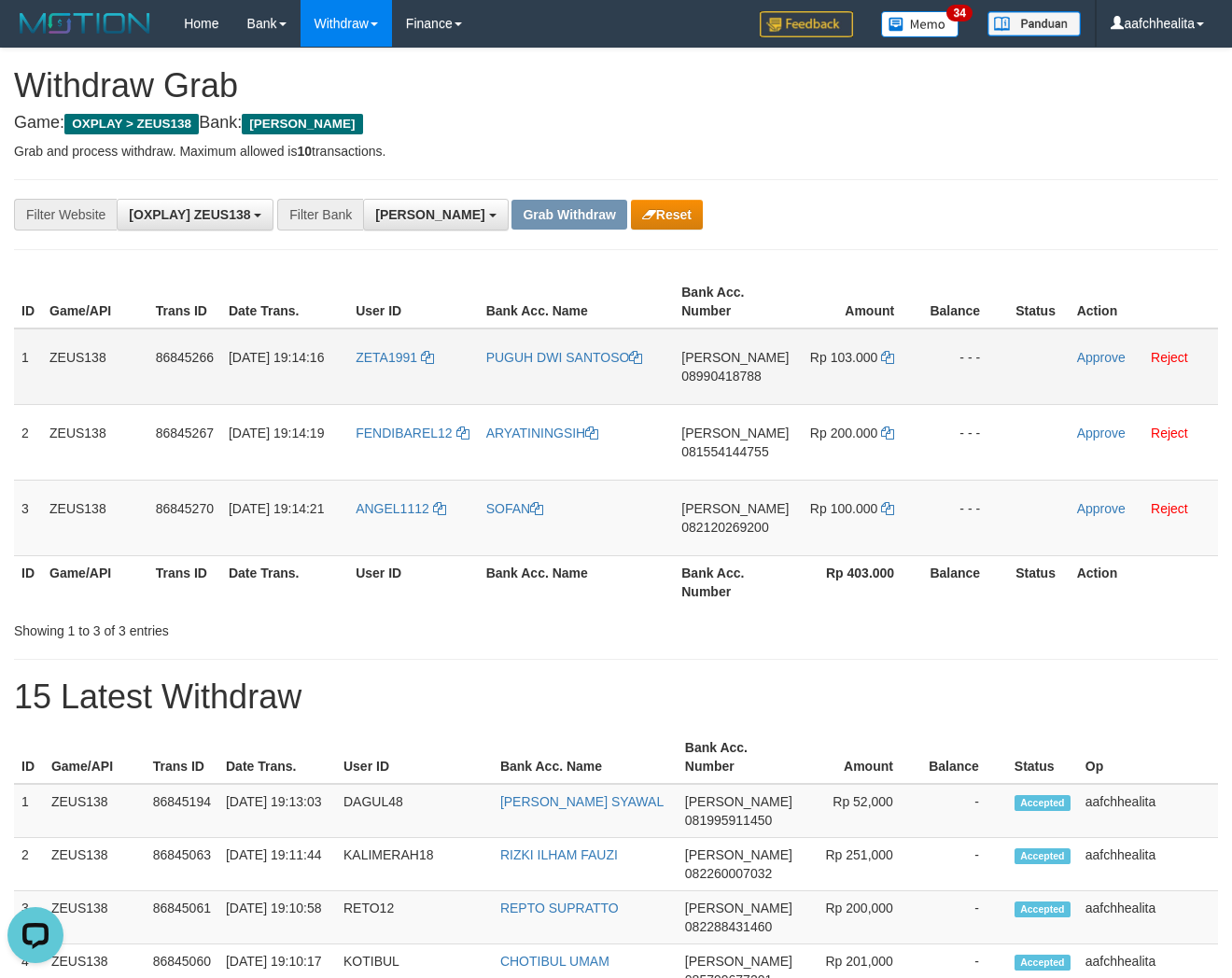
click at [403, 383] on td "ZETA1991" at bounding box center [413, 367] width 130 height 76
copy link "ZETA1991"
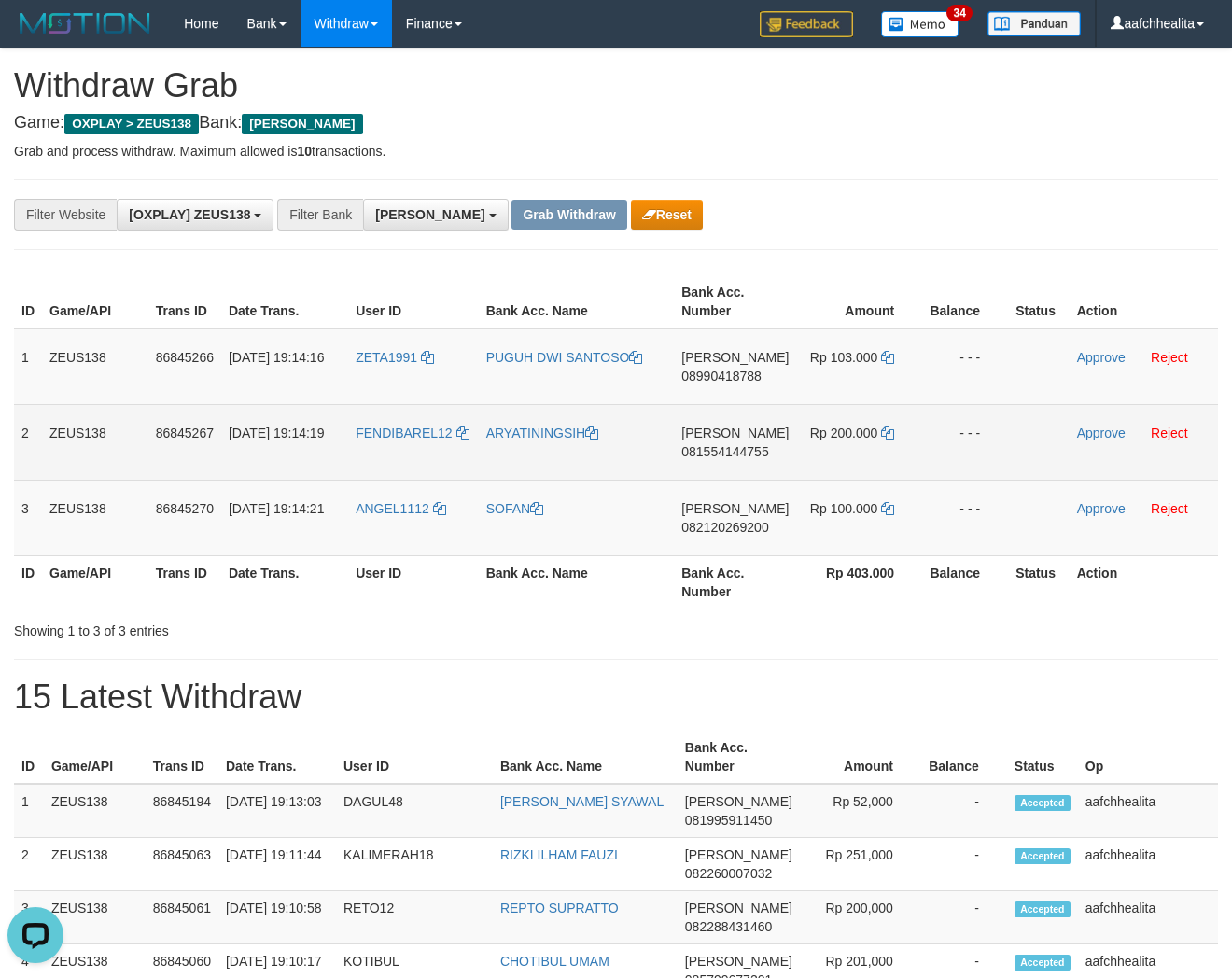
click at [423, 446] on td "FENDIBAREL12" at bounding box center [413, 441] width 130 height 75
copy link "FENDIBAREL12"
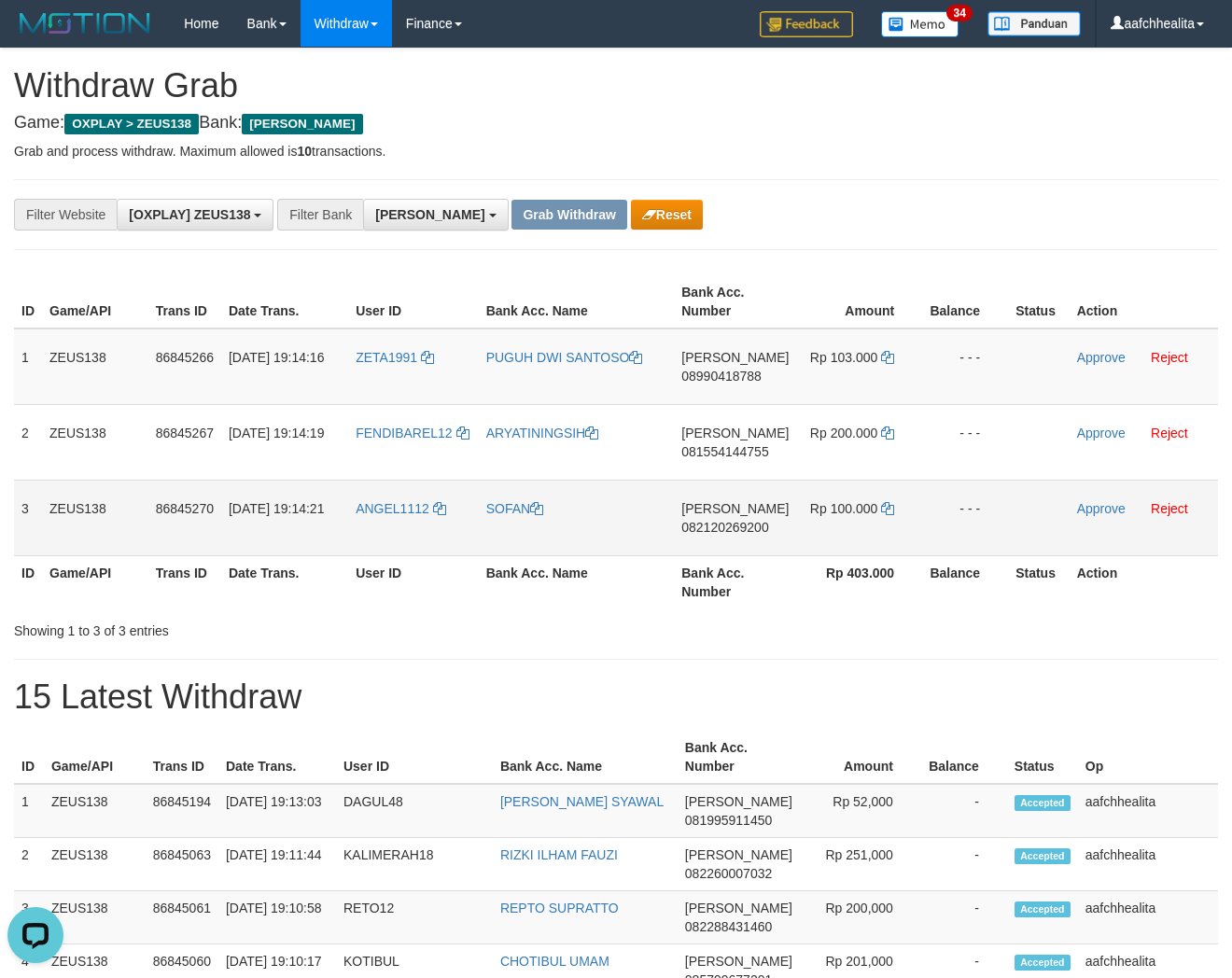
click at [386, 529] on td "ANGEL1112" at bounding box center [413, 517] width 130 height 75
copy link "ANGEL1112"
copy tbody "1 ZEUS138 86845266 31/08/2025 19:14:16 ZETA1991 PUGUH DWI SANTOSO DANA 08990418…"
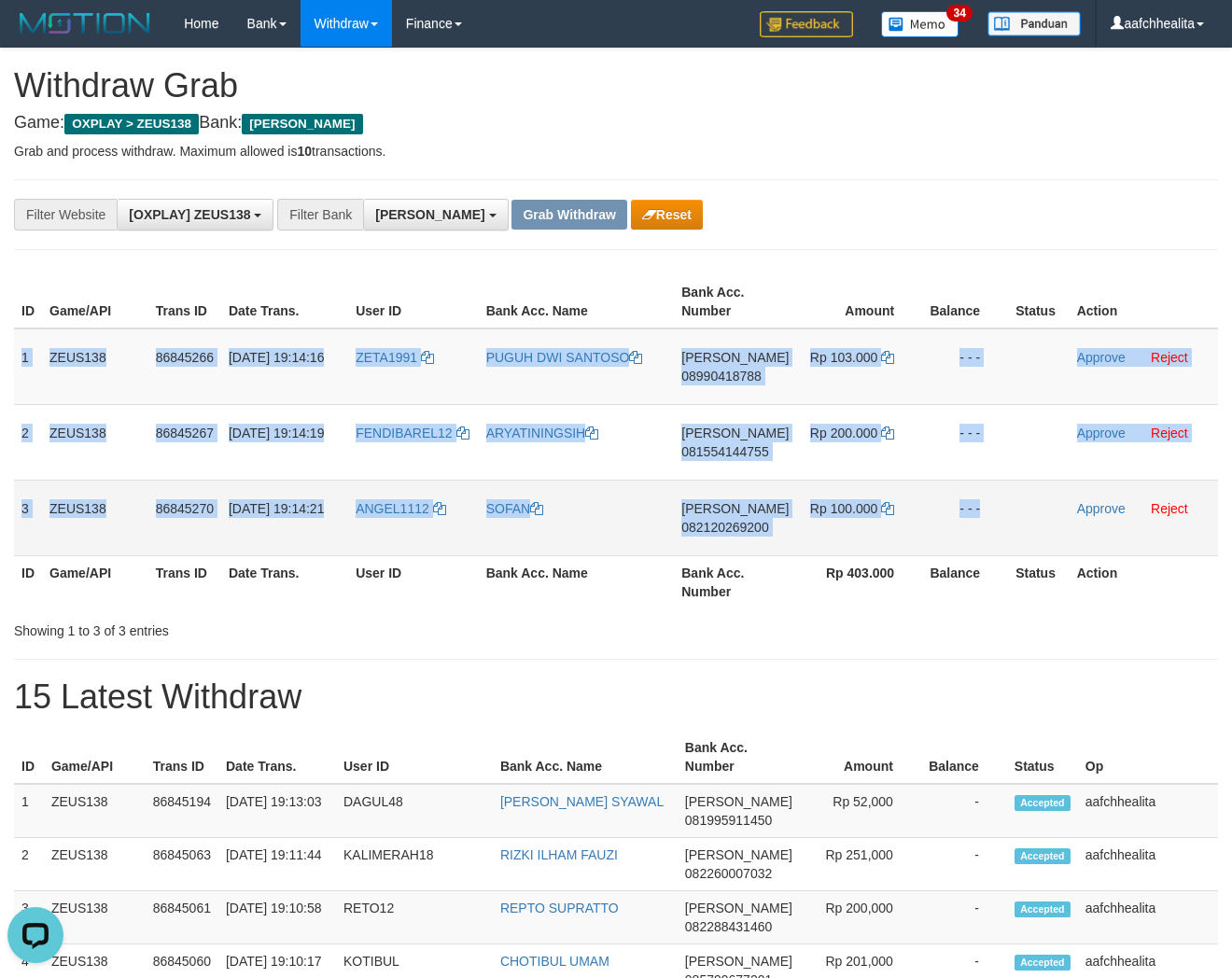
drag, startPoint x: 21, startPoint y: 378, endPoint x: 1058, endPoint y: 479, distance: 1041.9
click at [1058, 479] on tbody "1 ZEUS138 86845266 31/08/2025 19:14:16 ZETA1991 PUGUH DWI SANTOSO DANA 08990418…" at bounding box center [616, 442] width 1204 height 228
copy tbody "1 ZEUS138 86845266 31/08/2025 19:14:16 ZETA1991 PUGUH DWI SANTOSO DANA 08990418…"
click at [739, 376] on span "08990418788" at bounding box center [722, 376] width 80 height 15
copy tbody "1 ZEUS138 86845266 31/08/2025 19:14:16 ZETA1991 PUGUH DWI SANTOSO DANA 08990418…"
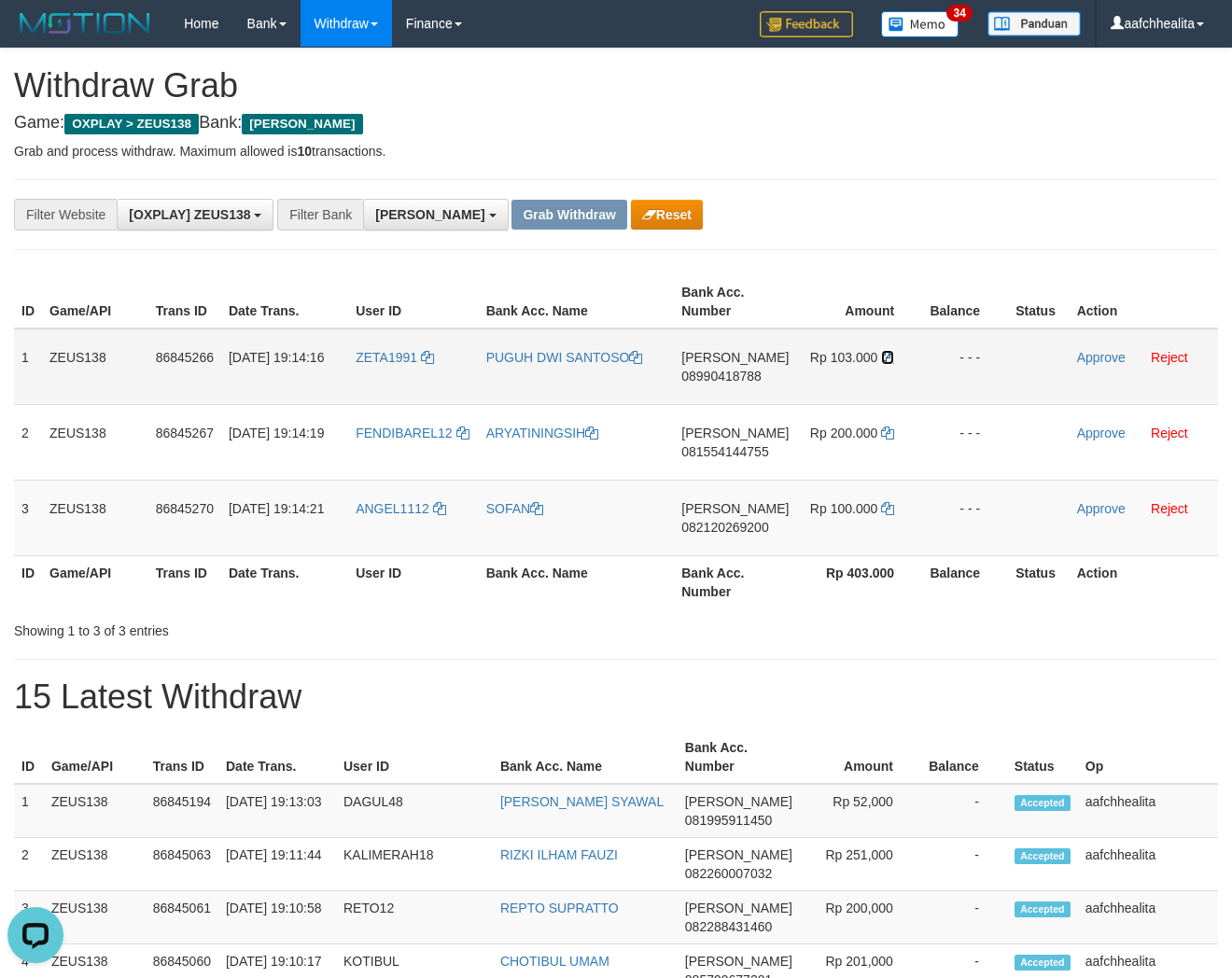
click at [884, 356] on icon at bounding box center [887, 358] width 13 height 13
click at [1086, 348] on td "Approve Reject" at bounding box center [1143, 367] width 149 height 76
click at [1079, 362] on link "Approve" at bounding box center [1101, 358] width 49 height 15
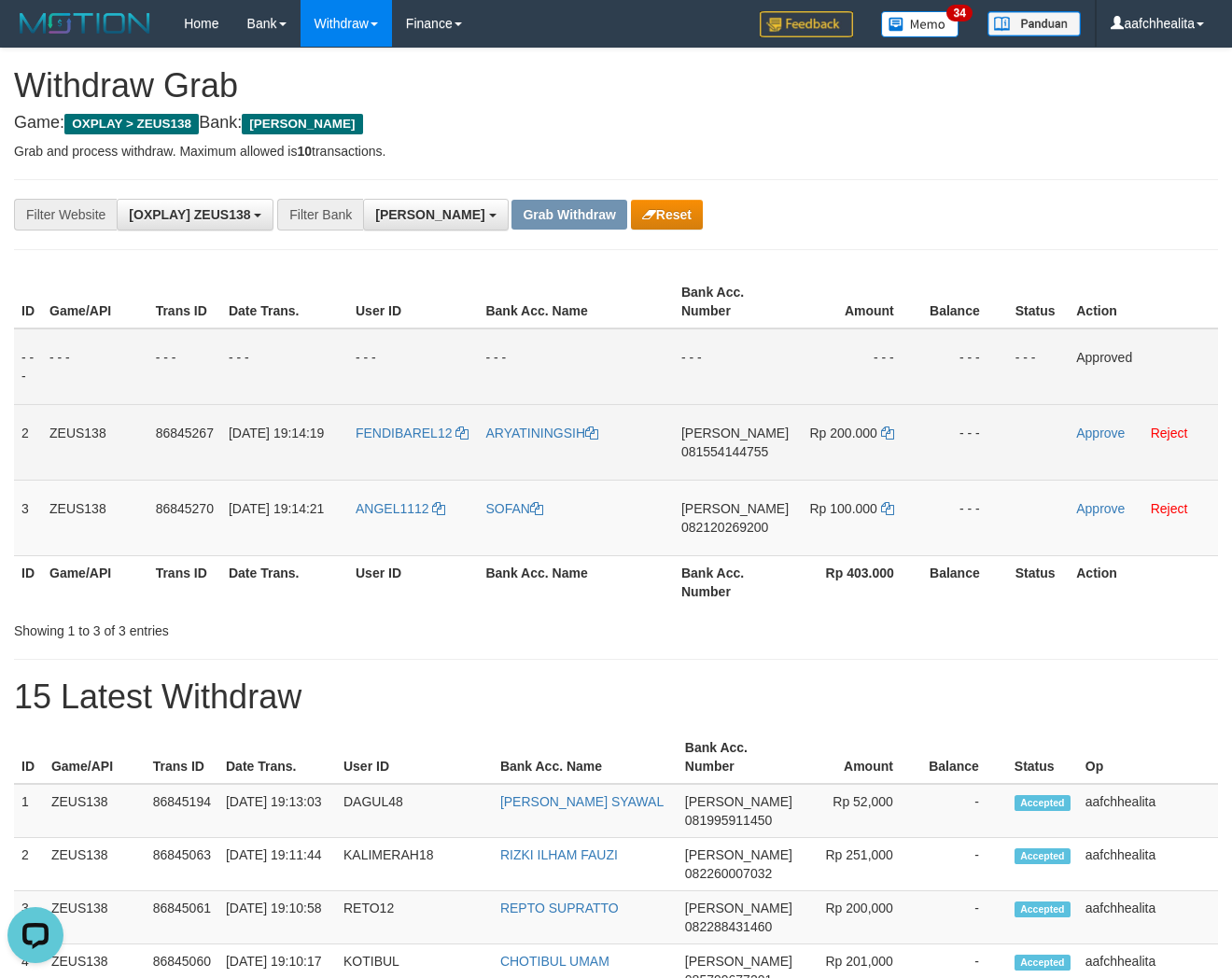
click at [739, 457] on td "DANA 081554144755" at bounding box center [735, 441] width 122 height 75
click at [725, 449] on span "081554144755" at bounding box center [725, 452] width 87 height 15
click at [887, 429] on icon at bounding box center [887, 433] width 13 height 13
click at [1097, 431] on link "Approve" at bounding box center [1100, 433] width 49 height 15
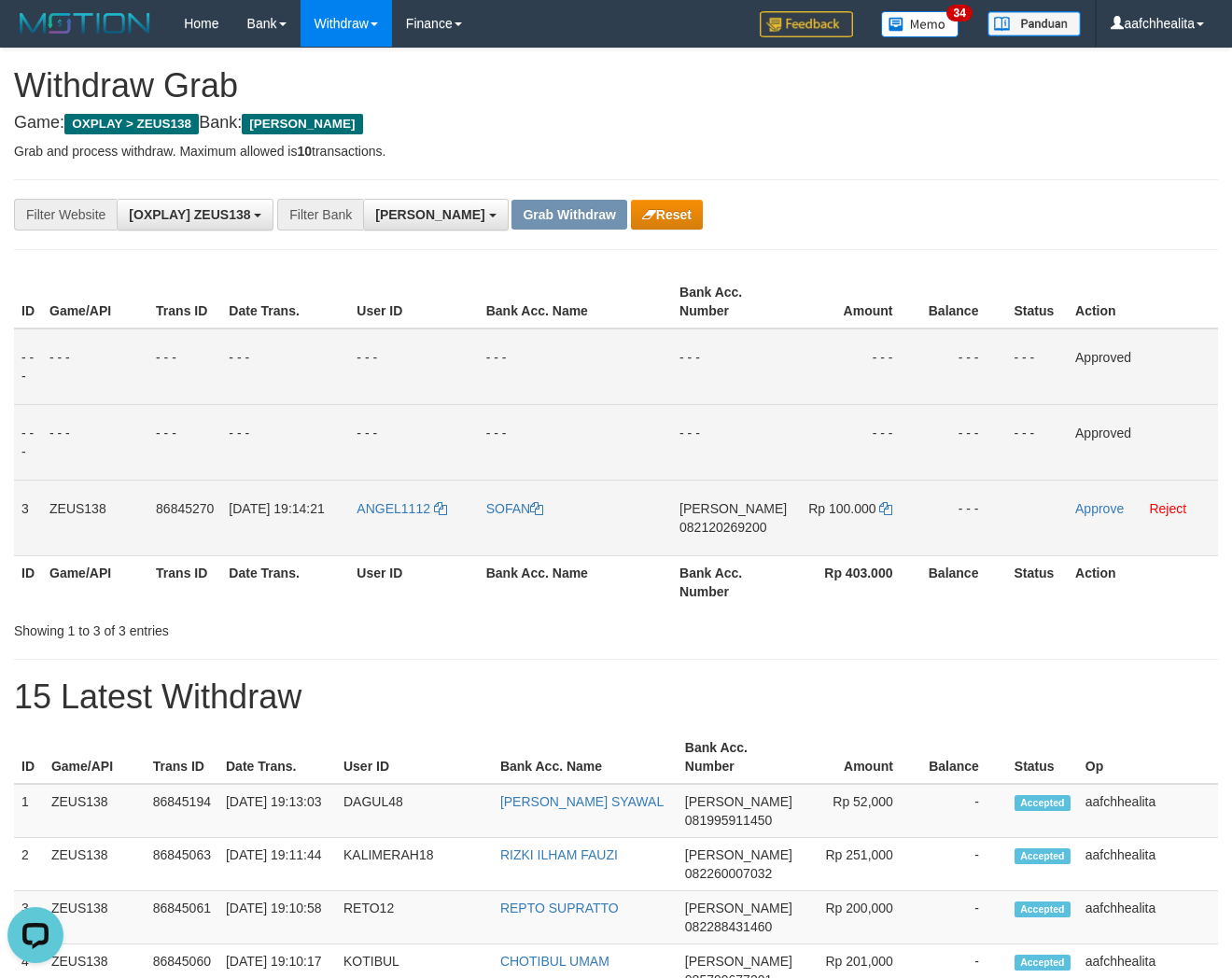
click at [719, 529] on span "082120269200" at bounding box center [723, 528] width 87 height 15
click at [884, 502] on icon at bounding box center [885, 509] width 13 height 13
click at [1087, 505] on link "Approve" at bounding box center [1099, 509] width 49 height 15
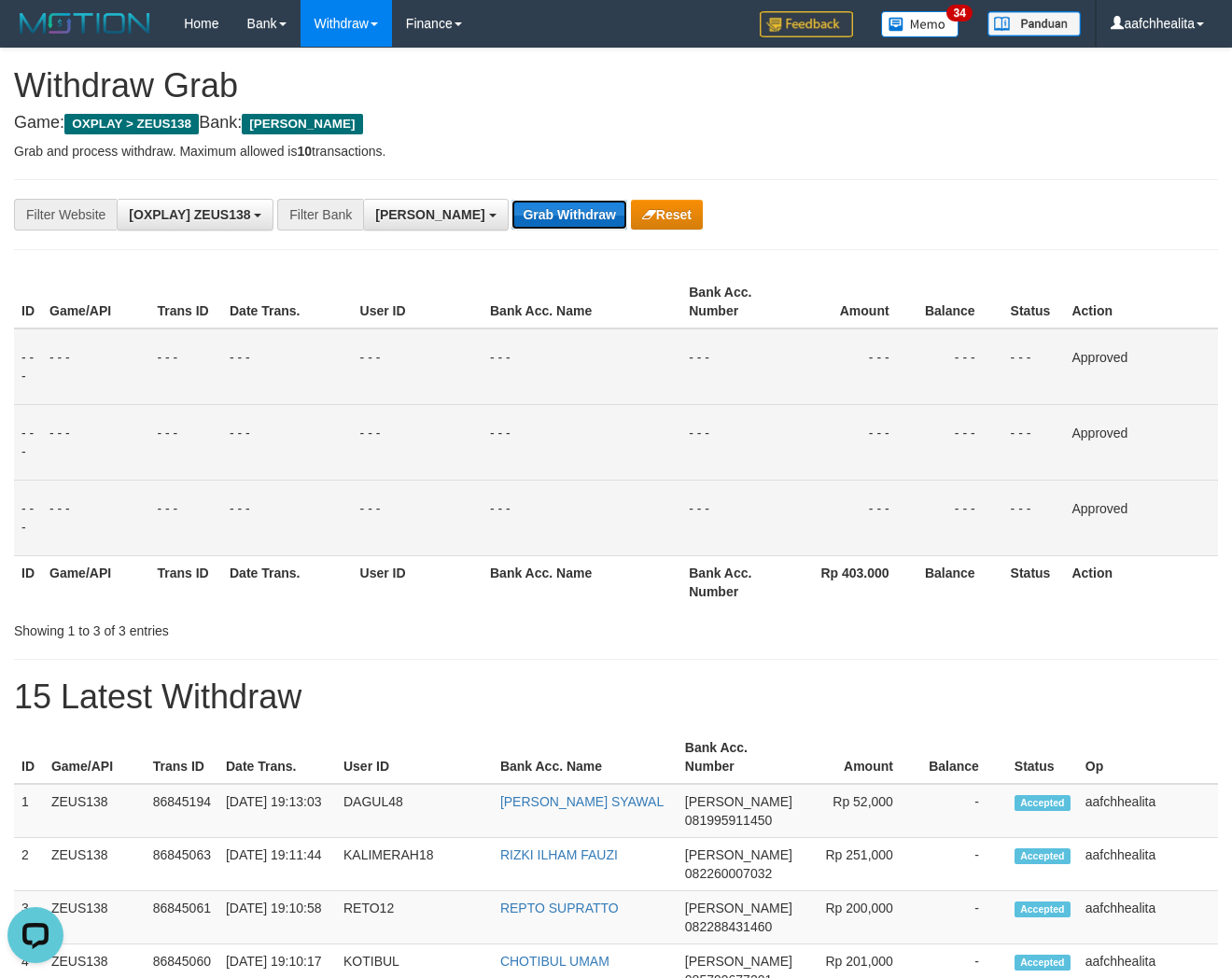
click at [511, 203] on button "Grab Withdraw" at bounding box center [568, 214] width 115 height 30
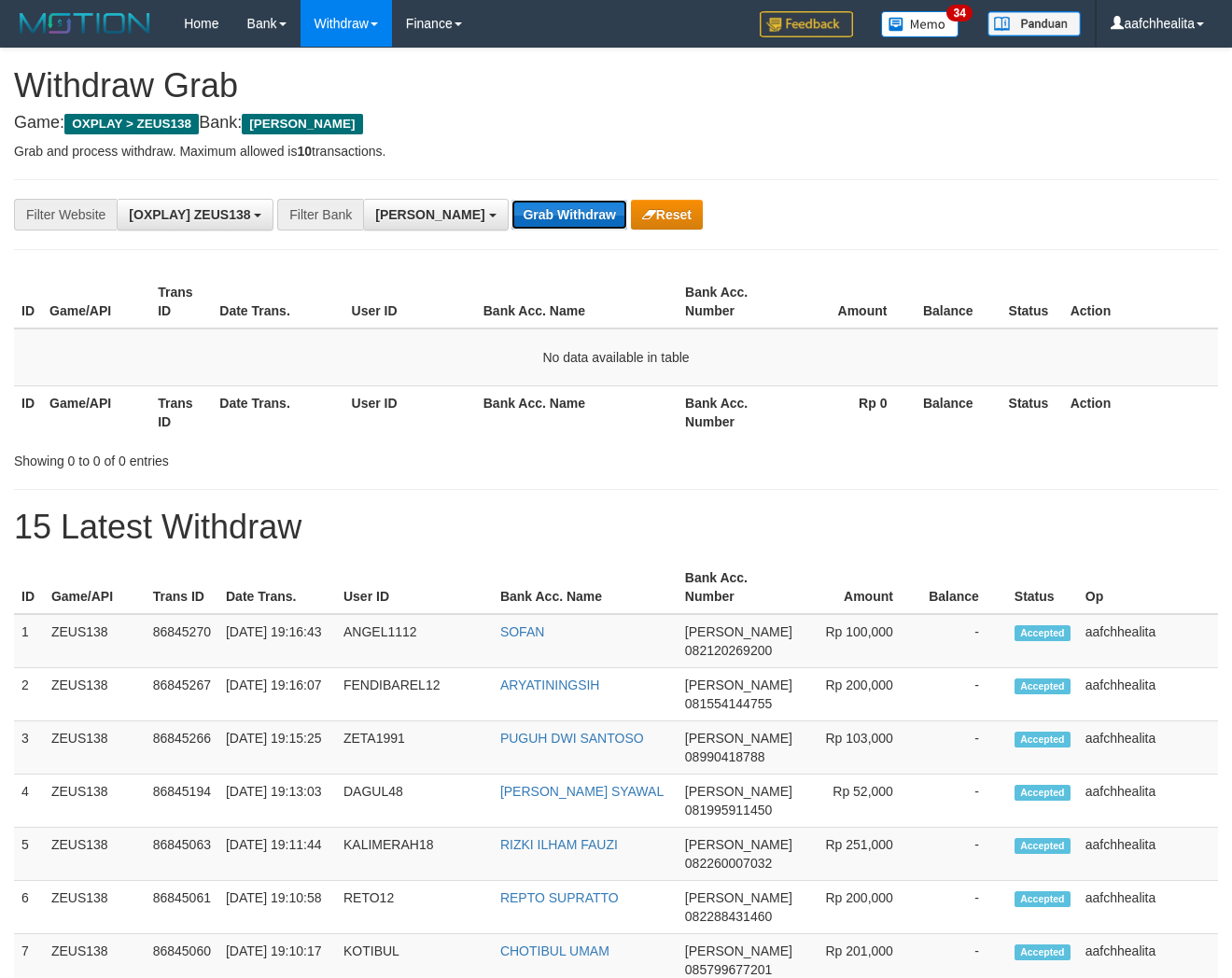
click at [511, 221] on button "Grab Withdraw" at bounding box center [568, 214] width 115 height 30
drag, startPoint x: 0, startPoint y: 0, endPoint x: 483, endPoint y: 221, distance: 531.2
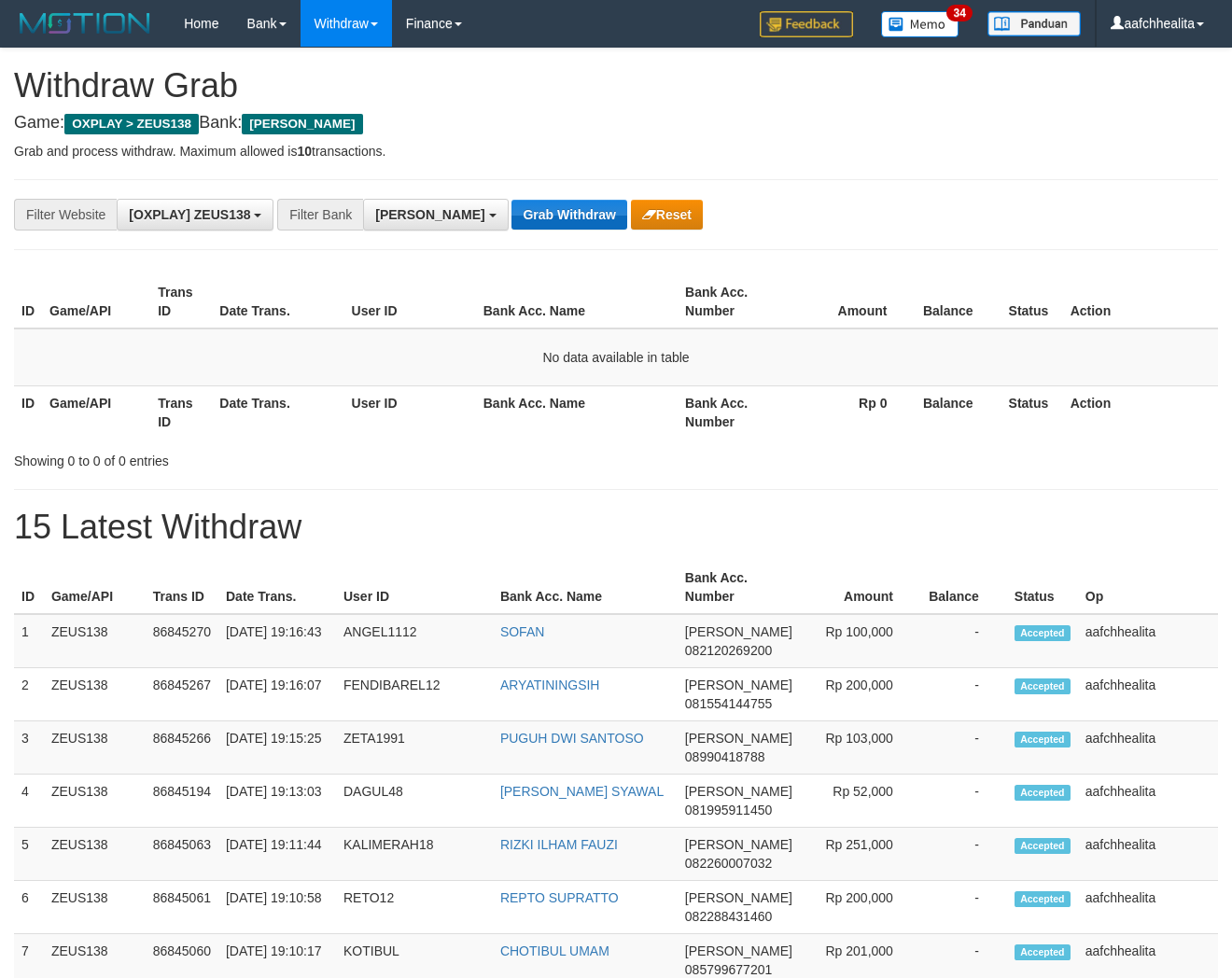
click at [511, 221] on button "Grab Withdraw" at bounding box center [568, 214] width 115 height 30
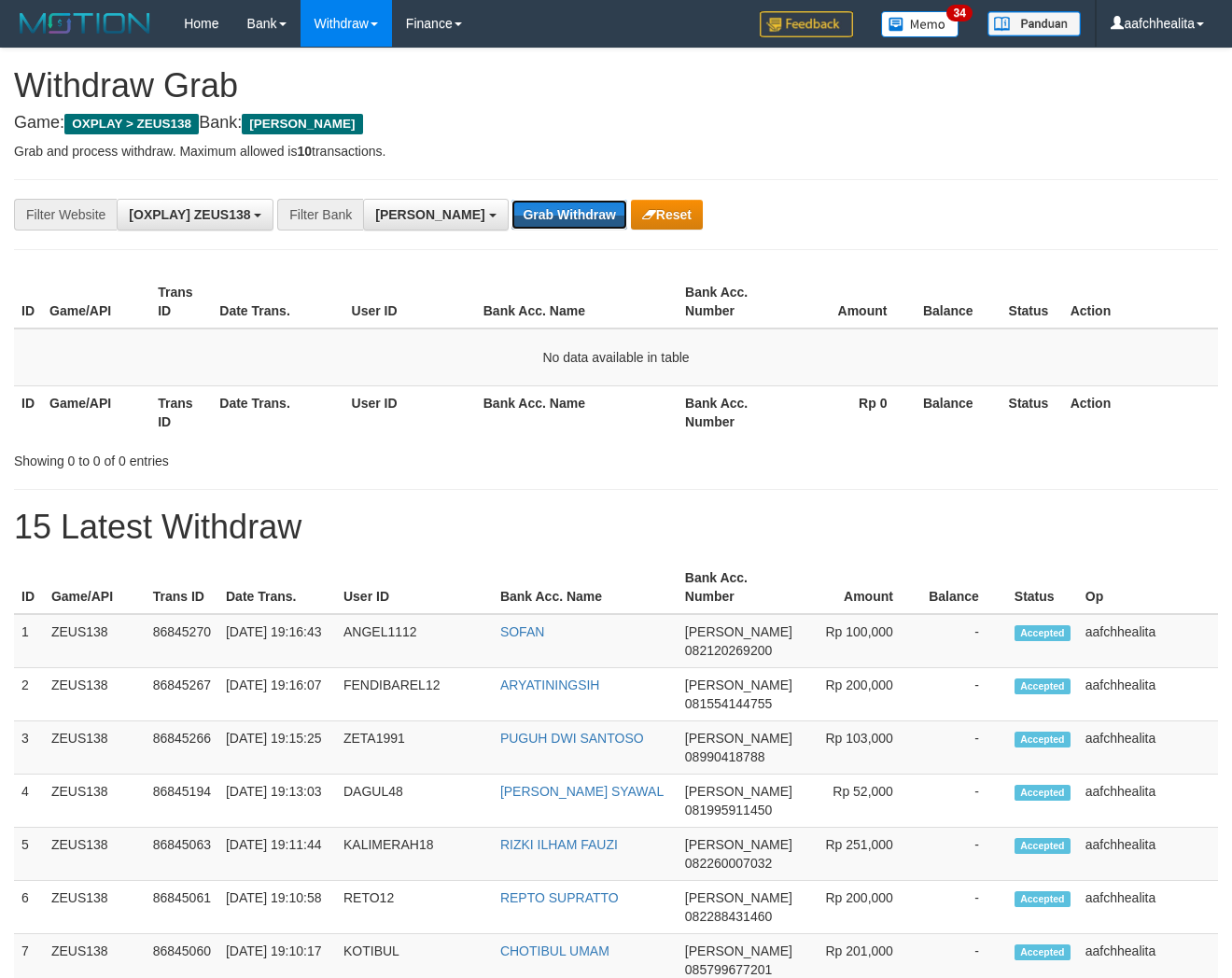
click at [511, 221] on button "Grab Withdraw" at bounding box center [568, 214] width 115 height 30
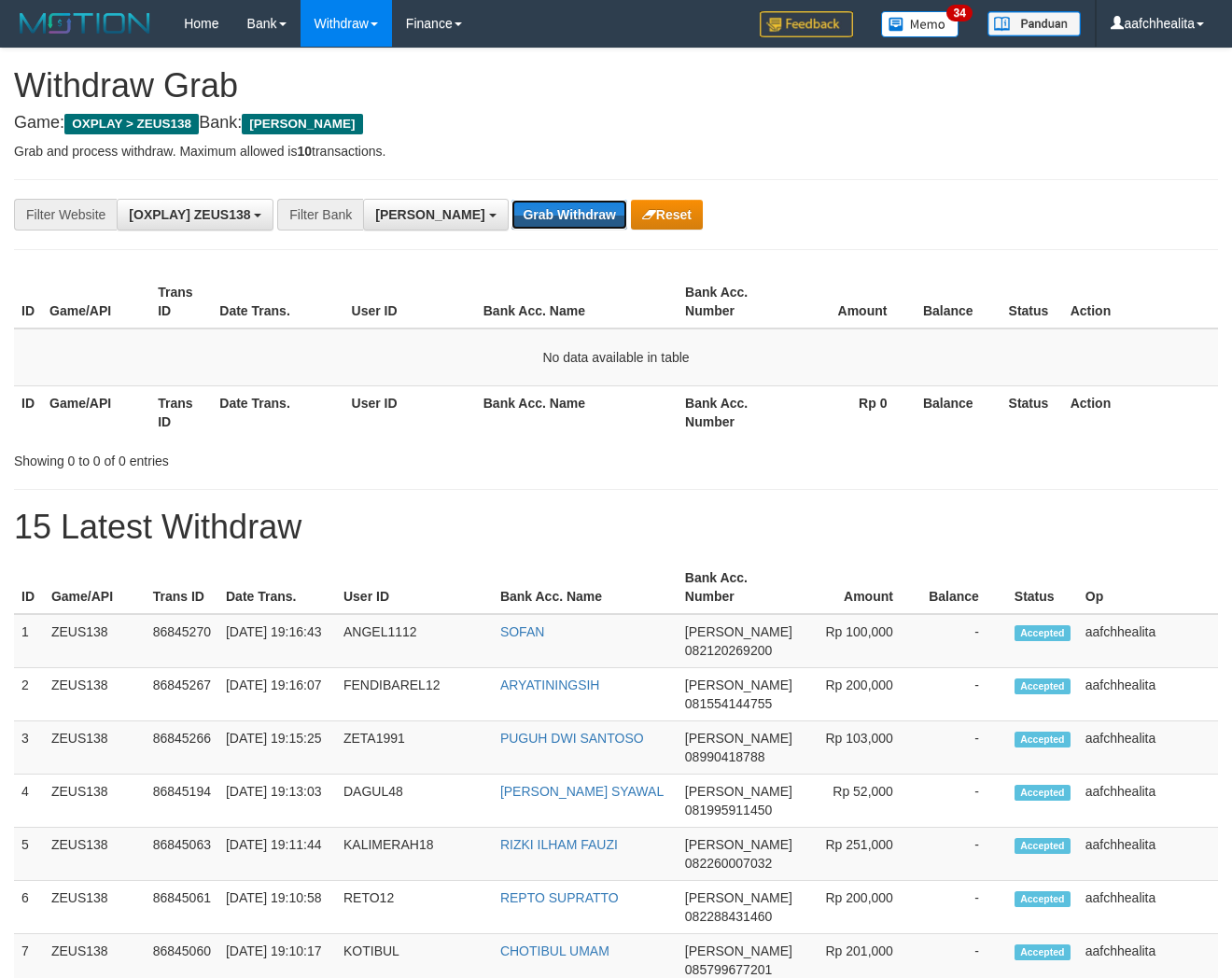
click at [511, 221] on button "Grab Withdraw" at bounding box center [568, 214] width 115 height 30
drag, startPoint x: 0, startPoint y: 0, endPoint x: 472, endPoint y: 221, distance: 521.2
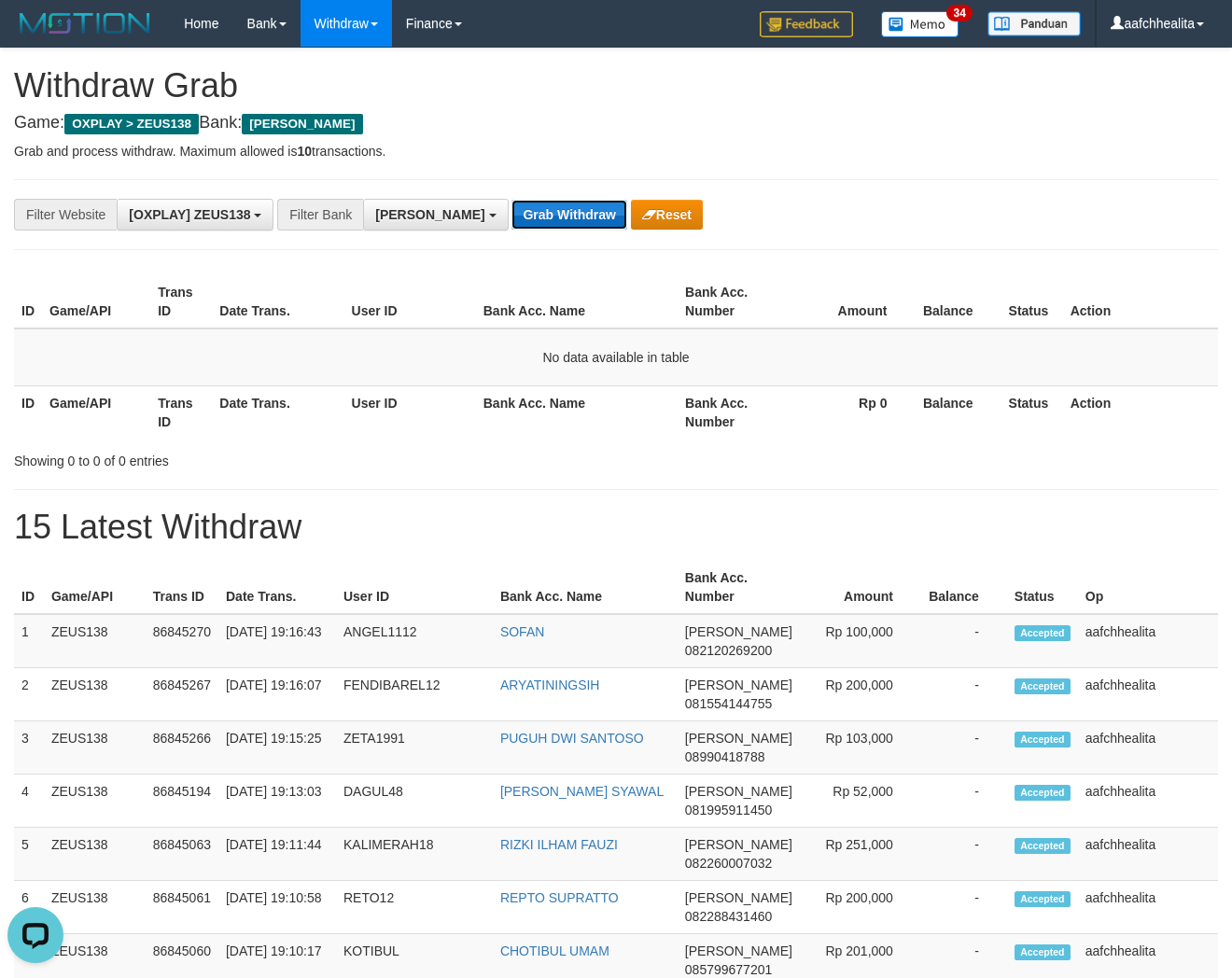
click at [511, 221] on button "Grab Withdraw" at bounding box center [568, 214] width 115 height 30
click at [511, 217] on button "Grab Withdraw" at bounding box center [568, 214] width 115 height 30
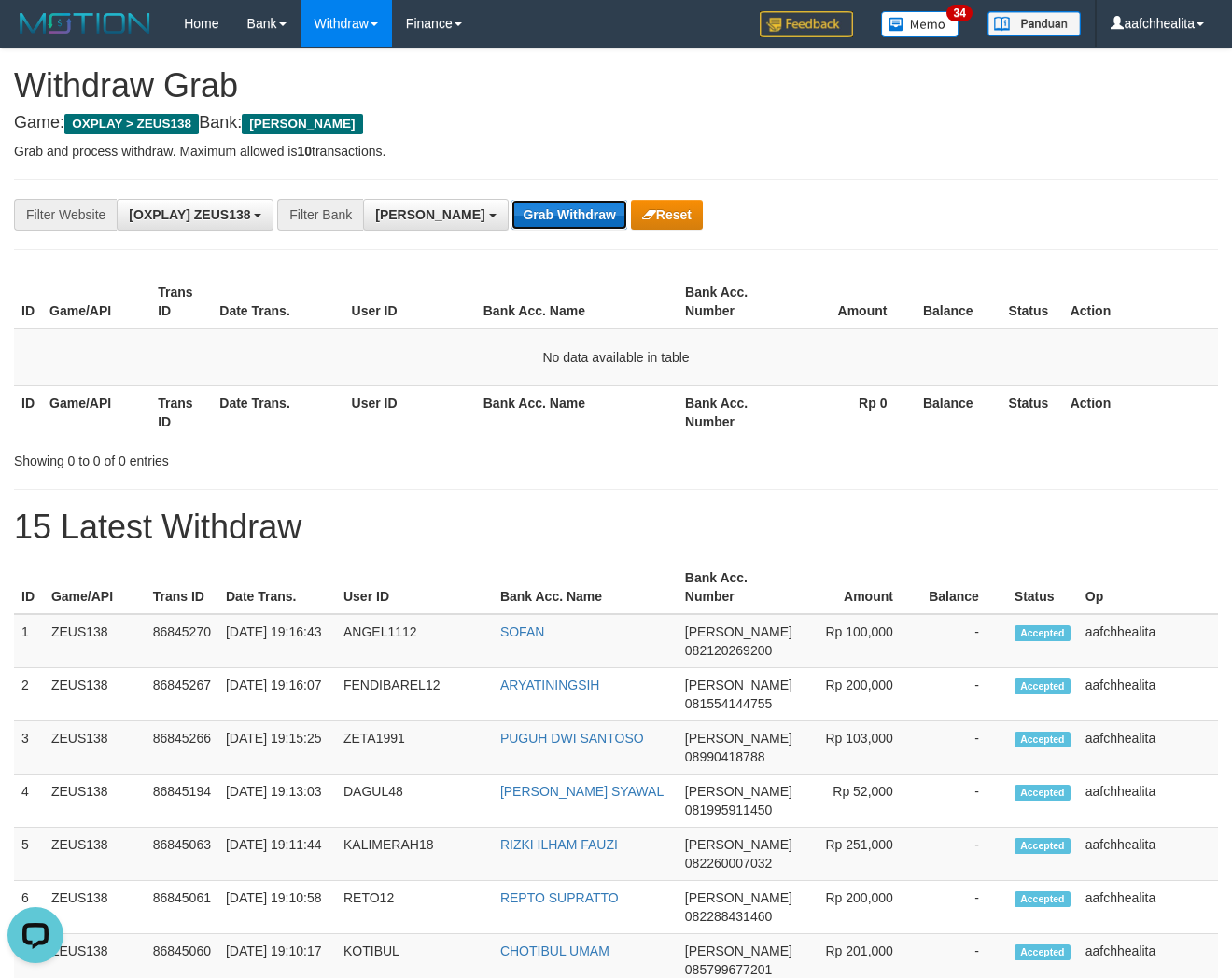
click at [511, 217] on button "Grab Withdraw" at bounding box center [568, 214] width 115 height 30
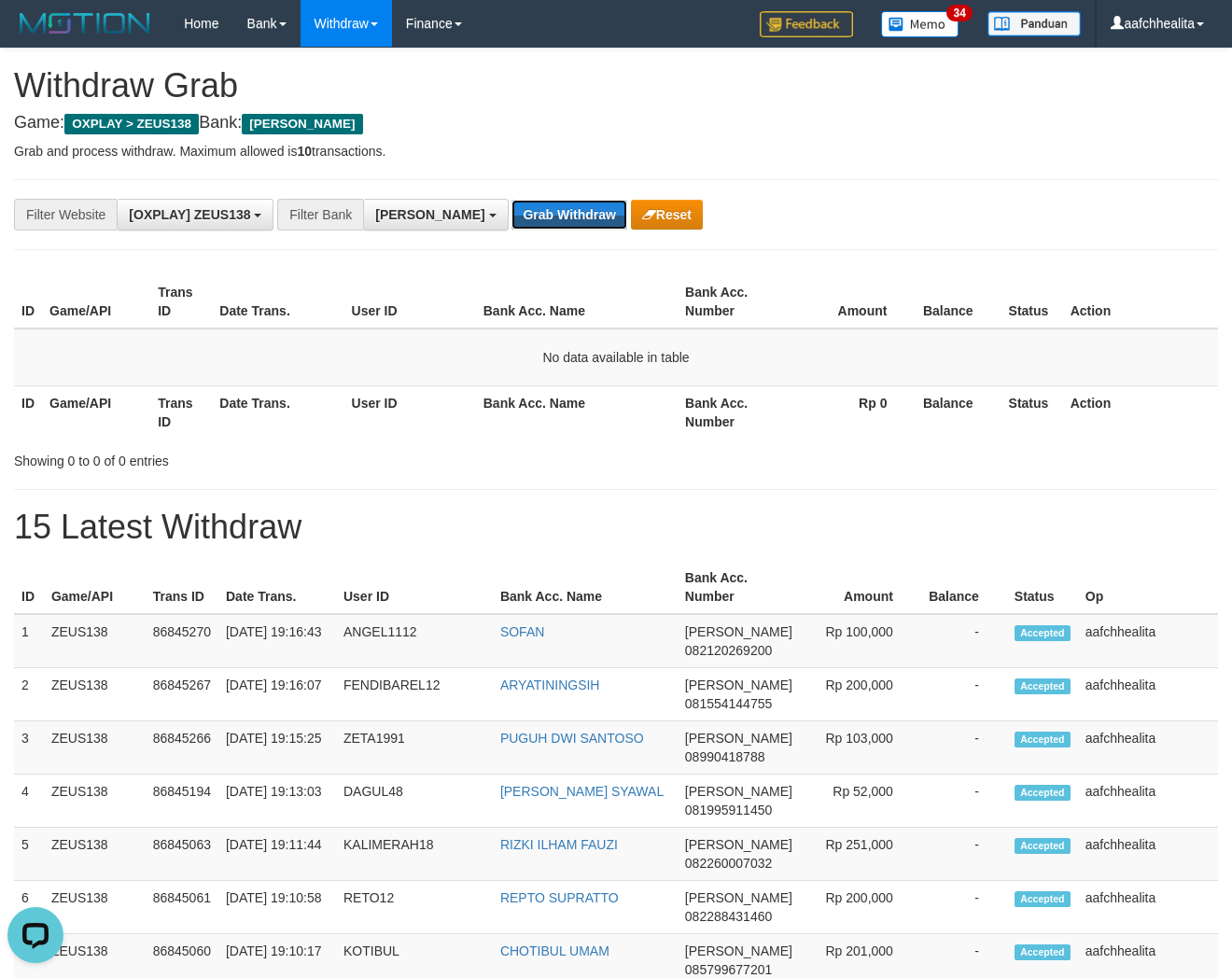
click at [511, 217] on button "Grab Withdraw" at bounding box center [568, 214] width 115 height 30
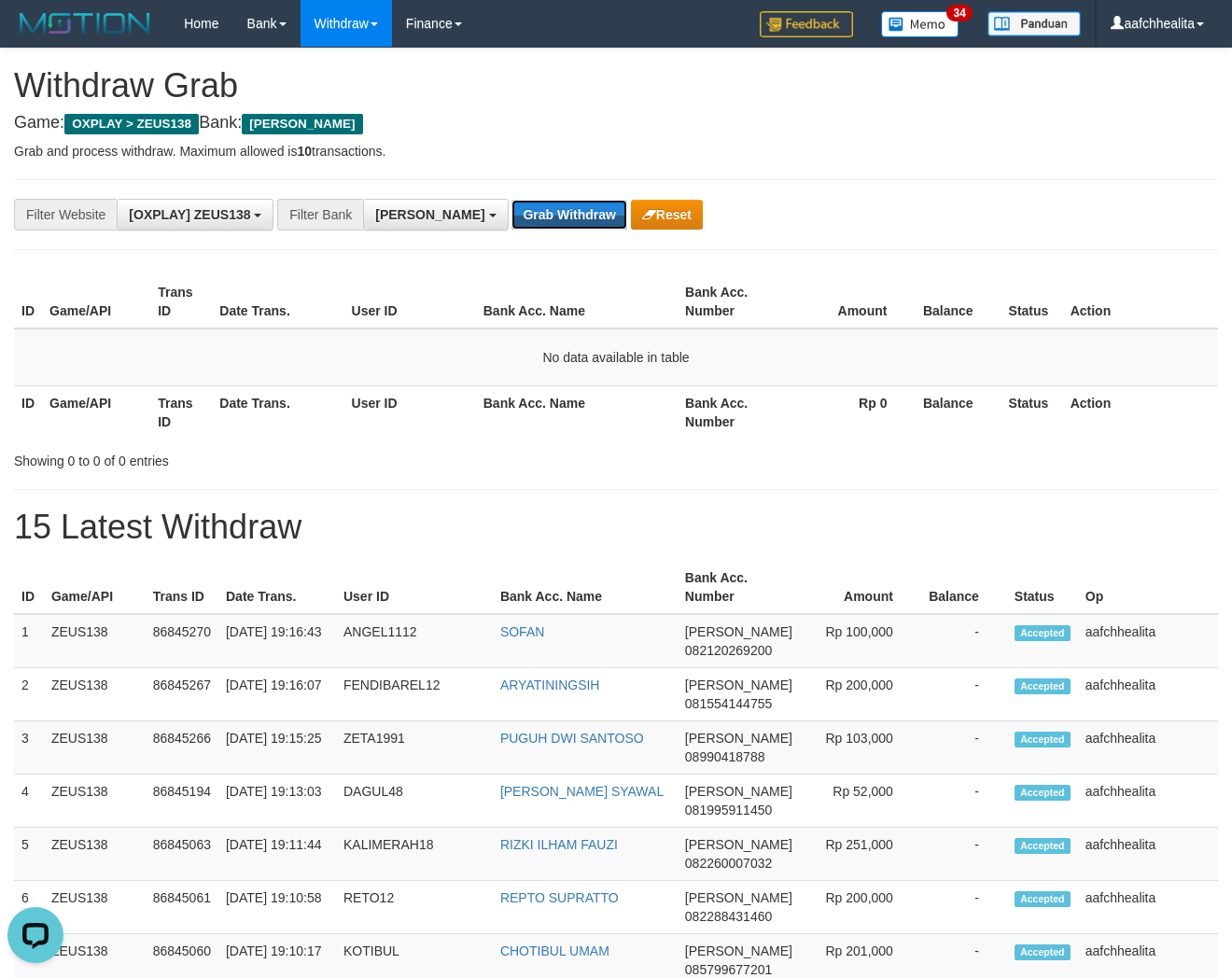
click at [511, 217] on button "Grab Withdraw" at bounding box center [568, 214] width 115 height 30
click at [511, 221] on button "Grab Withdraw" at bounding box center [568, 214] width 115 height 30
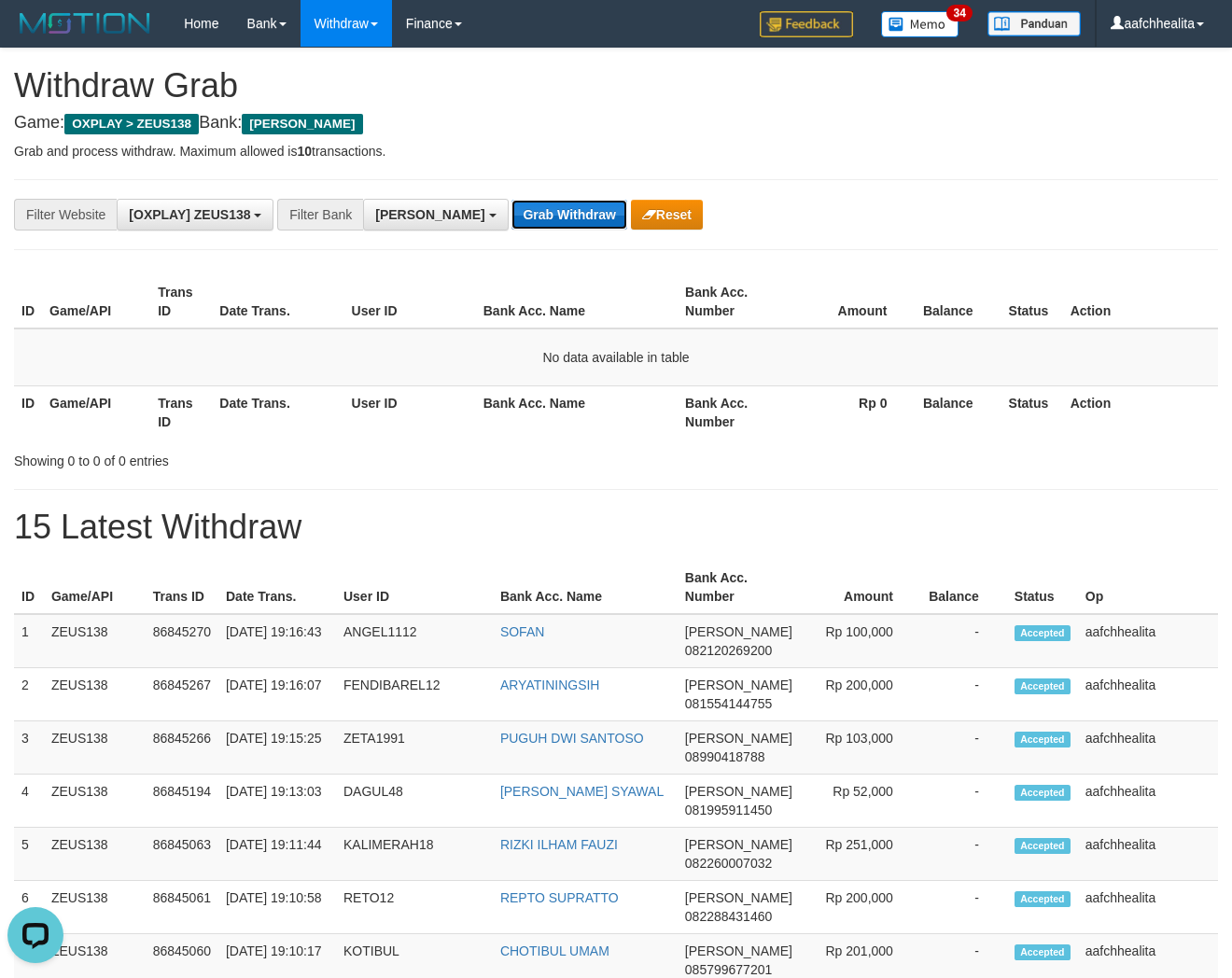
click at [511, 221] on button "Grab Withdraw" at bounding box center [568, 214] width 115 height 30
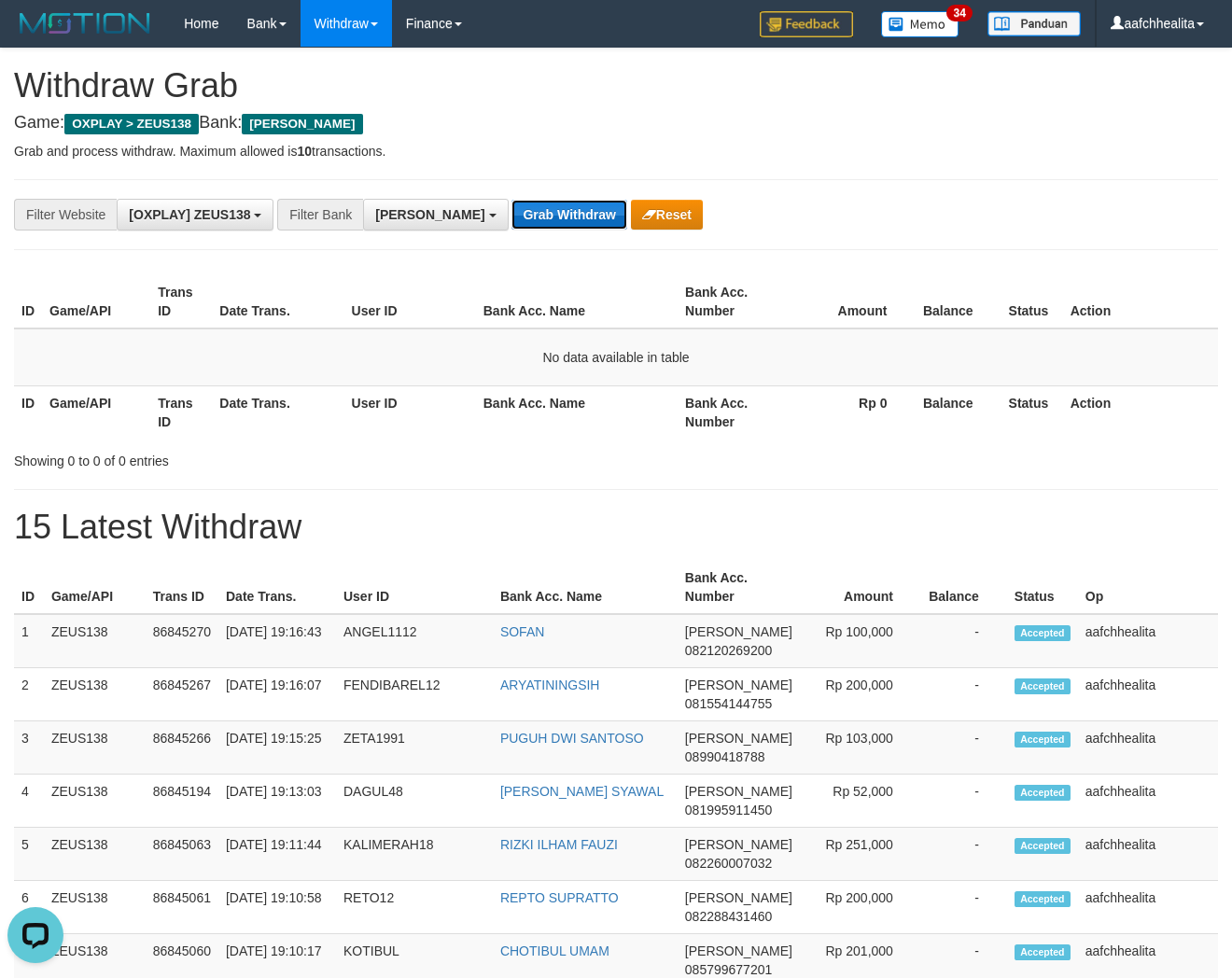
click at [511, 221] on button "Grab Withdraw" at bounding box center [568, 214] width 115 height 30
click at [511, 219] on button "Grab Withdraw" at bounding box center [568, 214] width 115 height 30
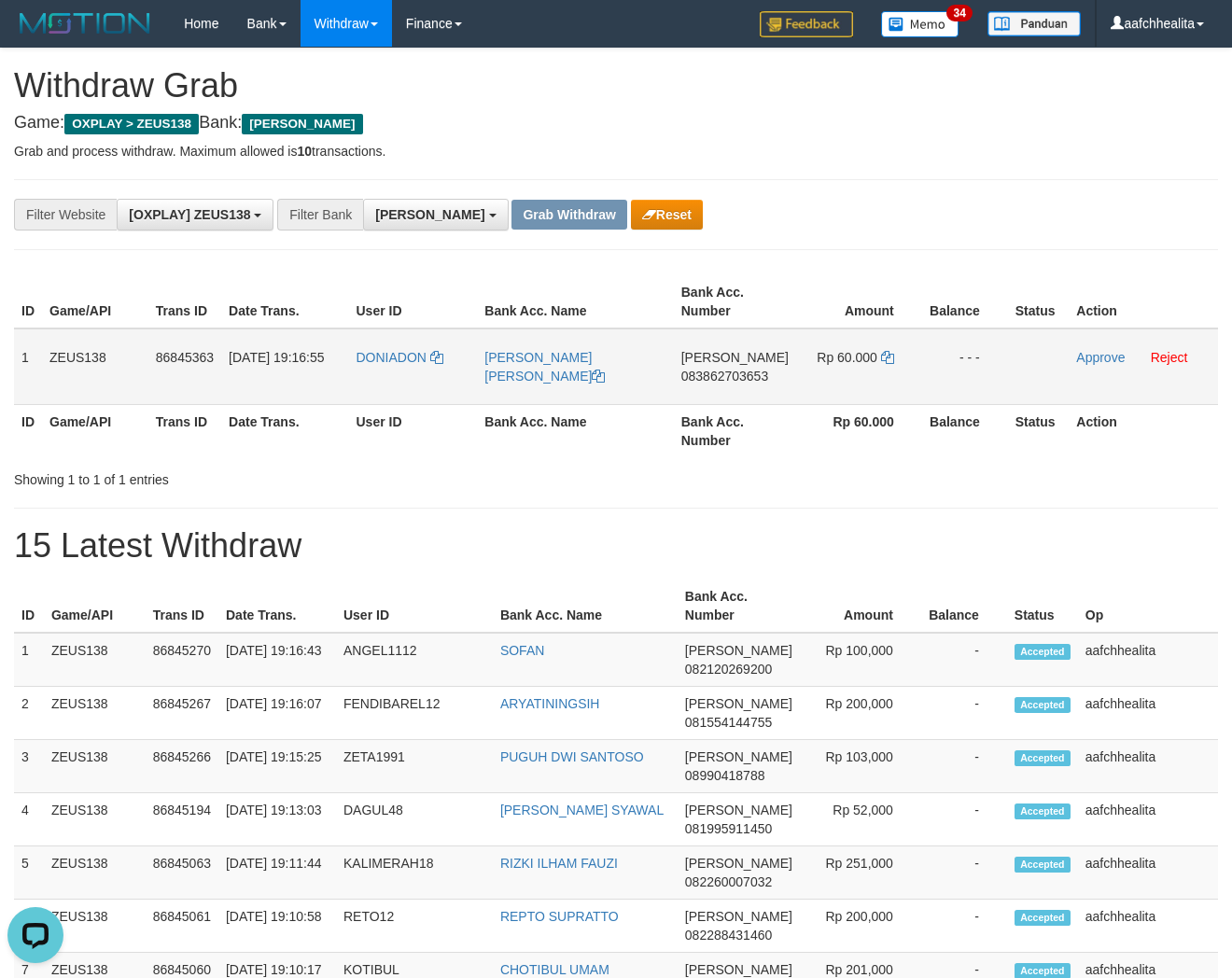
click at [406, 373] on td "DONIADON" at bounding box center [413, 367] width 129 height 76
copy link "DONIADON"
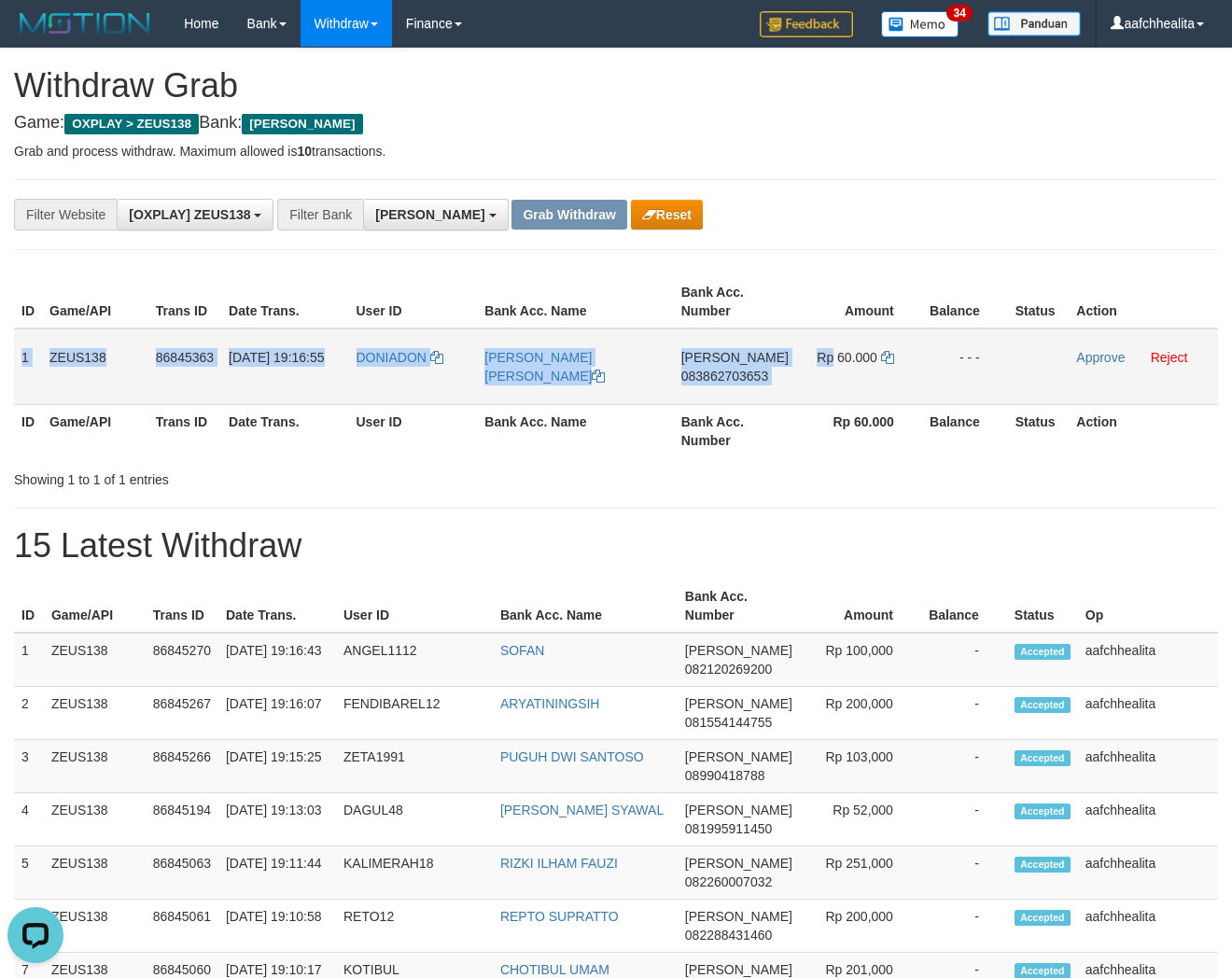
copy tr "1 ZEUS138 86845363 [DATE] 19:16:55 DONIADON DONI [PERSON_NAME] [PERSON_NAME] 08…"
drag, startPoint x: 21, startPoint y: 352, endPoint x: 959, endPoint y: 373, distance: 938.2
click at [959, 373] on tr "1 ZEUS138 86845363 [DATE] 19:16:55 DONIADON [PERSON_NAME] [PERSON_NAME] [PERSON…" at bounding box center [616, 367] width 1204 height 76
copy tr "1 ZEUS138 86845363 [DATE] 19:16:55 DONIADON DONI [PERSON_NAME] [PERSON_NAME] 08…"
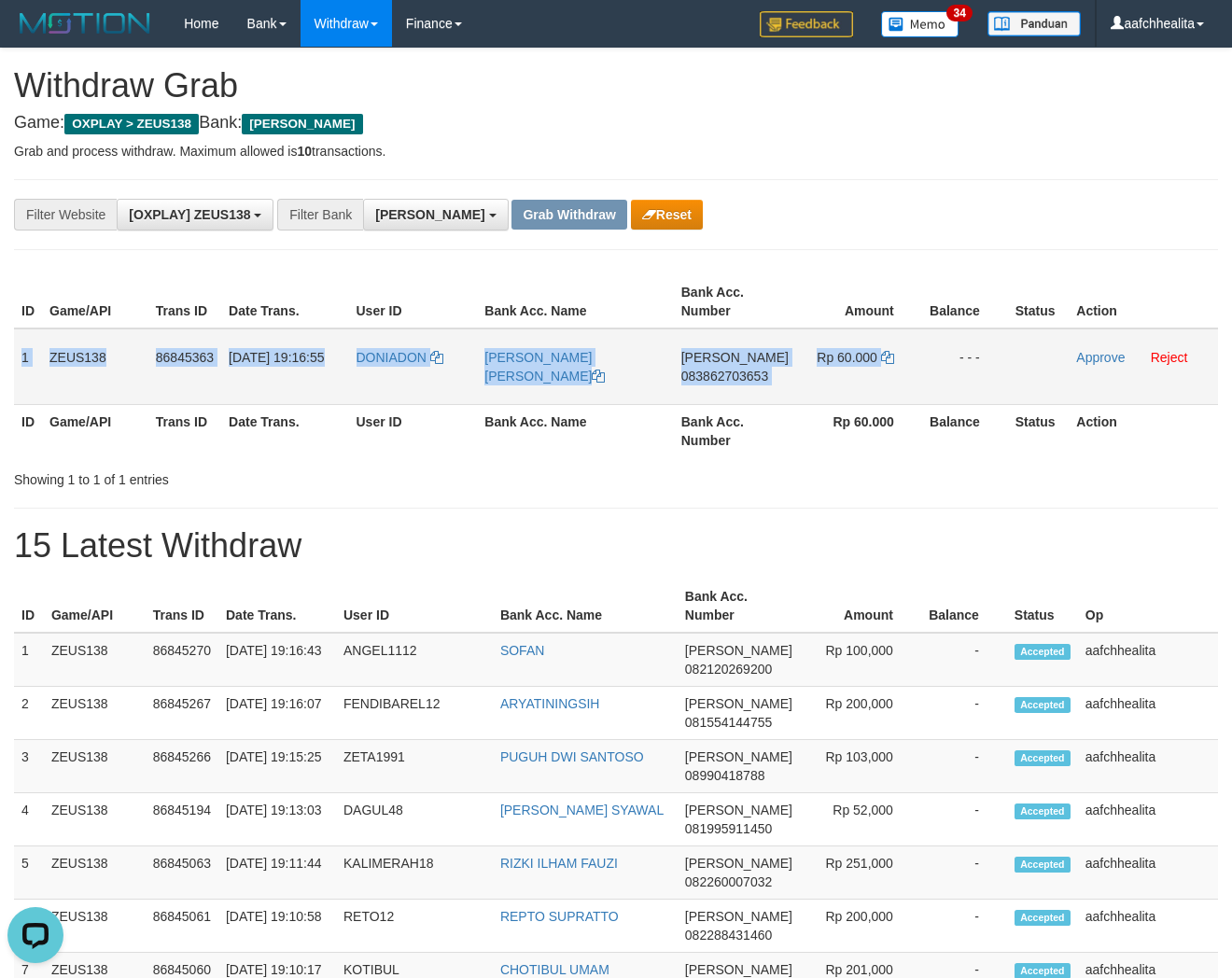
click at [728, 373] on span "083862703653" at bounding box center [725, 376] width 87 height 15
copy tr "1 ZEUS138 86845363 [DATE] 19:16:55 DONIADON DONI [PERSON_NAME] [PERSON_NAME] 08…"
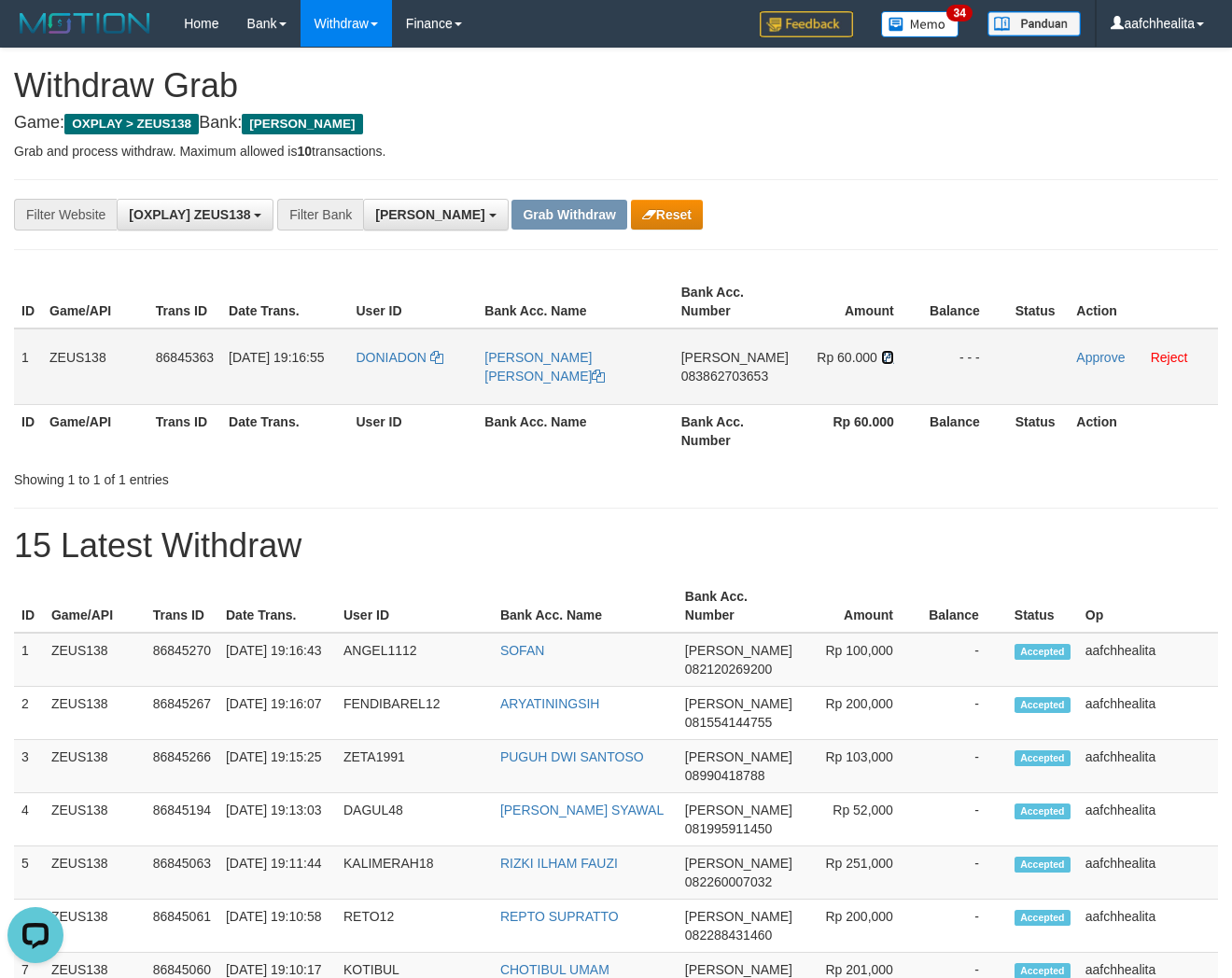
click at [883, 356] on icon at bounding box center [887, 358] width 13 height 13
click at [1089, 352] on link "Approve" at bounding box center [1100, 358] width 49 height 15
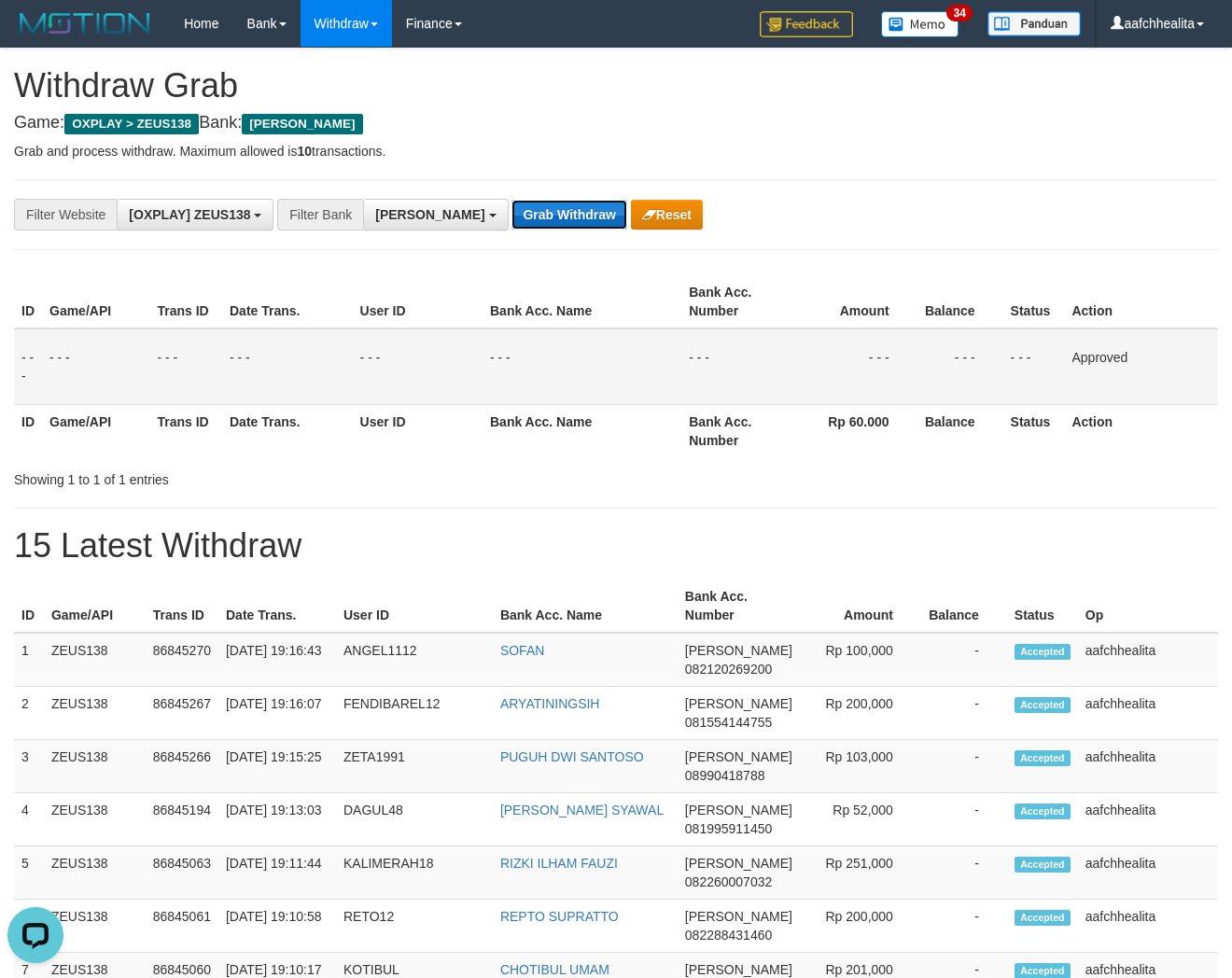
click at [511, 210] on button "Grab Withdraw" at bounding box center [568, 214] width 115 height 30
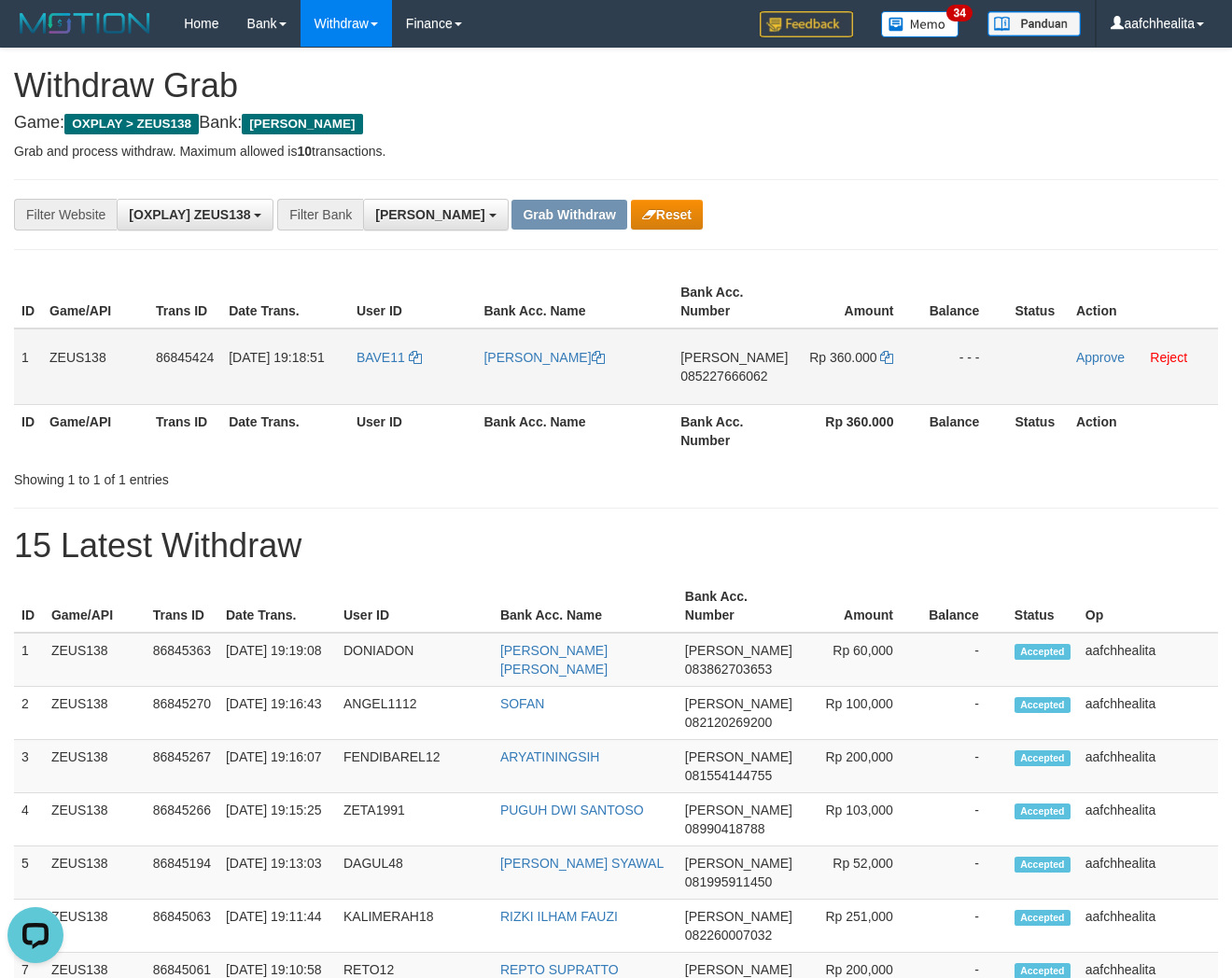
click at [399, 369] on td "BAVE11" at bounding box center [413, 367] width 128 height 76
copy link "BAVE11"
copy tr "1 ZEUS138 86845424 [DATE] 19:18:51 BAVE11 [PERSON_NAME] [PERSON_NAME] 085227666…"
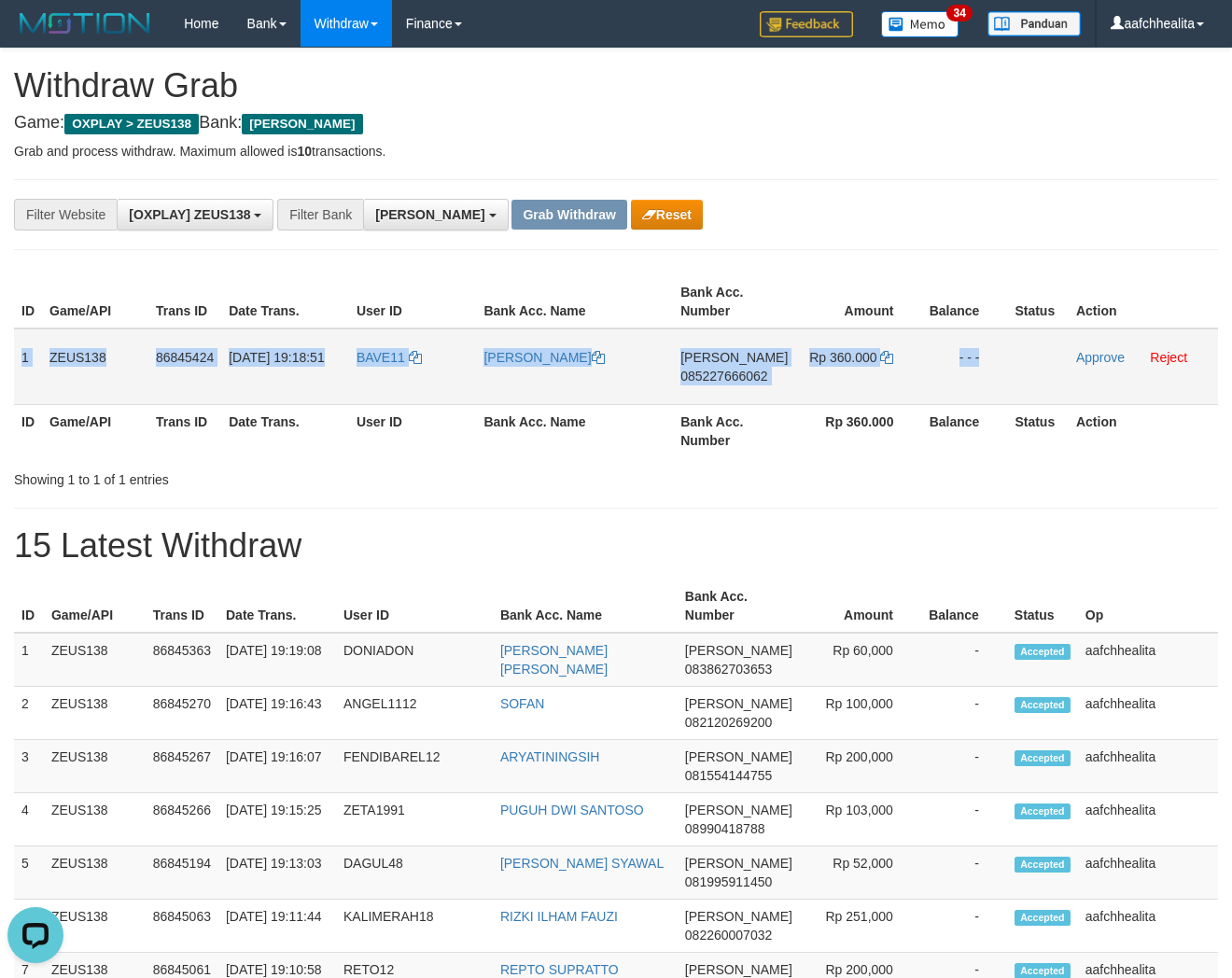
drag, startPoint x: 21, startPoint y: 355, endPoint x: 1052, endPoint y: 375, distance: 1031.2
click at [1045, 374] on tr "1 ZEUS138 86845424 31/08/2025 19:18:51 BAVE11 BARTI HIDAYAT DANA 085227666062 R…" at bounding box center [616, 367] width 1204 height 76
copy tr "1 ZEUS138 86845424 31/08/2025 19:18:51 BAVE11 BARTI HIDAYAT DANA 085227666062 R…"
click at [750, 376] on span "085227666062" at bounding box center [724, 376] width 87 height 15
copy tr "1 ZEUS138 86845424 31/08/2025 19:18:51 BAVE11 BARTI HIDAYAT DANA 085227666062 R…"
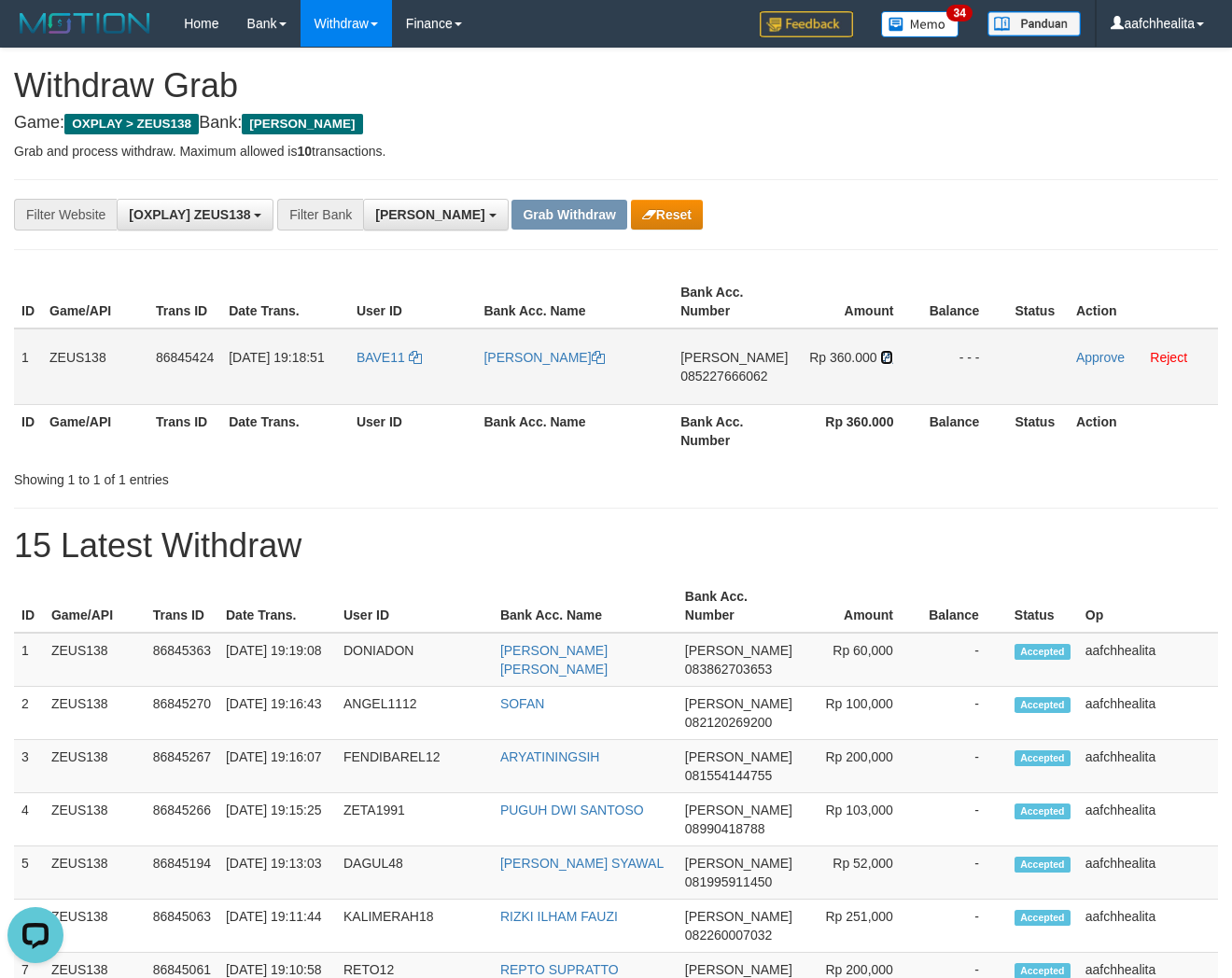
click at [884, 351] on icon at bounding box center [886, 358] width 13 height 13
click at [1083, 351] on link "Approve" at bounding box center [1100, 358] width 49 height 15
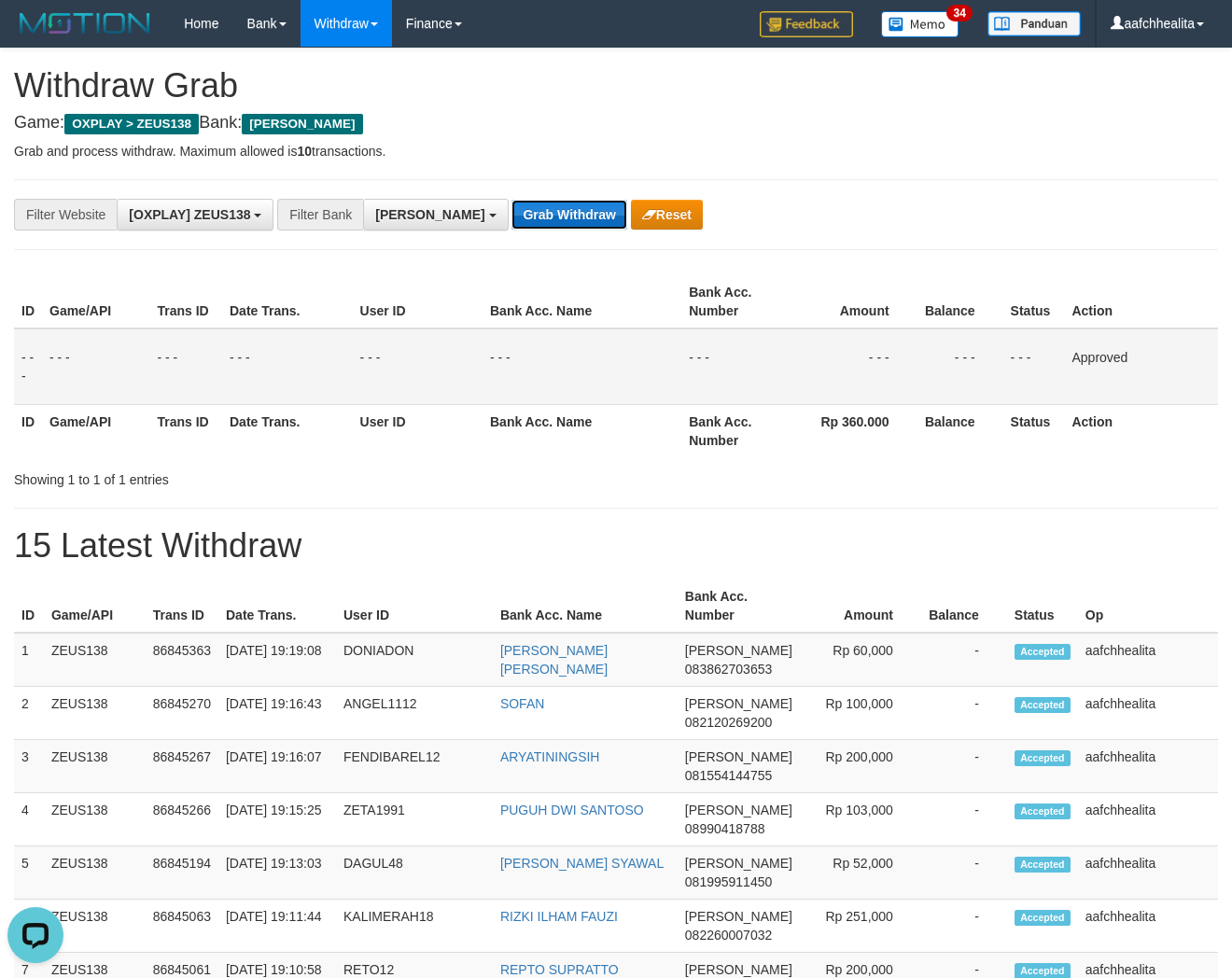
click at [511, 212] on button "Grab Withdraw" at bounding box center [568, 214] width 115 height 30
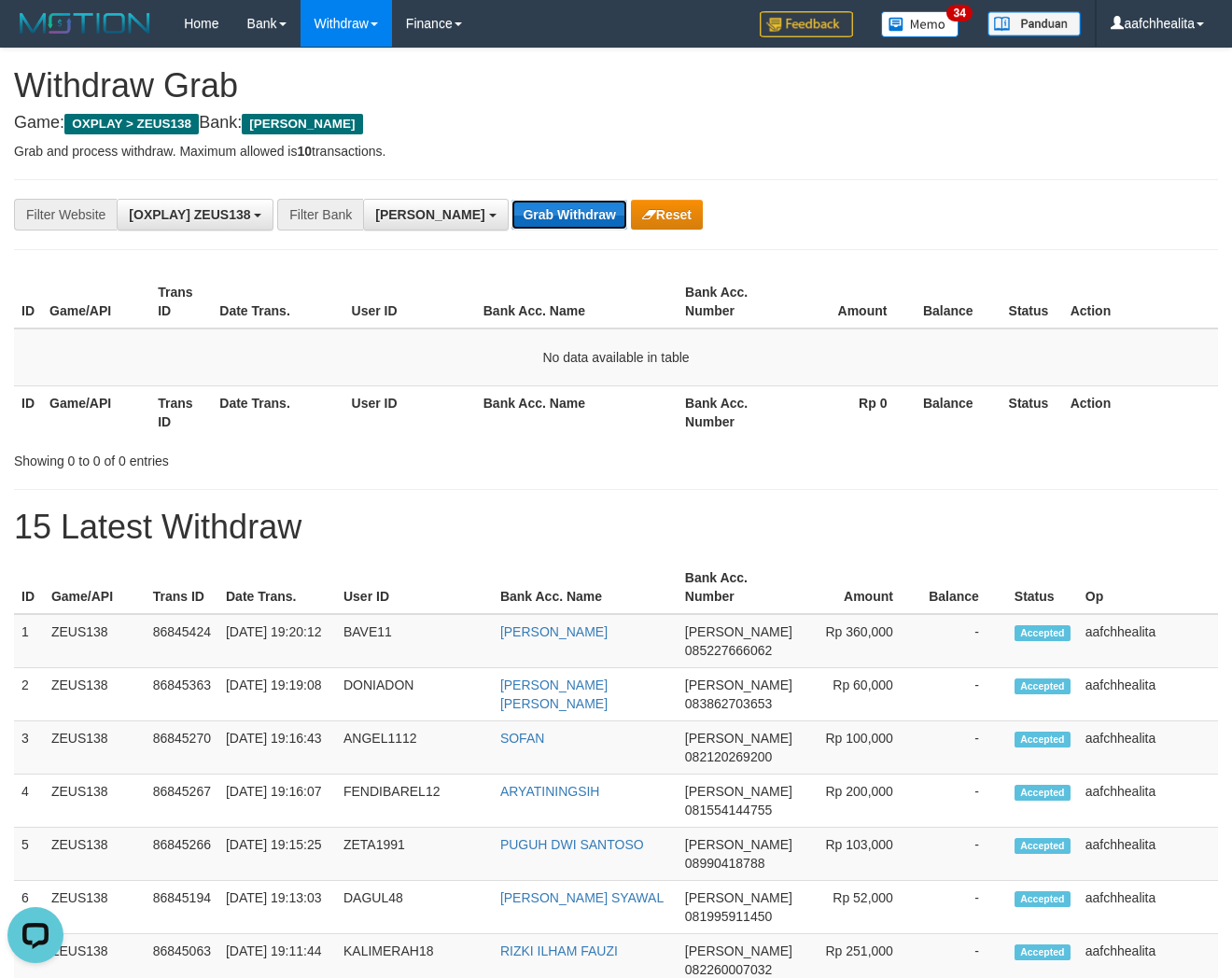
click at [511, 220] on button "Grab Withdraw" at bounding box center [568, 214] width 115 height 30
click at [511, 217] on button "Grab Withdraw" at bounding box center [568, 214] width 115 height 30
click at [511, 220] on button "Grab Withdraw" at bounding box center [568, 214] width 115 height 30
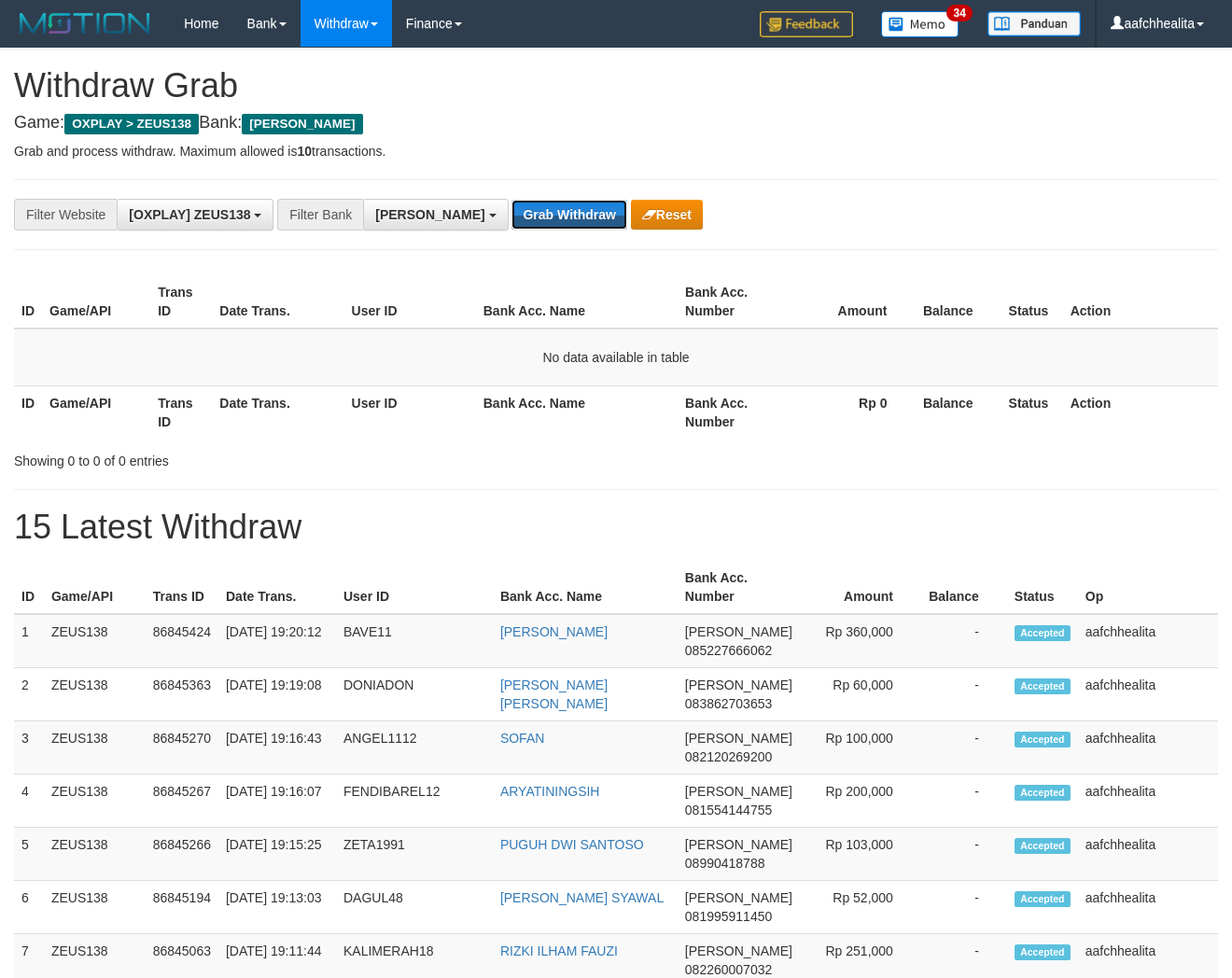
click at [511, 220] on button "Grab Withdraw" at bounding box center [568, 214] width 115 height 30
drag, startPoint x: 0, startPoint y: 0, endPoint x: 482, endPoint y: 220, distance: 529.8
click at [511, 220] on button "Grab Withdraw" at bounding box center [568, 214] width 115 height 30
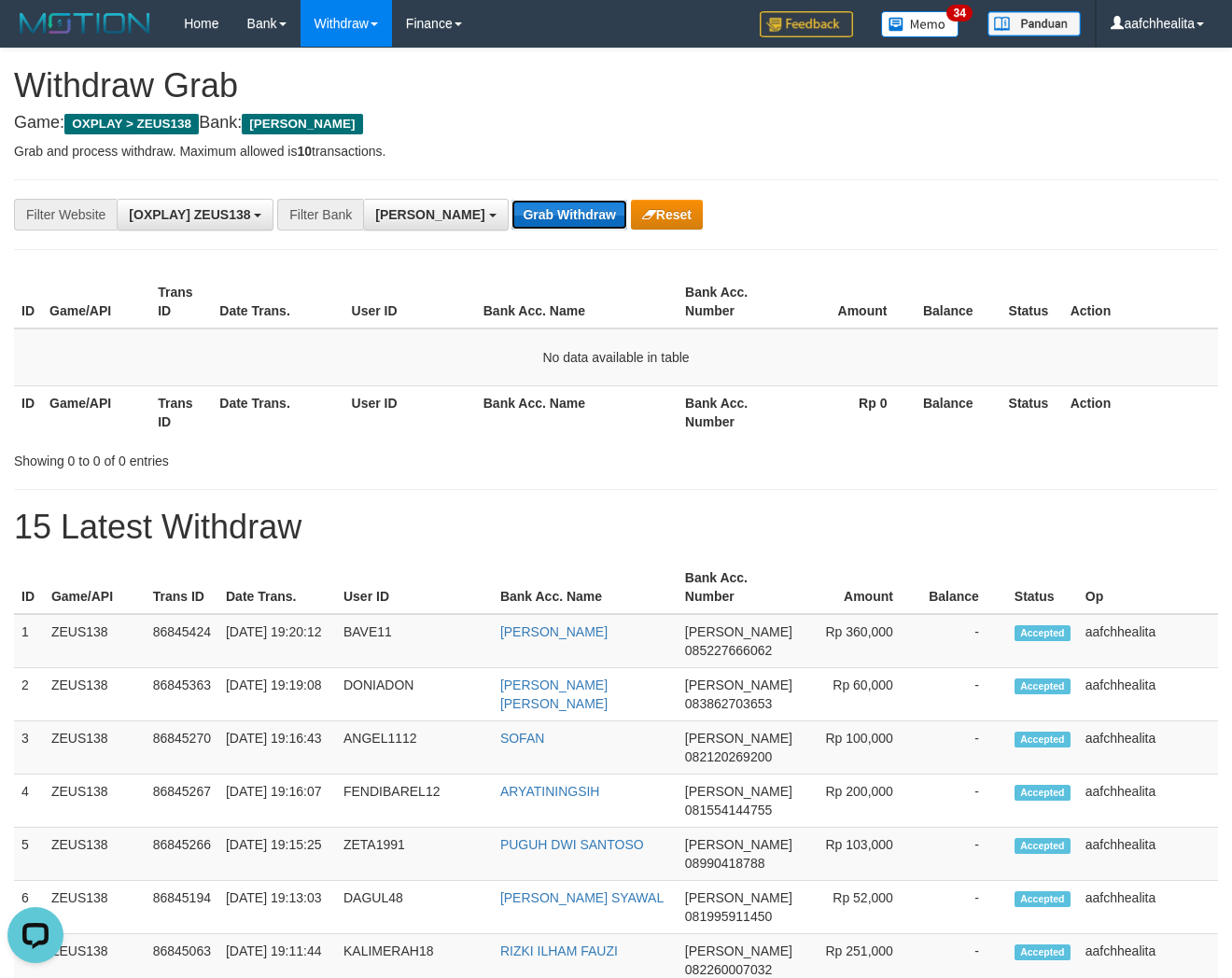
click at [511, 220] on button "Grab Withdraw" at bounding box center [568, 214] width 115 height 30
drag, startPoint x: 0, startPoint y: 0, endPoint x: 482, endPoint y: 220, distance: 529.8
click at [511, 220] on button "Grab Withdraw" at bounding box center [568, 214] width 115 height 30
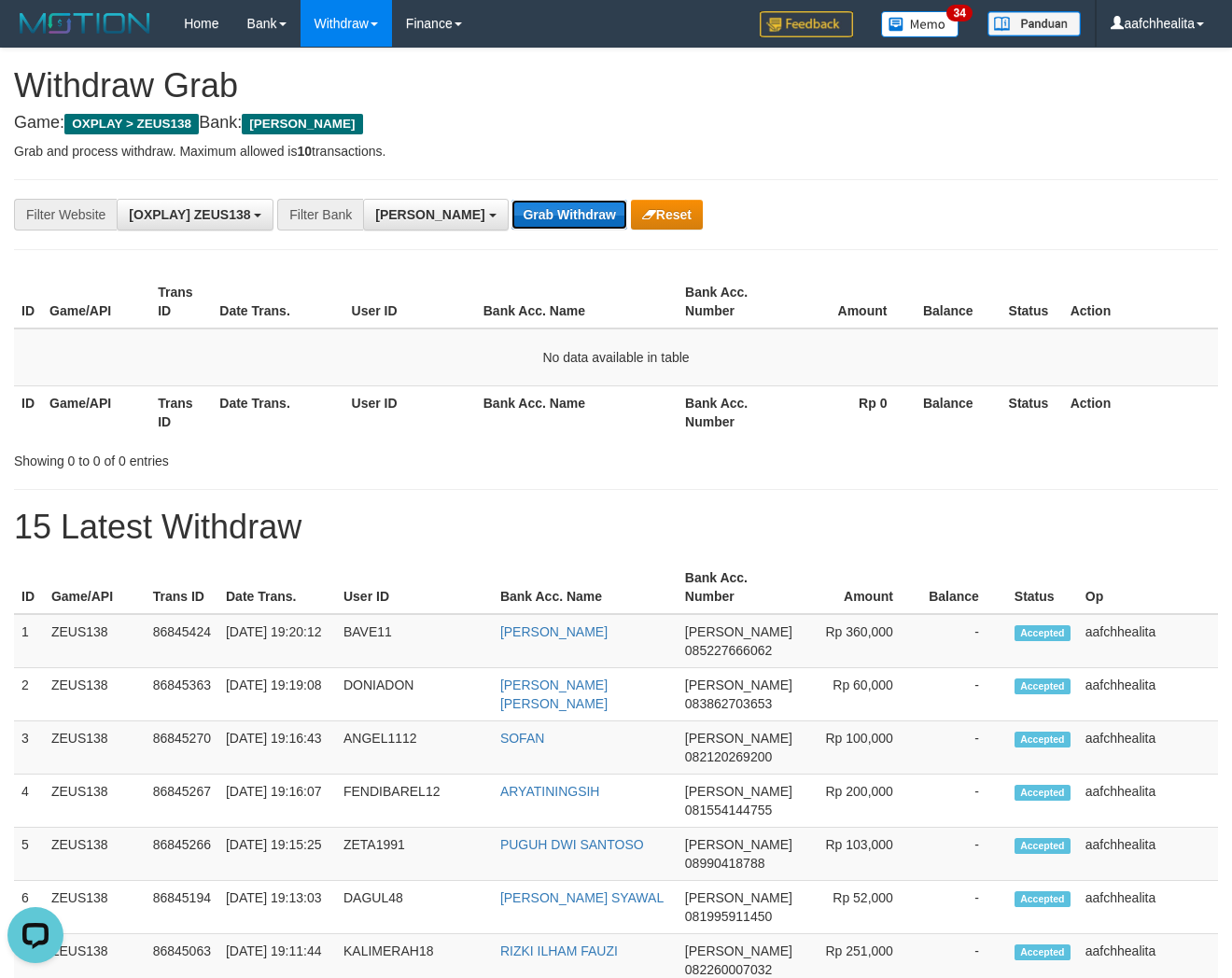
click at [511, 220] on button "Grab Withdraw" at bounding box center [568, 214] width 115 height 30
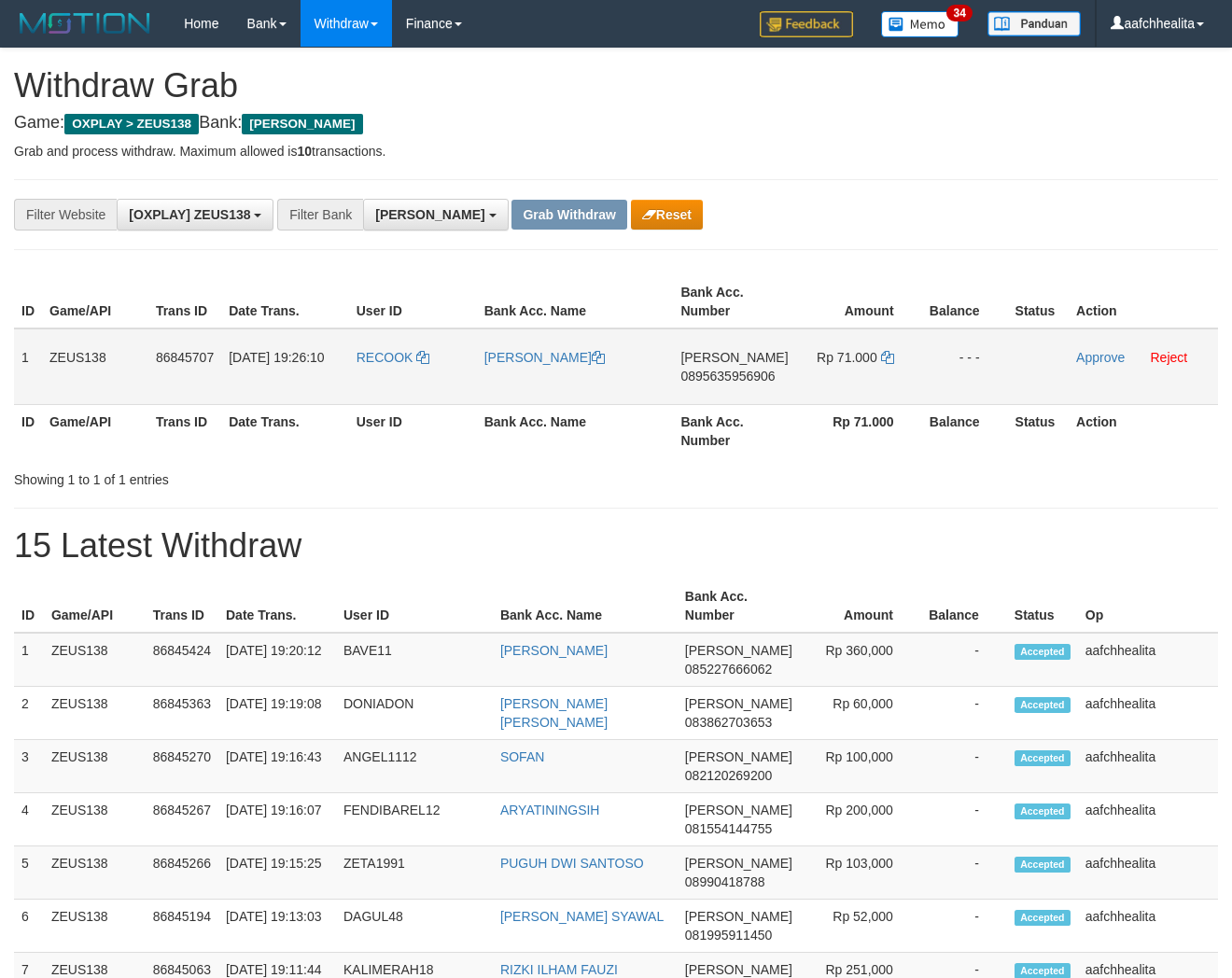
click at [398, 380] on td "RECOOK" at bounding box center [413, 367] width 128 height 76
copy link "RECOOK"
copy tr "1 ZEUS138 86845707 31"
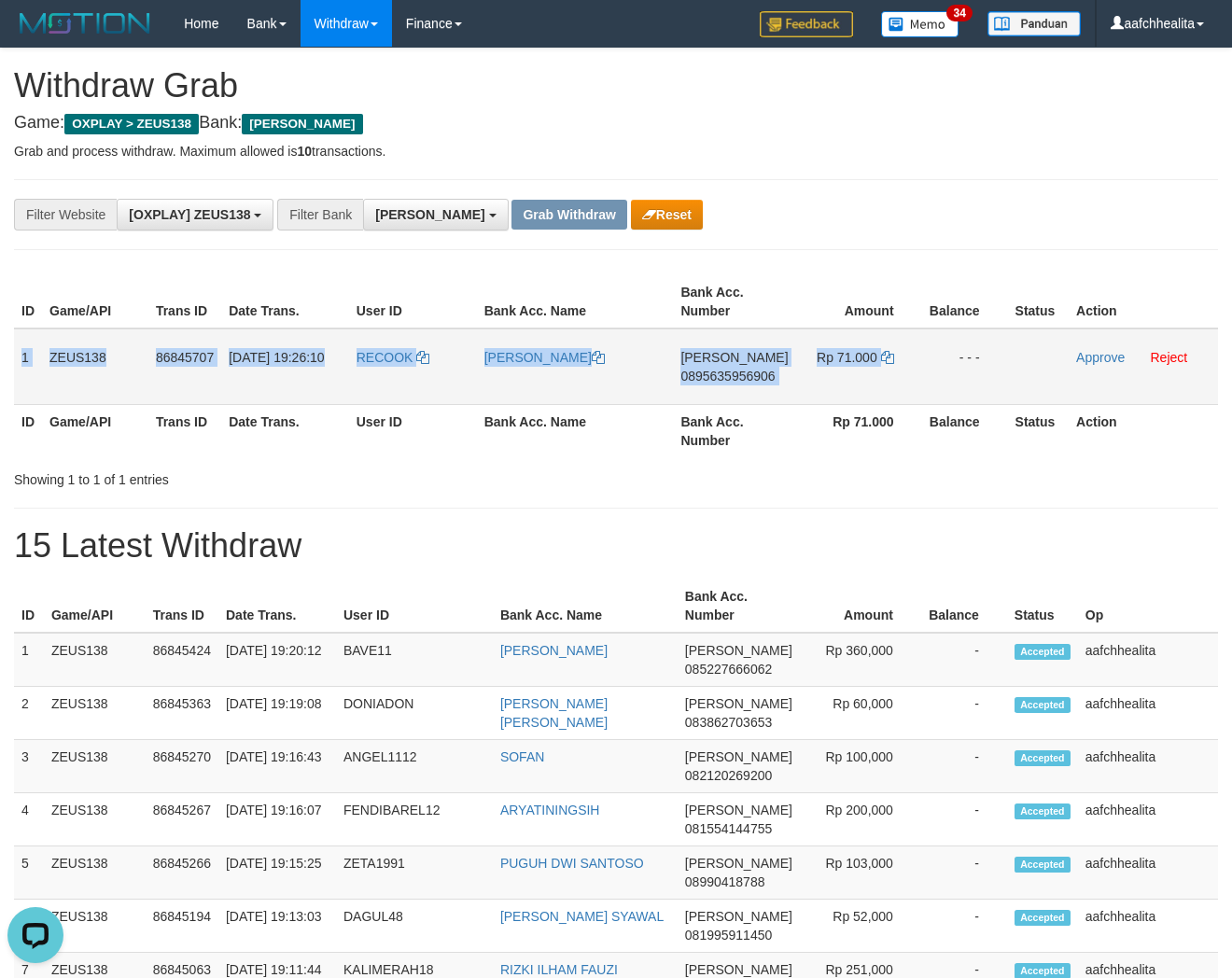
copy tr "1 ZEUS138 86845707 [DATE] 19:26:10 RECOOK [PERSON_NAME] 0895635956906 Rp 71.000"
drag, startPoint x: 21, startPoint y: 353, endPoint x: 960, endPoint y: 370, distance: 939.2
click at [960, 370] on tr "1 ZEUS138 86845707 31/08/2025 19:26:10 RECOOK ADITYA GUNAWAN DANA 0895635956906…" at bounding box center [616, 367] width 1204 height 76
copy tr "1 ZEUS138 86845707 31/08/2025 19:26:10 RECOOK ADITYA GUNAWAN DANA 0895635956906…"
click at [733, 377] on span "0895635956906" at bounding box center [727, 376] width 94 height 15
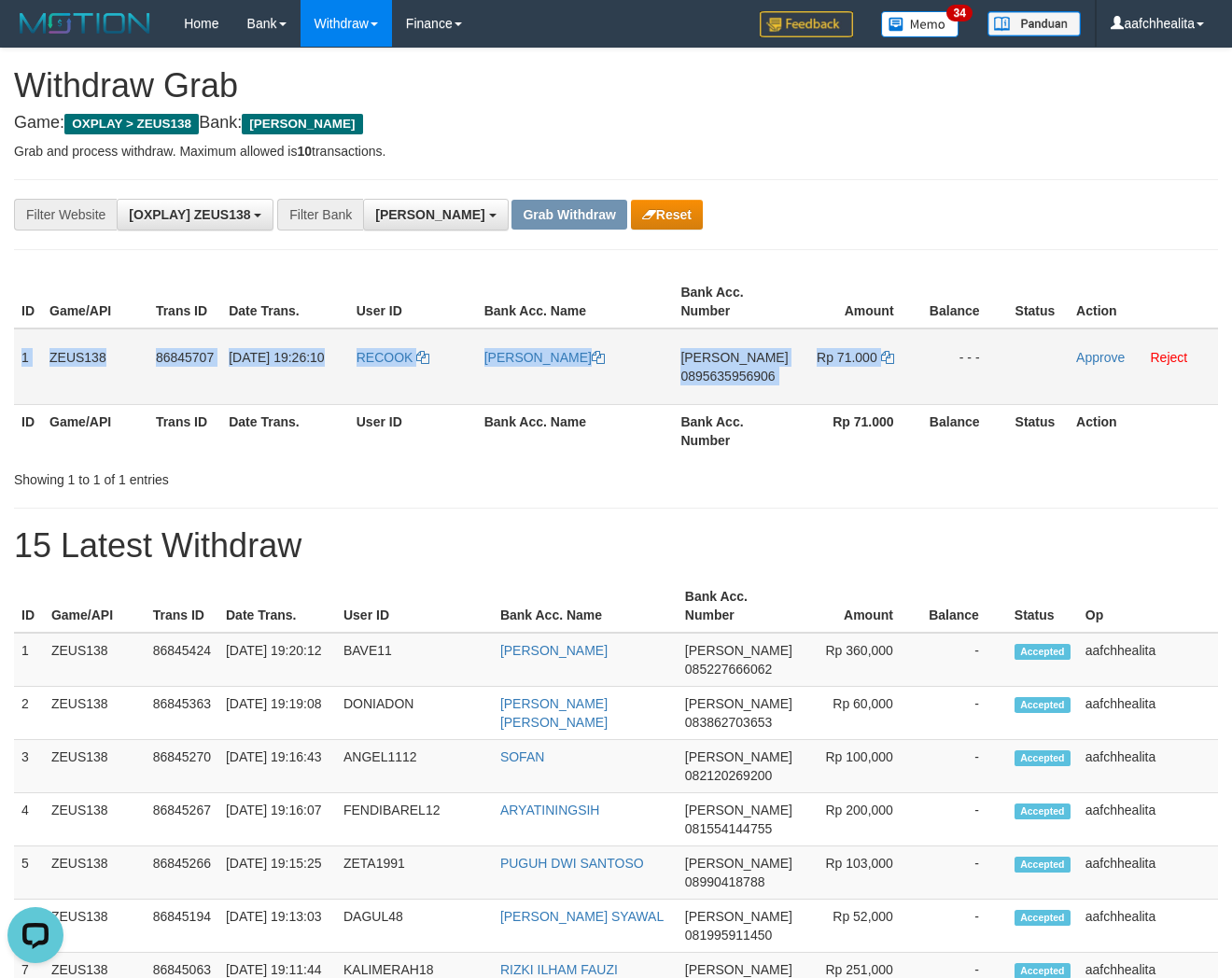
copy tr "1 ZEUS138 86845707 31/08/2025 19:26:10 RECOOK ADITYA GUNAWAN DANA 0895635956906…"
click at [882, 356] on icon at bounding box center [887, 358] width 13 height 13
click at [884, 356] on icon at bounding box center [887, 358] width 13 height 13
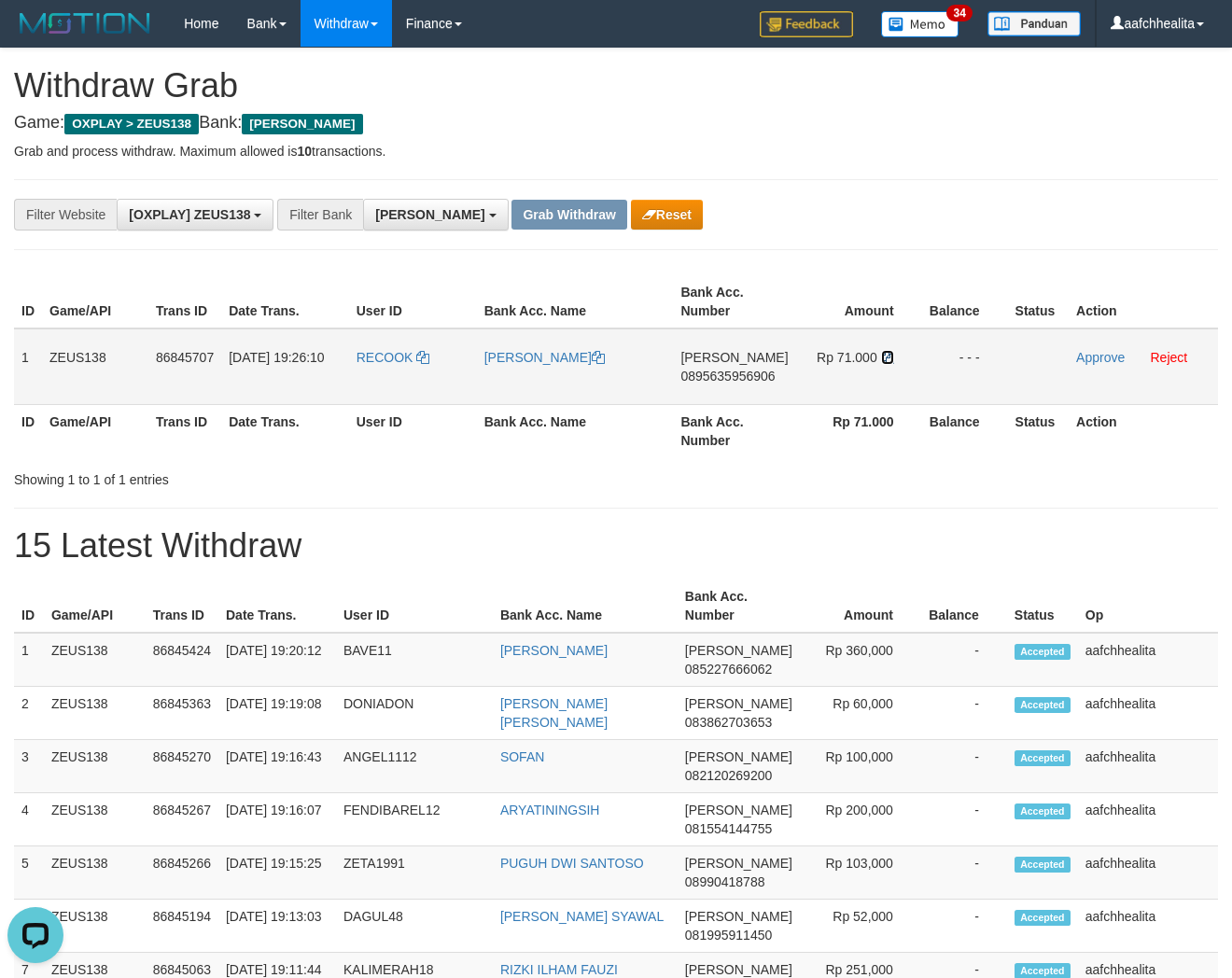
click at [884, 356] on icon at bounding box center [887, 358] width 13 height 13
click at [1096, 357] on link "Approve" at bounding box center [1100, 358] width 49 height 15
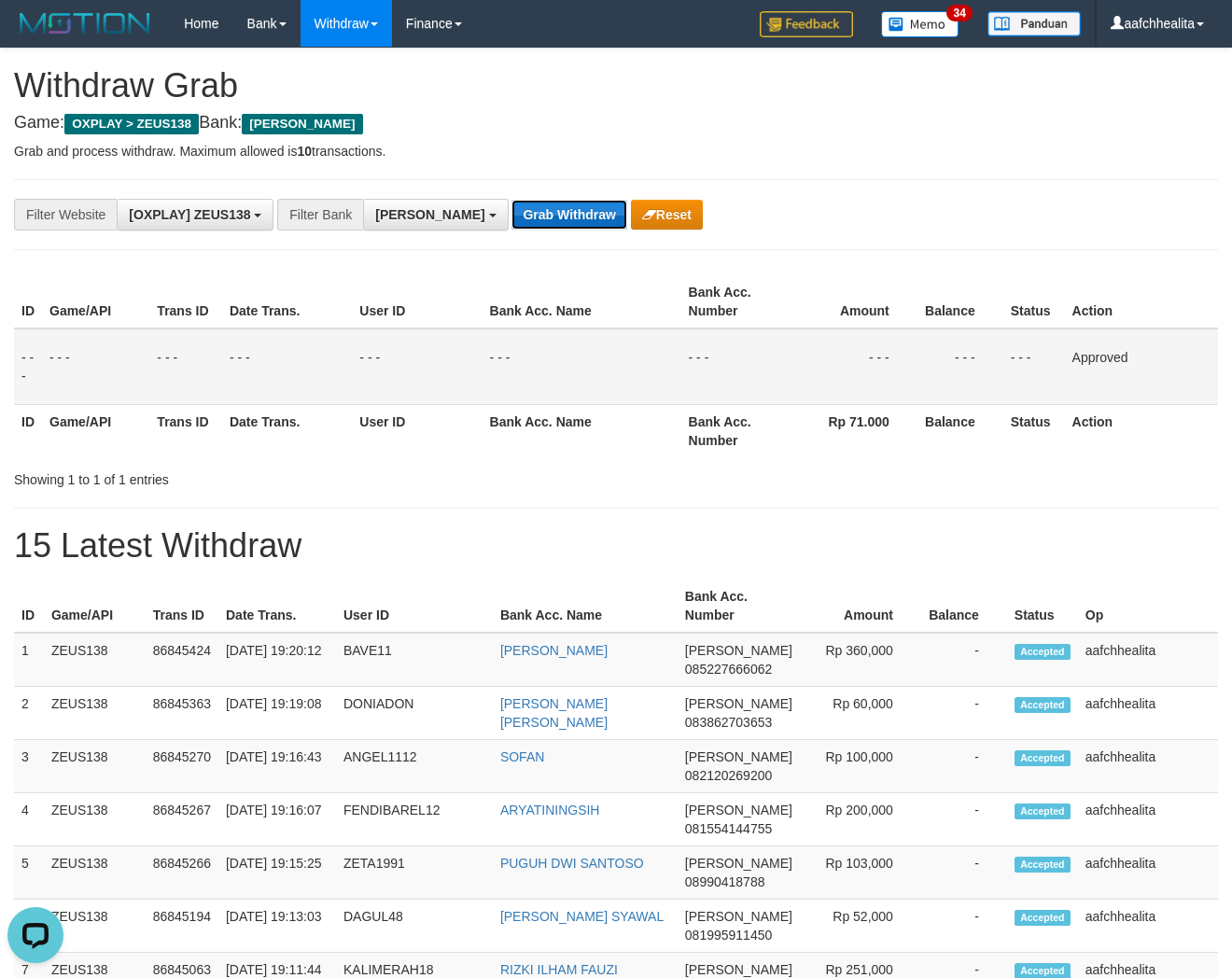
click at [511, 218] on button "Grab Withdraw" at bounding box center [568, 214] width 115 height 30
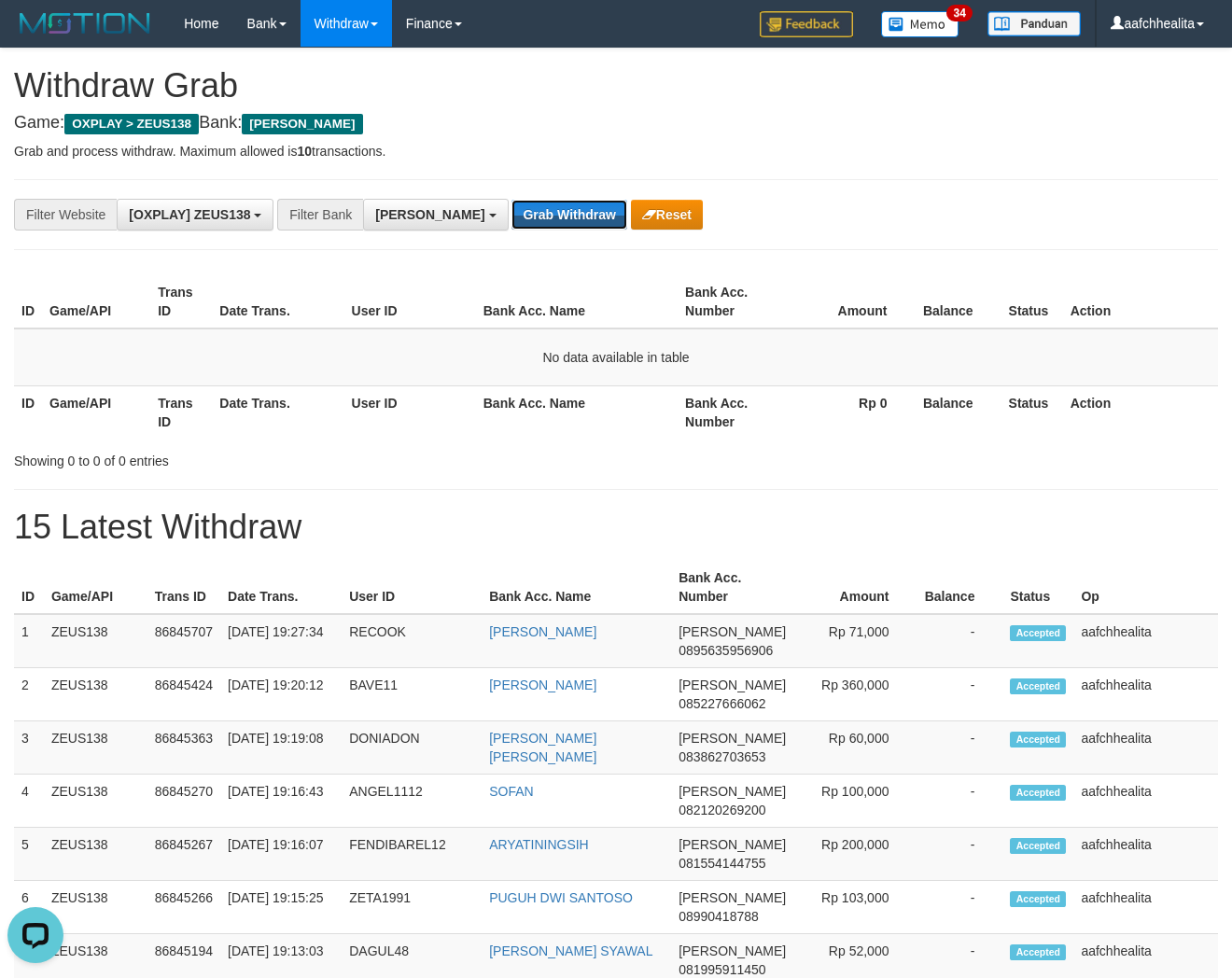
click at [511, 218] on button "Grab Withdraw" at bounding box center [568, 214] width 115 height 30
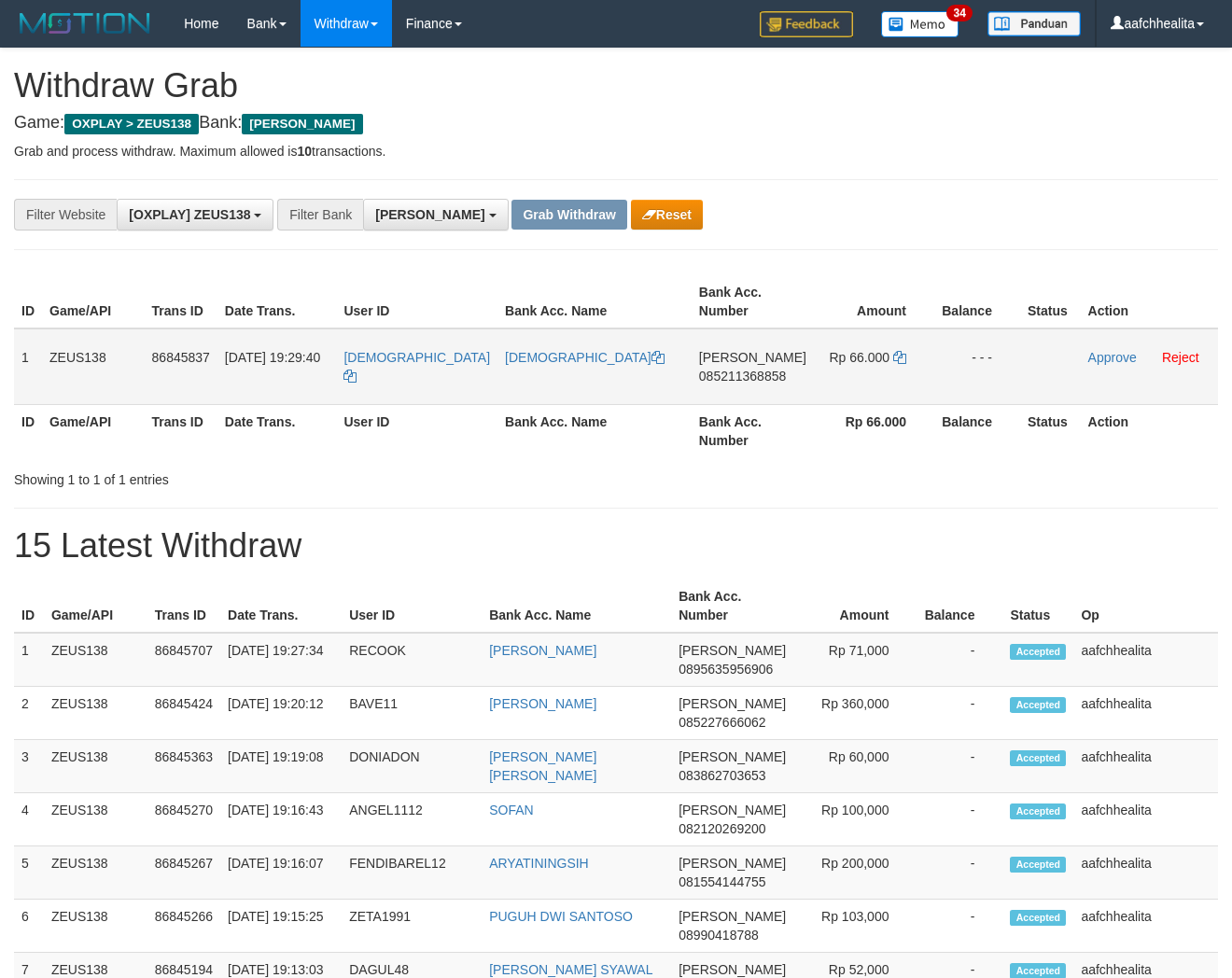
click at [417, 378] on td "[DEMOGRAPHIC_DATA]" at bounding box center [417, 367] width 162 height 76
copy link "[DEMOGRAPHIC_DATA]"
copy tr "1 ZEUS138 86845837 [DATE] 19:29:40 [DEMOGRAPHIC_DATA]"
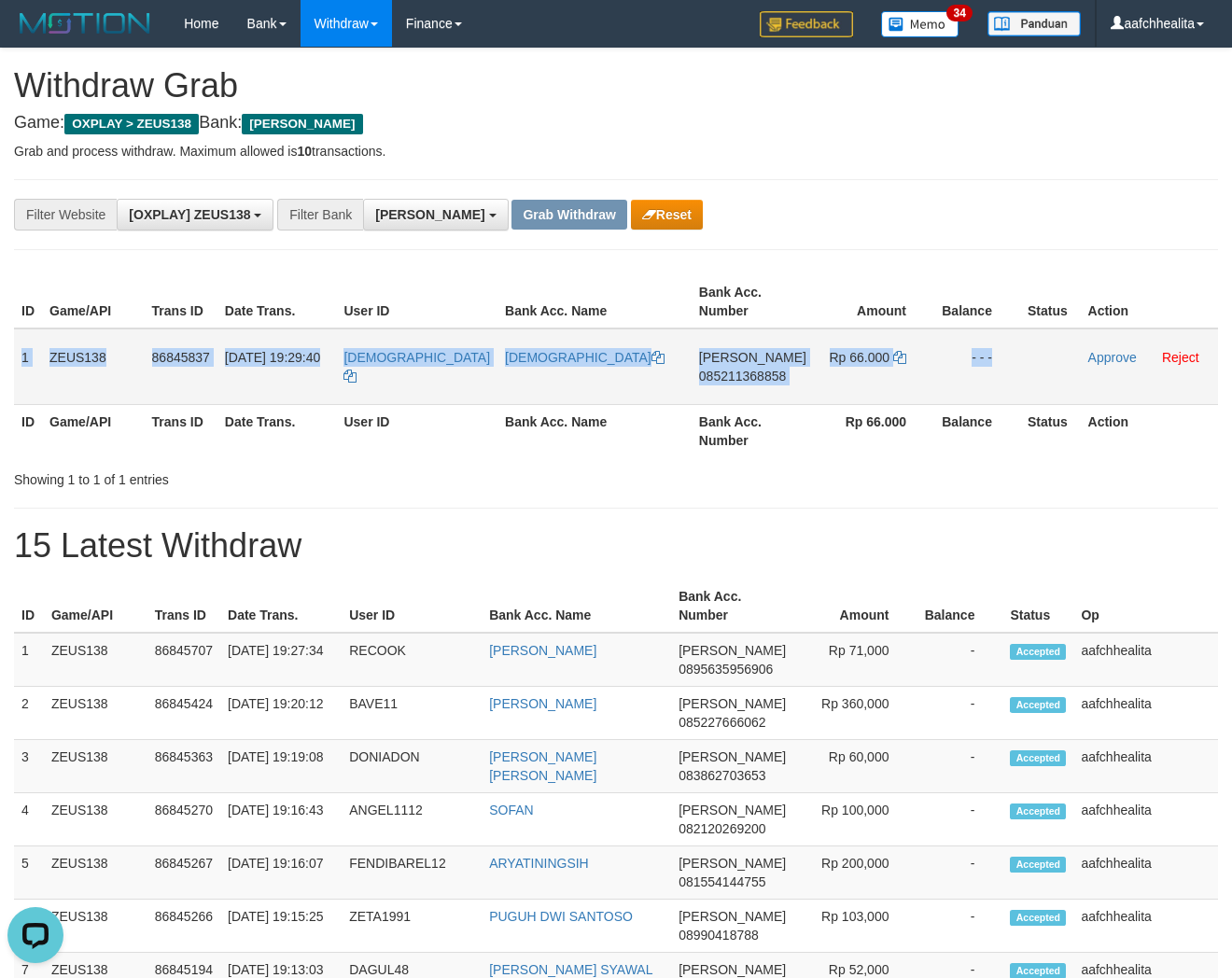
copy tr "1 ZEUS138 86845837 [DATE] 19:29:40 [DEMOGRAPHIC_DATA] [DEMOGRAPHIC_DATA] [PERSO…"
drag, startPoint x: 21, startPoint y: 360, endPoint x: 1047, endPoint y: 375, distance: 1026.1
click at [1047, 375] on tr "1 ZEUS138 86845837 31/08/2025 19:29:40 MUSLIMIN008 MUSLIMIN DANA 085211368858 R…" at bounding box center [616, 367] width 1204 height 76
click at [723, 376] on span "085211368858" at bounding box center [742, 376] width 87 height 15
copy tr "1 ZEUS138 86845837 31/08/2025 19:29:40 MUSLIMIN008 MUSLIMIN DANA 085211368858 R…"
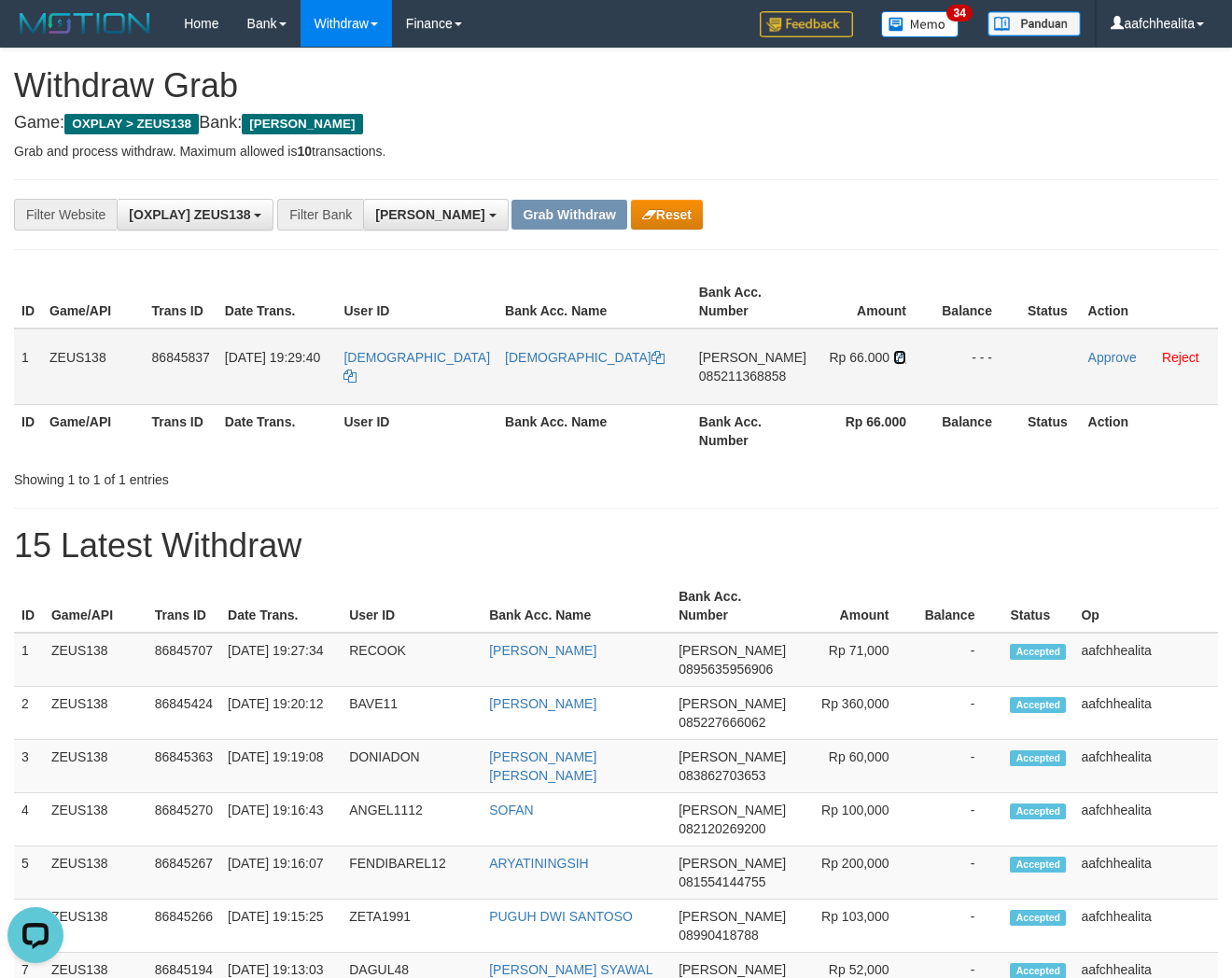
click at [893, 355] on icon at bounding box center [900, 358] width 13 height 13
click at [893, 351] on icon at bounding box center [900, 358] width 13 height 13
click at [1088, 355] on link "Approve" at bounding box center [1112, 358] width 49 height 15
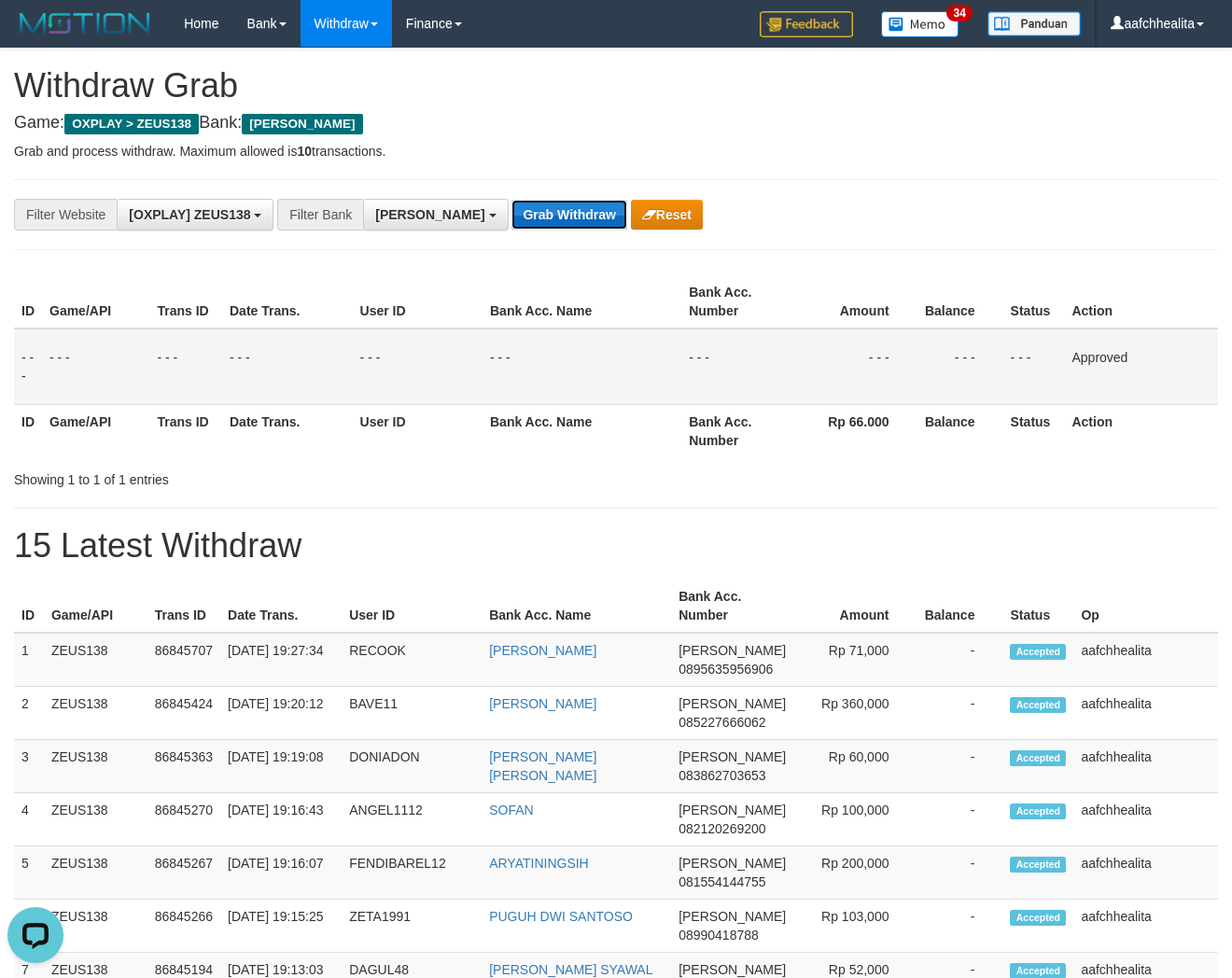
click at [511, 211] on button "Grab Withdraw" at bounding box center [568, 214] width 115 height 30
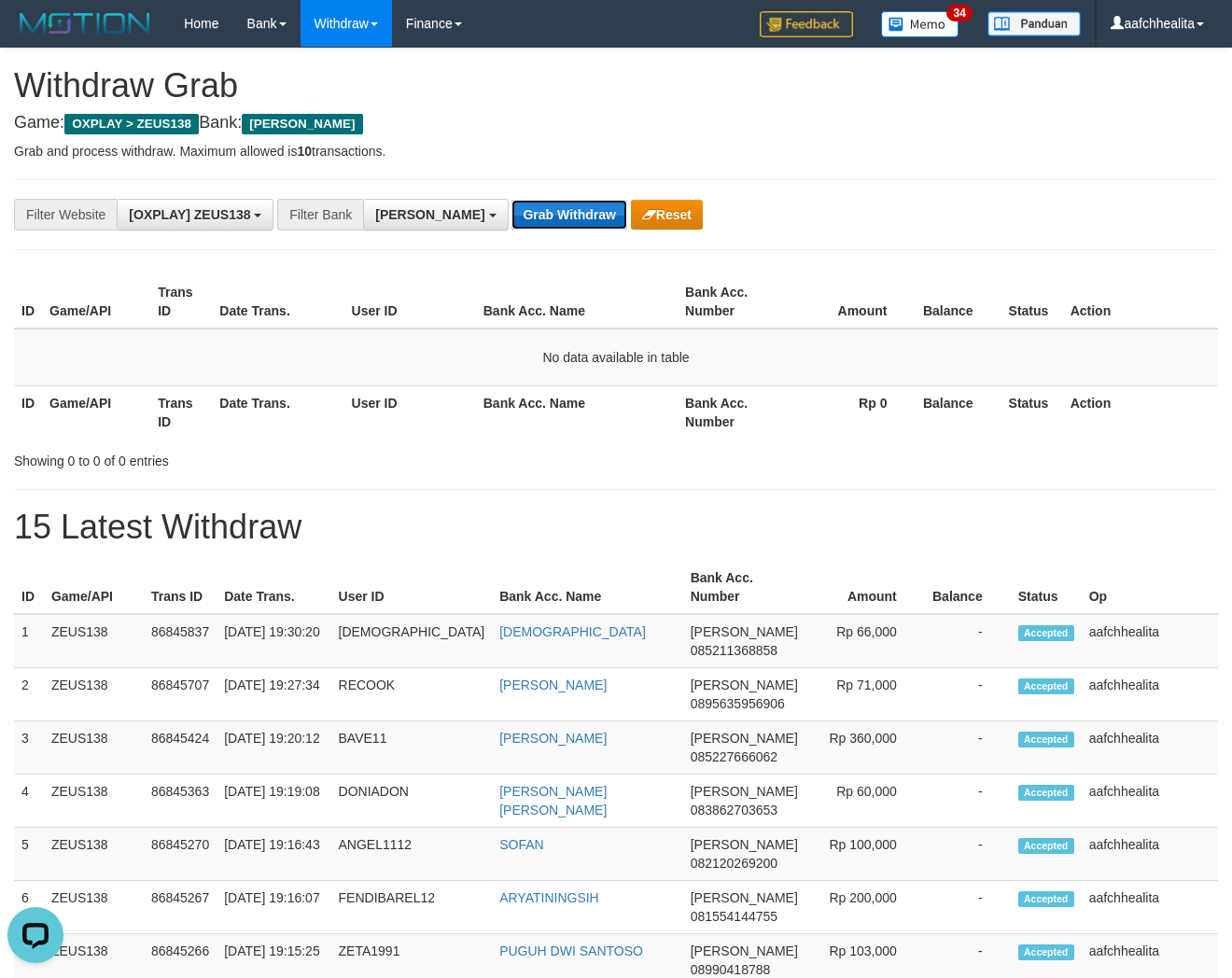
click at [511, 226] on button "Grab Withdraw" at bounding box center [568, 214] width 115 height 30
click at [511, 213] on button "Grab Withdraw" at bounding box center [568, 214] width 115 height 30
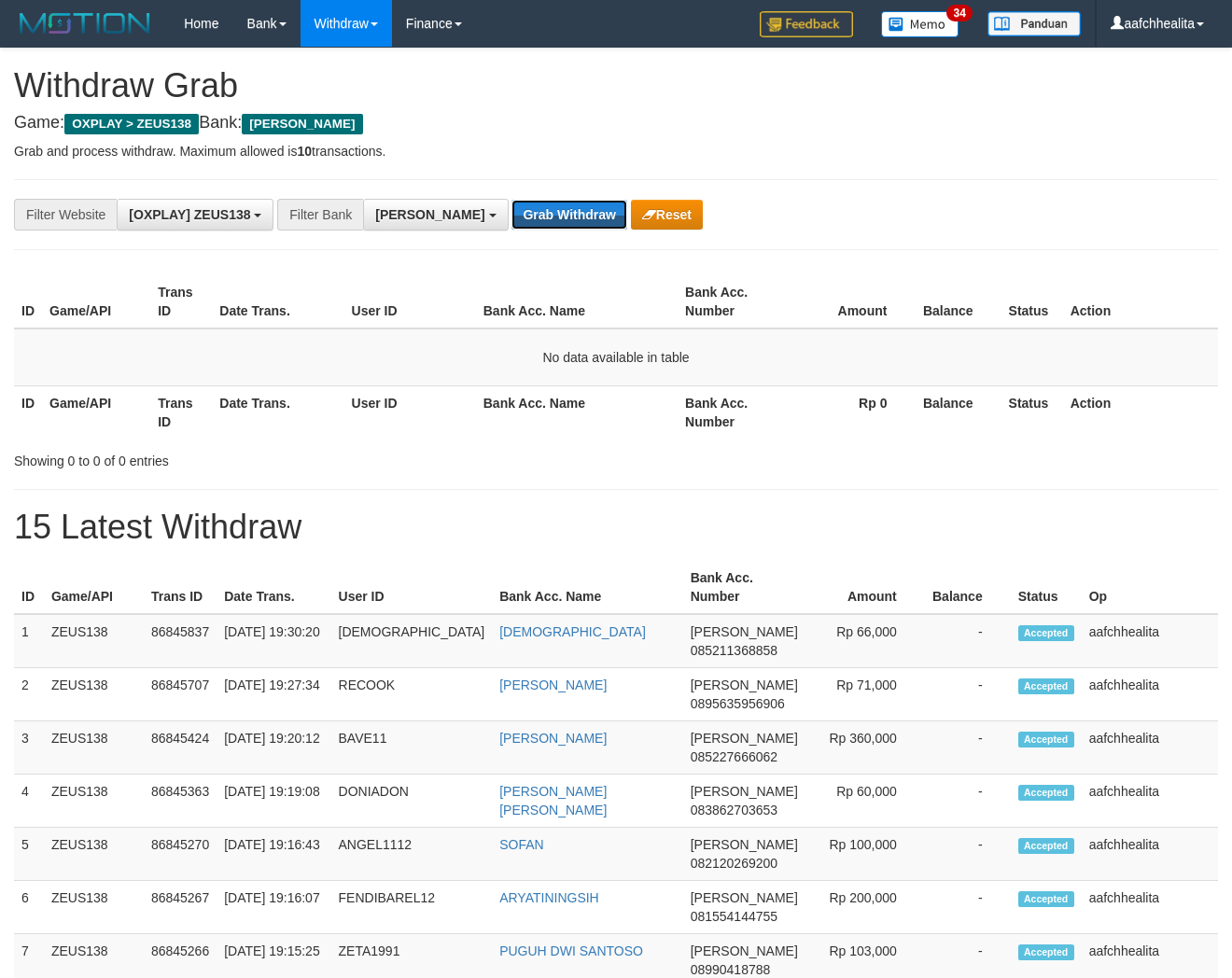
click at [511, 213] on button "Grab Withdraw" at bounding box center [568, 214] width 115 height 30
drag, startPoint x: 0, startPoint y: 0, endPoint x: 479, endPoint y: 213, distance: 524.2
click at [511, 213] on button "Grab Withdraw" at bounding box center [568, 214] width 115 height 30
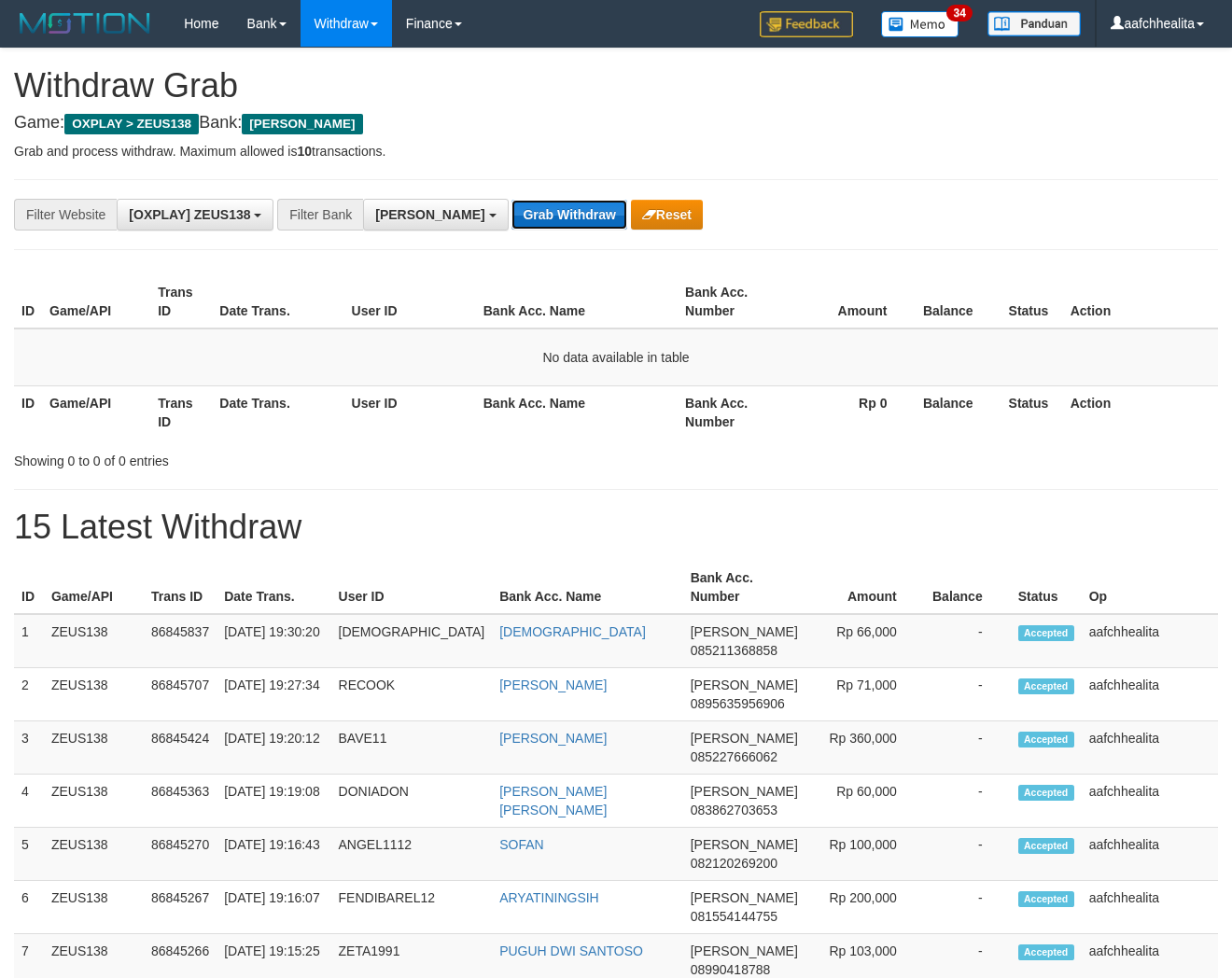
click at [511, 213] on button "Grab Withdraw" at bounding box center [568, 214] width 115 height 30
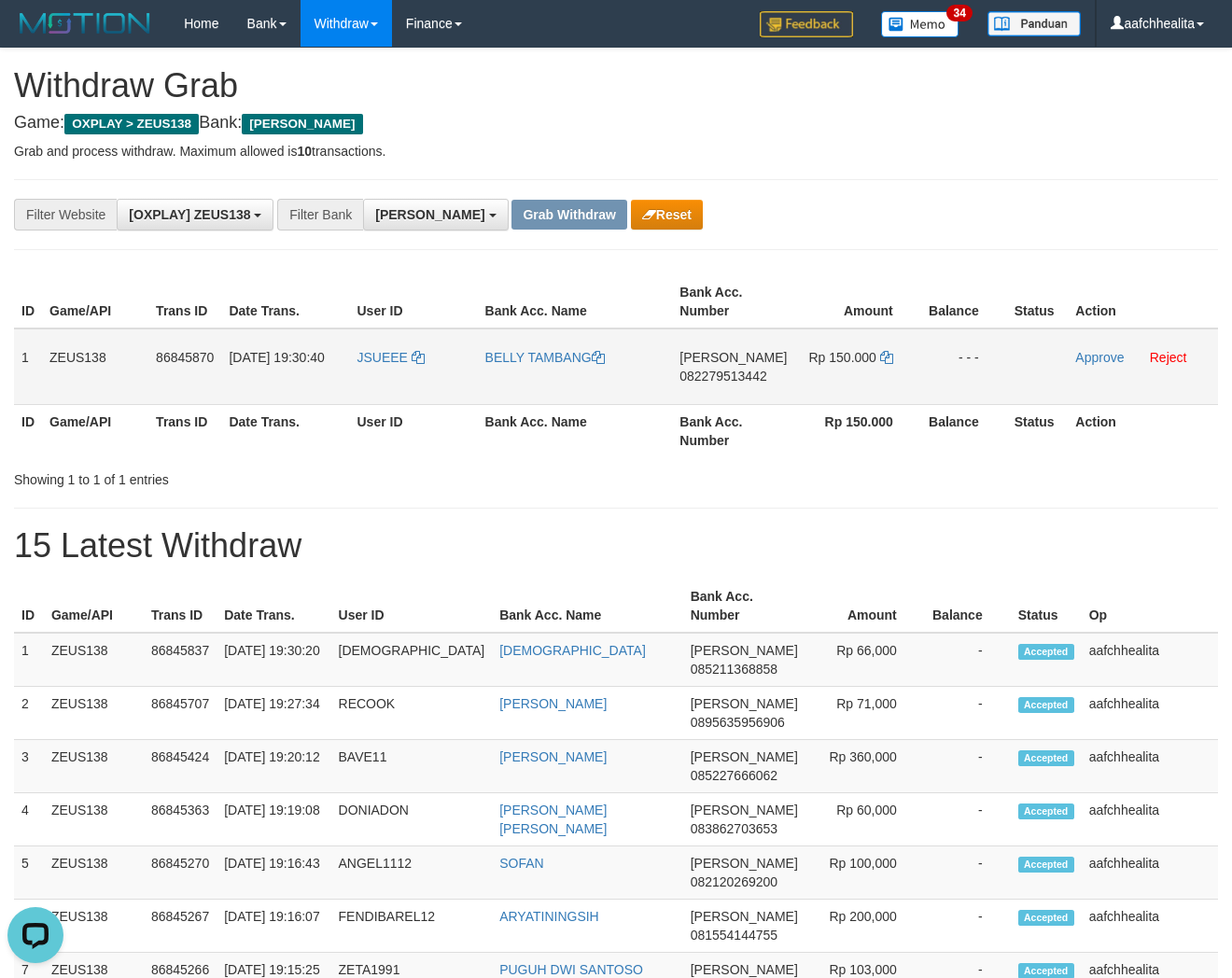
click at [395, 369] on td "JSUEEE" at bounding box center [414, 367] width 128 height 76
copy link "JSUEEE"
copy tr "1 ZEUS138 86845870 31/08/2025 19:30:40 JSUEEE BELLY TAMBANG DANA 082279513442 R"
copy tr "1 ZEUS138 86845870 31/08/2025 19:30:40 JSUEEE BELLY TAMBANG DANA 082279513442 R…"
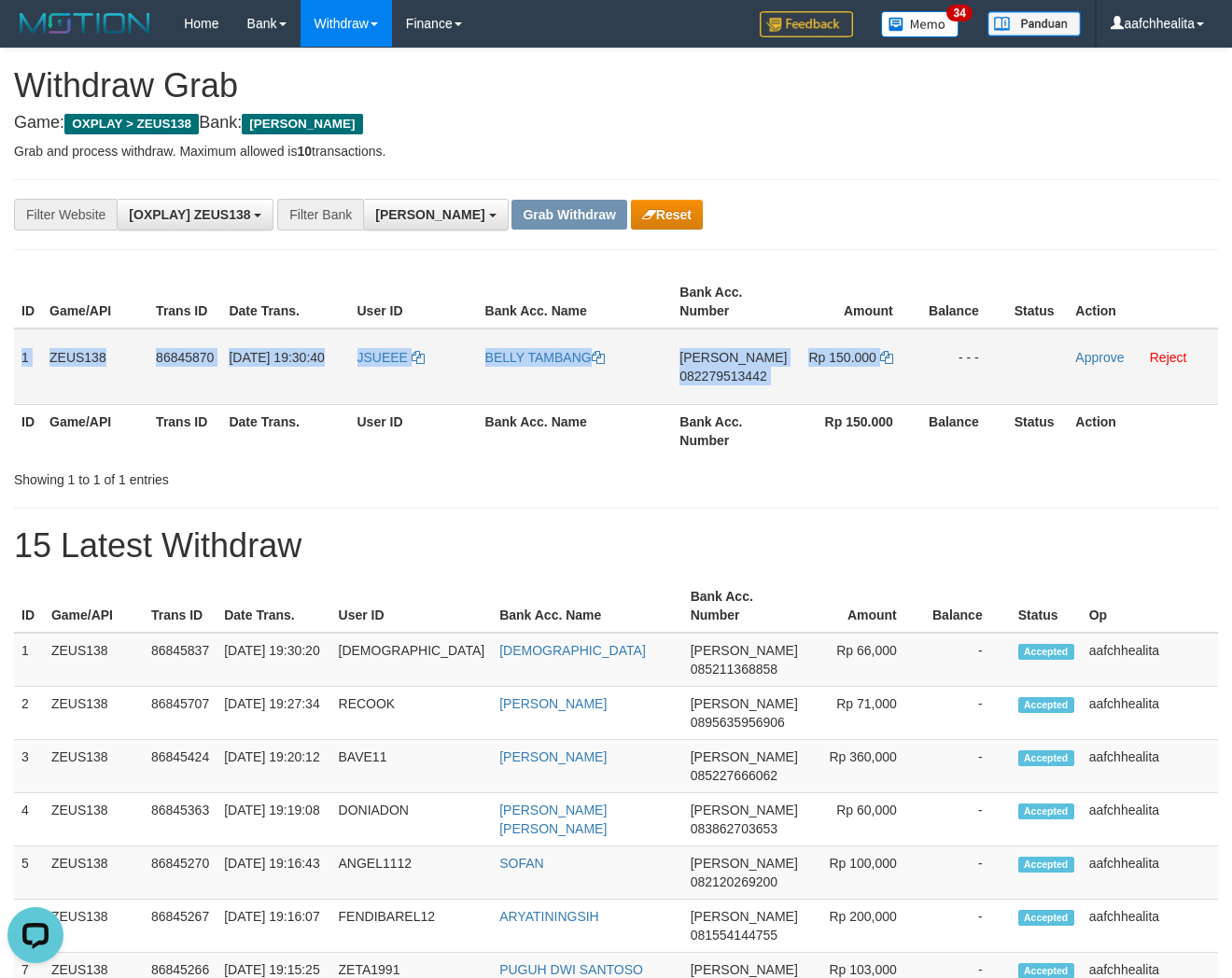
drag, startPoint x: 21, startPoint y: 343, endPoint x: 960, endPoint y: 356, distance: 939.1
click at [960, 356] on tr "1 ZEUS138 86845870 31/08/2025 19:30:40 JSUEEE BELLY TAMBANG DANA 082279513442 R…" at bounding box center [616, 367] width 1204 height 76
click at [702, 377] on span "082279513442" at bounding box center [723, 376] width 87 height 15
copy tr "1 ZEUS138 86845870 31/08/2025 19:30:40 JSUEEE BELLY TAMBANG DANA 082279513442 R…"
click at [882, 356] on icon at bounding box center [886, 358] width 13 height 13
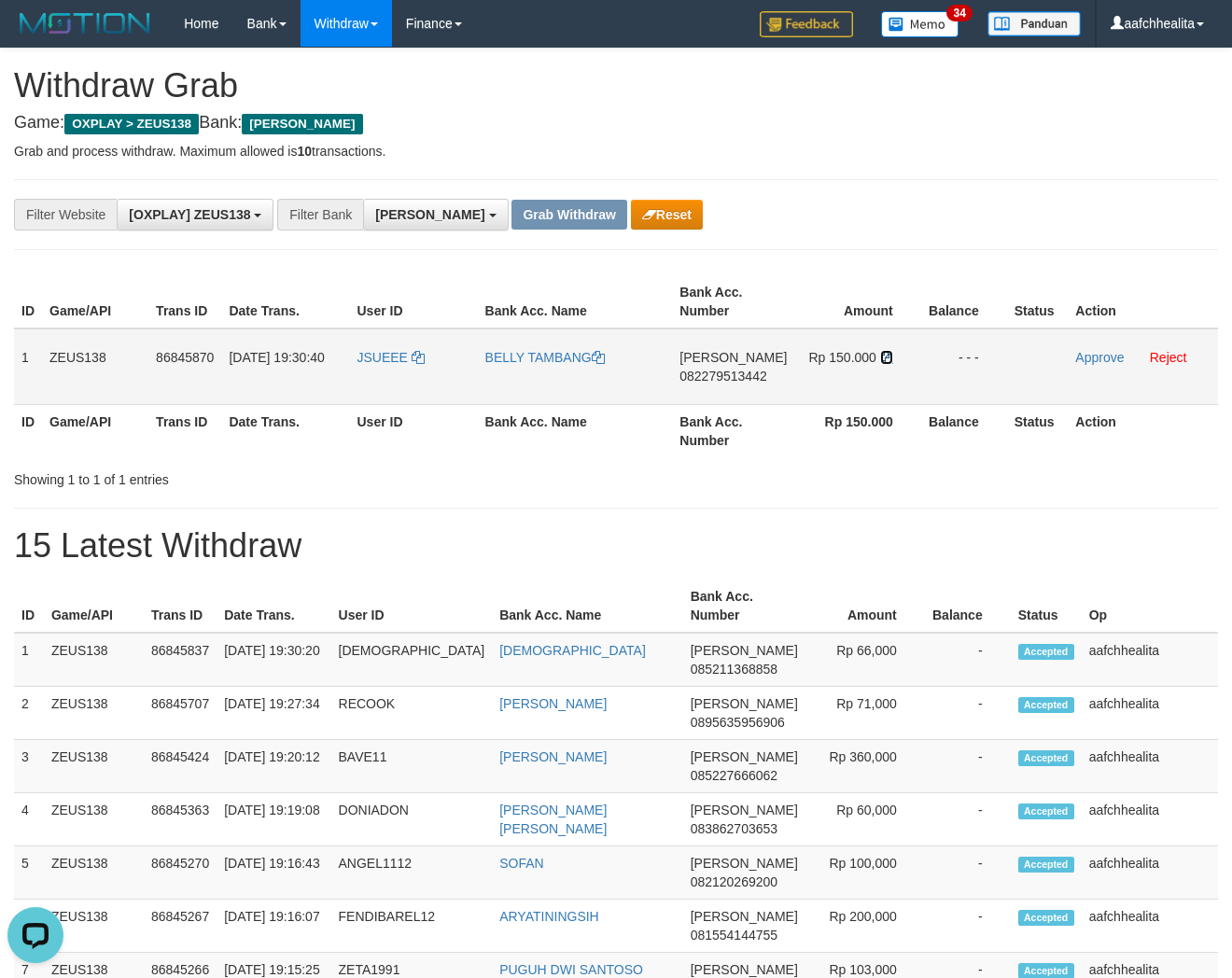
click at [883, 356] on icon at bounding box center [886, 358] width 13 height 13
click at [1085, 356] on link "Approve" at bounding box center [1099, 358] width 49 height 15
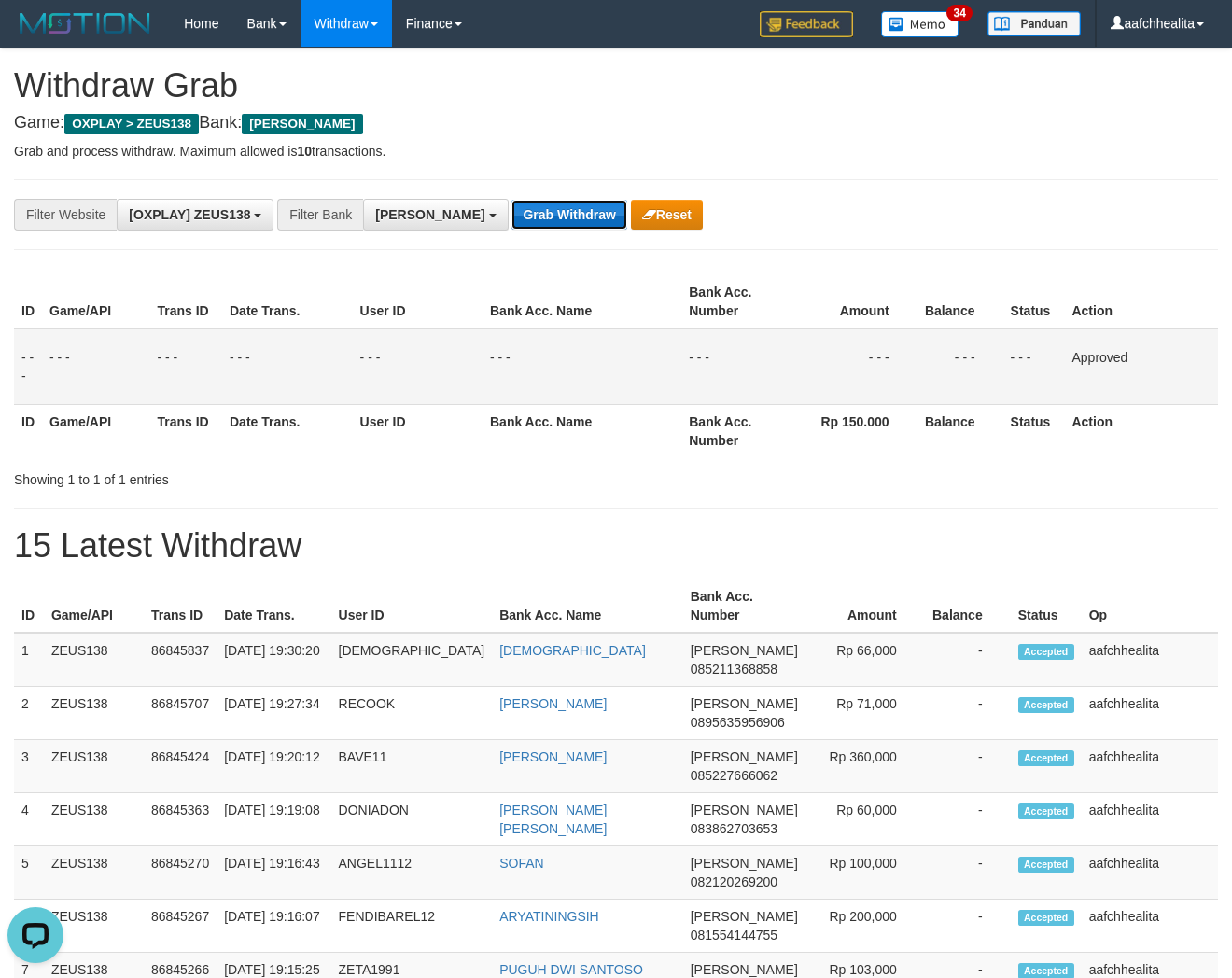
click at [511, 217] on button "Grab Withdraw" at bounding box center [568, 214] width 115 height 30
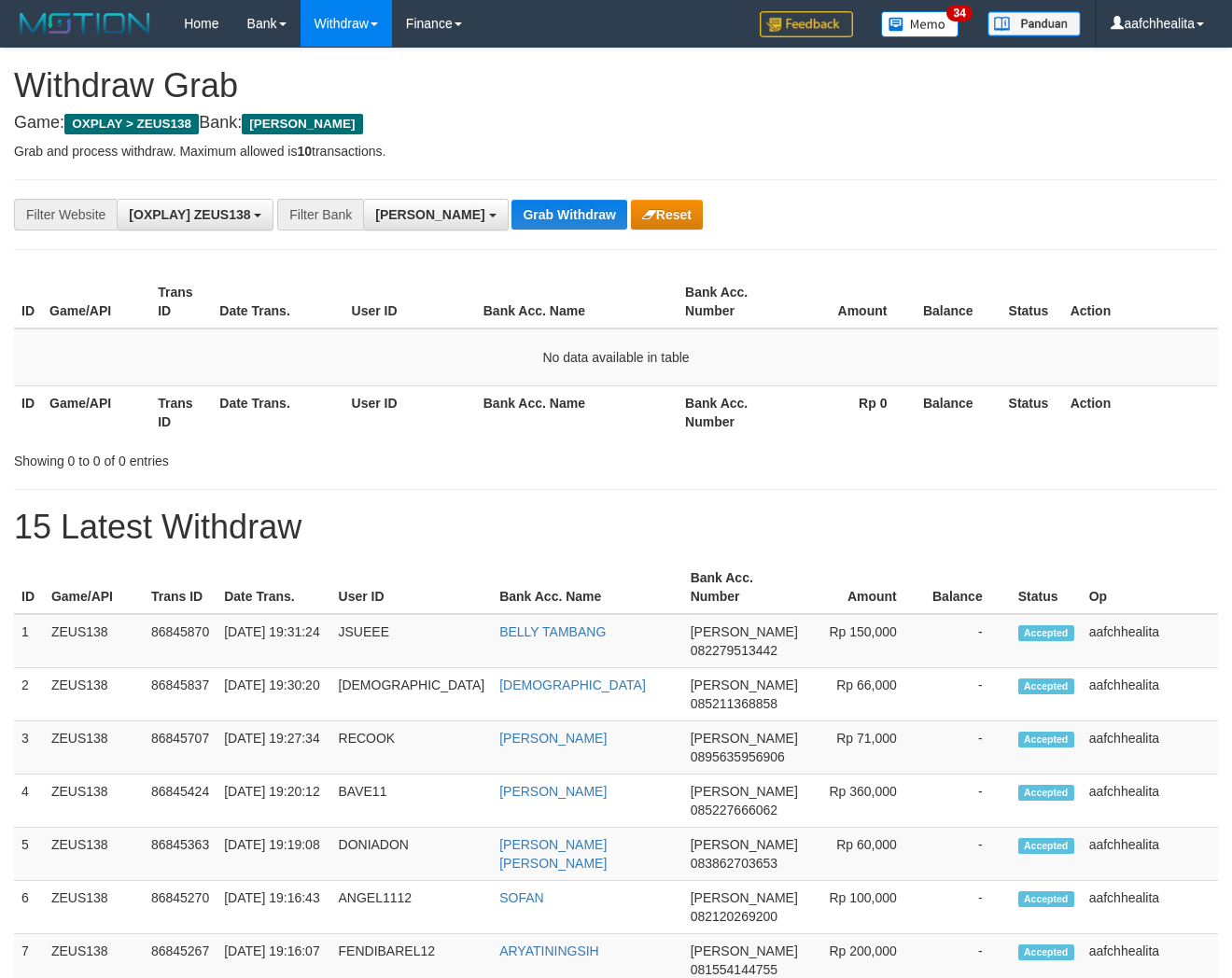
click at [511, 217] on button "Grab Withdraw" at bounding box center [568, 214] width 115 height 30
drag, startPoint x: 0, startPoint y: 0, endPoint x: 492, endPoint y: 217, distance: 537.7
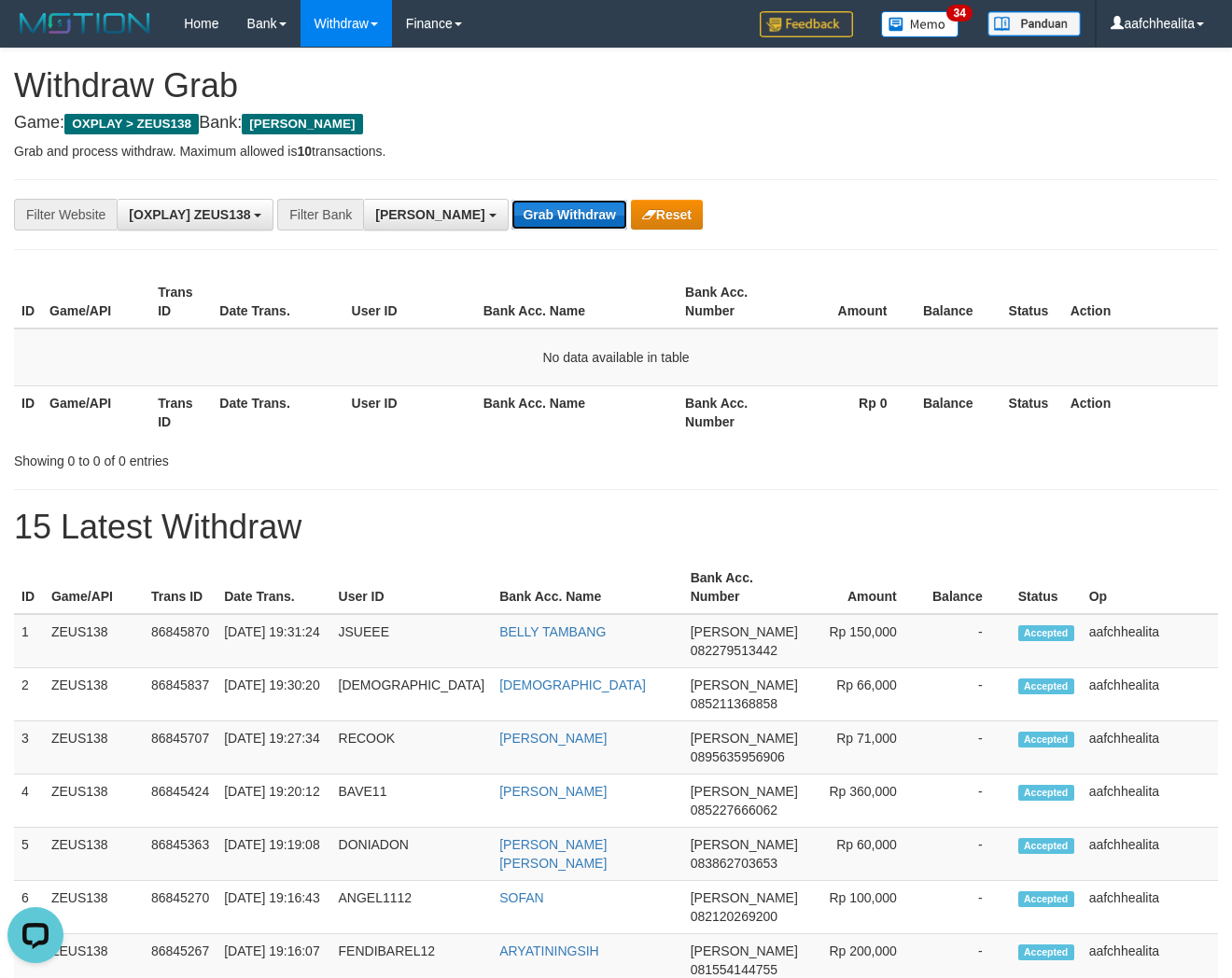
click at [511, 217] on button "Grab Withdraw" at bounding box center [568, 214] width 115 height 30
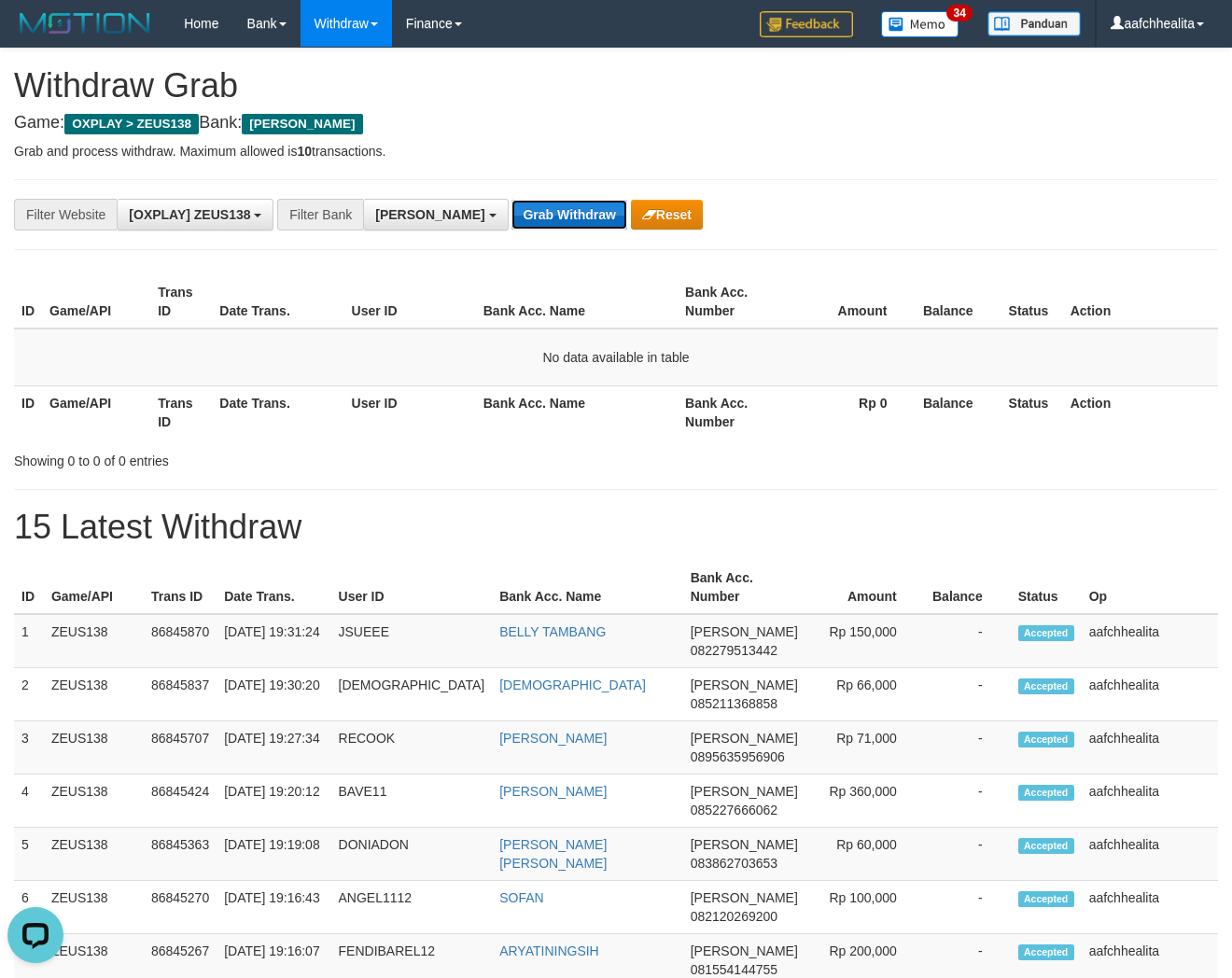
click at [511, 217] on button "Grab Withdraw" at bounding box center [568, 214] width 115 height 30
click at [511, 219] on button "Grab Withdraw" at bounding box center [568, 214] width 115 height 30
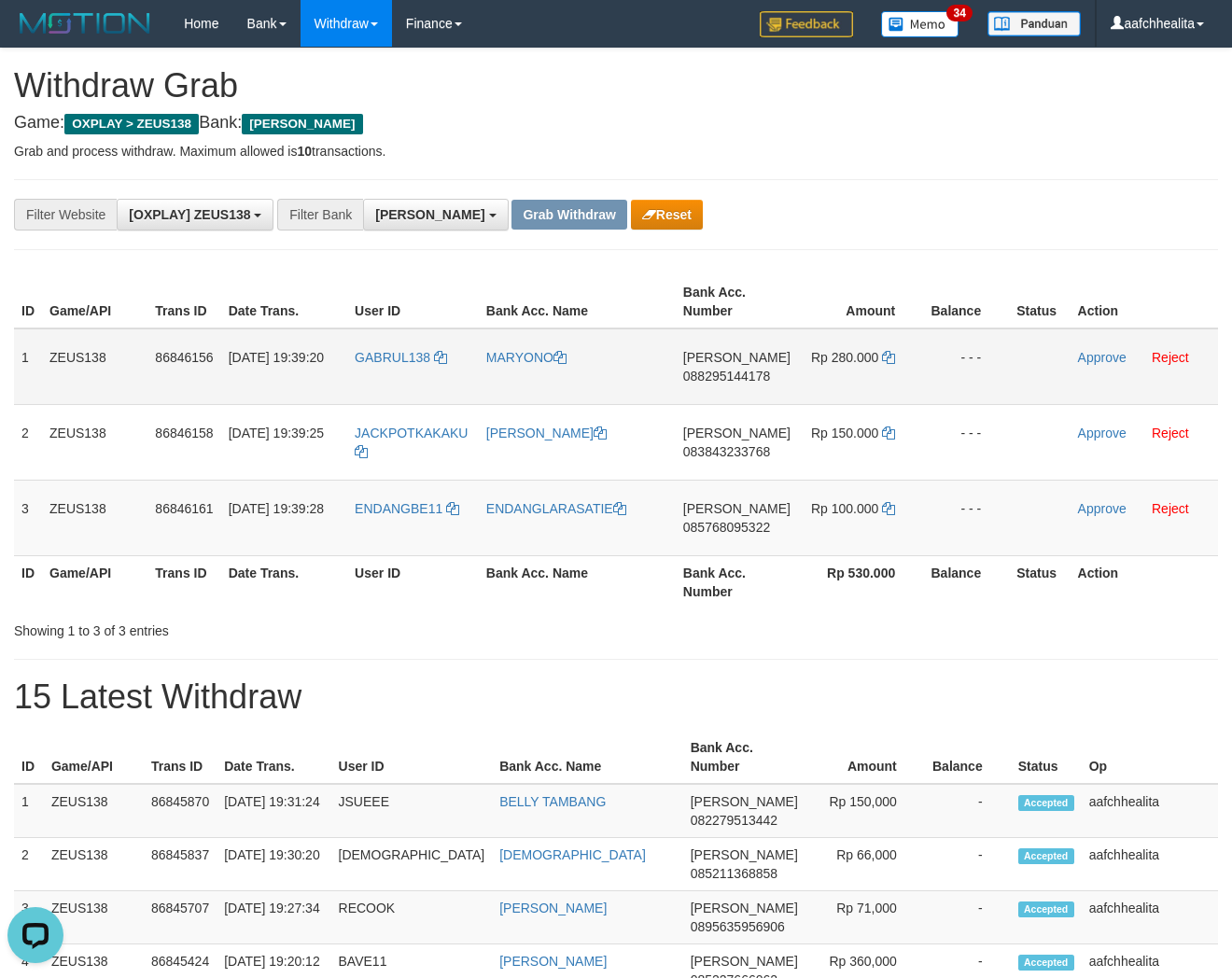
click at [400, 376] on td "GABRUL138" at bounding box center [413, 367] width 131 height 76
copy link "GABRUL138"
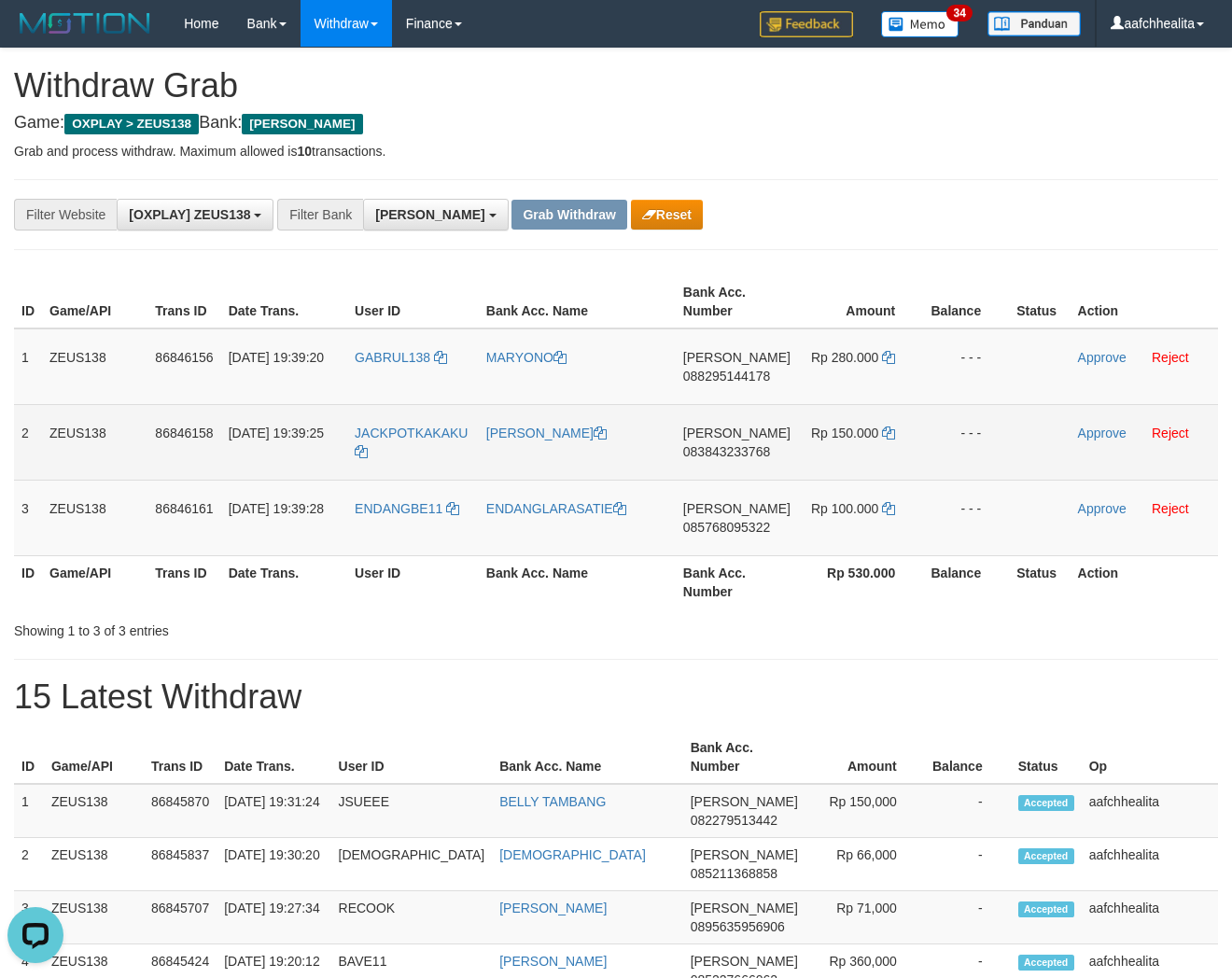
click at [397, 452] on td "JACKPOTKAKAKU" at bounding box center [413, 441] width 131 height 75
copy tr "JACKPOTKAKAKU"
click at [397, 452] on td "JACKPOTKAKAKU" at bounding box center [413, 441] width 131 height 75
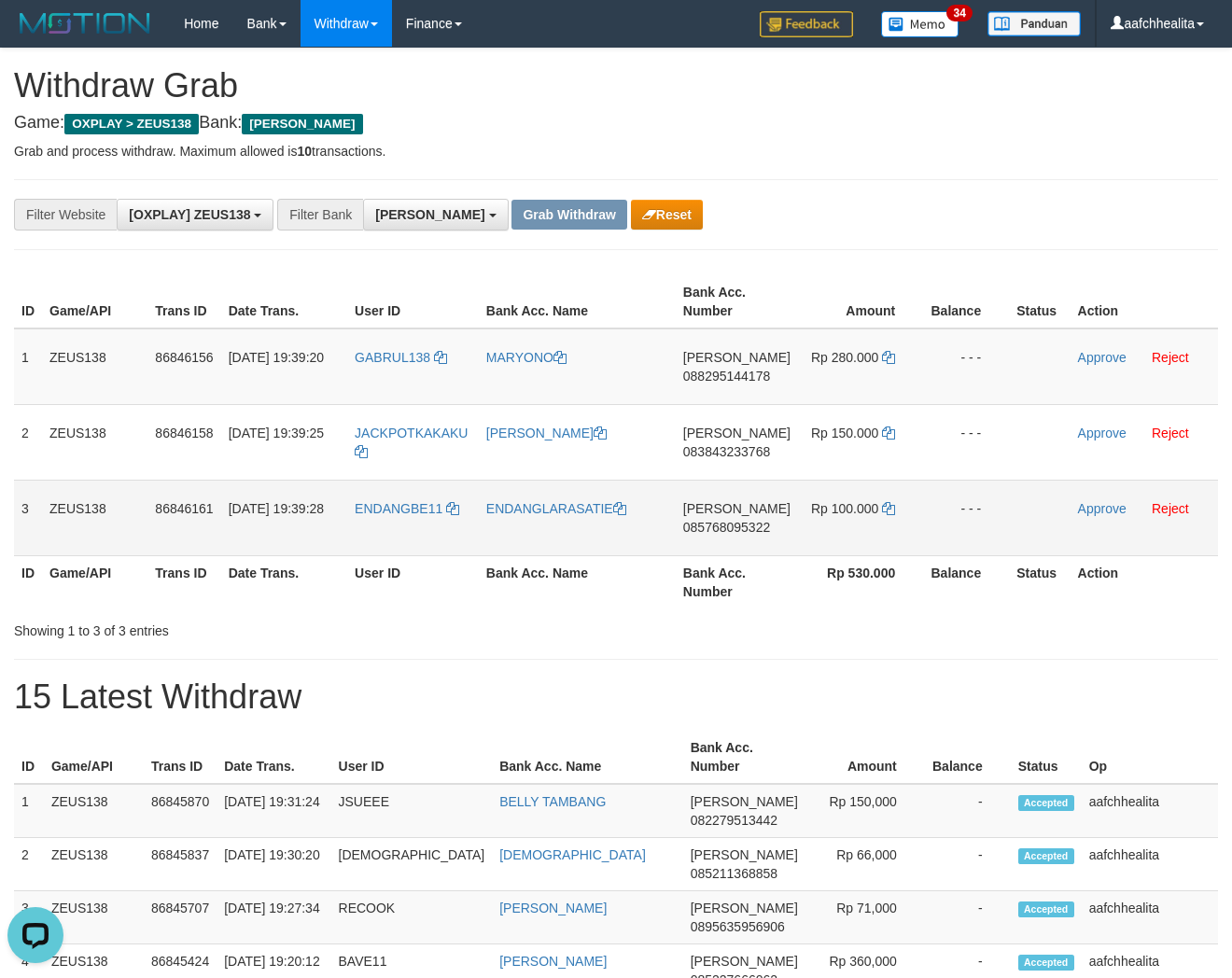
click at [411, 536] on td "ENDANGBE11" at bounding box center [413, 517] width 131 height 75
copy link "ENDANGBE11"
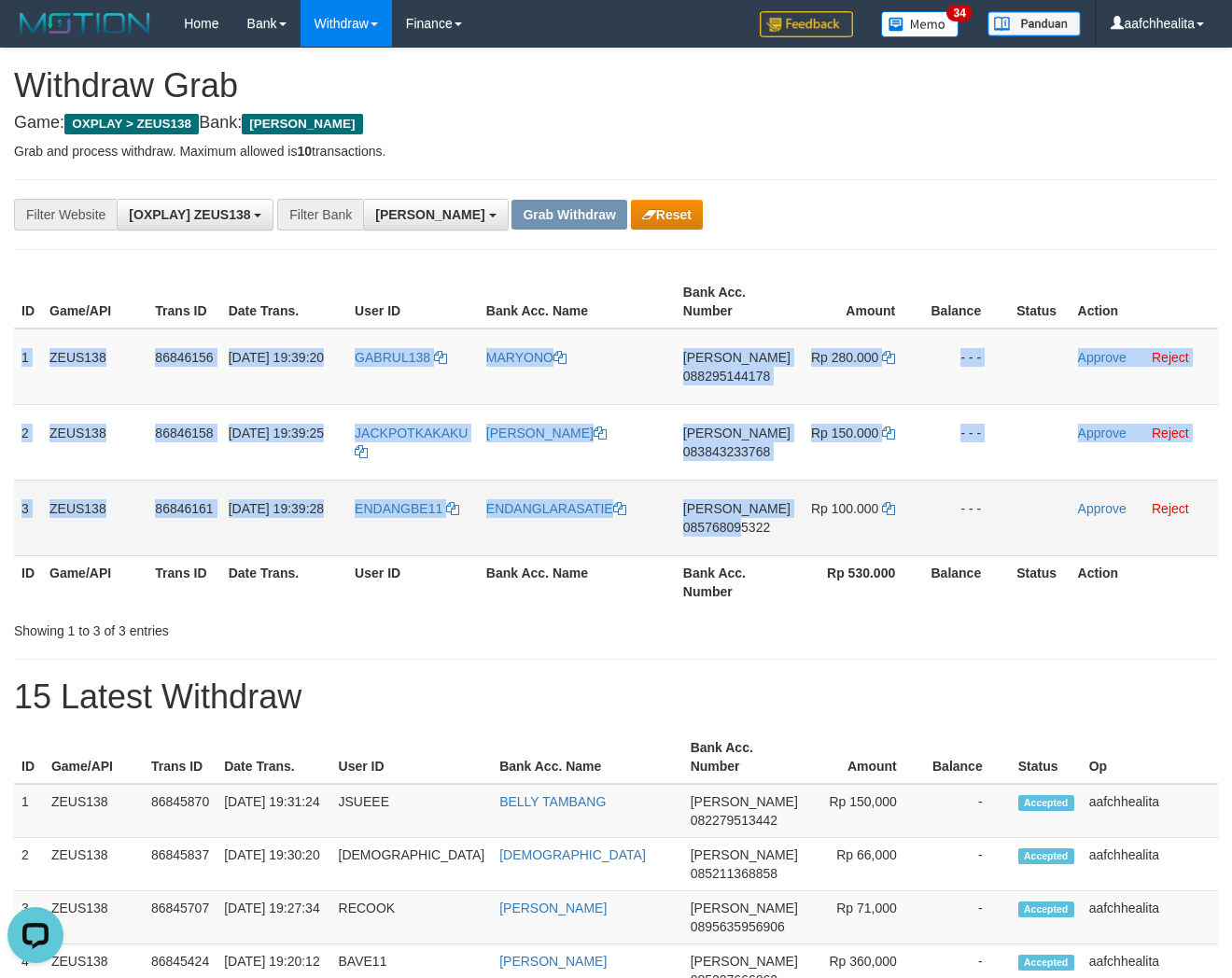
copy tbody "1 ZEUS138 86846156 [DATE] 19:39:20 GABRUL138 [PERSON_NAME] 088295144178 Rp 280.…"
drag, startPoint x: 21, startPoint y: 366, endPoint x: 1067, endPoint y: 500, distance: 1054.5
click at [1067, 500] on tbody "1 ZEUS138 86846156 31/08/2025 19:39:20 GABRUL138 MARYONO DANA 088295144178 Rp 2…" at bounding box center [616, 442] width 1204 height 228
copy tbody "1 ZEUS138 86846156 31/08/2025 19:39:20 GABRUL138 MARYONO DANA 088295144178 Rp 2…"
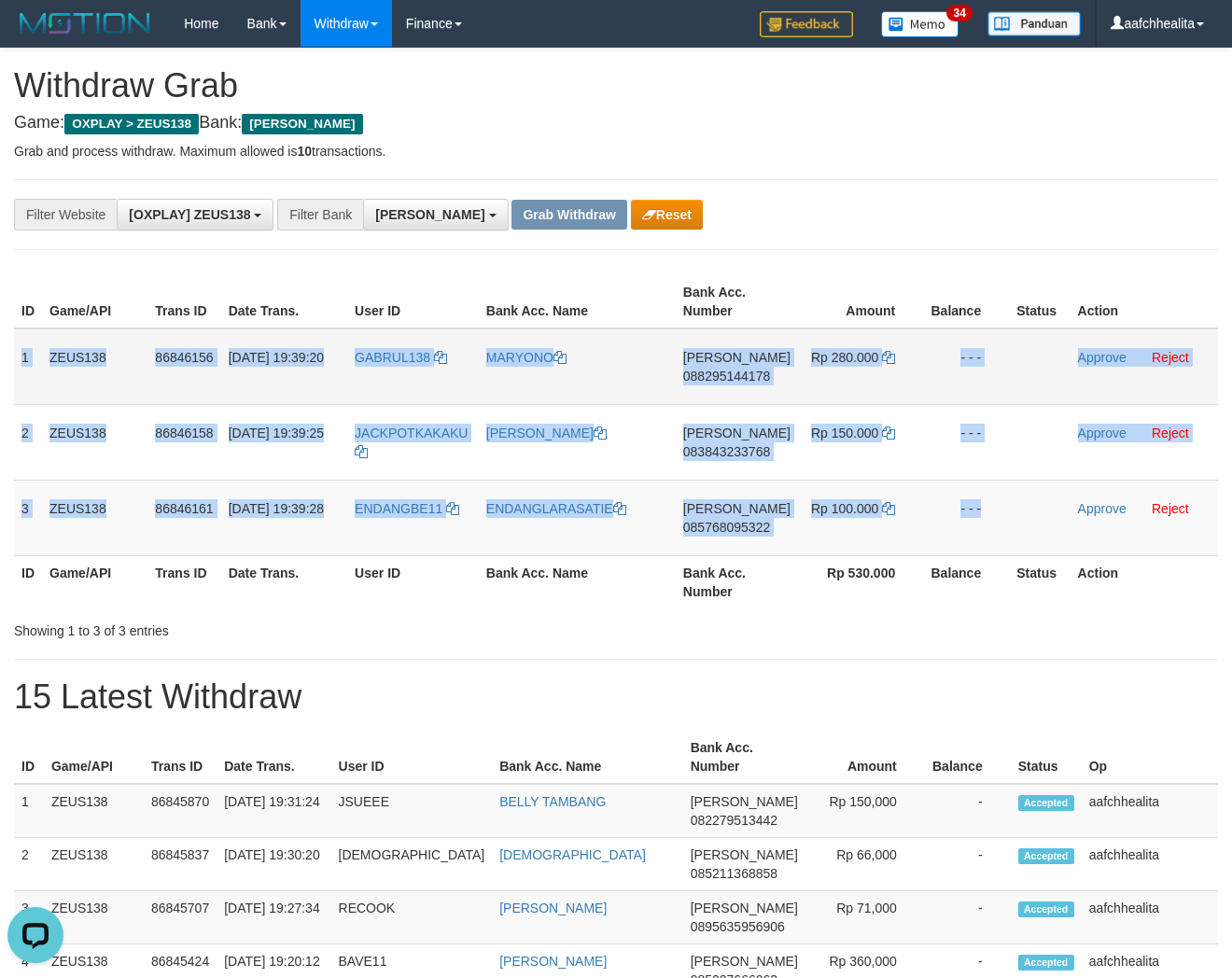
click at [739, 373] on span "088295144178" at bounding box center [726, 376] width 87 height 15
copy tbody "1 ZEUS138 86846156 31/08/2025 19:39:20 GABRUL138 MARYONO DANA 088295144178 Rp 2…"
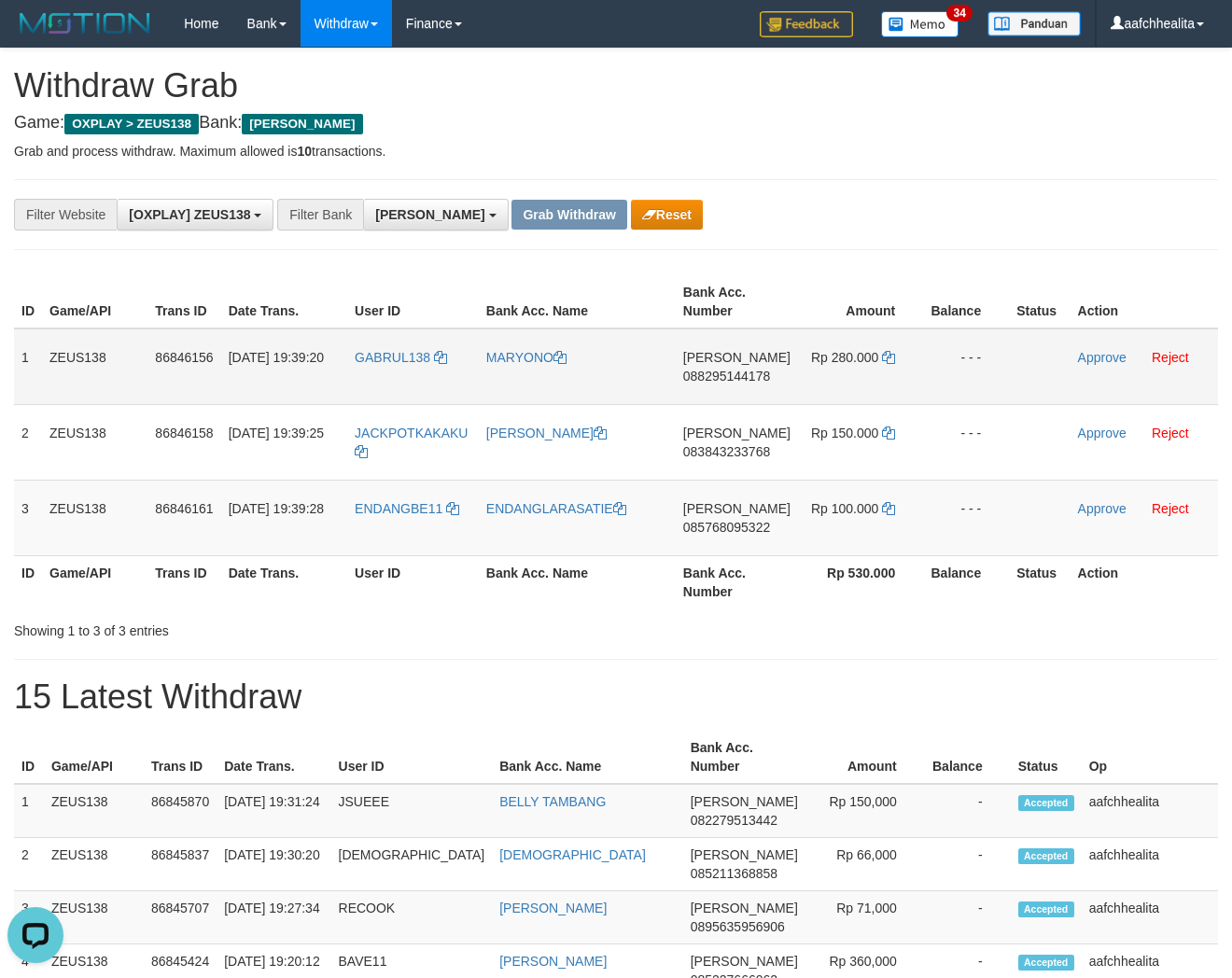
click at [752, 375] on span "088295144178" at bounding box center [726, 376] width 87 height 15
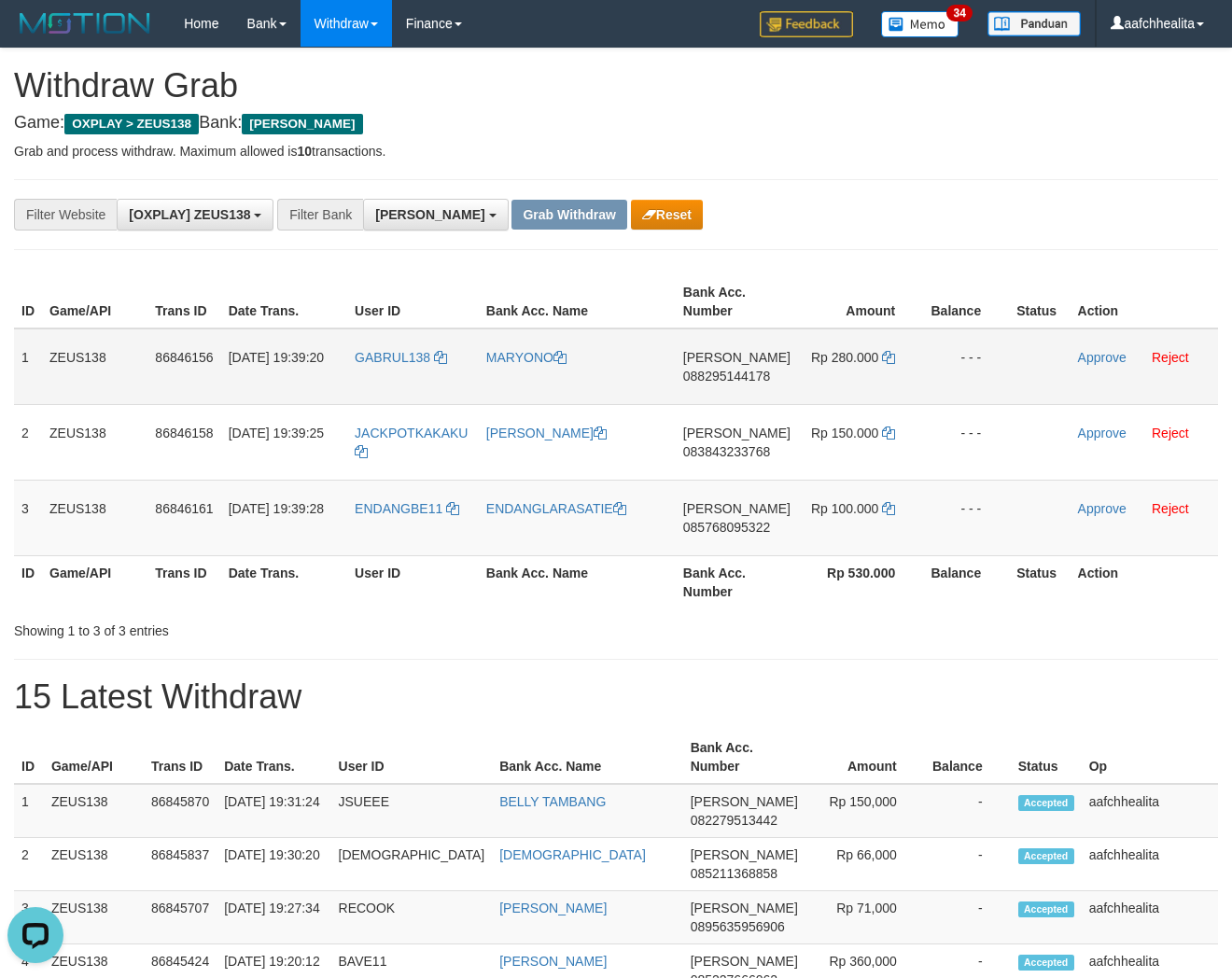
click at [725, 369] on span "088295144178" at bounding box center [726, 376] width 87 height 15
click at [743, 375] on span "088295144178" at bounding box center [726, 376] width 87 height 15
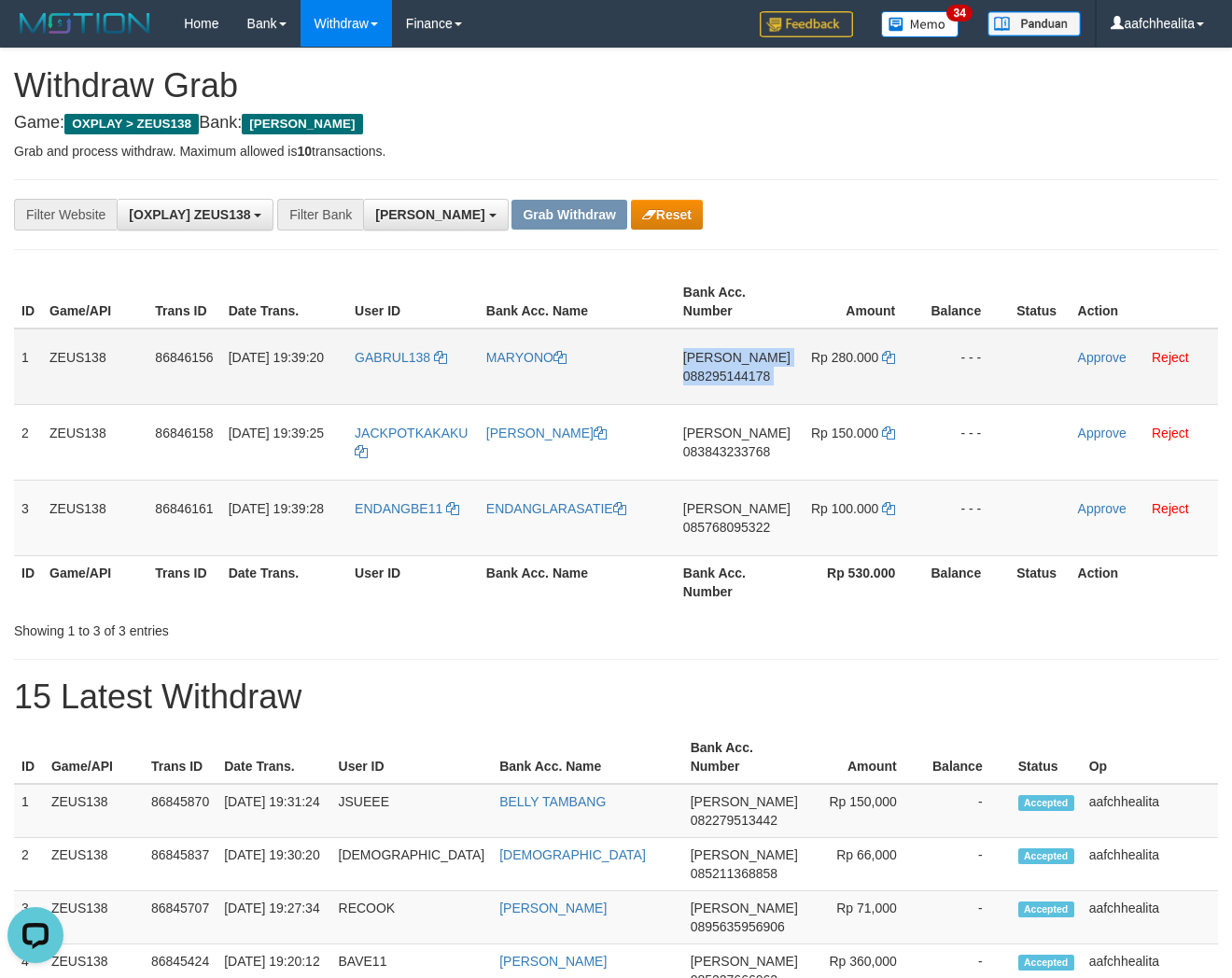
click at [743, 375] on span "088295144178" at bounding box center [726, 376] width 87 height 15
click at [886, 352] on icon at bounding box center [888, 358] width 13 height 13
click at [1086, 355] on link "Approve" at bounding box center [1102, 358] width 49 height 15
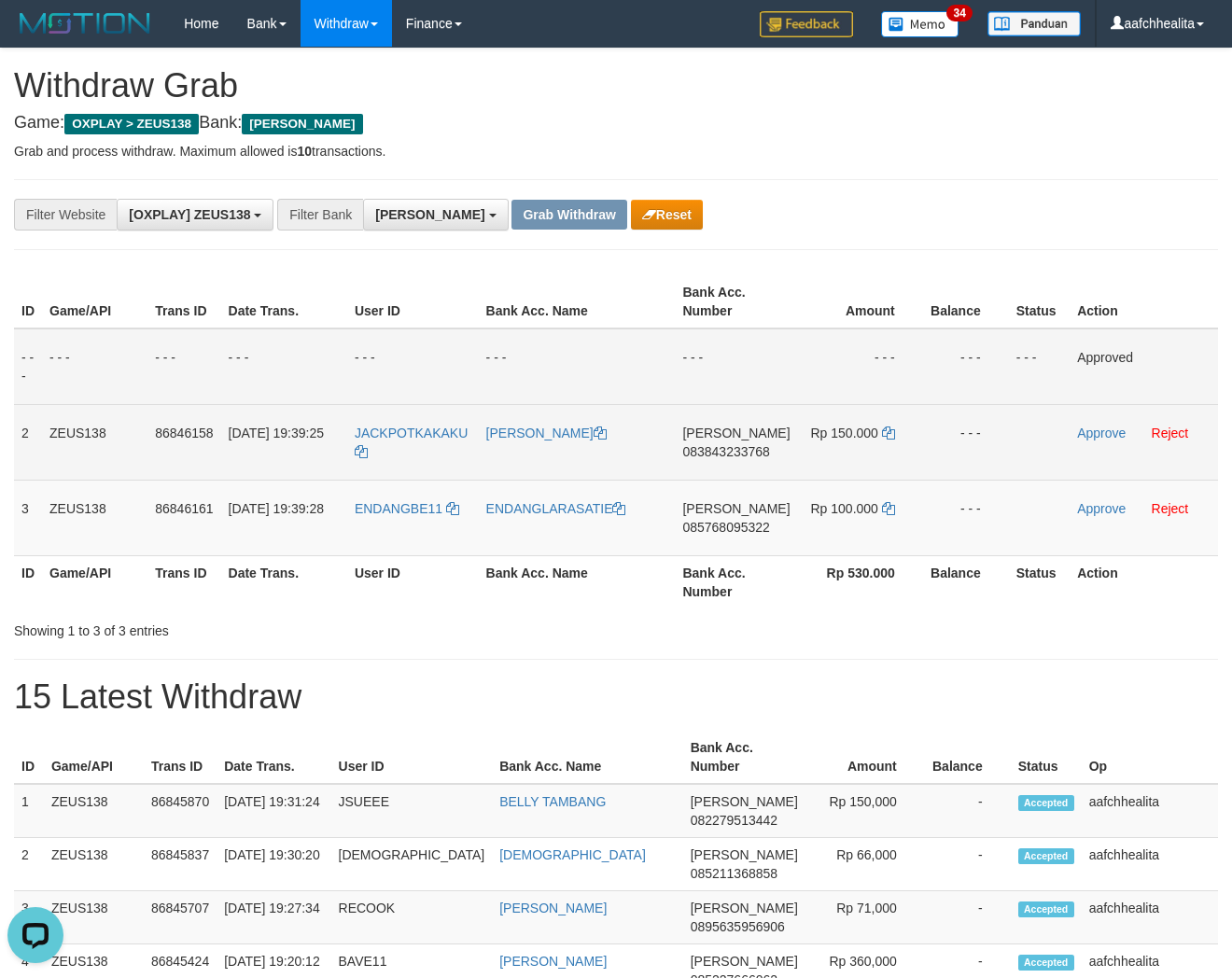
click at [730, 452] on span "083843233768" at bounding box center [725, 452] width 87 height 15
click at [883, 430] on icon at bounding box center [888, 433] width 13 height 13
click at [1094, 430] on link "Approve" at bounding box center [1101, 433] width 49 height 15
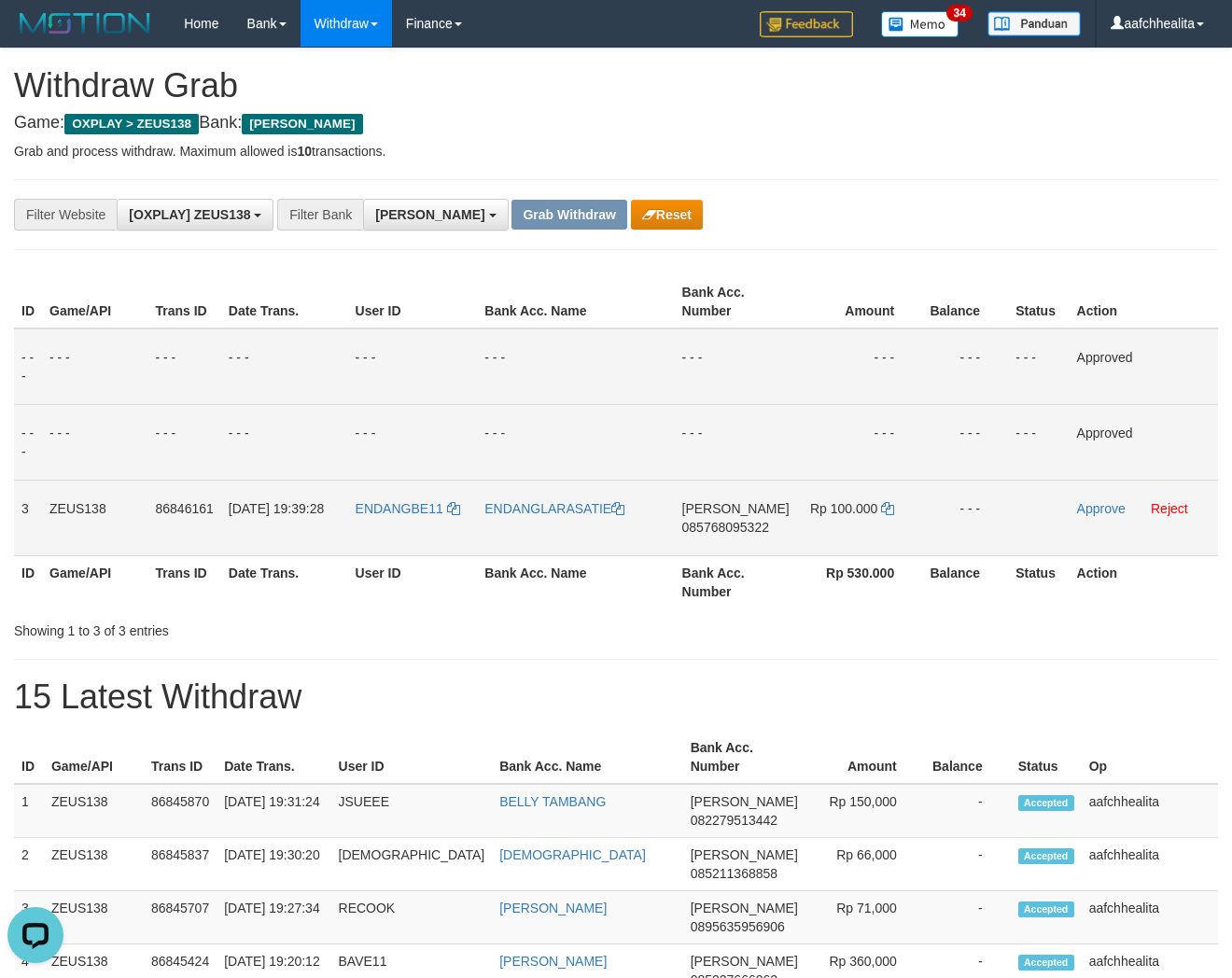
click at [724, 529] on span "085768095322" at bounding box center [725, 528] width 87 height 15
click at [881, 509] on icon at bounding box center [887, 509] width 13 height 13
click at [886, 505] on icon at bounding box center [887, 509] width 13 height 13
click at [1085, 506] on link "Approve" at bounding box center [1101, 509] width 49 height 15
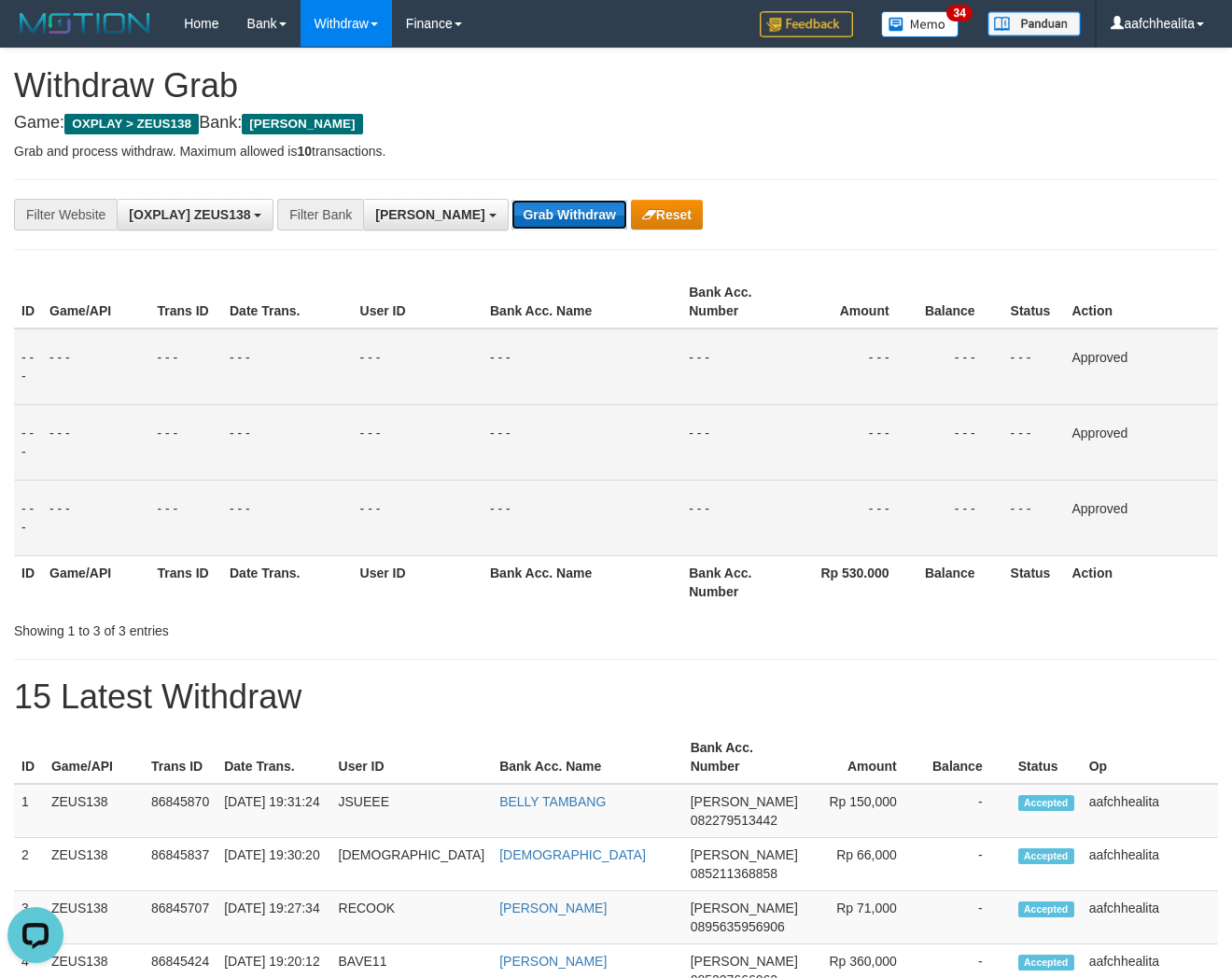
click at [511, 217] on button "Grab Withdraw" at bounding box center [568, 214] width 115 height 30
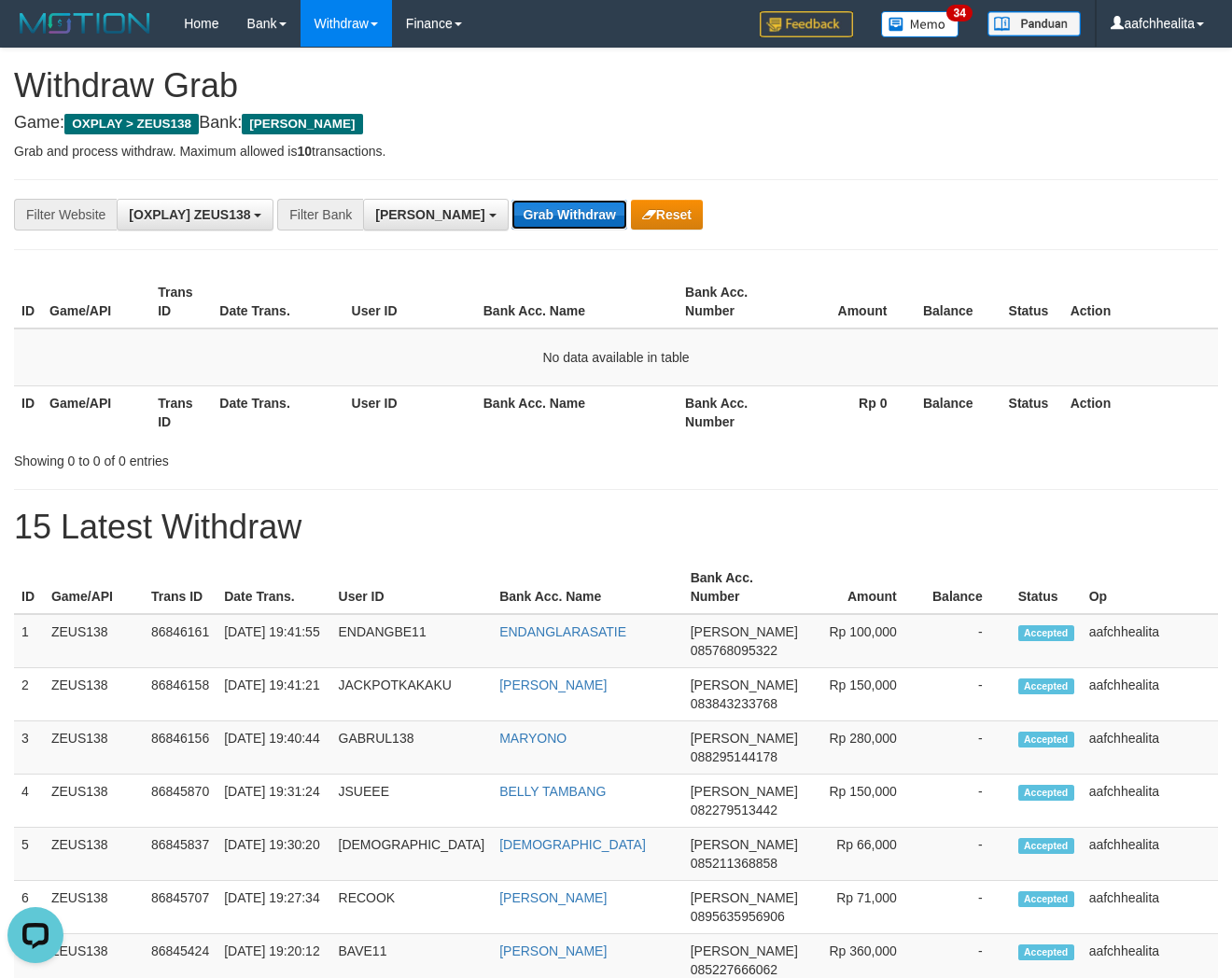
click at [511, 224] on button "Grab Withdraw" at bounding box center [568, 214] width 115 height 30
click at [511, 222] on button "Grab Withdraw" at bounding box center [568, 214] width 115 height 30
click at [511, 211] on button "Grab Withdraw" at bounding box center [568, 214] width 115 height 30
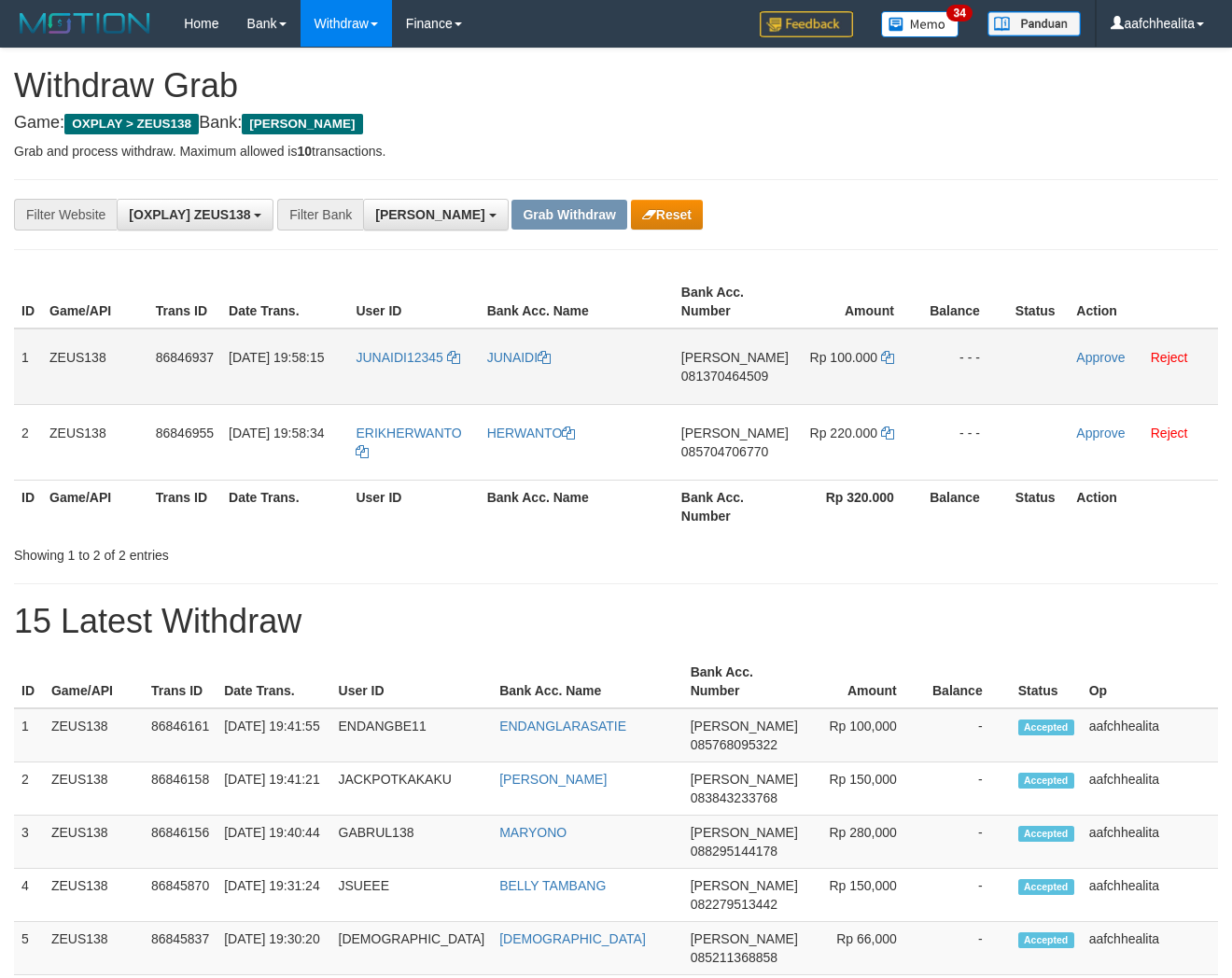
click at [387, 385] on td "JUNAIDI12345" at bounding box center [413, 367] width 130 height 76
copy link "JUNAIDI12345"
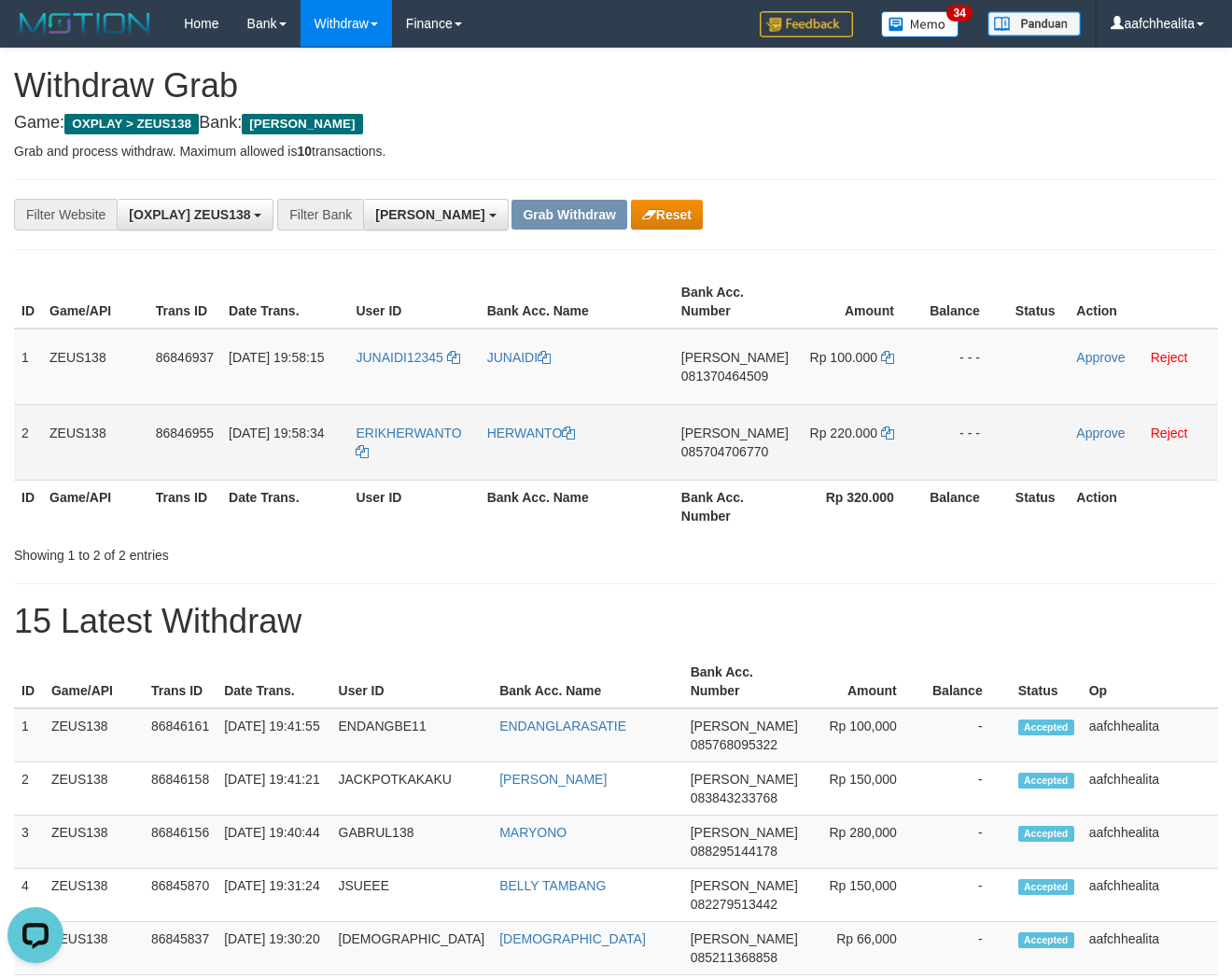
click at [407, 449] on td "ERIKHERWANTO" at bounding box center [413, 441] width 130 height 75
copy tr "ERIKHERWANTO"
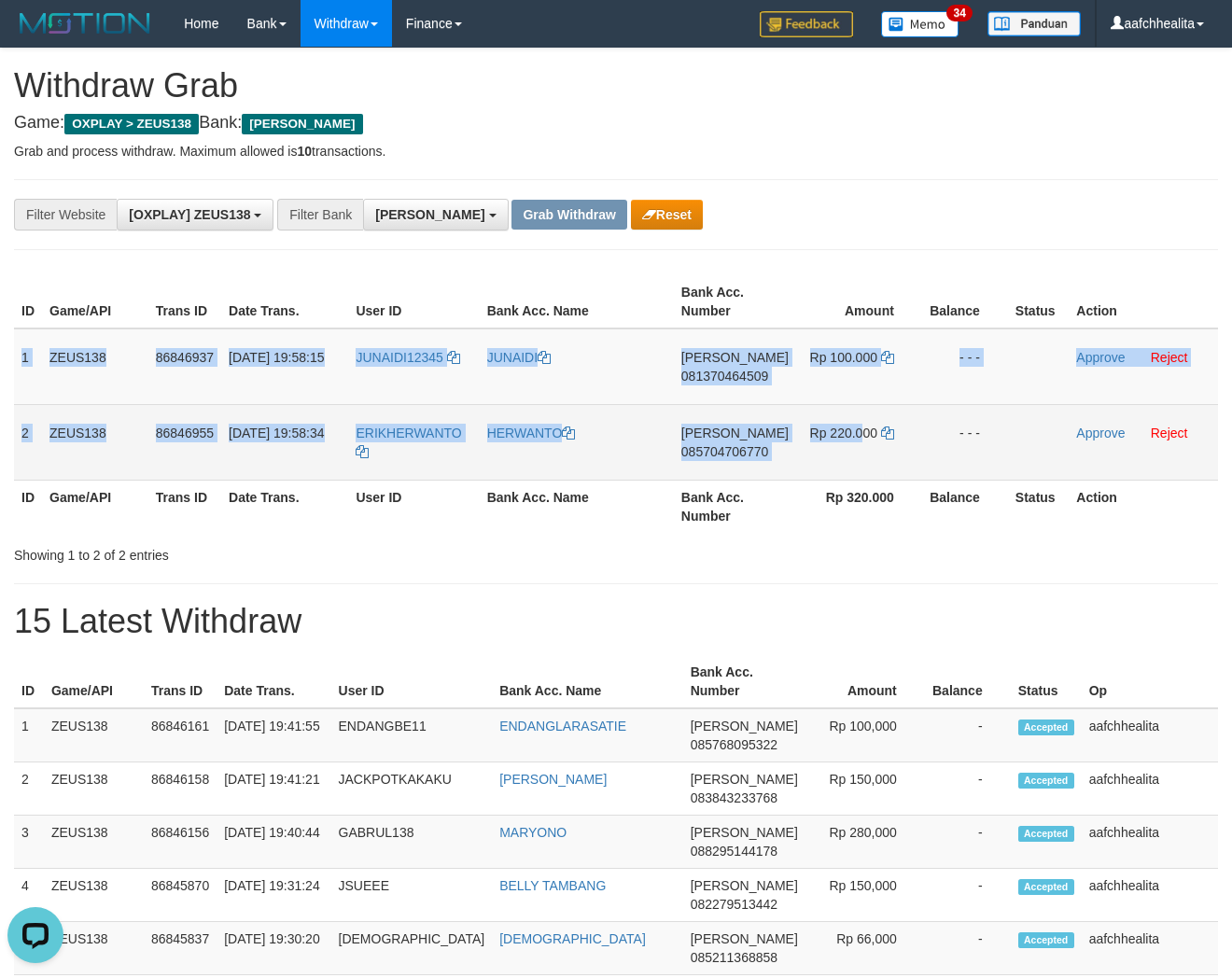
copy tbody "1 ZEUS138 86846937 31/08/2025 19:58:15 JUNAIDI12345 JUNAIDI DANA 081370464509 R…"
drag, startPoint x: 21, startPoint y: 351, endPoint x: 1053, endPoint y: 428, distance: 1034.9
click at [1053, 427] on tbody "1 ZEUS138 86846937 31/08/2025 19:58:15 JUNAIDI12345 JUNAIDI DANA 081370464509 R…" at bounding box center [616, 405] width 1204 height 152
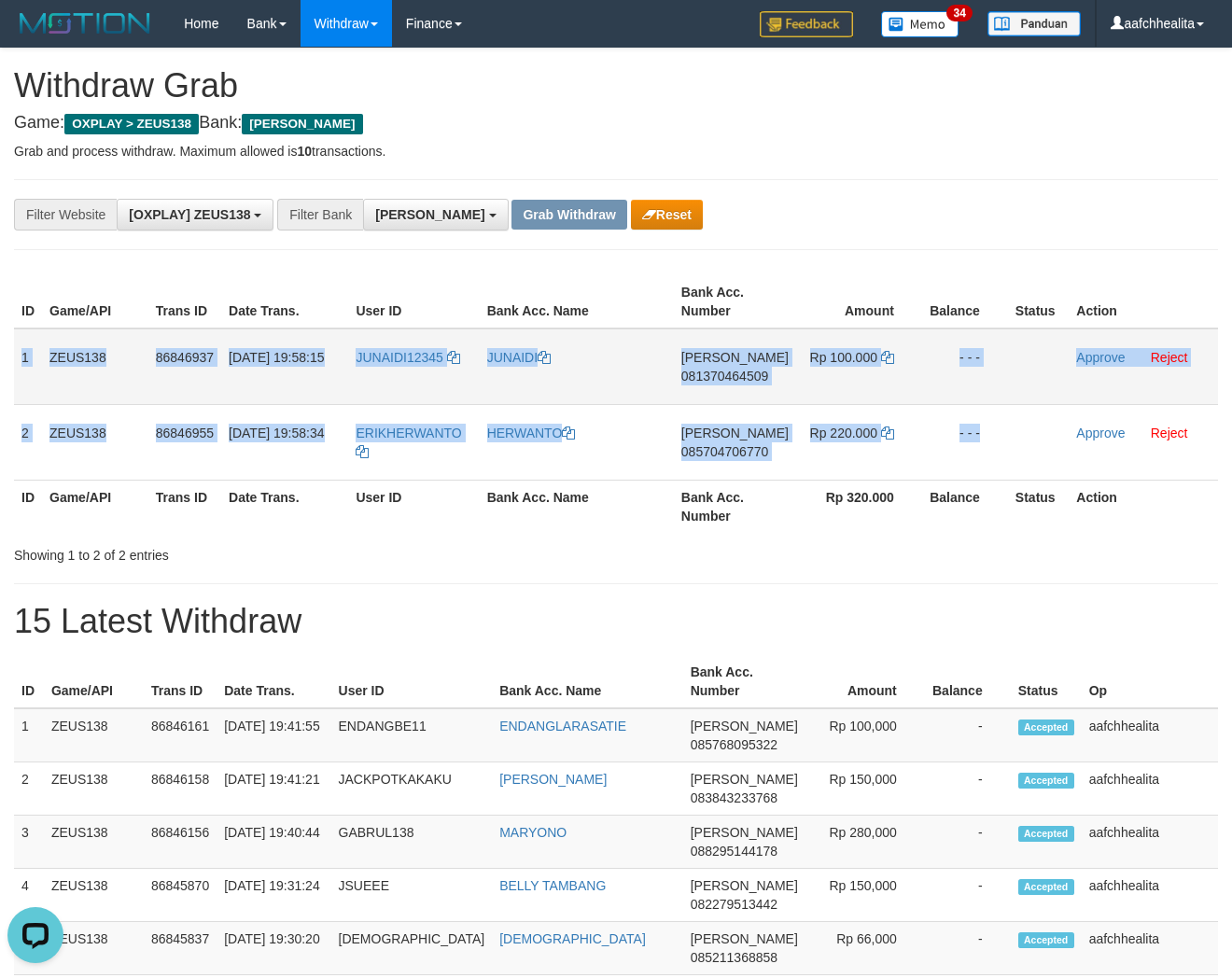
click at [705, 366] on td "DANA 081370464509" at bounding box center [735, 367] width 122 height 76
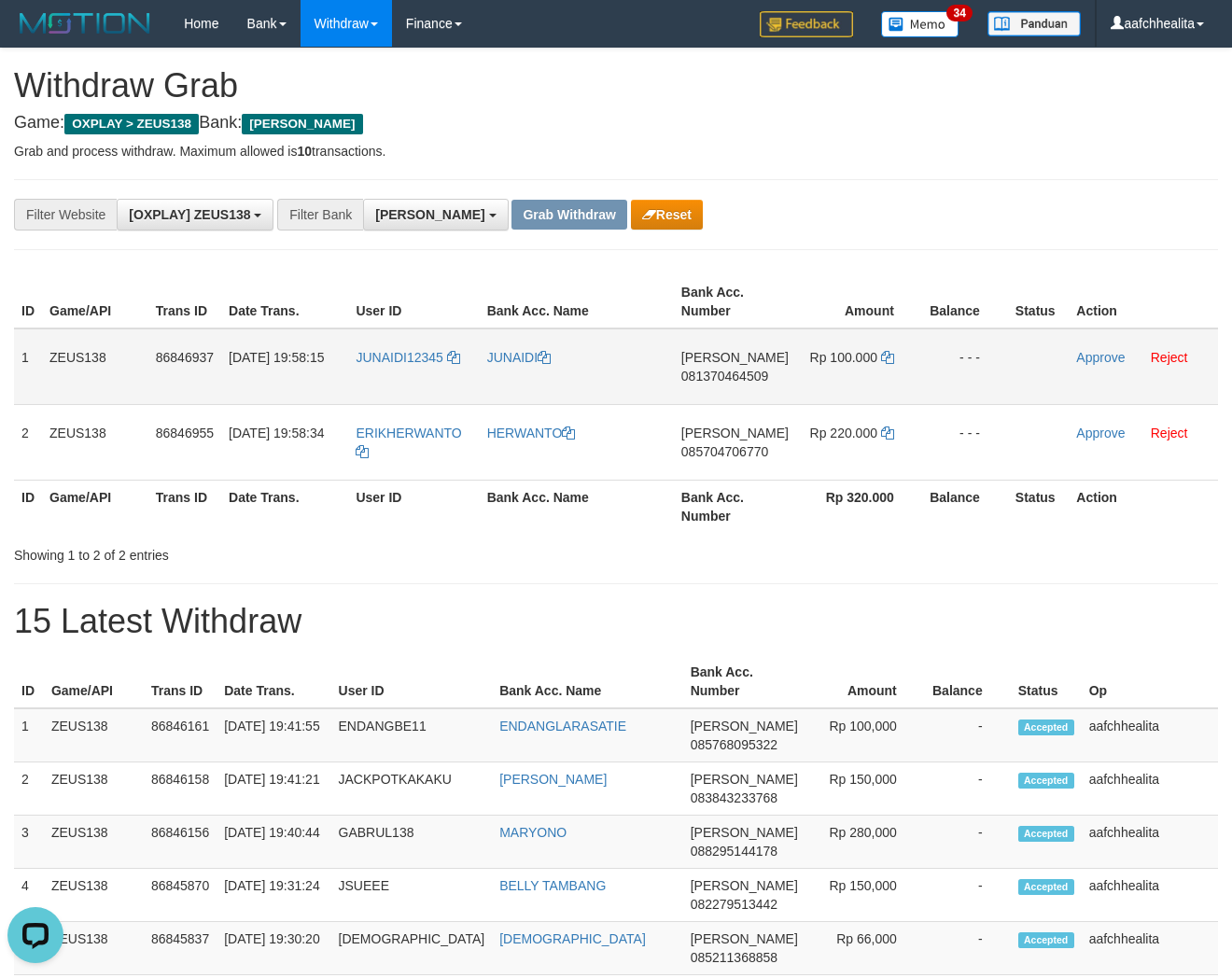
click at [707, 371] on span "081370464509" at bounding box center [725, 376] width 87 height 15
click at [887, 356] on icon at bounding box center [887, 358] width 13 height 13
drag, startPoint x: 887, startPoint y: 356, endPoint x: 1011, endPoint y: 381, distance: 126.5
click at [889, 356] on icon at bounding box center [887, 358] width 13 height 13
click at [1090, 357] on link "Approve" at bounding box center [1100, 358] width 49 height 15
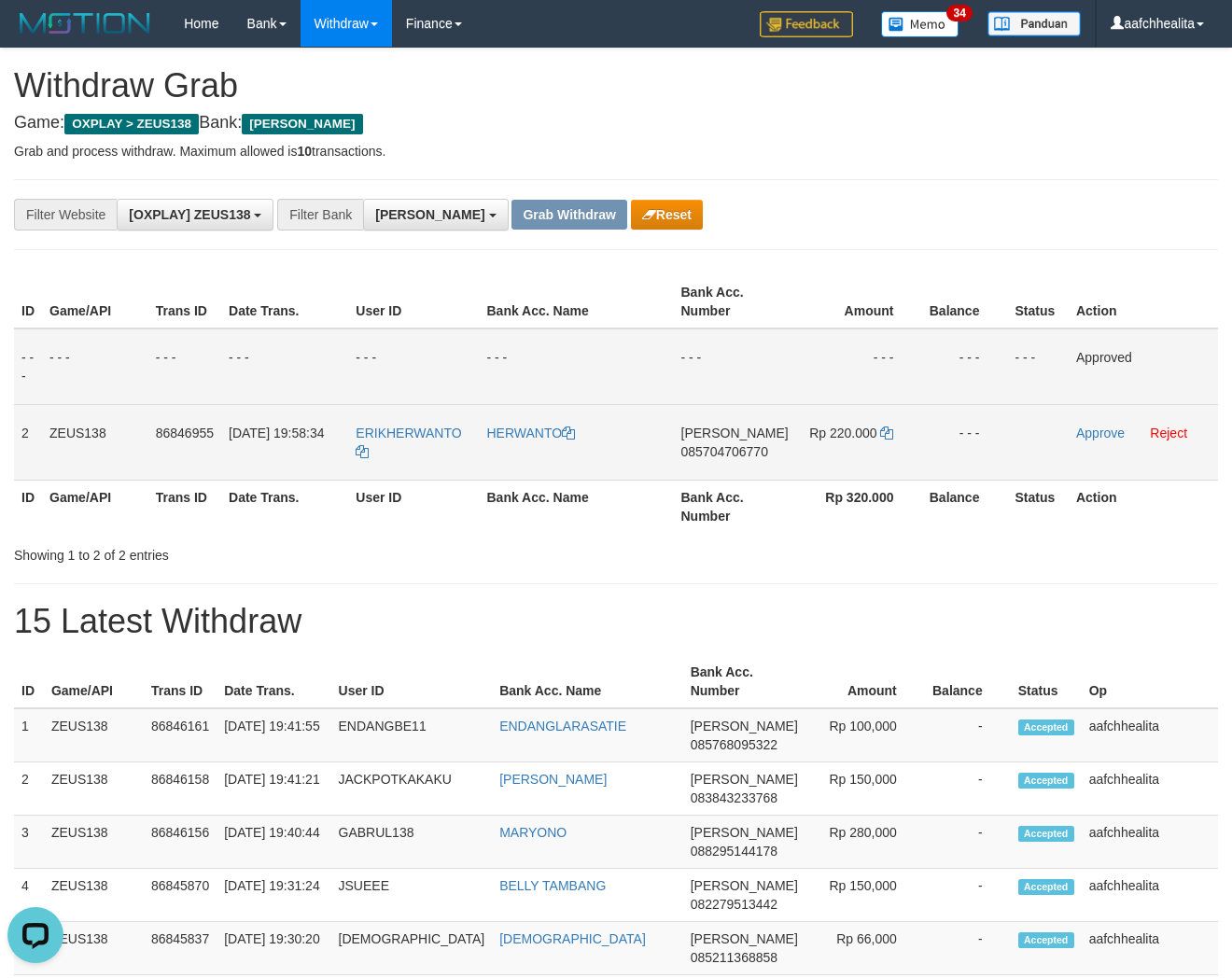
click at [721, 439] on td "DANA 085704706770" at bounding box center [735, 441] width 122 height 75
click at [720, 449] on span "085704706770" at bounding box center [725, 452] width 87 height 15
click at [884, 431] on icon at bounding box center [886, 433] width 13 height 13
click at [1080, 435] on link "Approve" at bounding box center [1100, 433] width 49 height 15
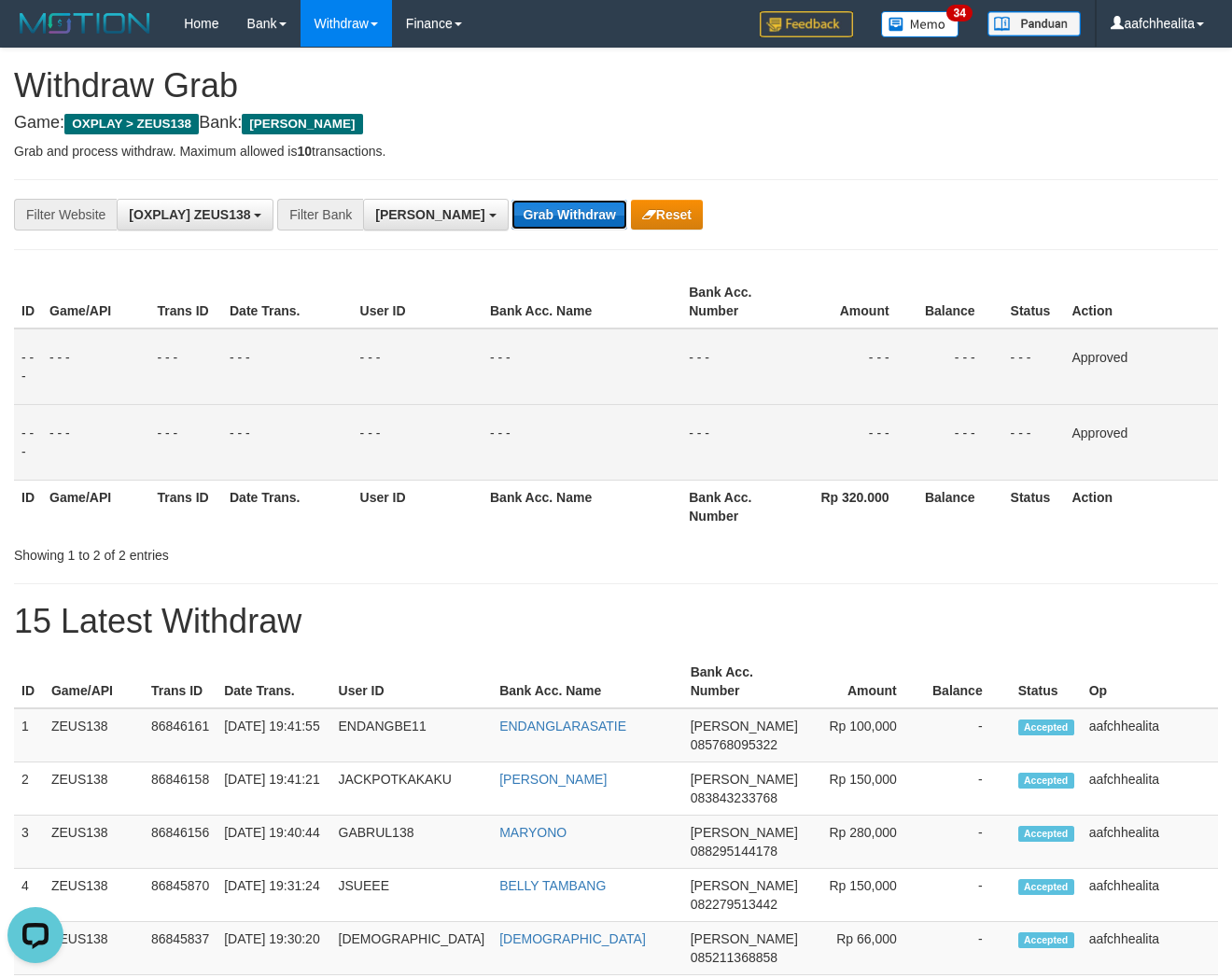
click at [511, 206] on button "Grab Withdraw" at bounding box center [568, 214] width 115 height 30
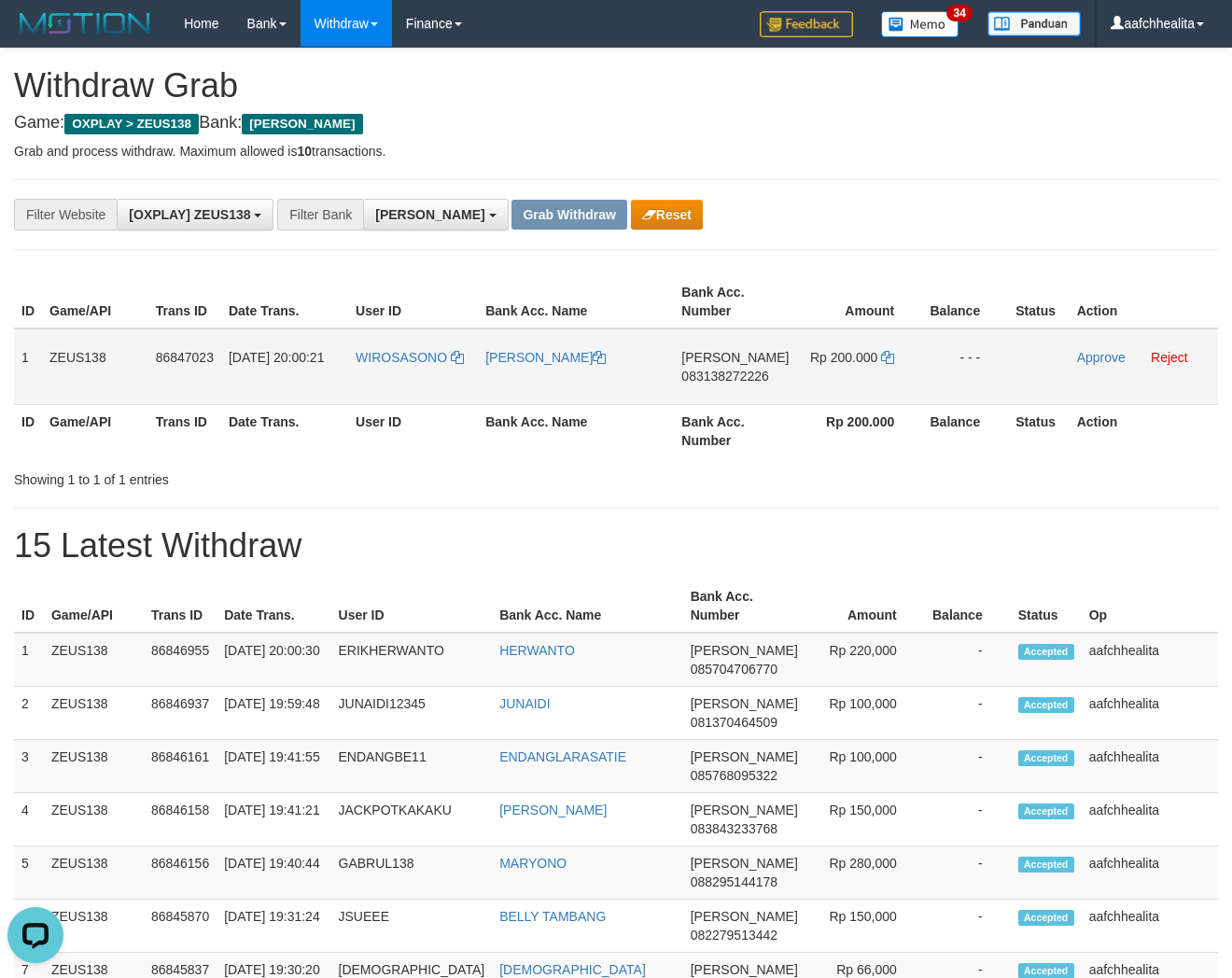
click at [414, 369] on td "WIROSASONO" at bounding box center [413, 367] width 129 height 76
copy link "WIROSASONO"
click at [414, 369] on td "WIROSASONO" at bounding box center [413, 367] width 129 height 76
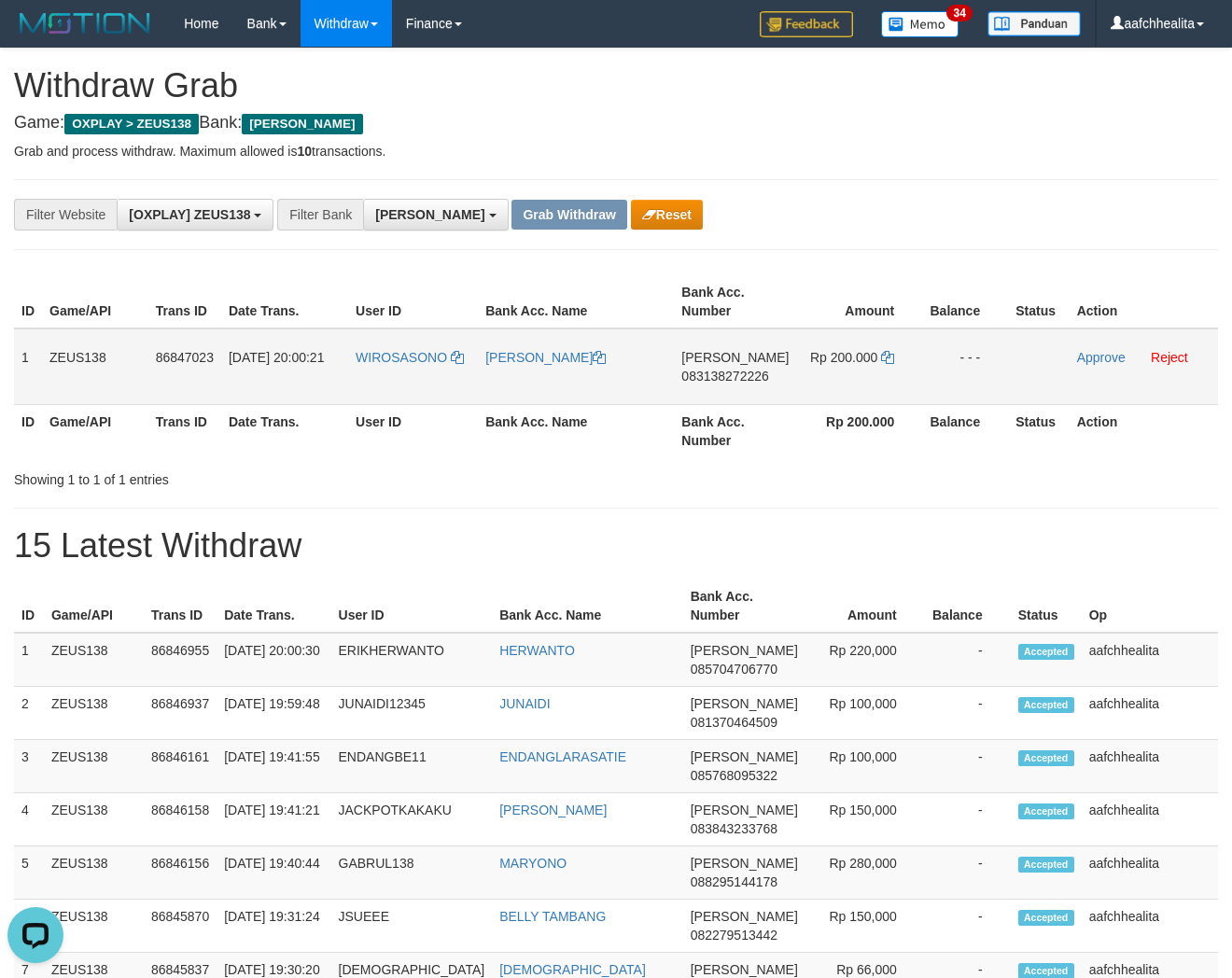
click at [387, 385] on td "WIROSASONO" at bounding box center [413, 367] width 129 height 76
copy link "WIROSASONO"
copy tr "1 ZEUS138 86847023 31/08/2025 20:00:21 WIROSASONO DIDIN ROSIDIN DANA 0831382722…"
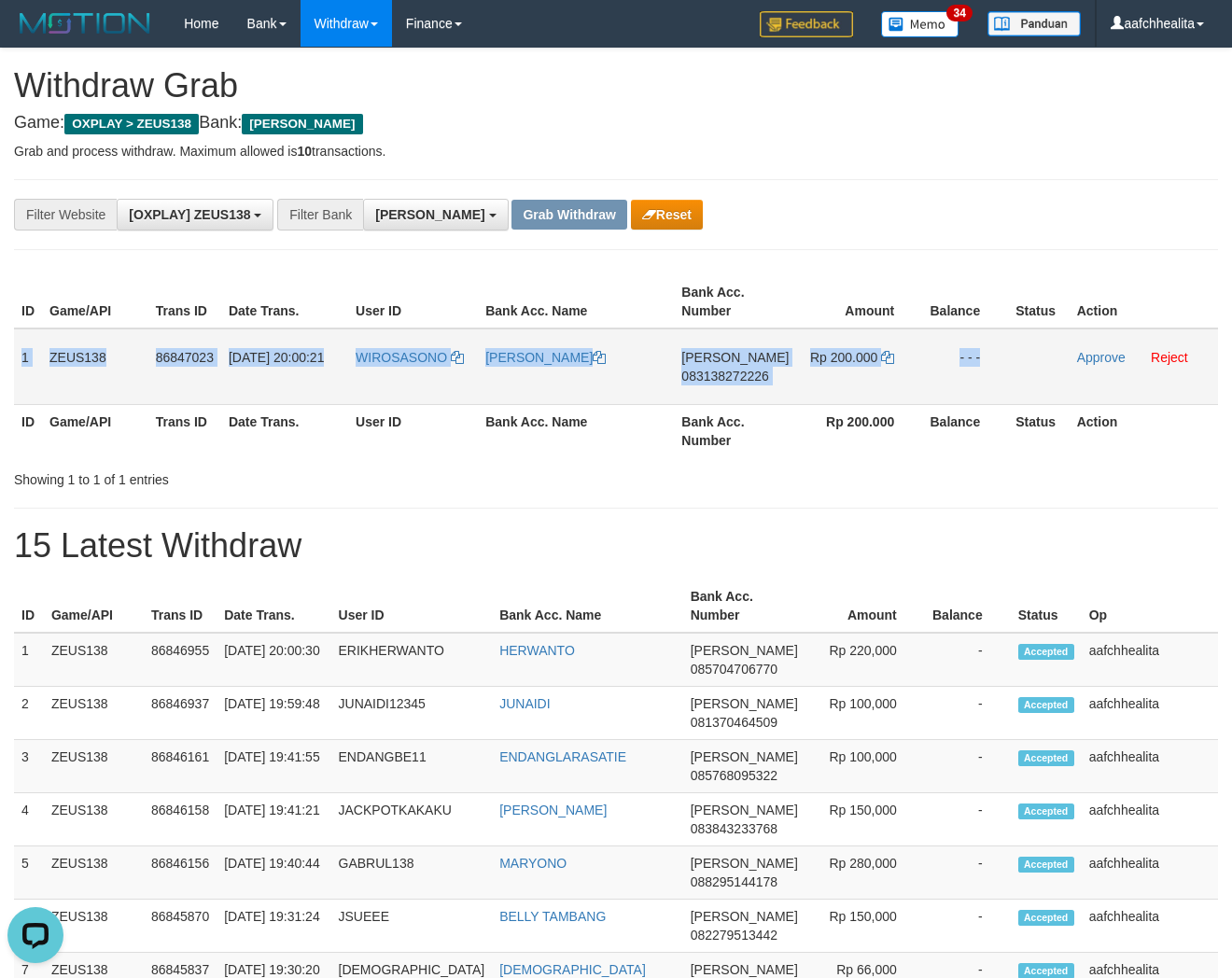
drag, startPoint x: 21, startPoint y: 344, endPoint x: 1036, endPoint y: 383, distance: 1015.7
click at [1036, 383] on tr "1 ZEUS138 86847023 31/08/2025 20:00:21 WIROSASONO DIDIN ROSIDIN DANA 0831382722…" at bounding box center [616, 367] width 1204 height 76
copy tr "1 ZEUS138 86847023 31/08/2025 20:00:21 WIROSASONO DIDIN ROSIDIN DANA 0831382722…"
click at [735, 375] on span "083138272226" at bounding box center [725, 376] width 87 height 15
copy tr "1 ZEUS138 86847023 31/08/2025 20:00:21 WIROSASONO DIDIN ROSIDIN DANA 0831382722…"
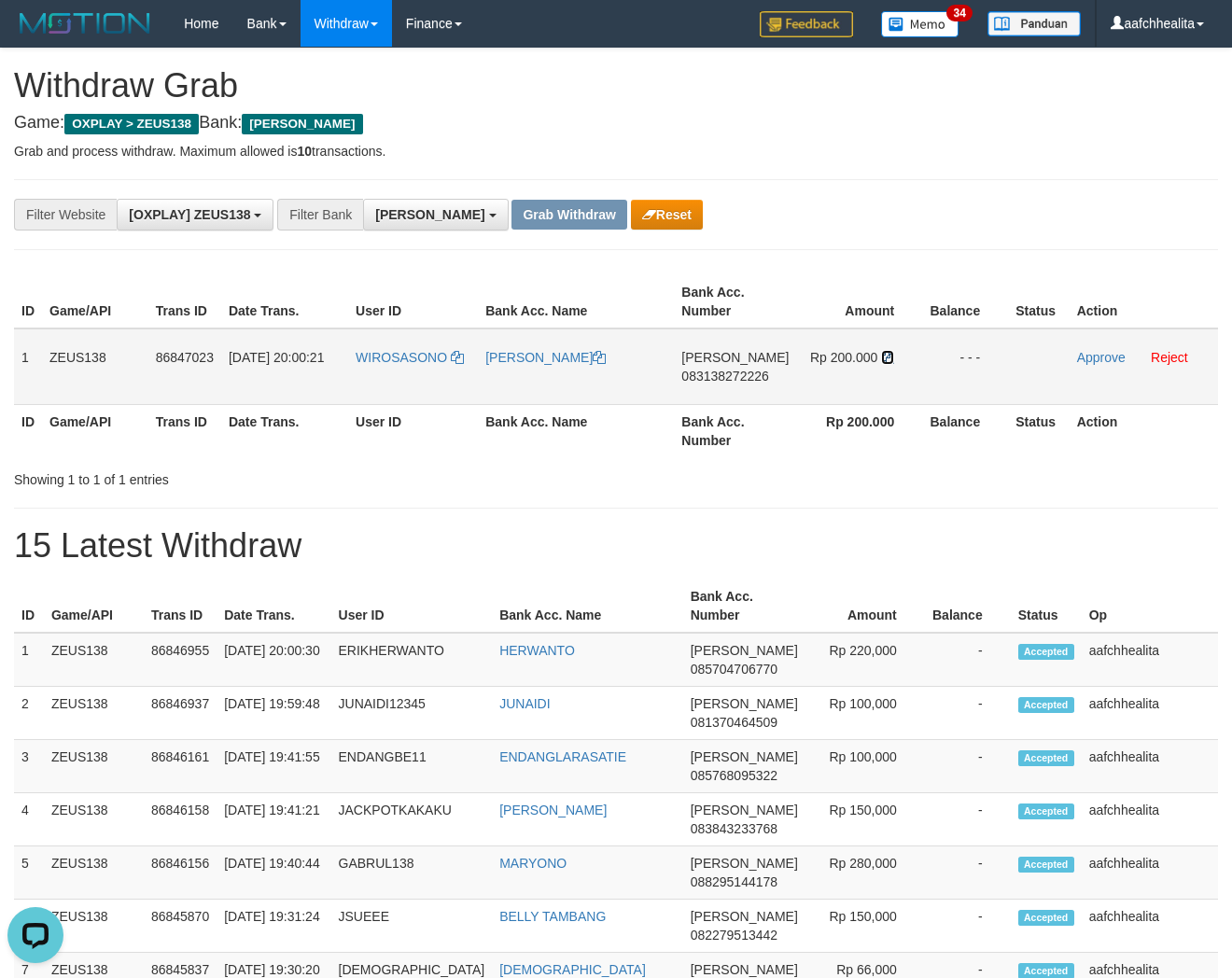
click at [884, 356] on icon at bounding box center [887, 358] width 13 height 13
click at [1086, 360] on link "Approve" at bounding box center [1101, 358] width 49 height 15
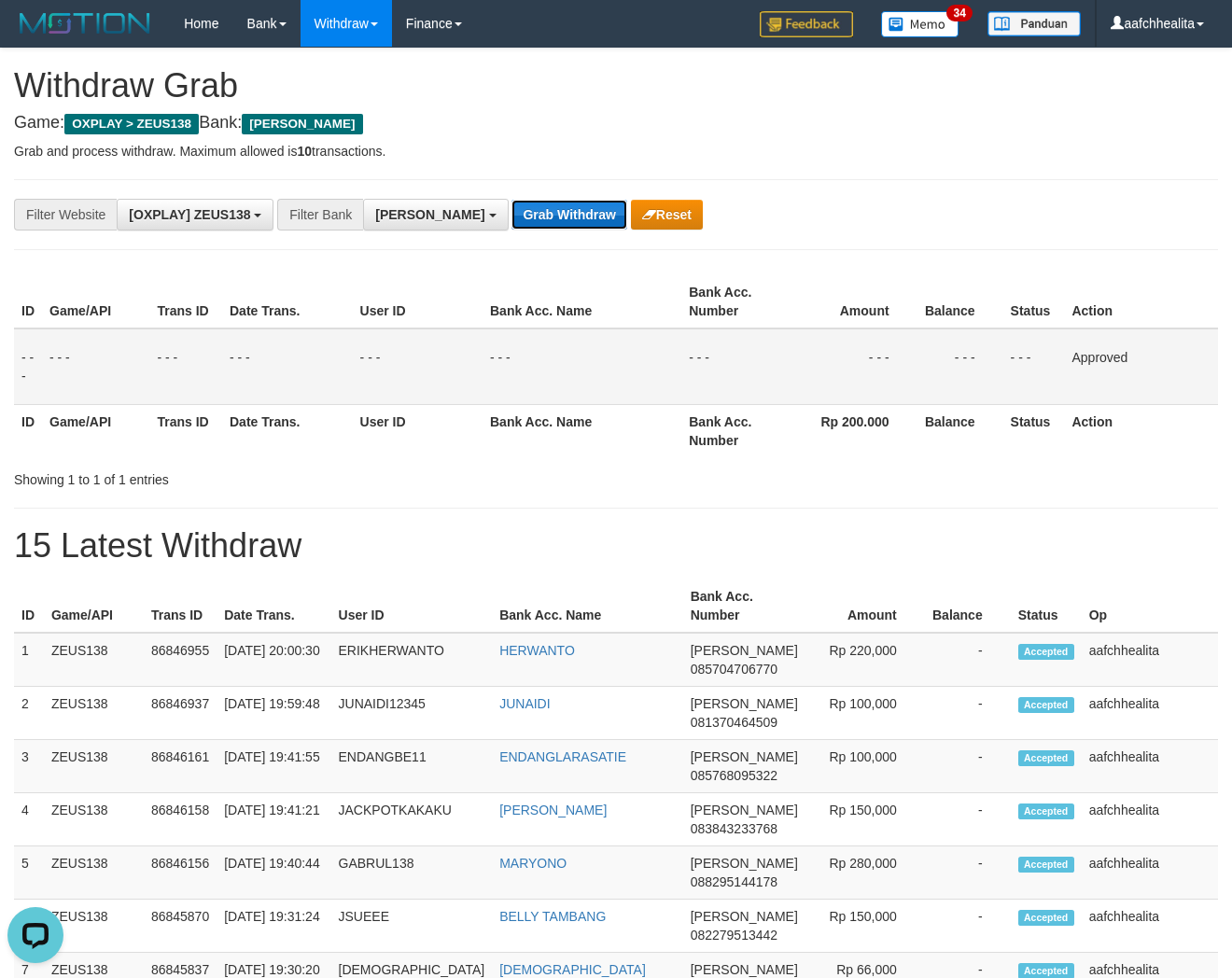
click at [511, 209] on button "Grab Withdraw" at bounding box center [568, 214] width 115 height 30
